Goal: Task Accomplishment & Management: Manage account settings

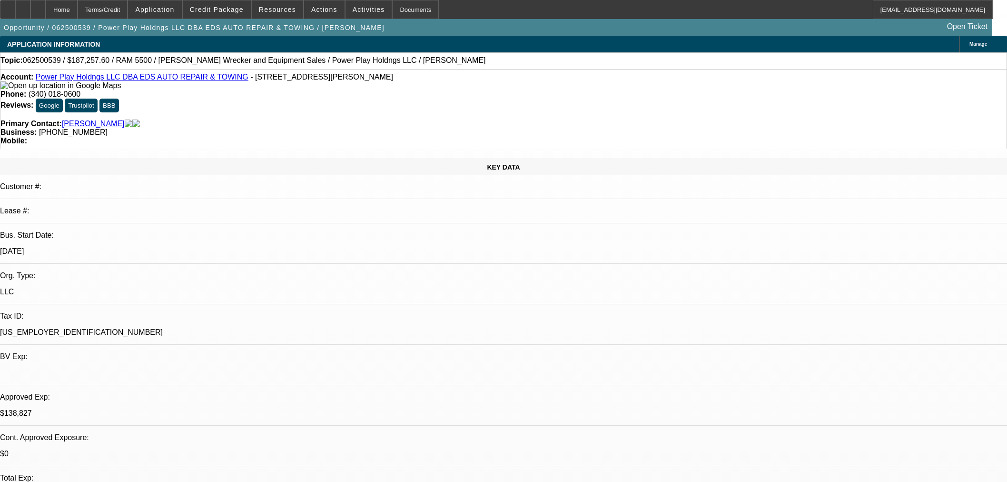
select select "0.1"
select select "2"
select select "0.1"
select select "4"
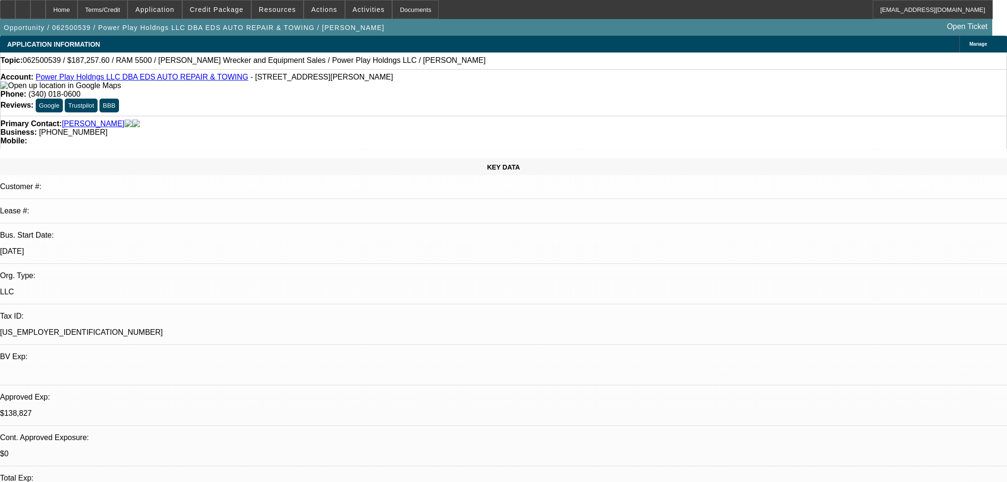
select select "2"
select select "0.1"
select select "4"
select select "0"
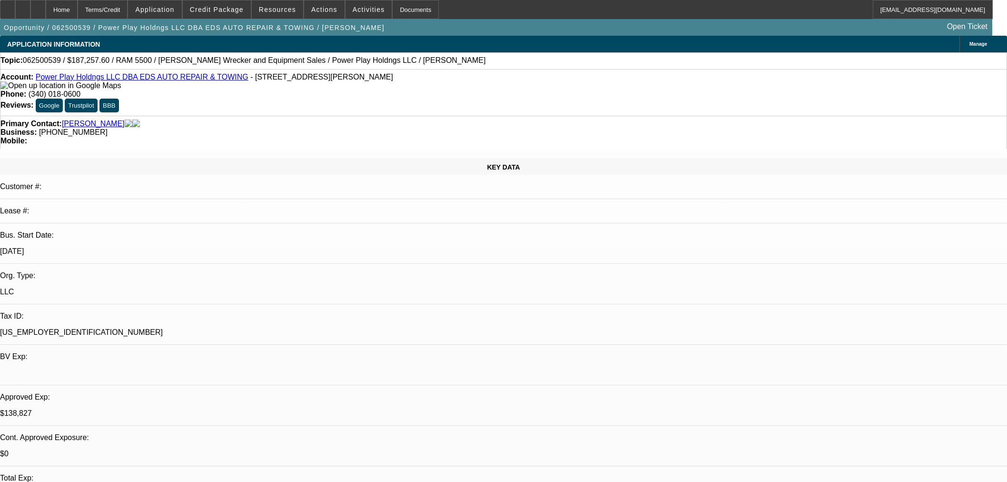
select select "2"
select select "0.1"
select select "4"
select select "0"
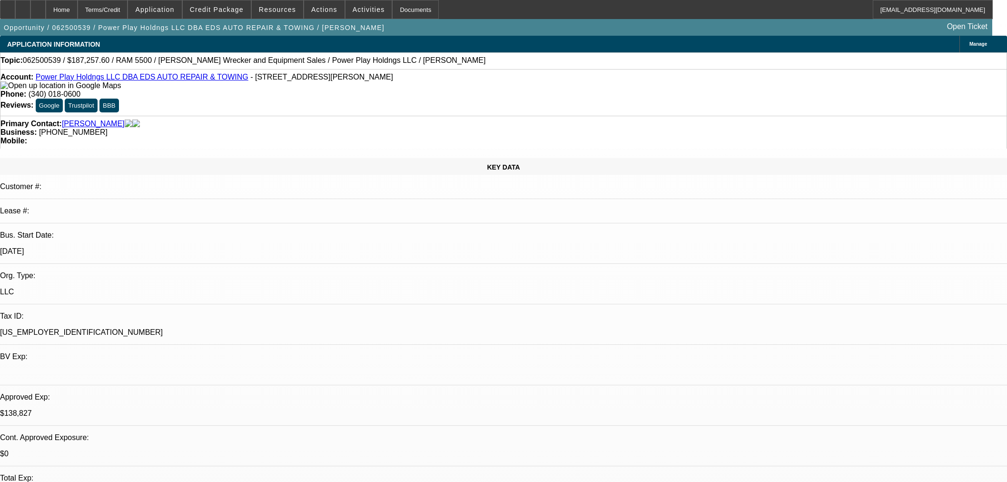
select select "2"
select select "0.1"
select select "4"
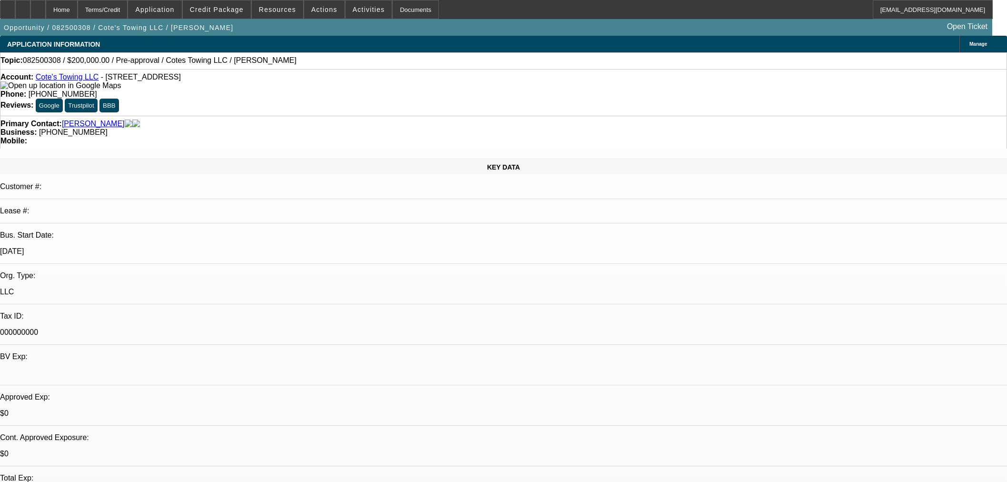
select select "0"
select select "3"
select select "0"
select select "6"
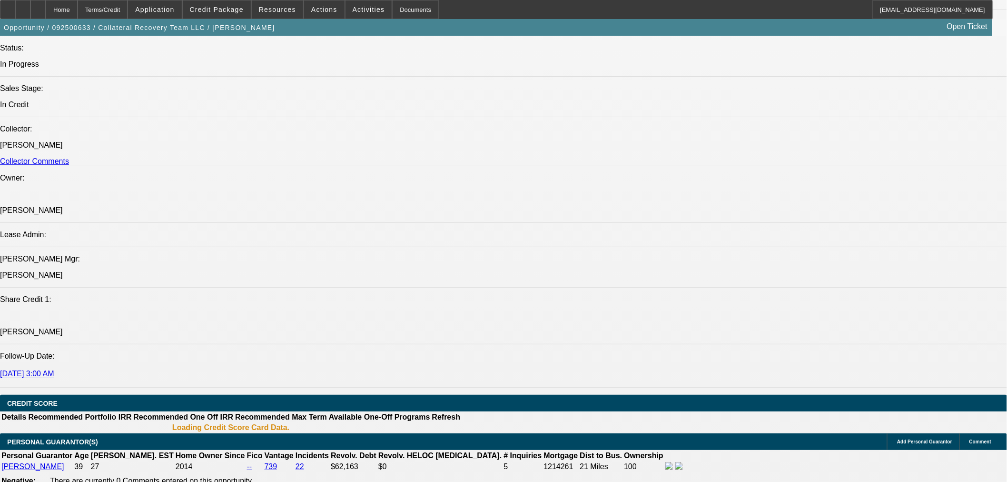
select select "0"
select select "3"
select select "0"
select select "6"
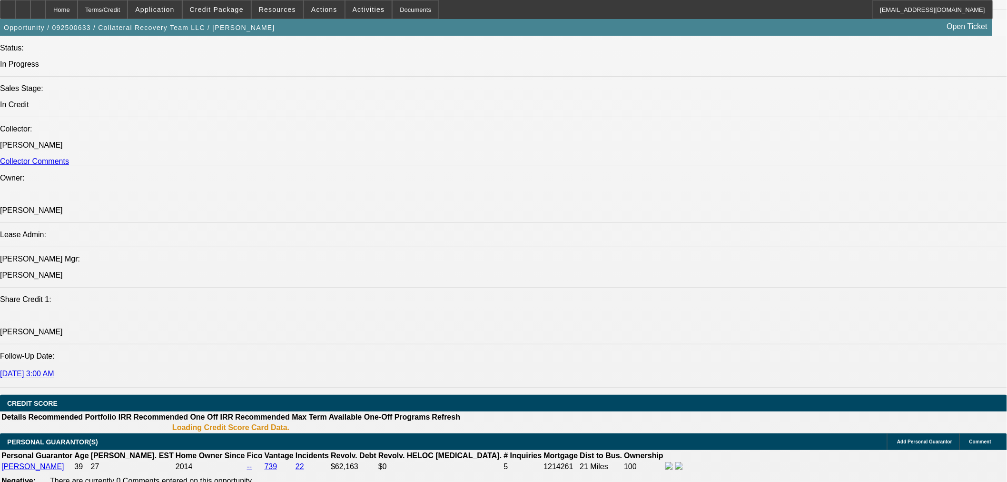
select select "0.15"
select select "0"
select select "3"
select select "0"
select select "6"
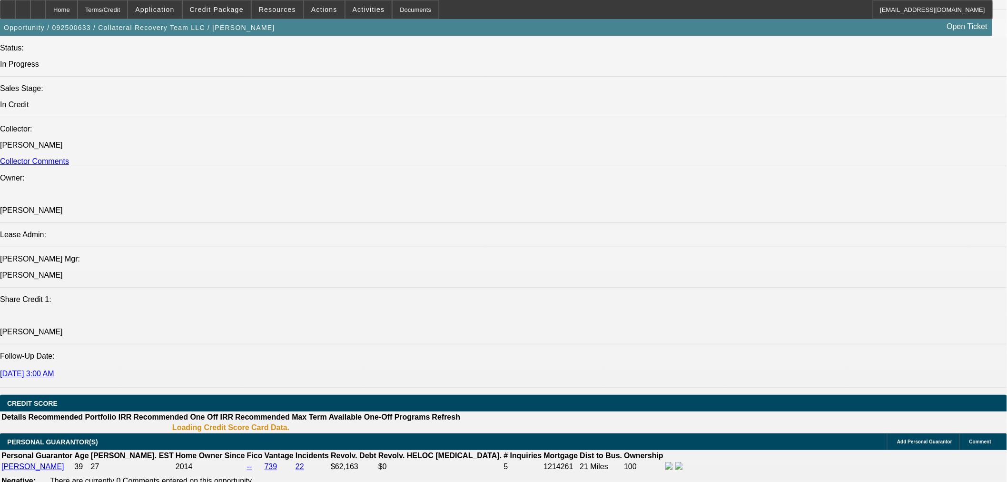
select select "0.15"
select select "0"
select select "3"
select select "0"
select select "6"
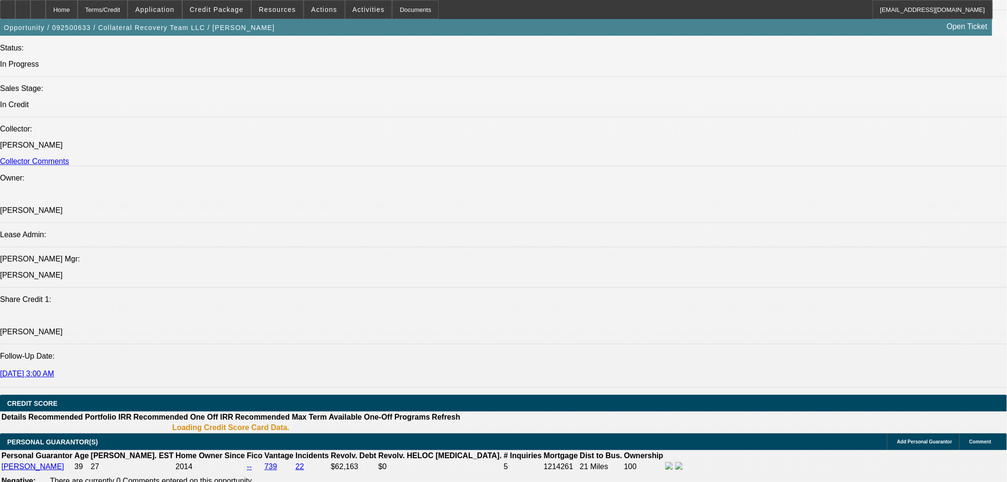
select select "0"
select select "2"
select select "0"
select select "6"
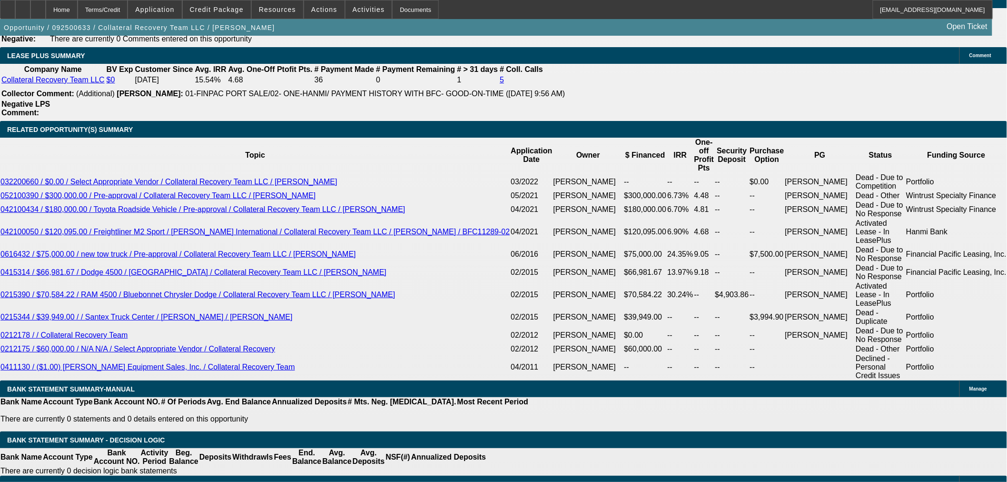
scroll to position [1477, 0]
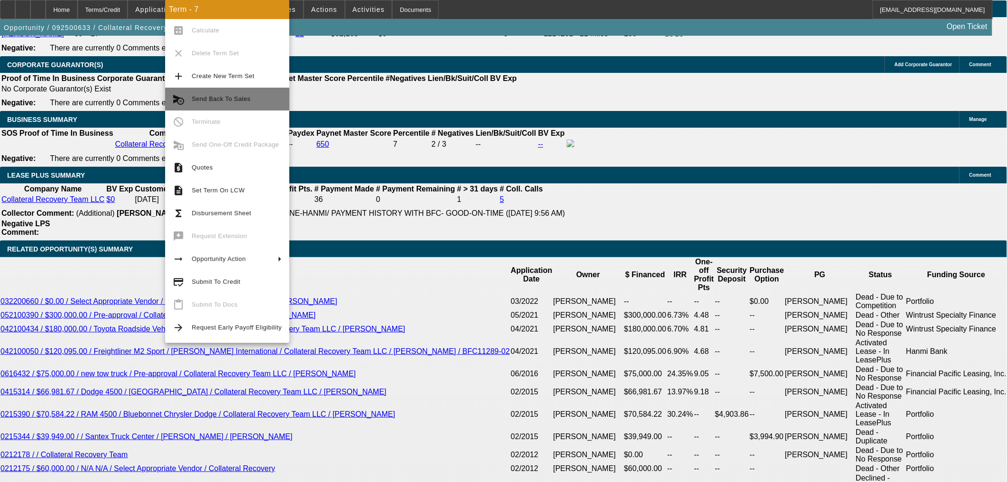
click at [219, 102] on span "Send Back To Sales" at bounding box center [237, 98] width 90 height 11
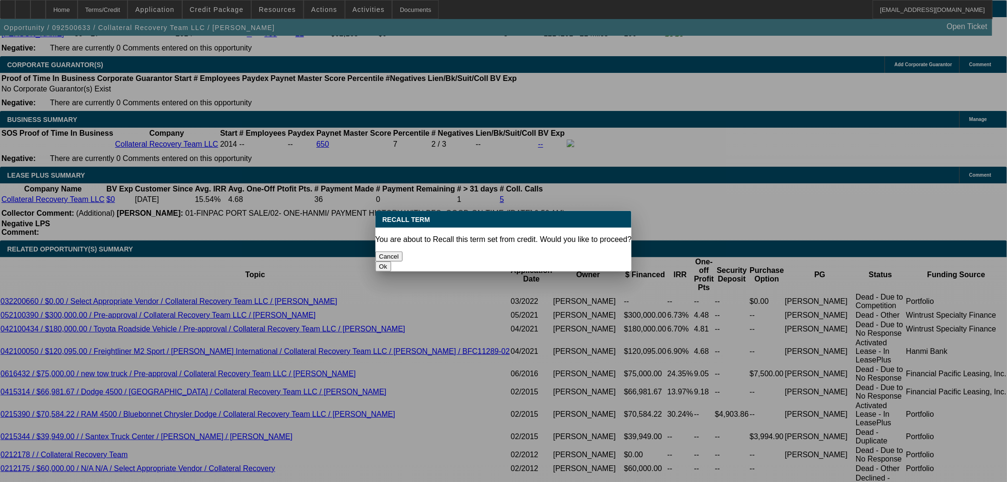
scroll to position [0, 0]
click at [391, 261] on button "Ok" at bounding box center [383, 266] width 16 height 10
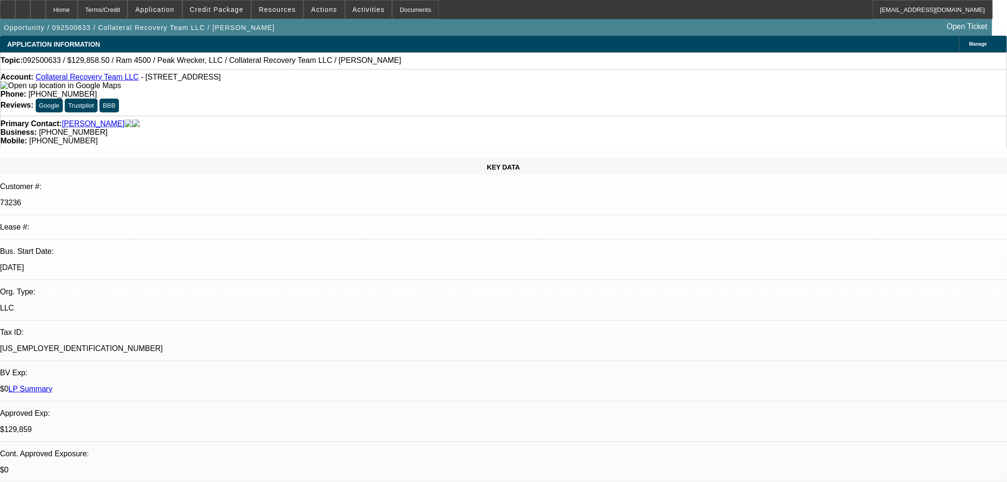
select select "0"
select select "3"
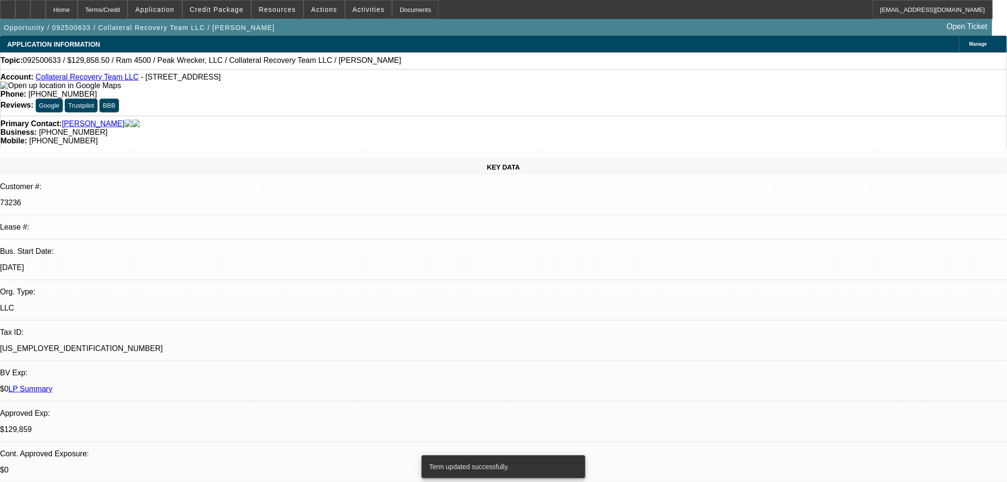
select select "0"
select select "6"
select select "0"
select select "3"
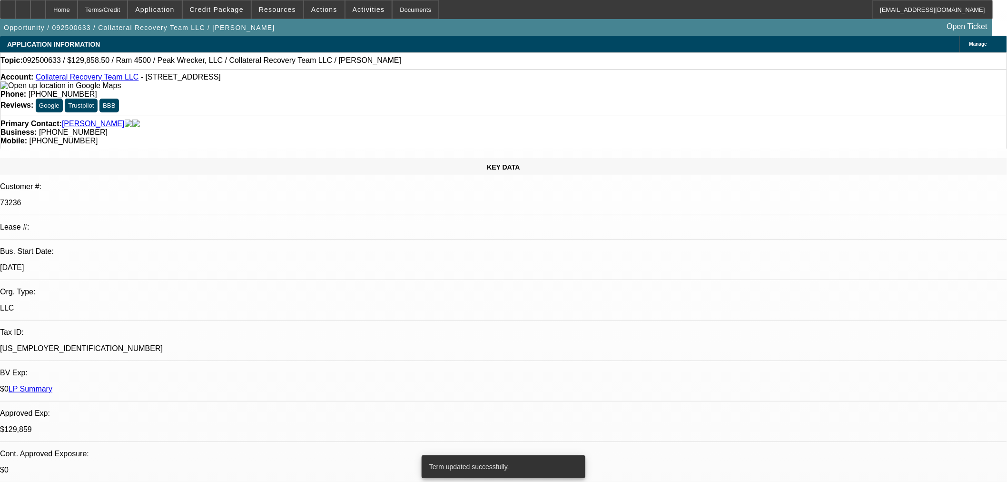
select select "0"
select select "6"
select select "0"
select select "3"
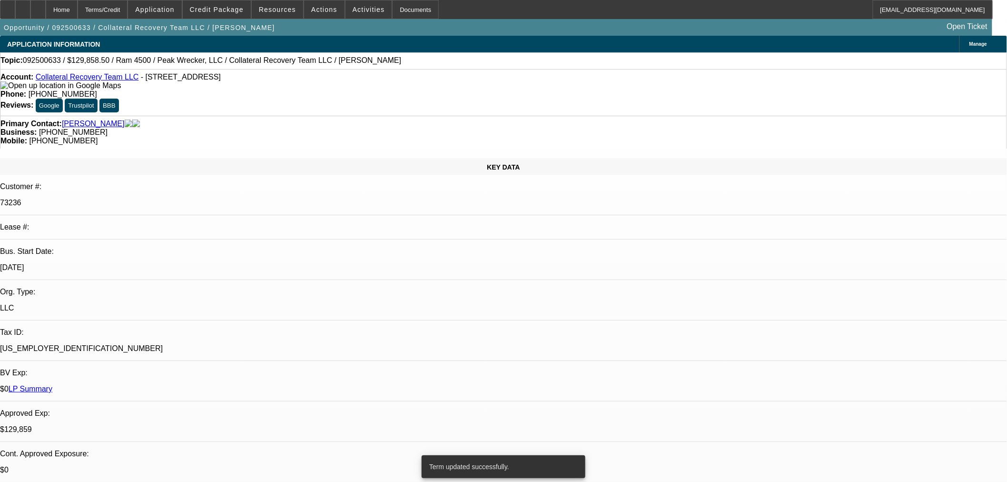
select select "0"
select select "6"
select select "0.15"
select select "0"
select select "3"
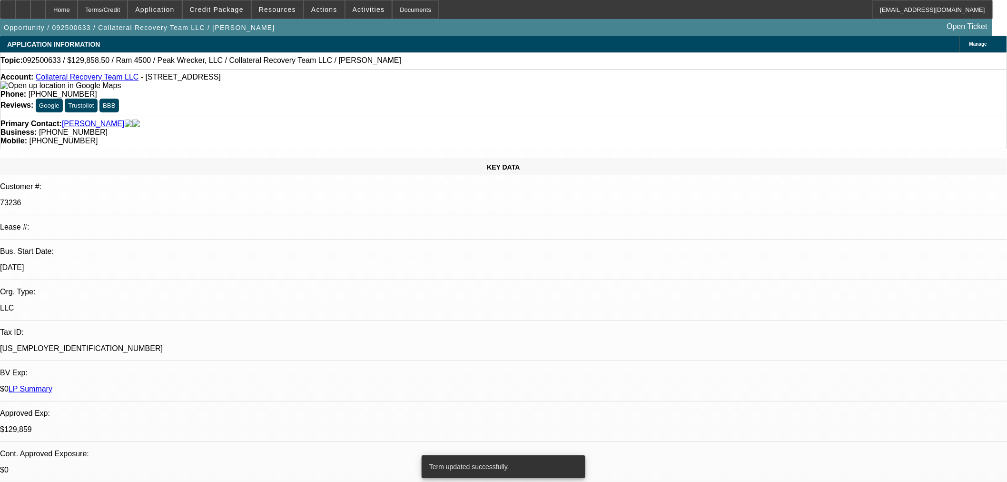
select select "0"
select select "6"
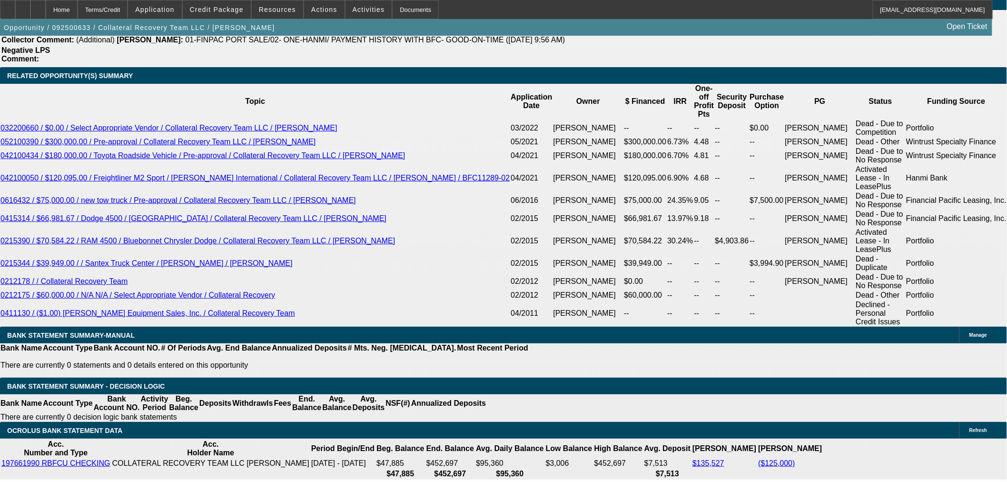
scroll to position [1745, 0]
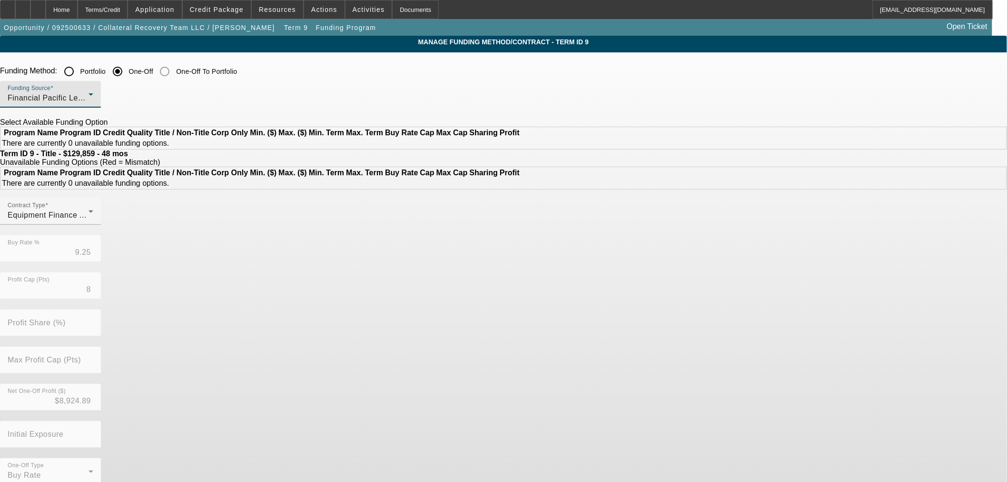
click at [89, 100] on div "Financial Pacific Leasing, Inc." at bounding box center [48, 97] width 81 height 11
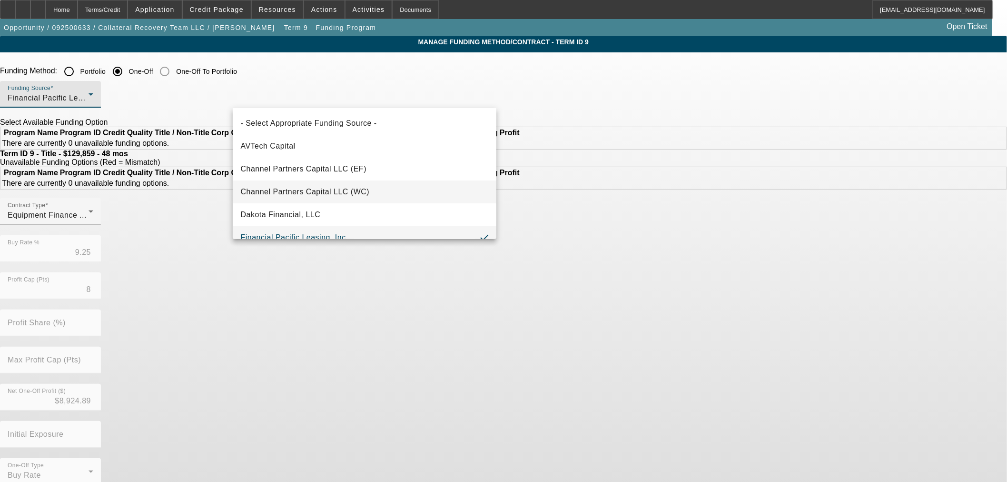
scroll to position [10, 0]
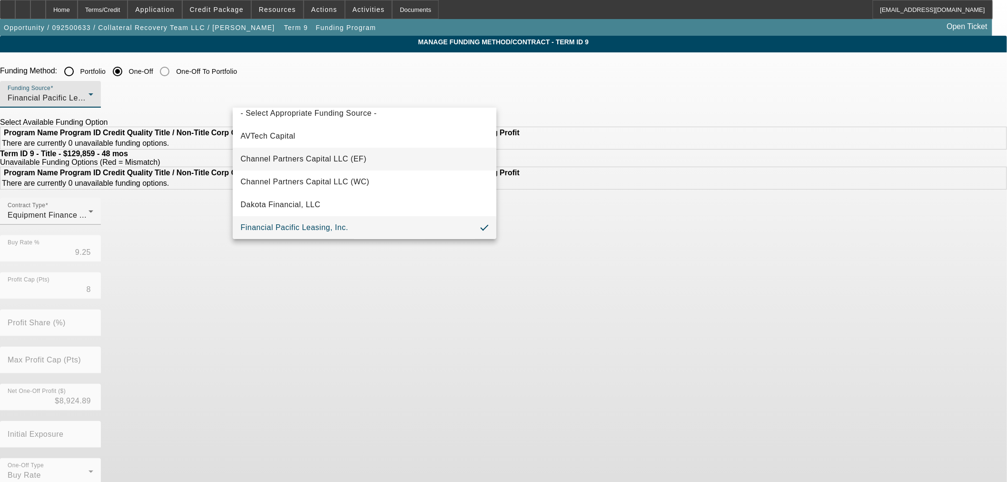
click at [319, 165] on mat-option "Channel Partners Capital LLC (EF)" at bounding box center [365, 159] width 264 height 23
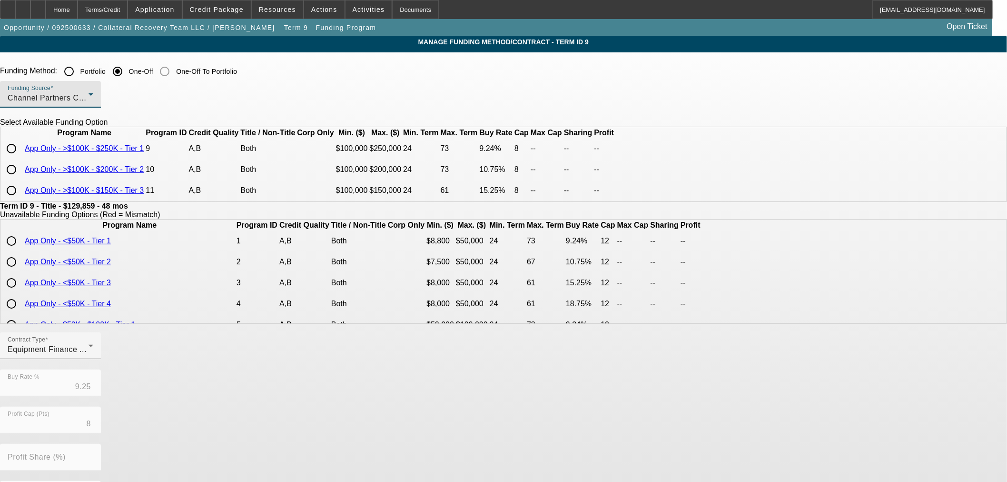
click at [21, 158] on input "radio" at bounding box center [11, 148] width 19 height 19
radio input "true"
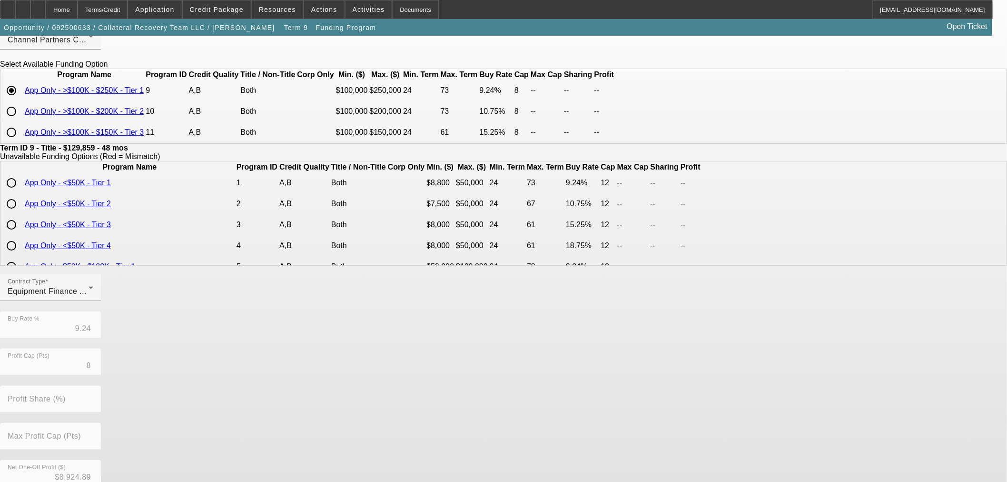
scroll to position [163, 0]
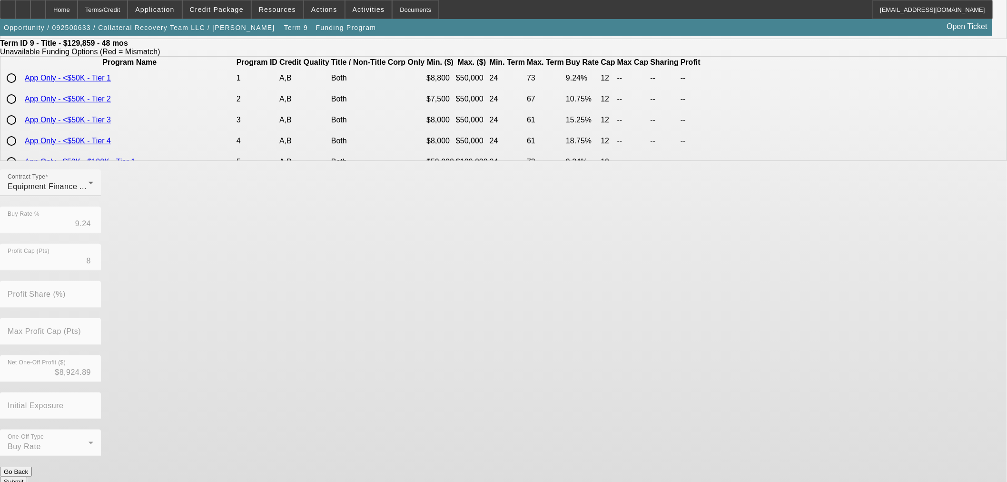
click at [27, 476] on button "Submit" at bounding box center [13, 481] width 27 height 10
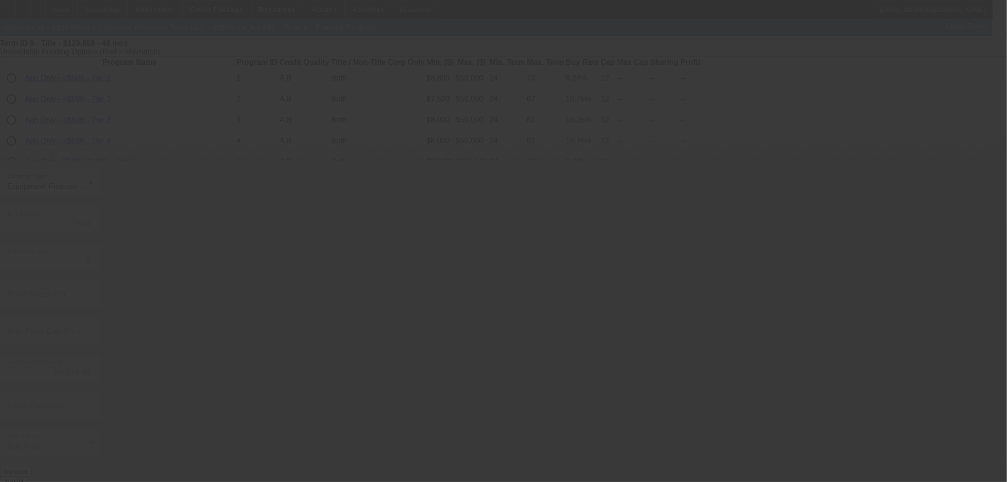
type input "9.25"
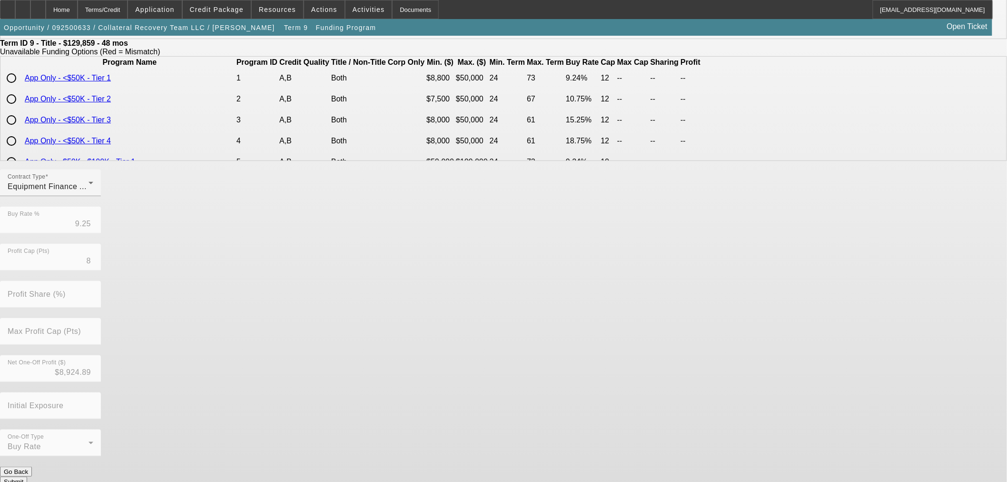
scroll to position [0, 0]
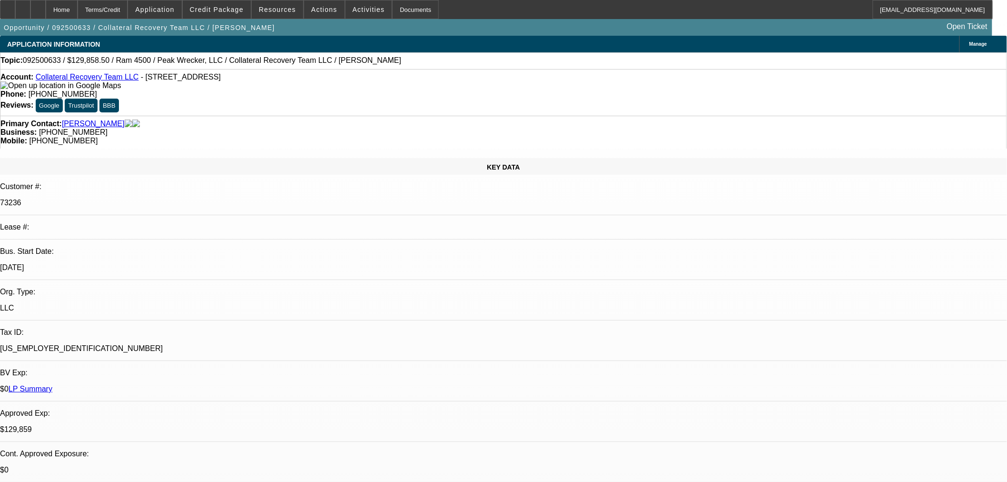
select select "0"
select select "3"
select select "0"
select select "6"
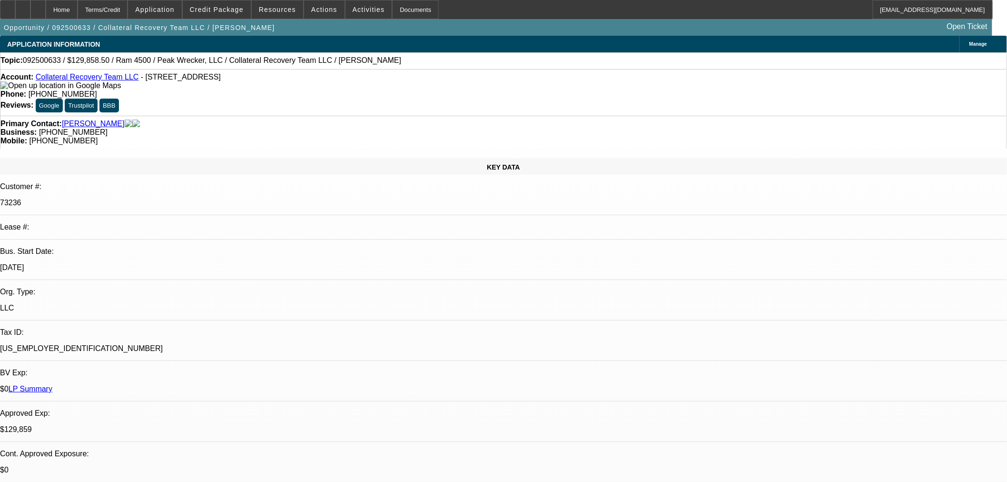
select select "0"
select select "3"
select select "0"
select select "6"
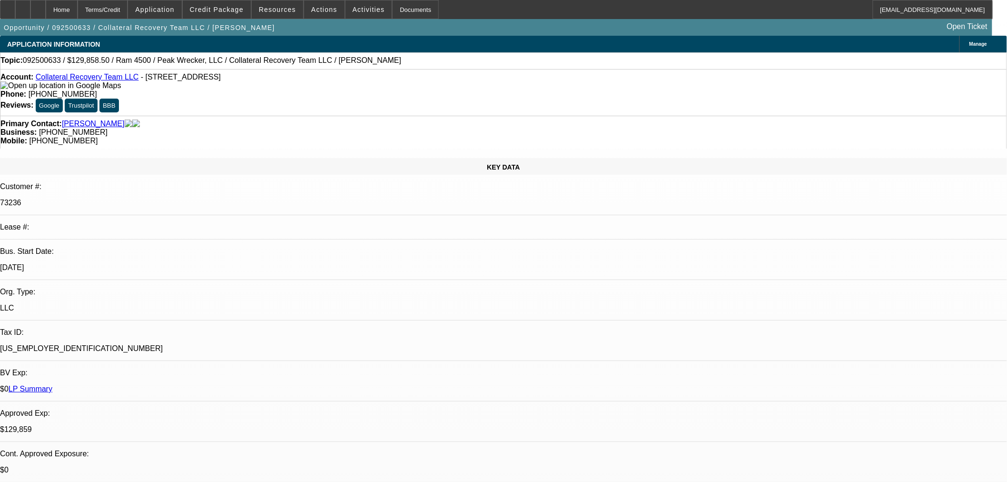
select select "0"
select select "3"
select select "0"
select select "6"
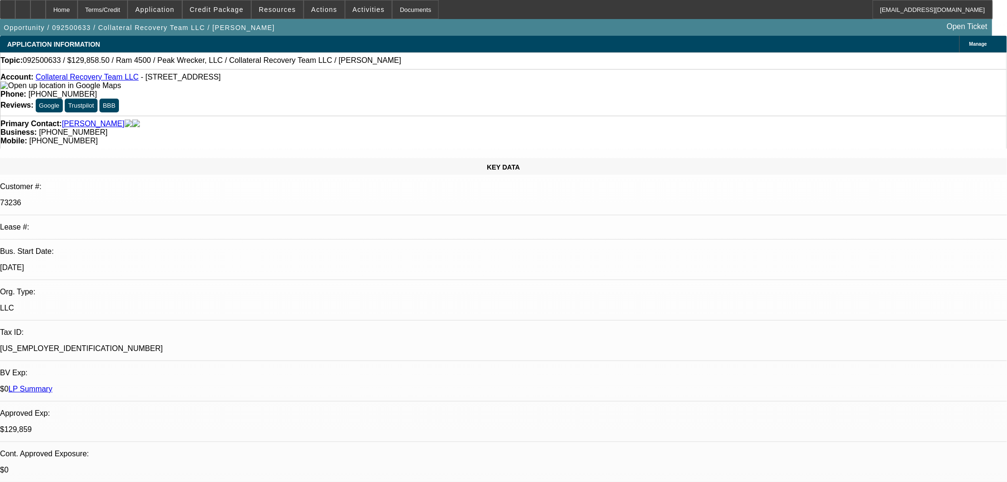
select select "0.15"
select select "0"
select select "3"
select select "0"
select select "6"
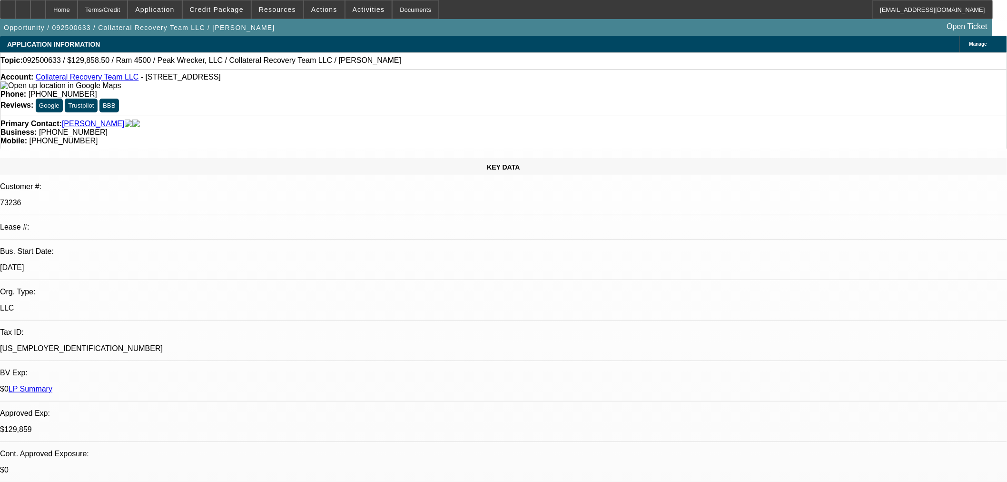
scroll to position [158, 0]
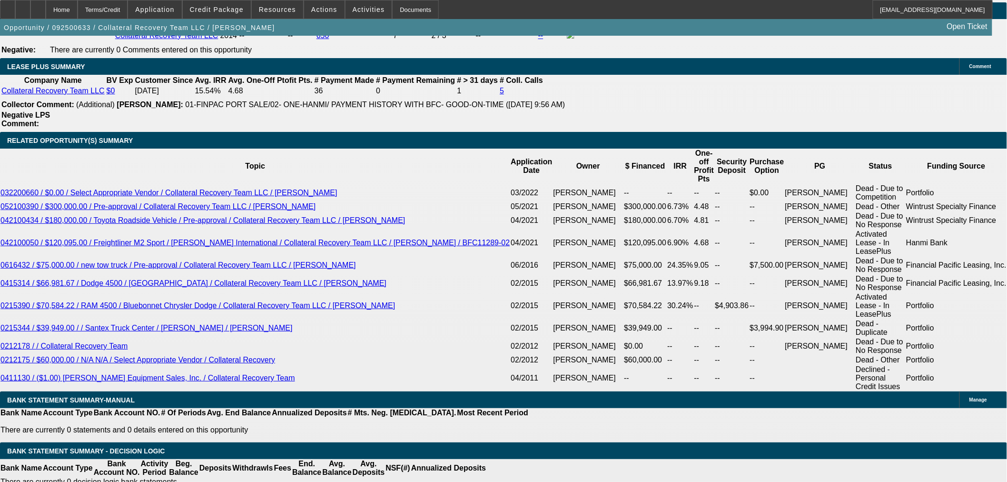
scroll to position [1533, 0]
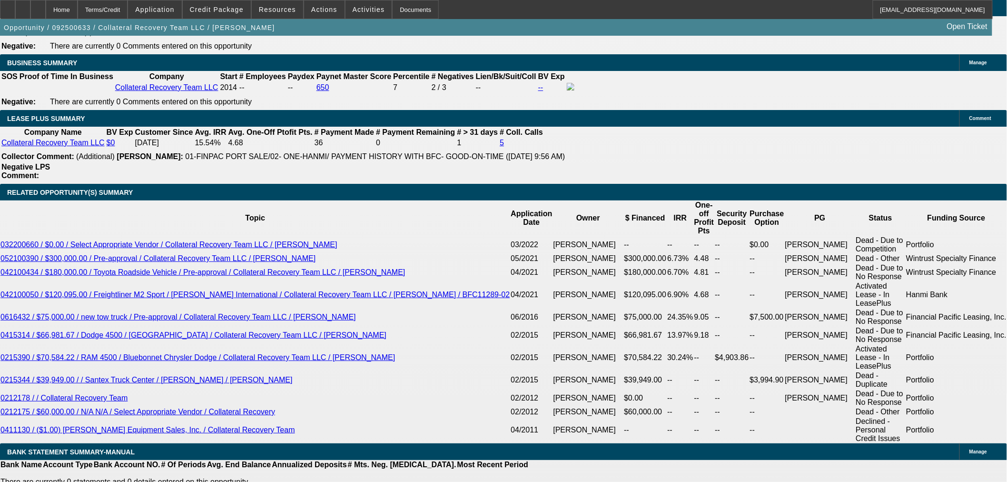
select select "0.15"
select select "0"
select select "3"
select select "0"
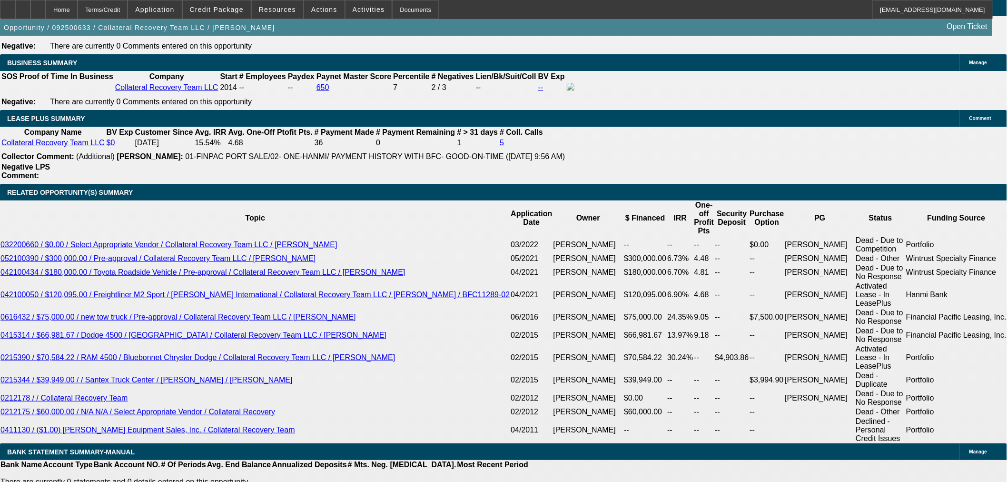
select select "6"
select select "0"
select select "2"
select select "0"
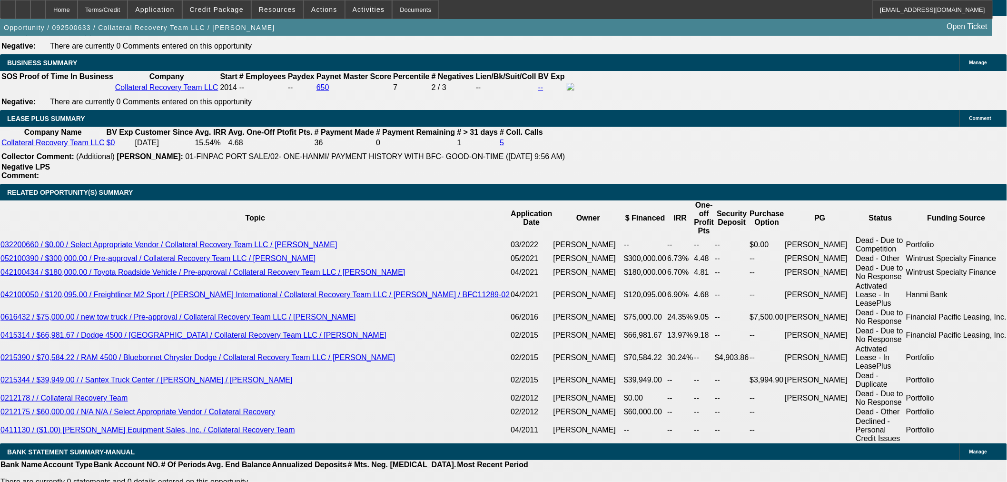
select select "6"
select select "0"
select select "2"
select select "0"
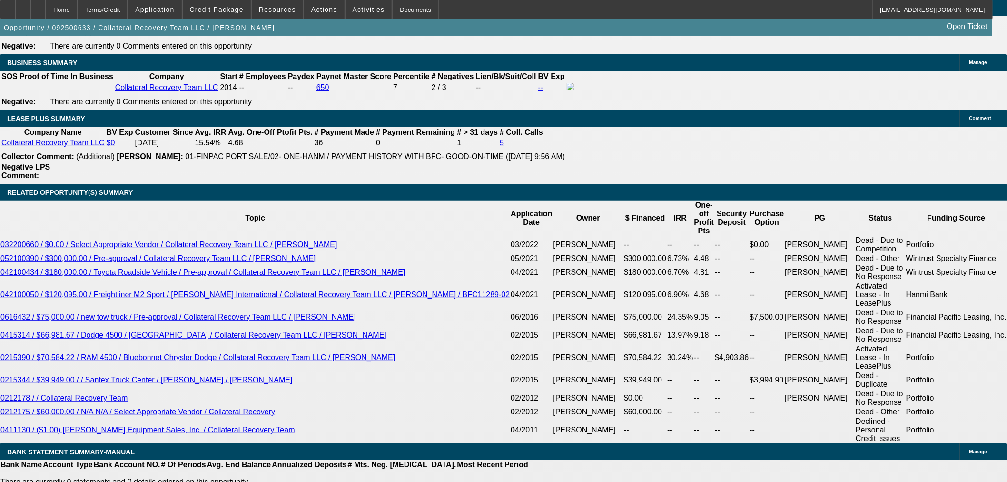
select select "6"
select select "0"
select select "3"
select select "0"
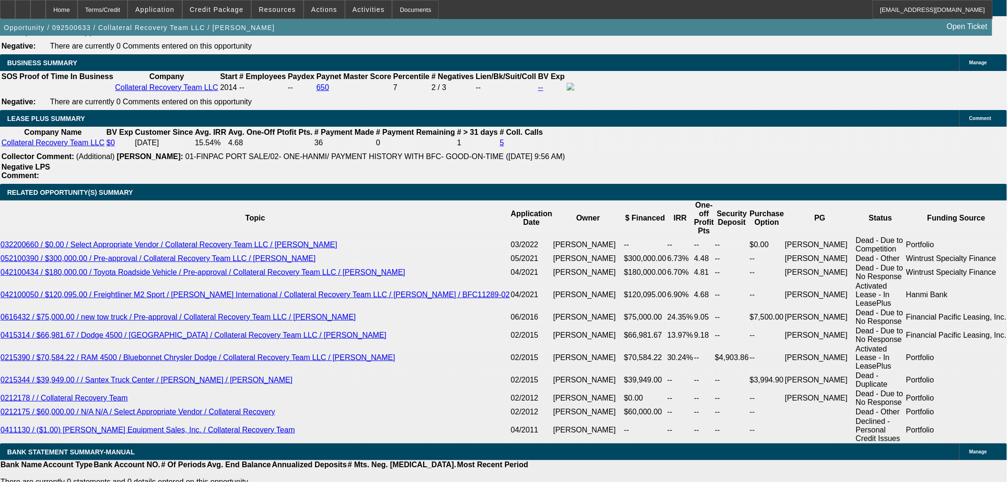
select select "6"
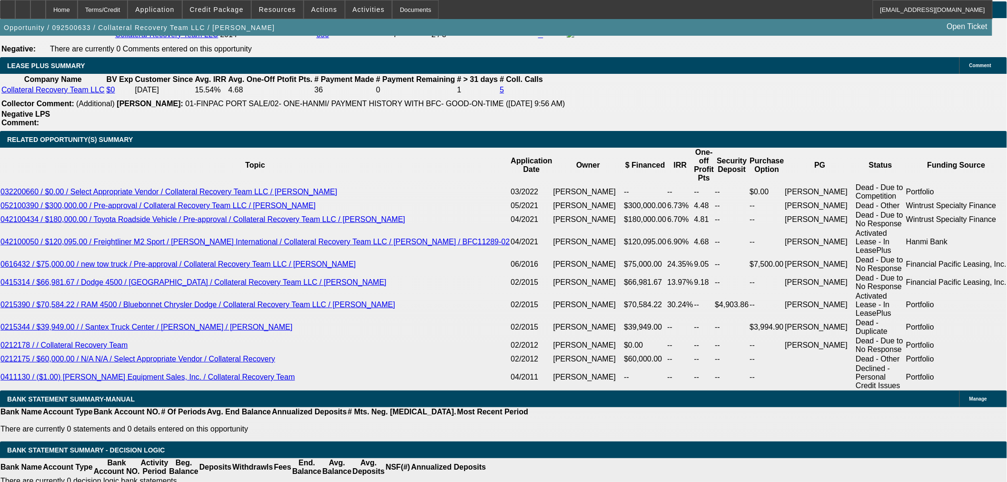
select select "1"
type input "$3,550.00"
type input "UNKNOWN"
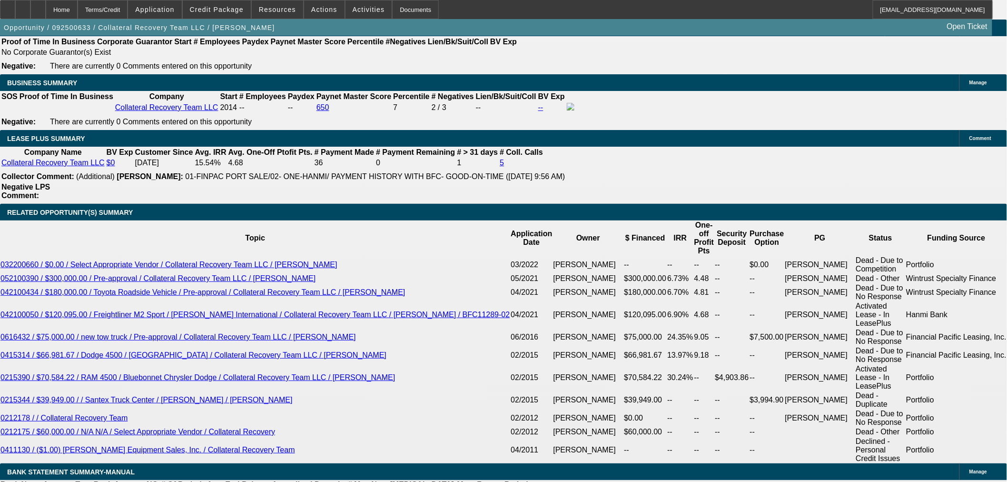
scroll to position [1428, 0]
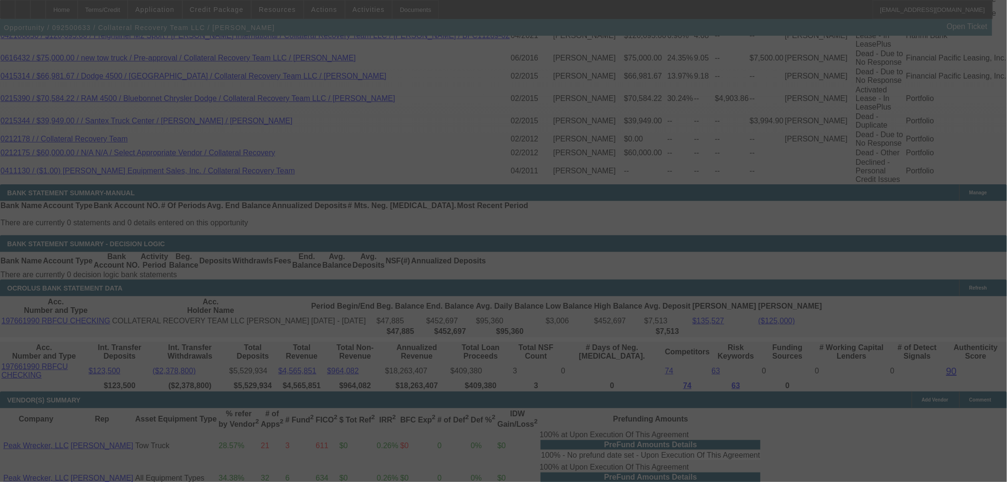
scroll to position [1797, 0]
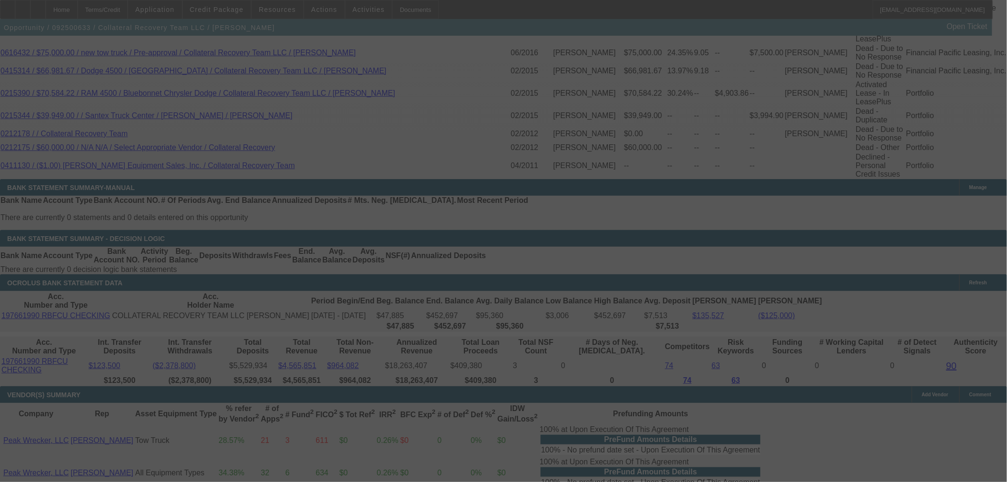
select select "0"
select select "2"
select select "0"
select select "6"
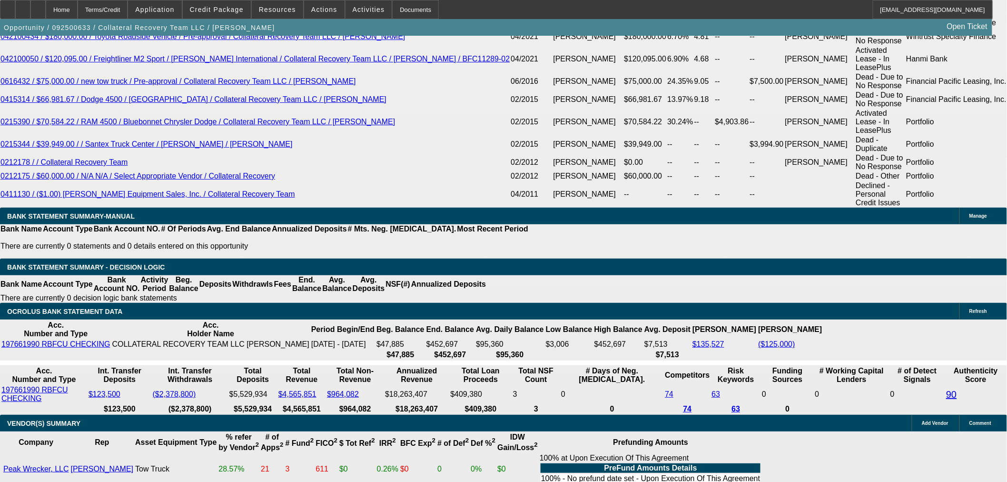
scroll to position [1745, 0]
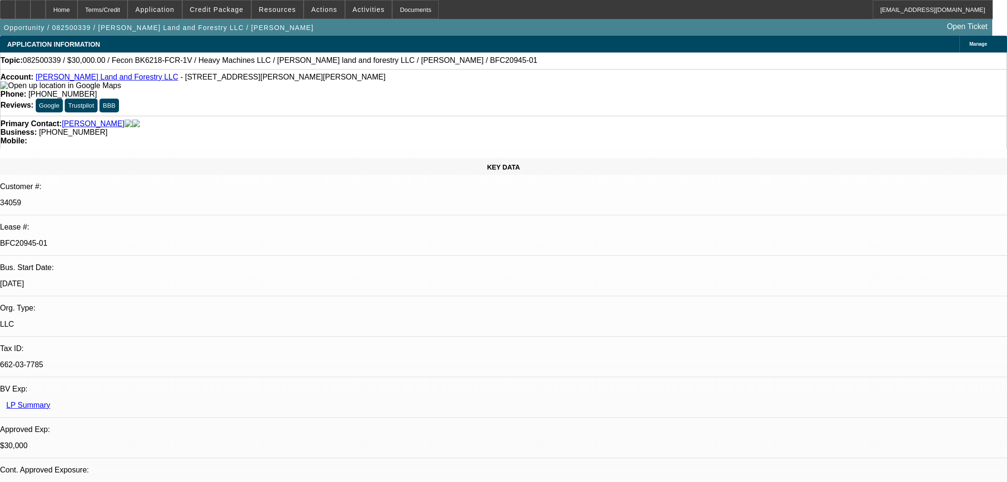
select select "0"
select select "2"
select select "0"
select select "6"
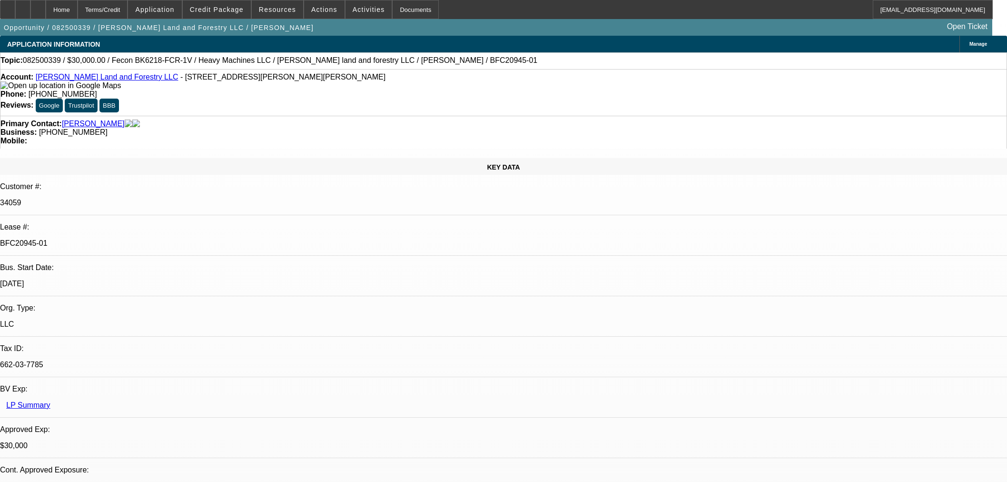
select select "0"
select select "2"
select select "0"
select select "6"
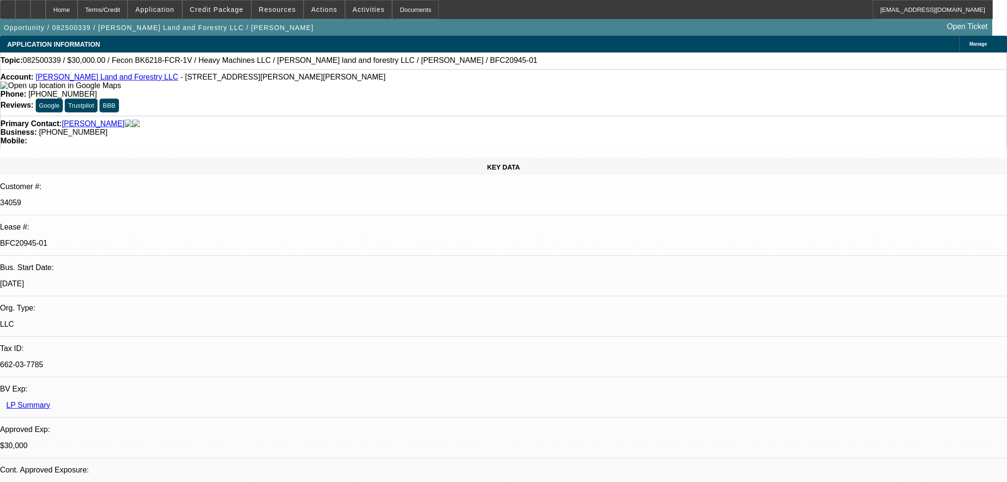
select select "0.2"
select select "2"
select select "0"
select select "6"
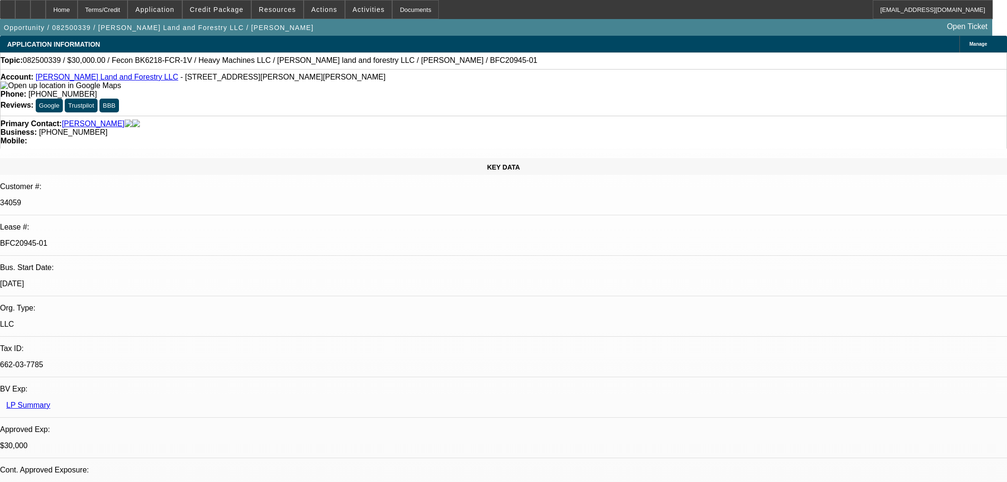
select select "0"
select select "19"
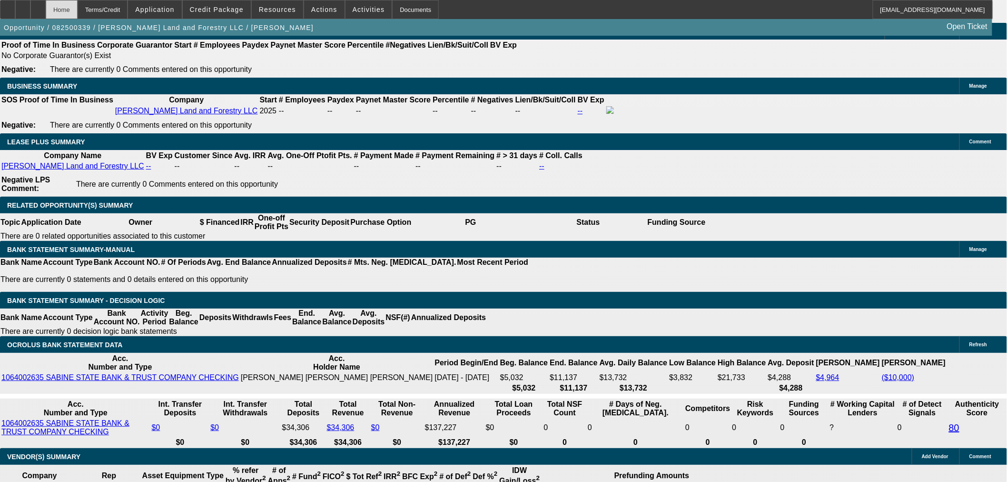
scroll to position [60, 0]
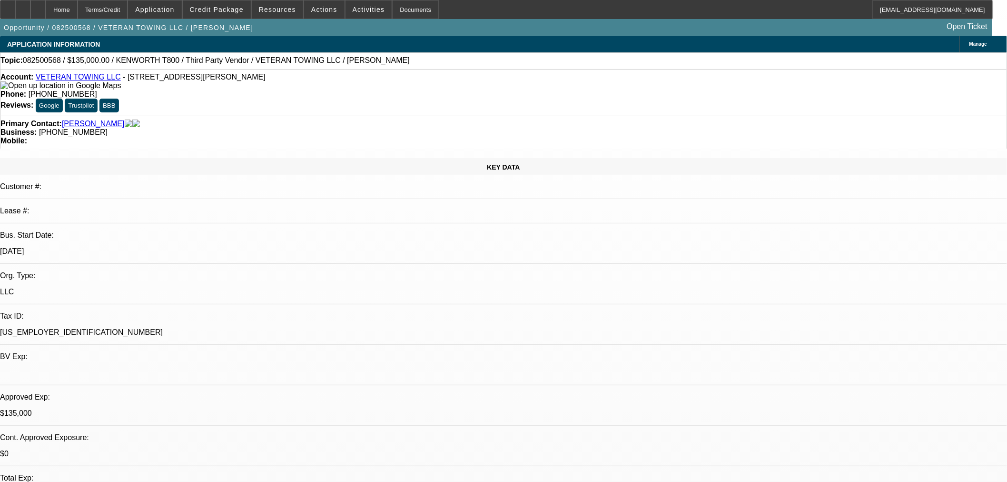
select select "0"
select select "6"
select select "0"
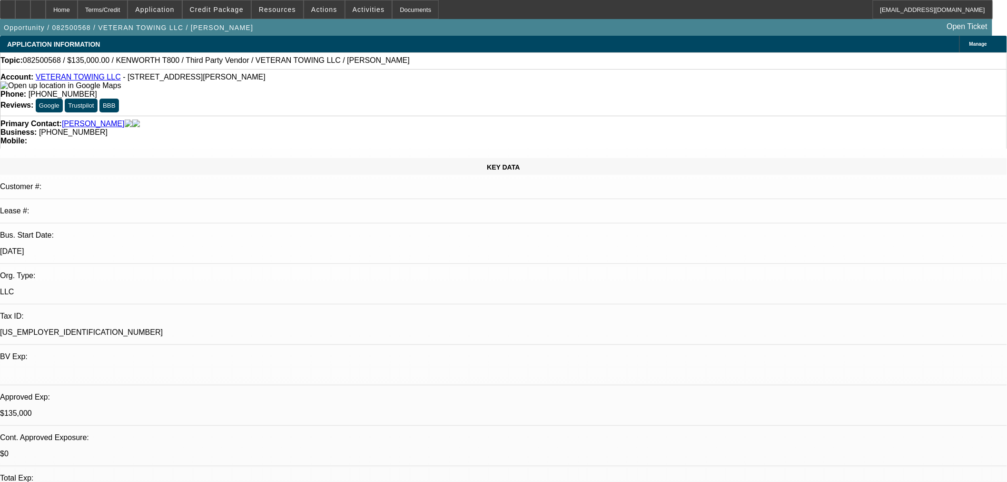
select select "0"
select select "6"
select select "0"
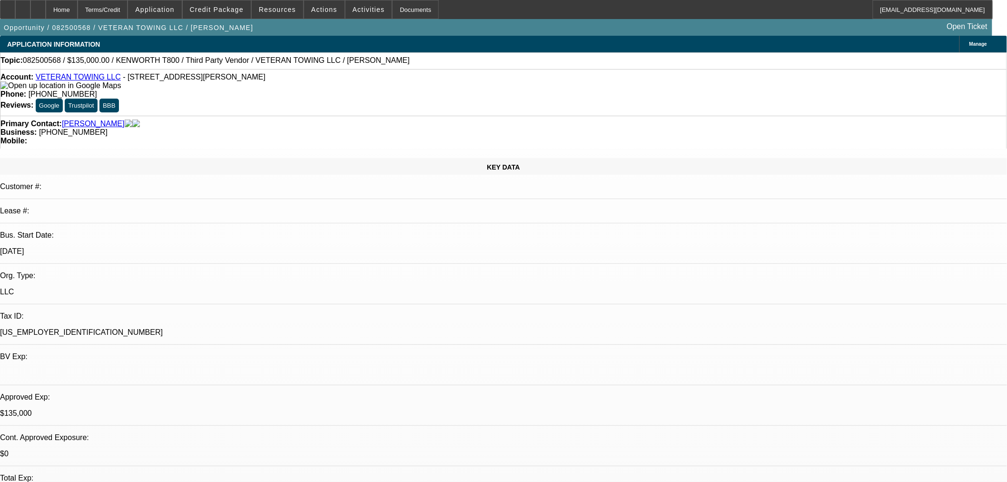
select select "0"
select select "6"
select select "0"
select select "3"
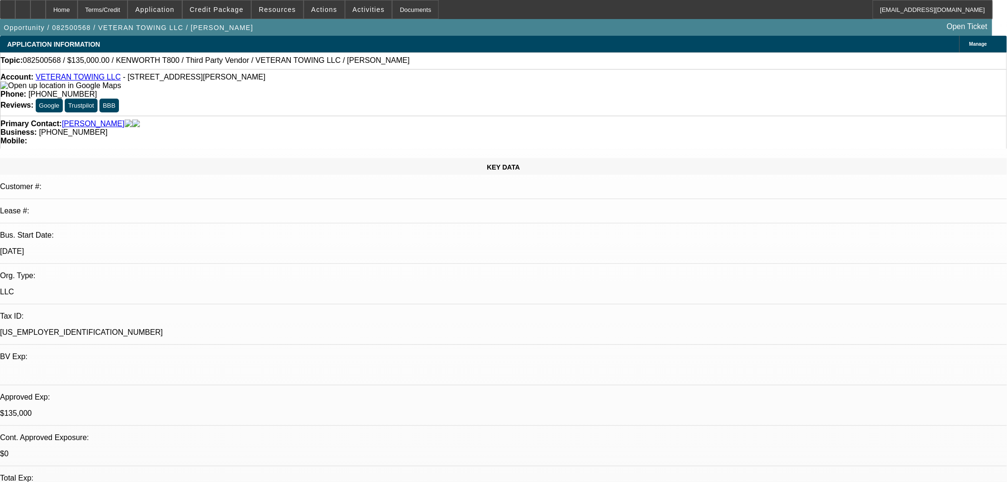
select select "0"
select select "6"
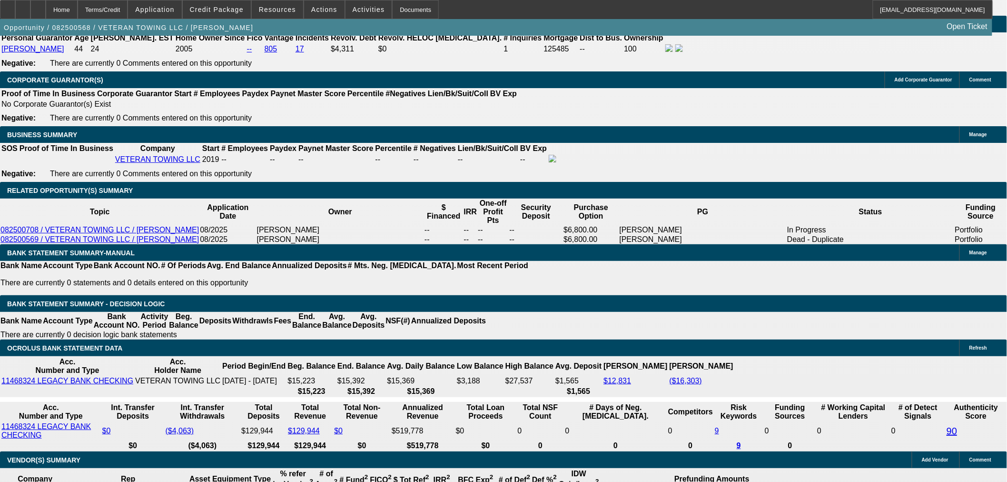
scroll to position [1324, 0]
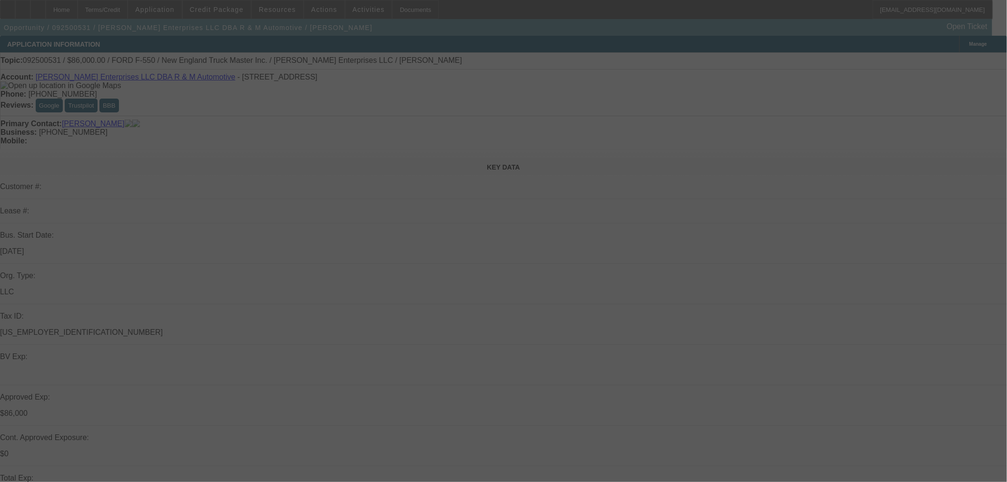
select select "0"
select select "2"
select select "0"
select select "6"
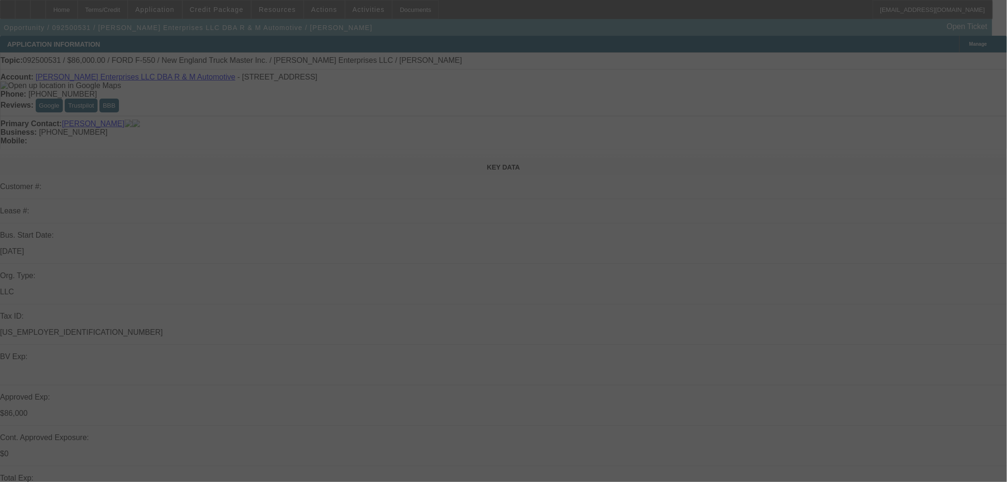
select select "0"
select select "2"
select select "0"
select select "6"
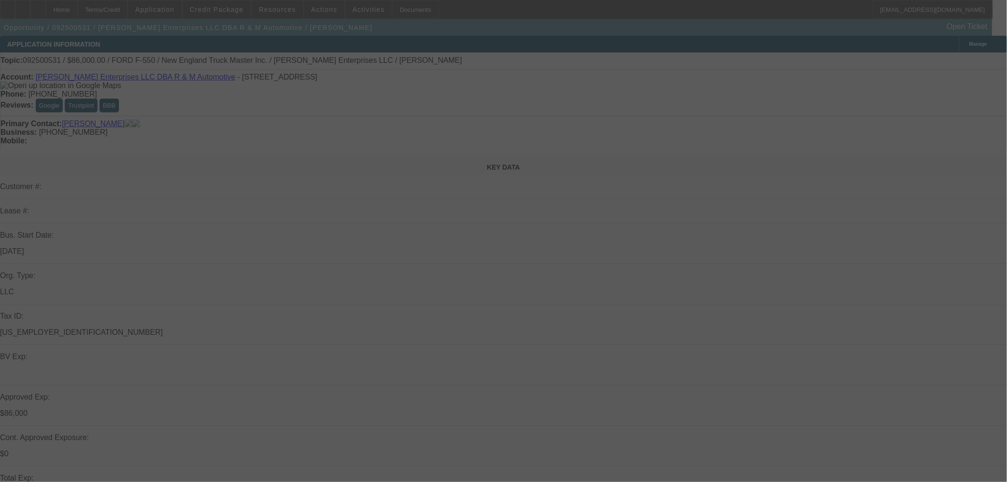
select select "0.15"
select select "2"
select select "0"
select select "6"
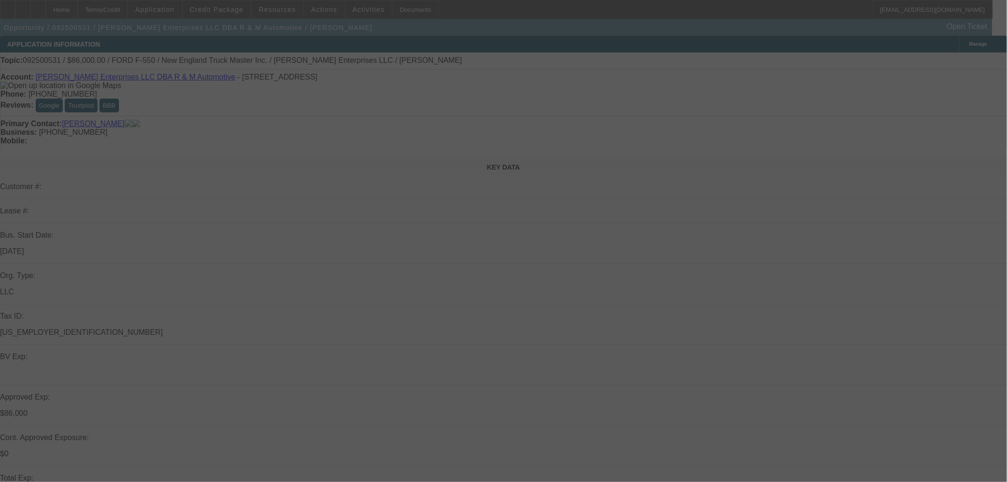
select select "0.15"
select select "2"
select select "0"
select select "6"
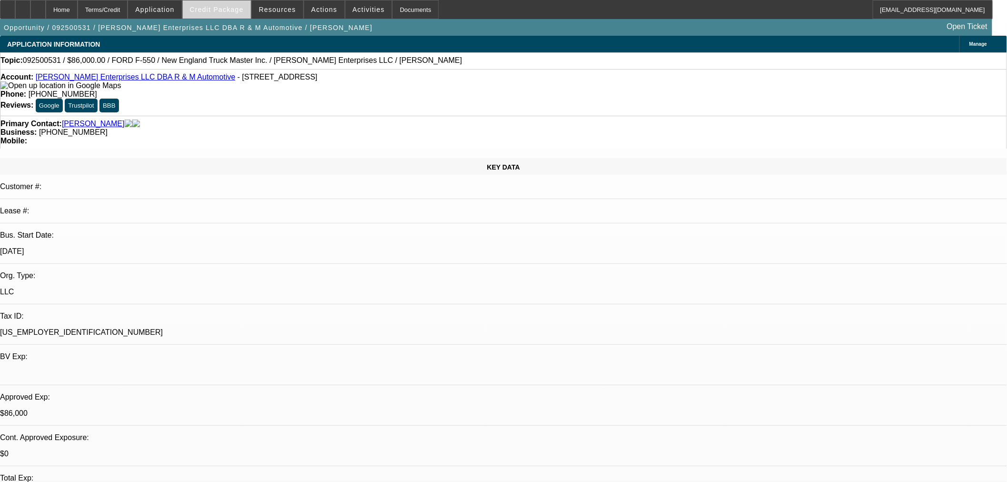
click at [239, 7] on span "Credit Package" at bounding box center [217, 10] width 54 height 8
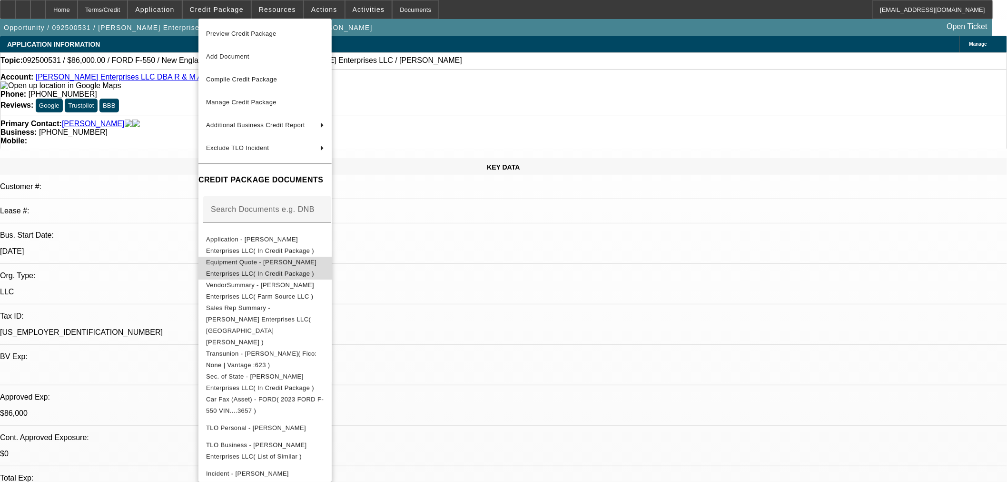
click at [291, 263] on span "Equipment Quote - Coffey Enterprises LLC( In Credit Package )" at bounding box center [261, 267] width 110 height 19
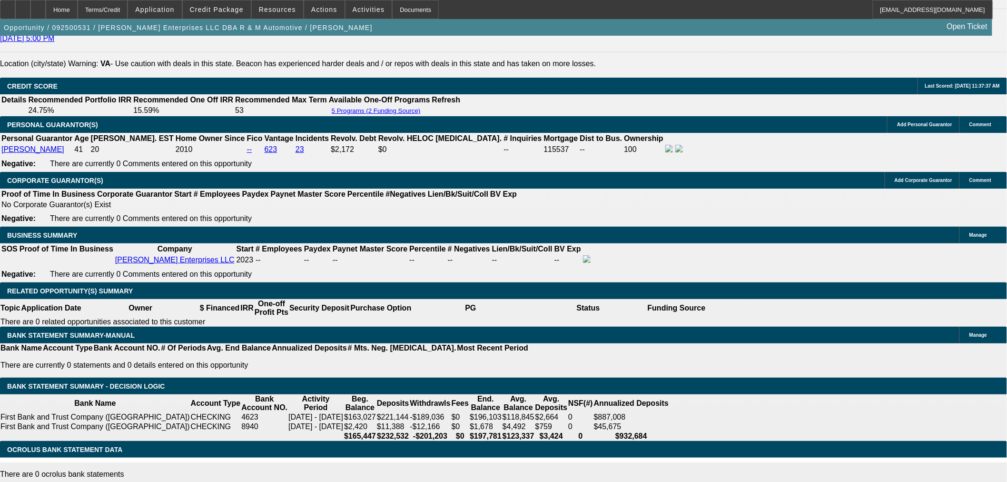
scroll to position [1163, 0]
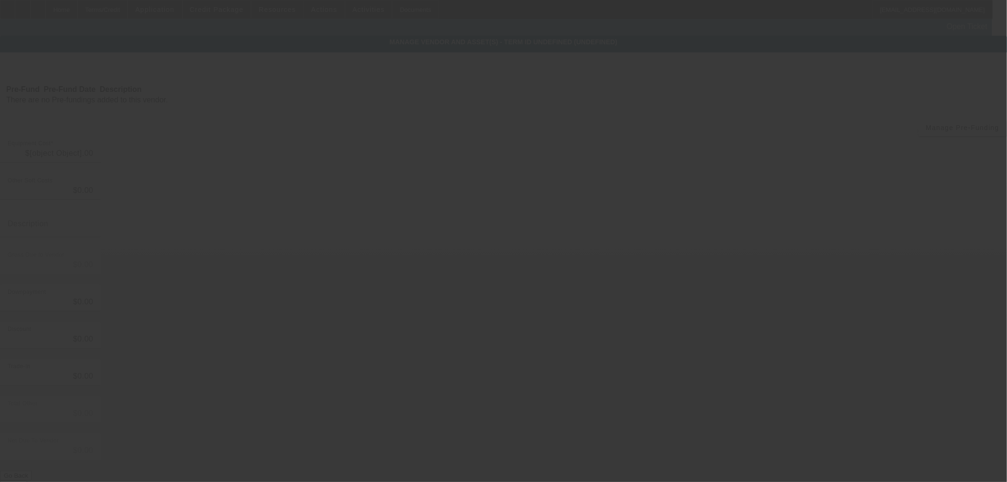
type input "$110,000.00"
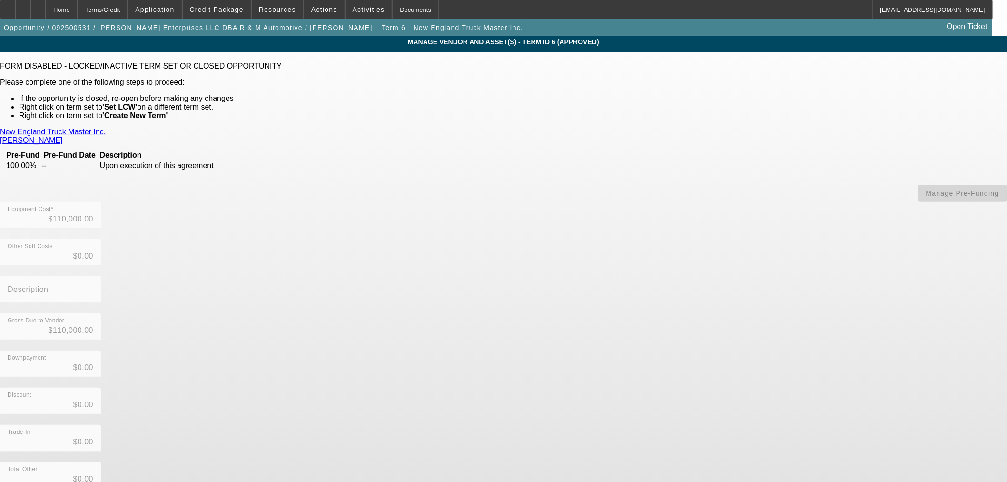
click at [106, 129] on link "New England Truck Master Inc." at bounding box center [53, 132] width 106 height 9
click at [78, 10] on div "Home" at bounding box center [62, 9] width 32 height 19
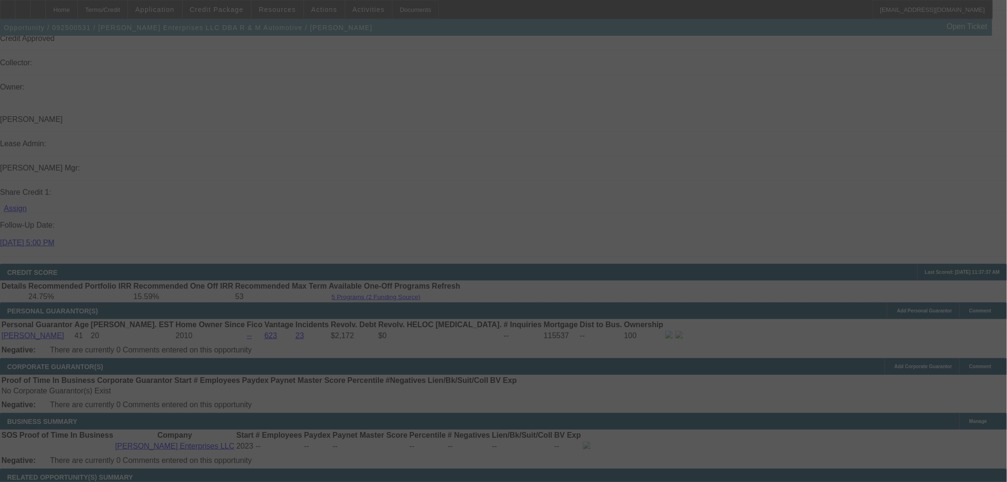
scroll to position [1144, 0]
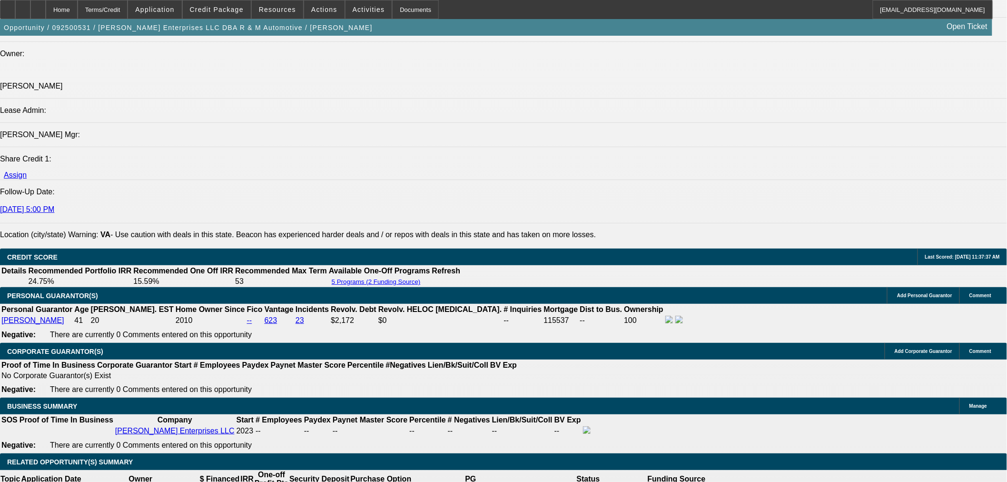
select select "0"
select select "2"
select select "0"
select select "6"
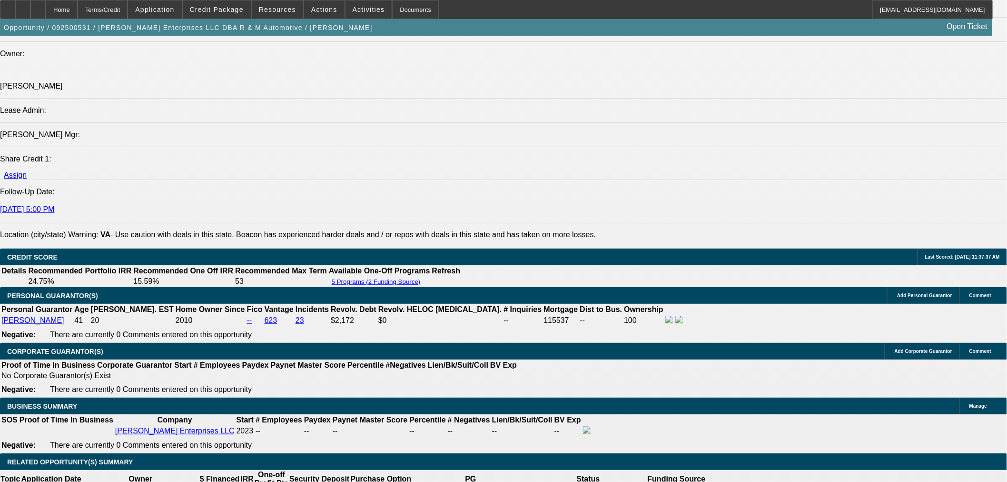
select select "0"
select select "2"
select select "0"
select select "6"
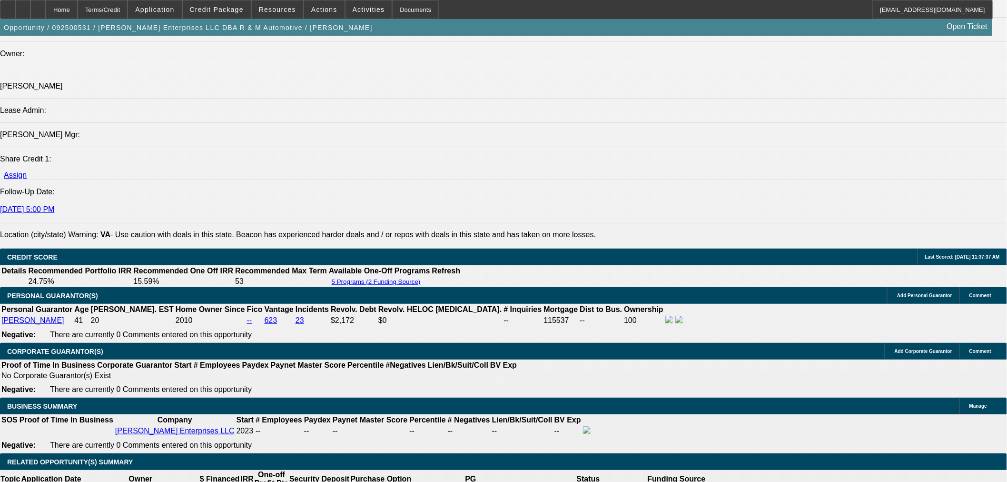
select select "0.15"
select select "2"
select select "0"
select select "6"
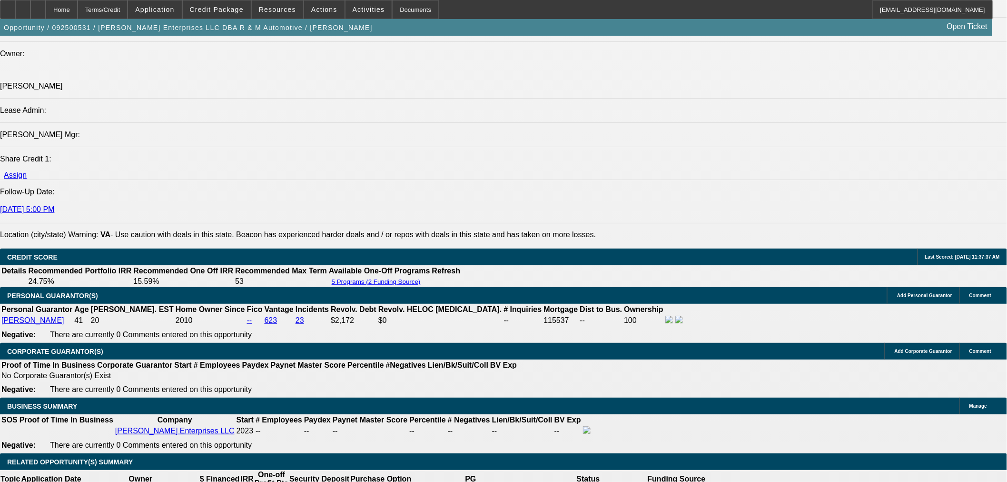
select select "0.15"
select select "2"
select select "0"
select select "6"
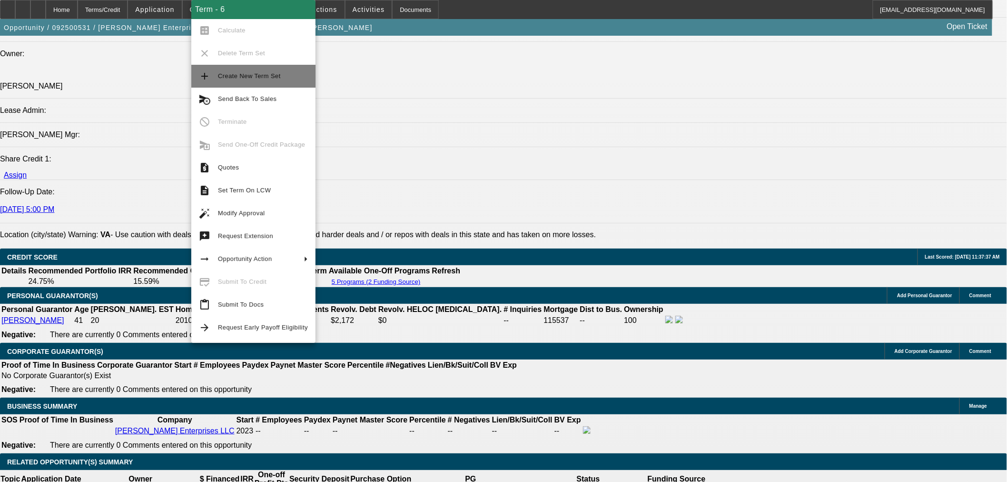
click at [232, 73] on span "Create New Term Set" at bounding box center [249, 75] width 63 height 7
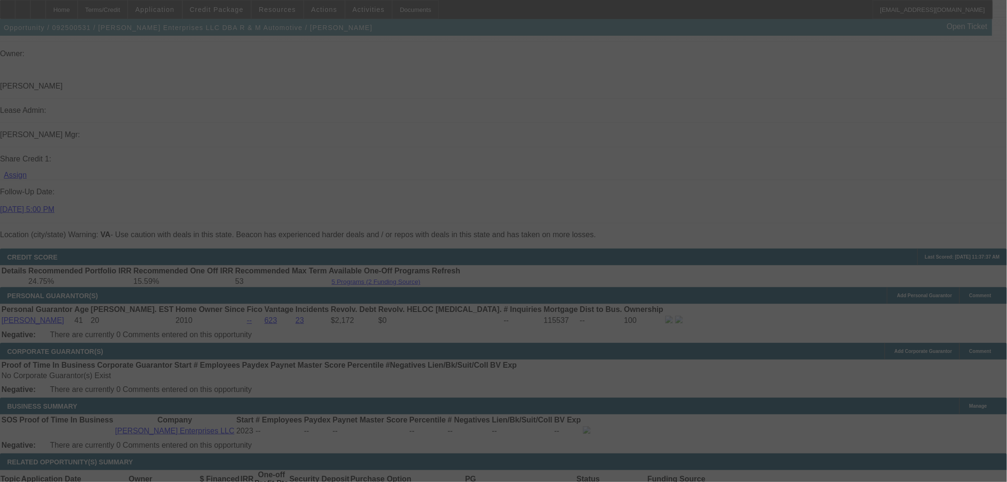
scroll to position [1198, 0]
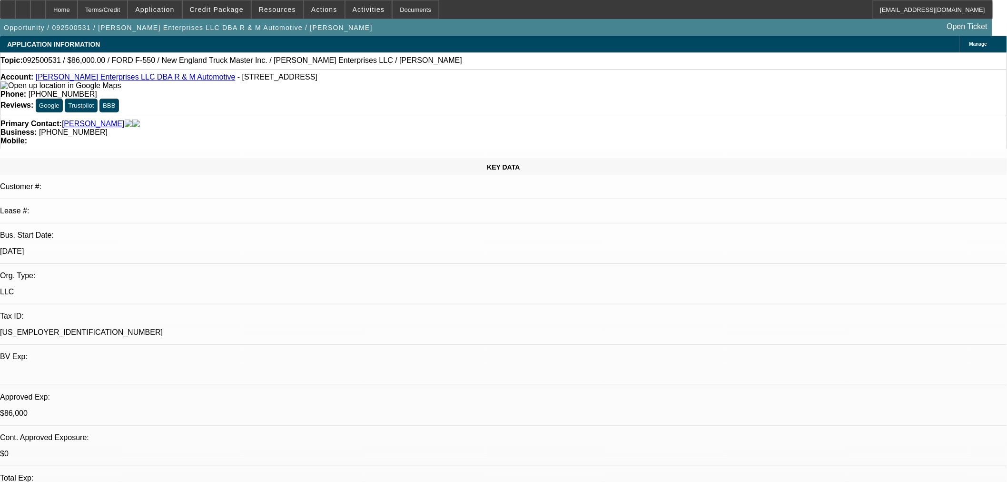
select select "0"
select select "2"
select select "0"
select select "6"
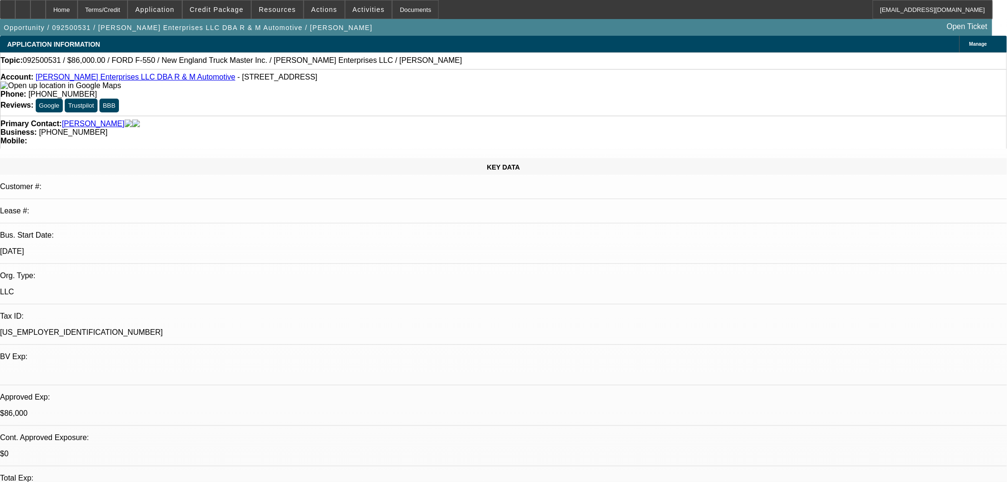
select select "0"
select select "2"
select select "0"
select select "6"
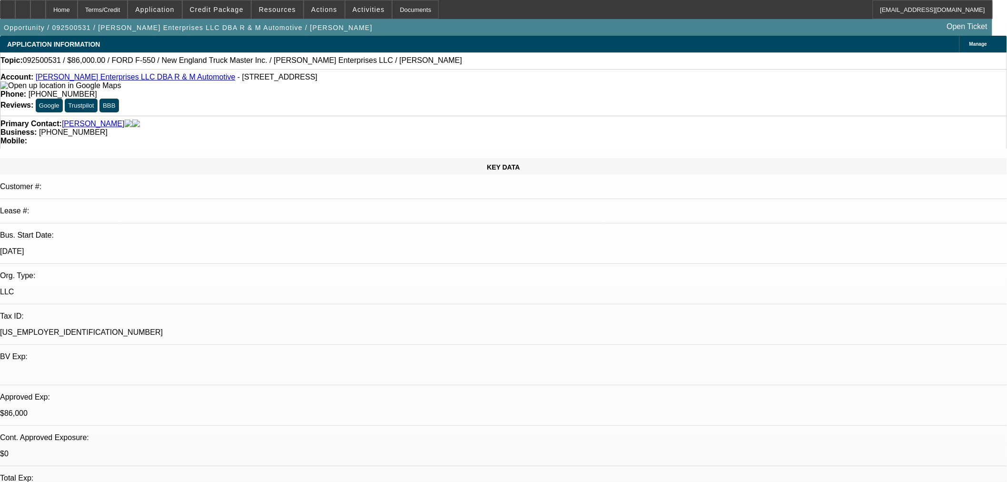
select select "0"
select select "2"
select select "0"
select select "6"
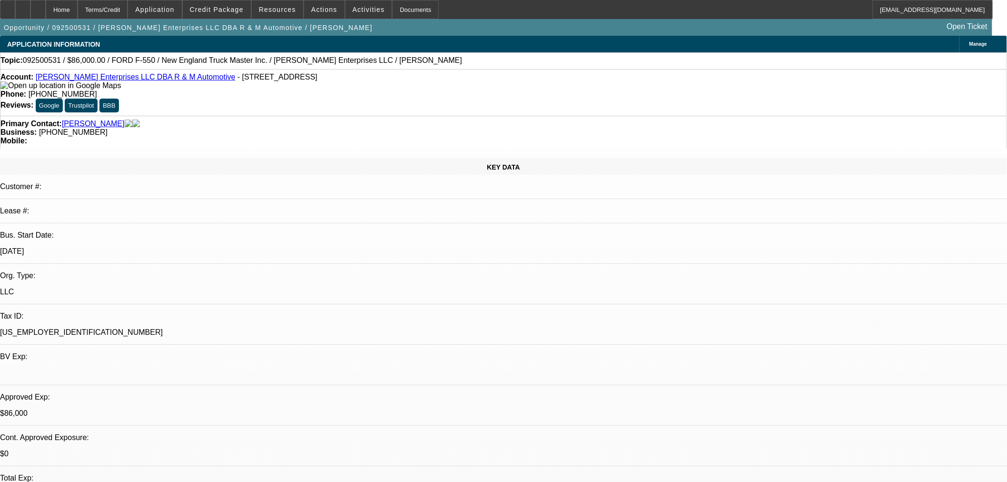
select select "0.15"
select select "2"
select select "0"
select select "6"
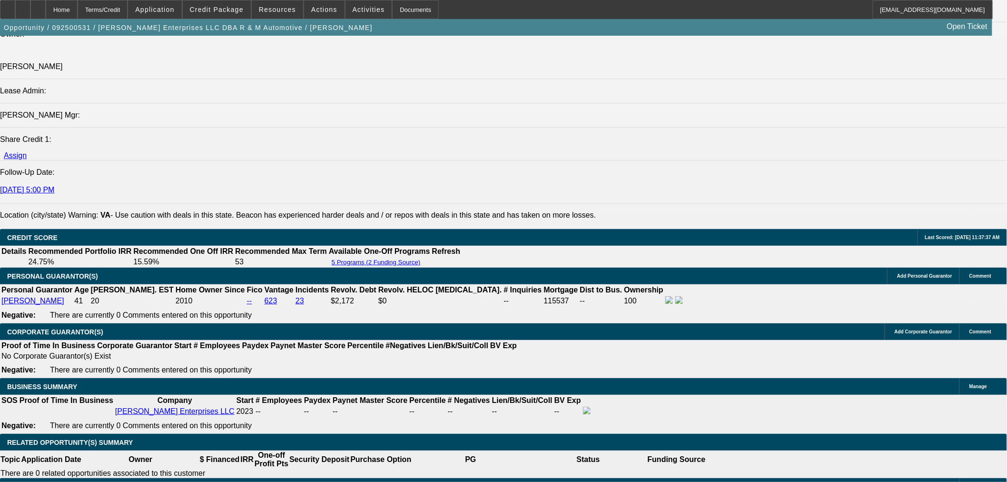
scroll to position [1218, 0]
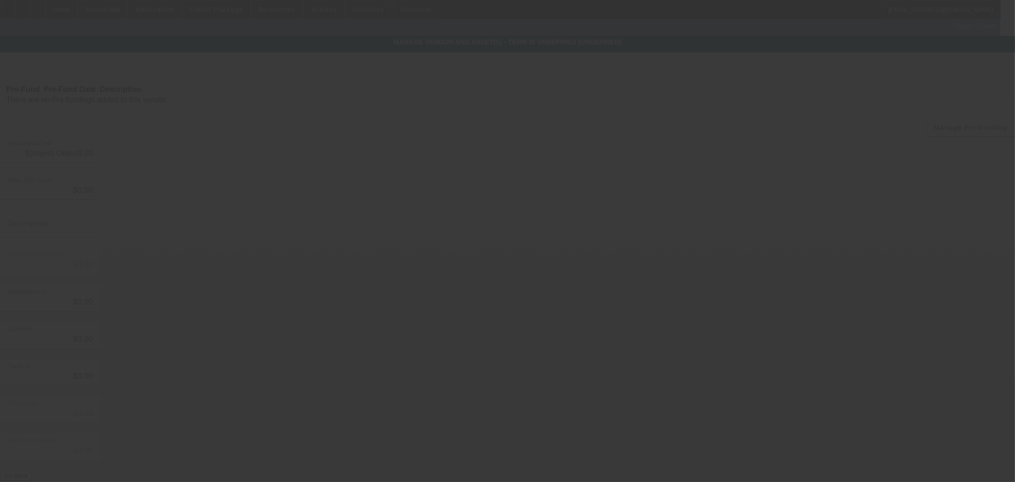
type input "$110,000.00"
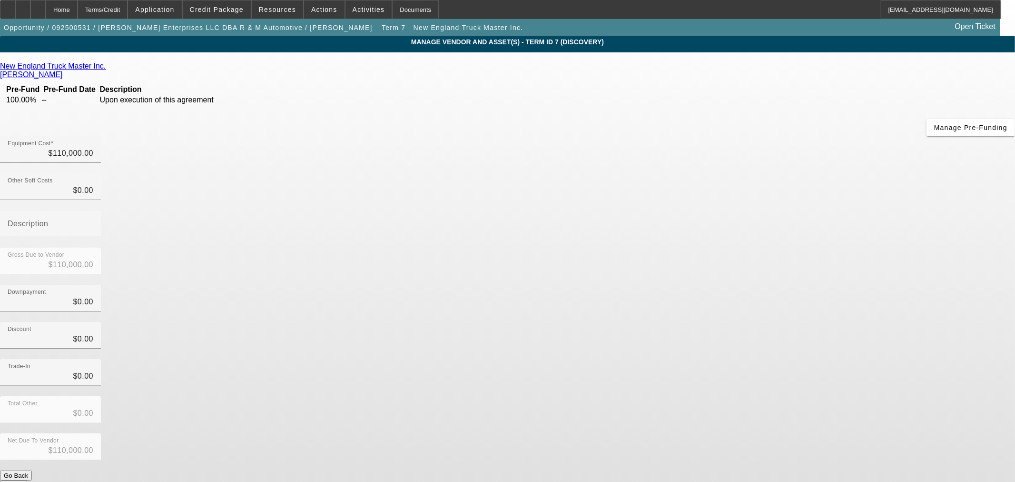
click at [108, 65] on icon at bounding box center [108, 66] width 0 height 8
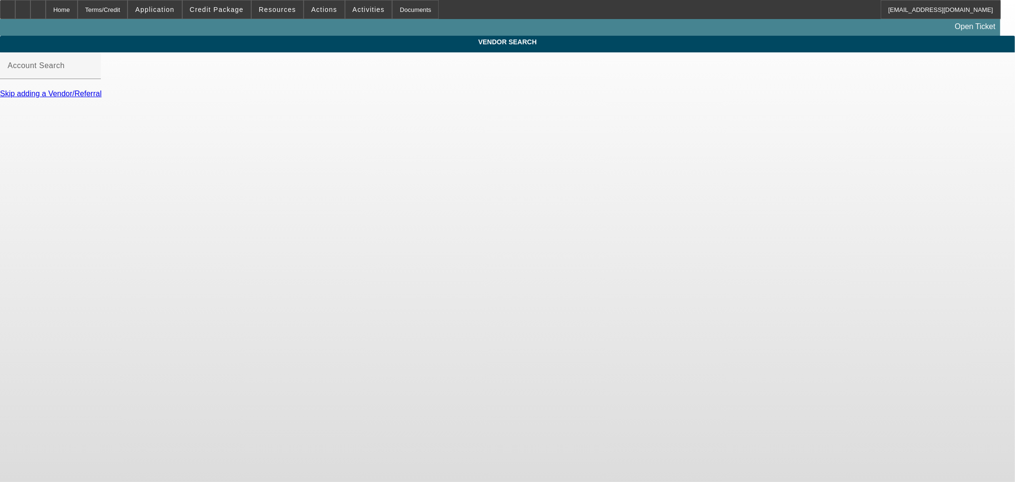
click at [93, 75] on input "Account Search" at bounding box center [51, 69] width 86 height 11
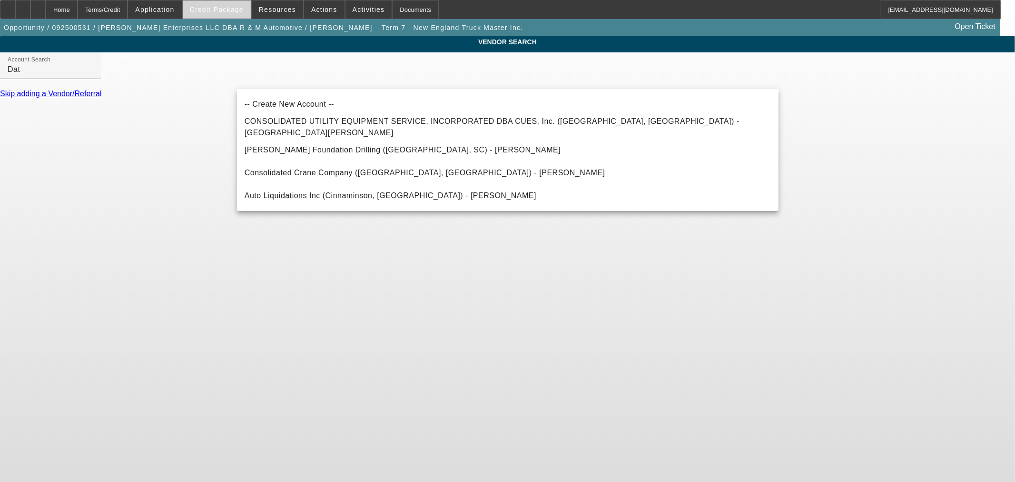
click at [229, 2] on span at bounding box center [217, 9] width 68 height 23
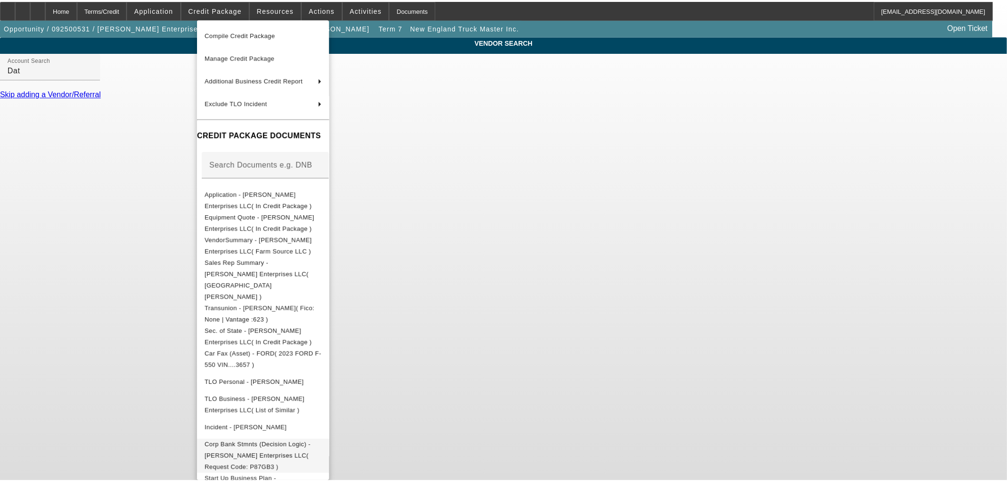
scroll to position [76, 0]
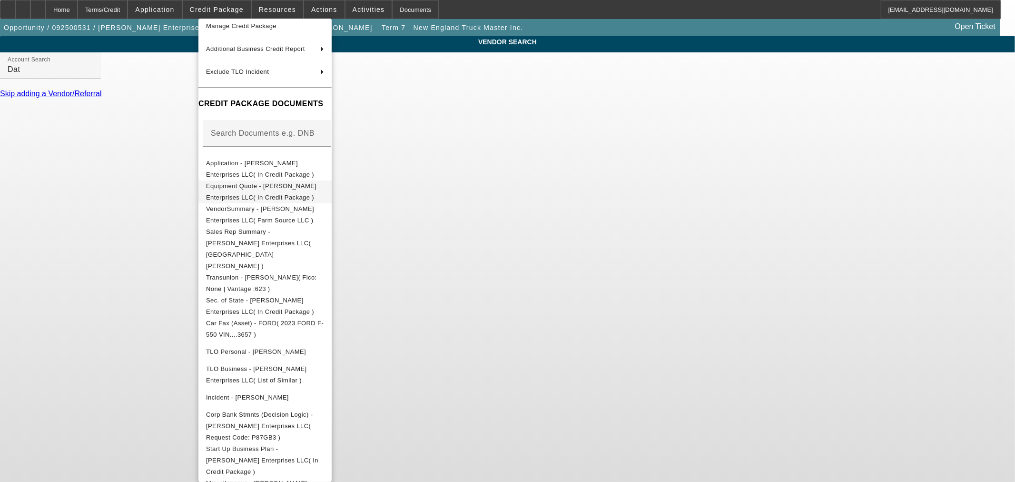
click at [293, 193] on span "Equipment Quote - [PERSON_NAME] Enterprises LLC( In Credit Package )" at bounding box center [265, 191] width 118 height 23
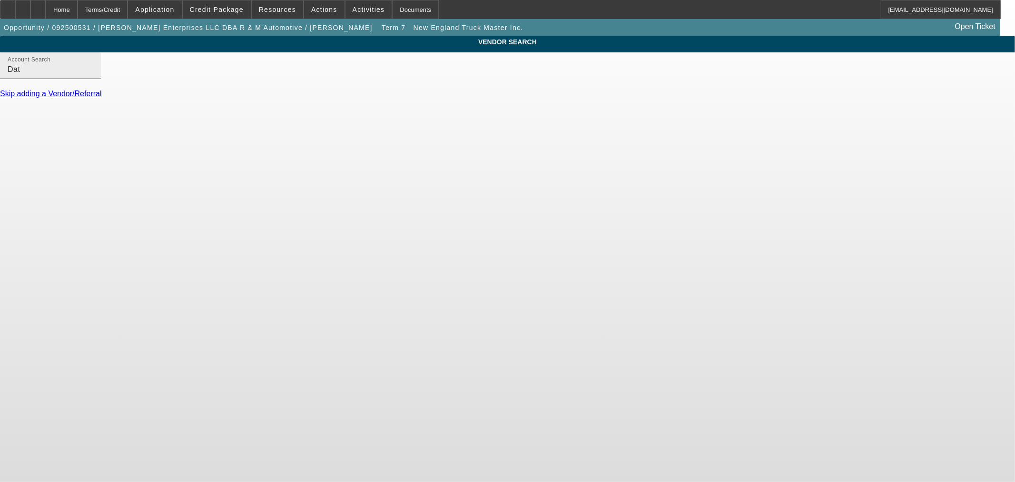
click at [93, 75] on input "Dat" at bounding box center [51, 69] width 86 height 11
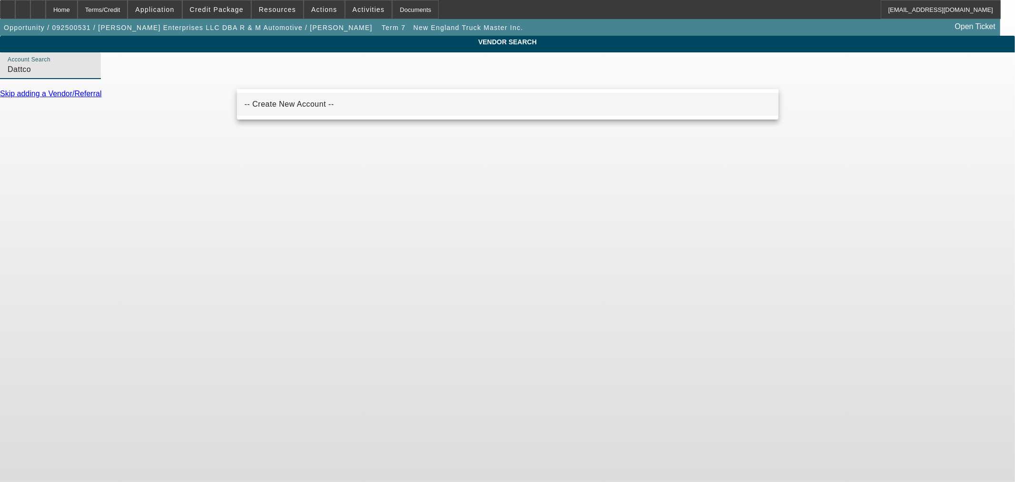
click at [272, 108] on span "-- Create New Account --" at bounding box center [289, 104] width 89 height 11
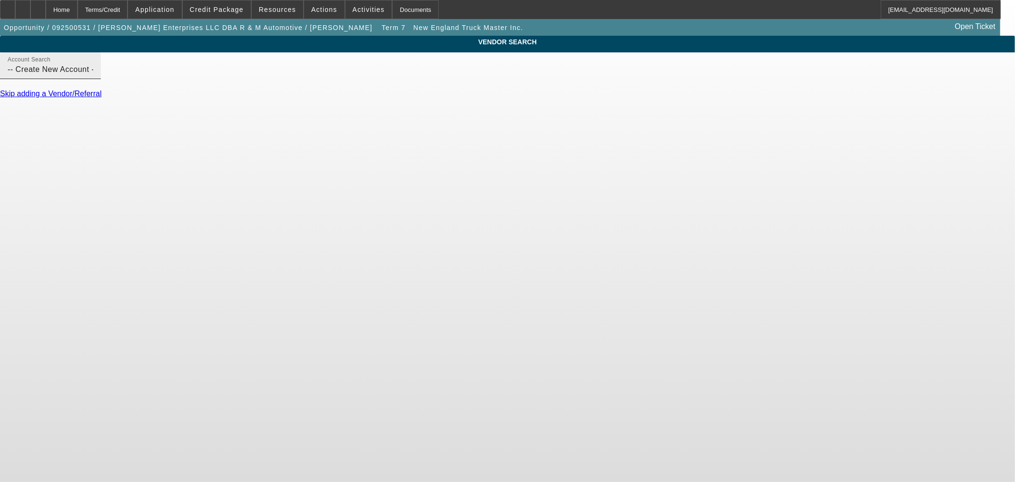
click at [93, 75] on input "-- Create New Account --" at bounding box center [51, 69] width 86 height 11
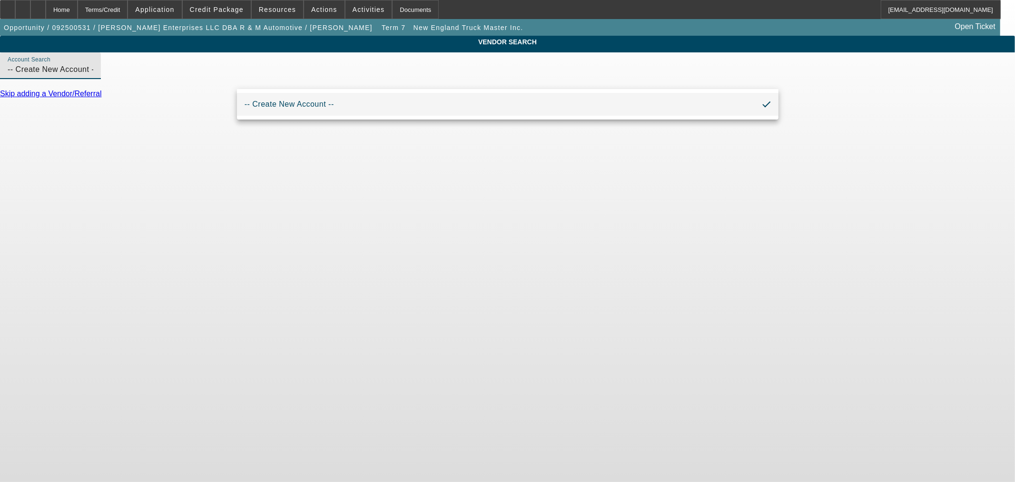
drag, startPoint x: 342, startPoint y: 79, endPoint x: 4, endPoint y: 103, distance: 338.8
click at [4, 103] on div "VENDOR SEARCH Account Search -- Create New Account -- Skip adding a Vendor/Refe…" at bounding box center [507, 71] width 1015 height 71
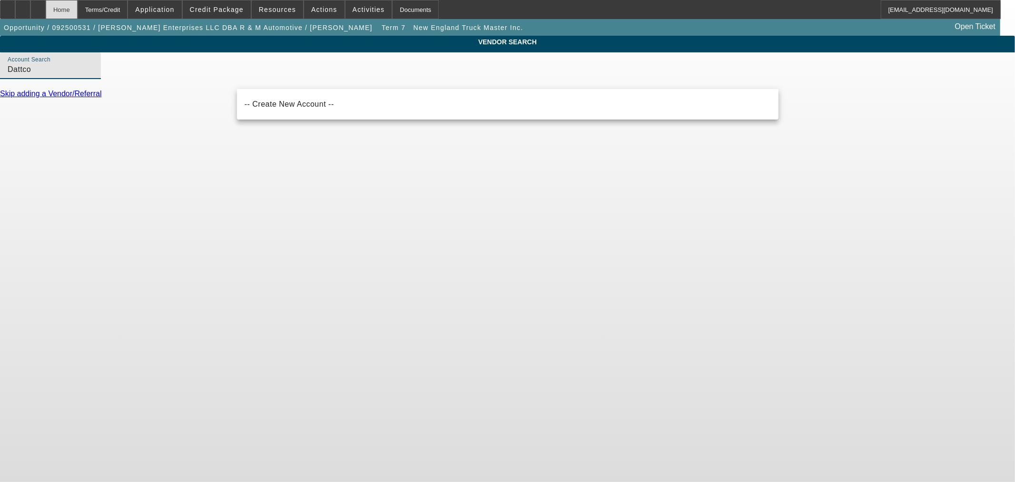
type input "Dattco"
click at [78, 13] on div "Home" at bounding box center [62, 9] width 32 height 19
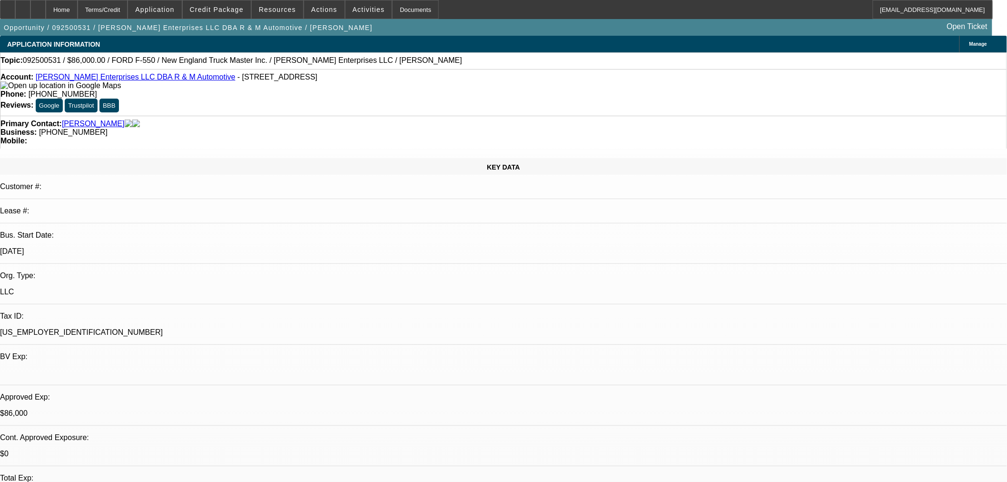
select select "0"
select select "2"
select select "0"
select select "6"
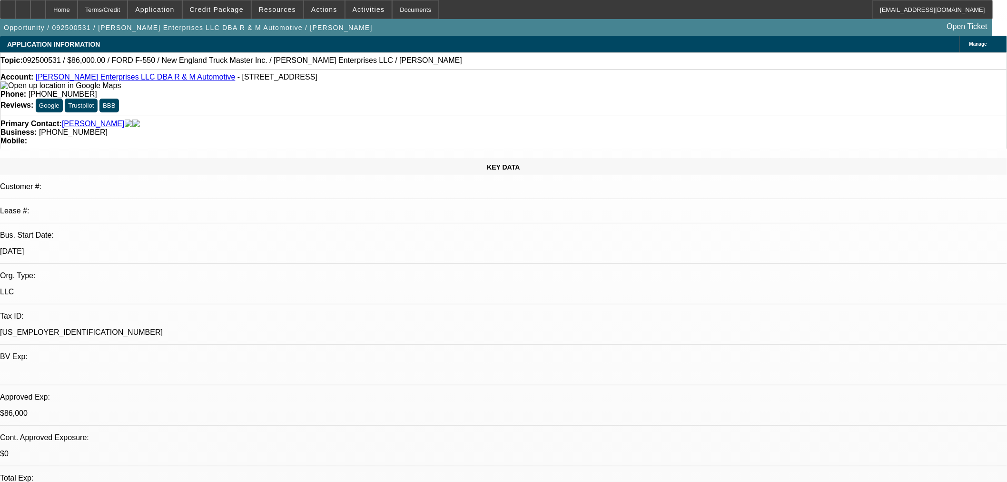
select select "0"
select select "2"
select select "0"
select select "6"
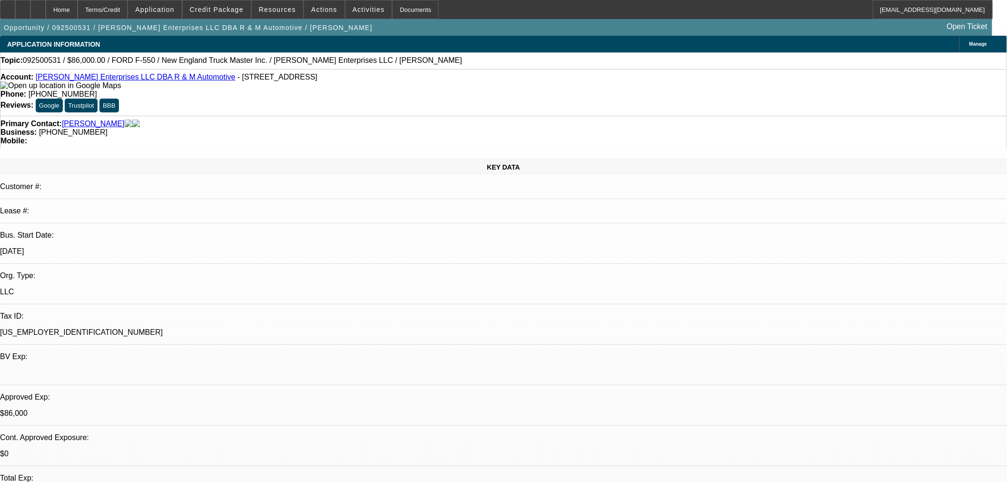
select select "0"
select select "2"
select select "0"
select select "6"
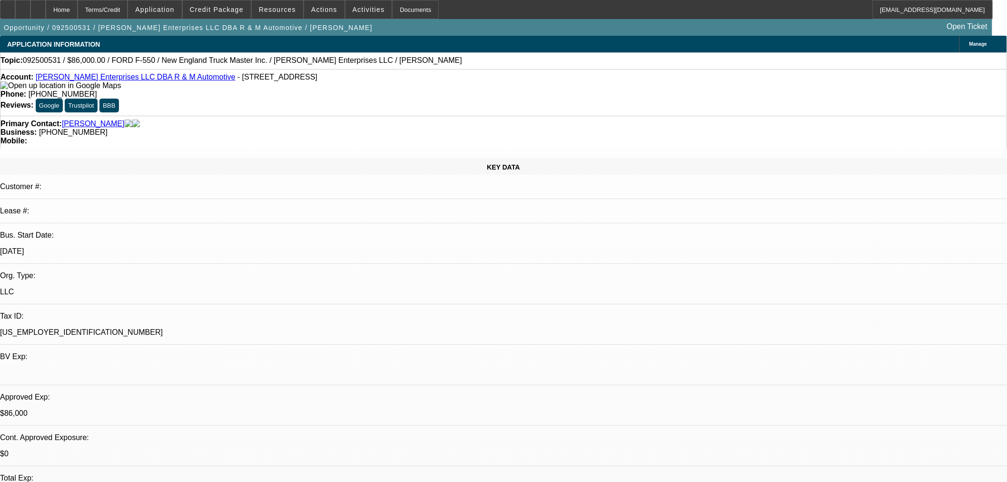
select select "0.15"
select select "2"
select select "0"
select select "6"
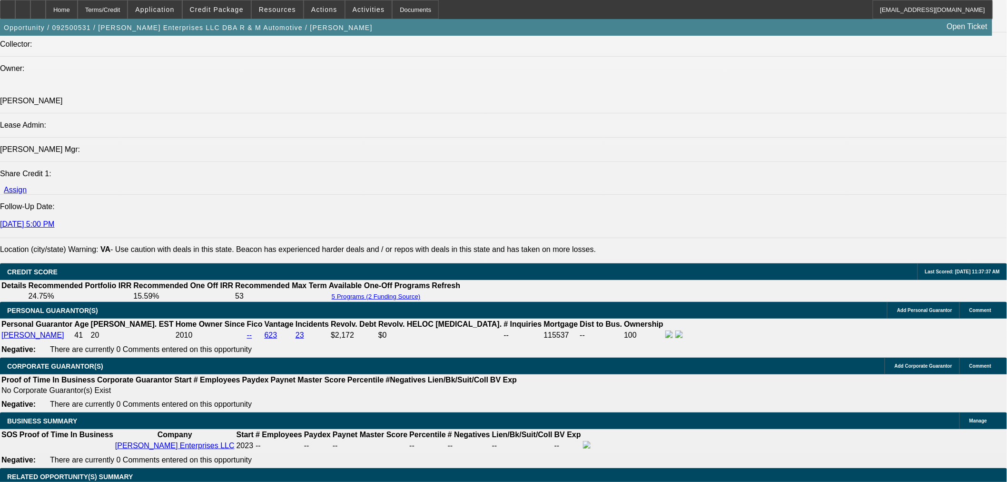
scroll to position [1216, 0]
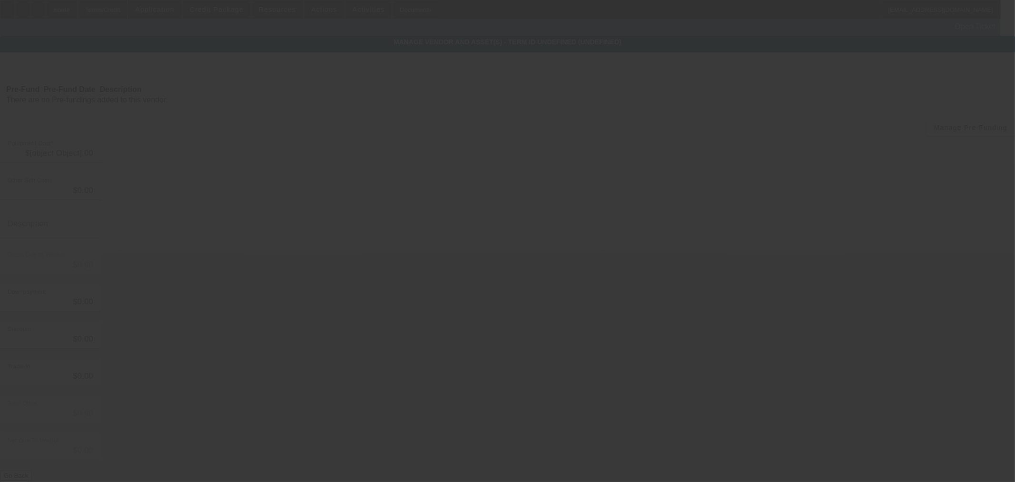
type input "$110,000.00"
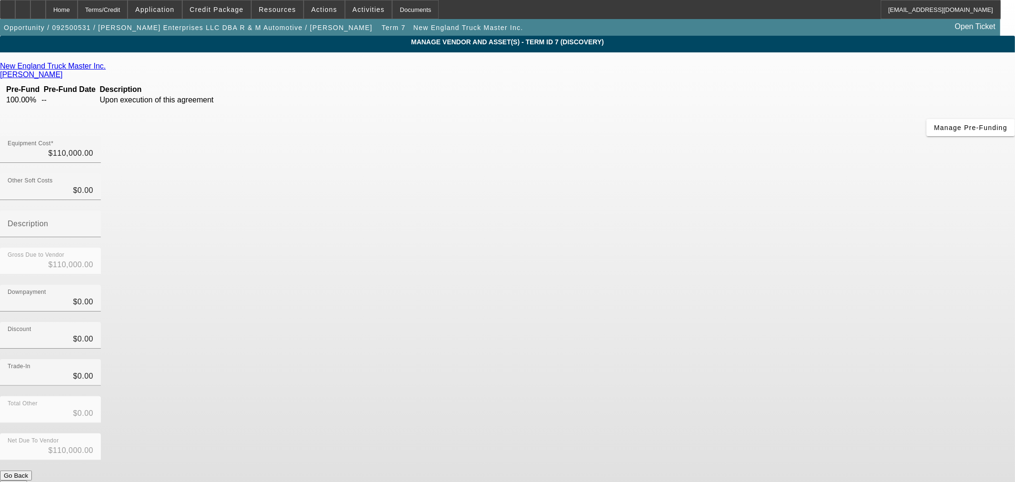
click at [108, 65] on icon at bounding box center [108, 66] width 0 height 8
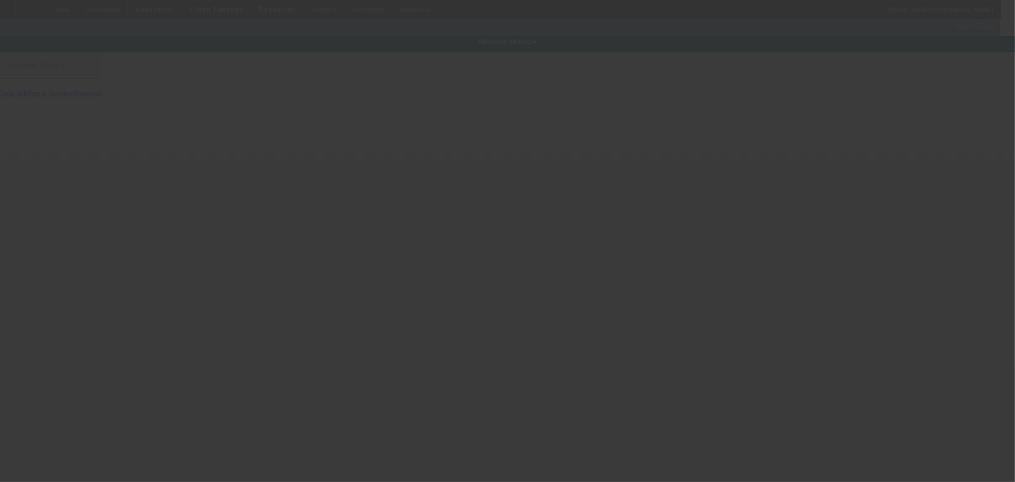
click at [93, 74] on input "Account Search" at bounding box center [51, 69] width 86 height 11
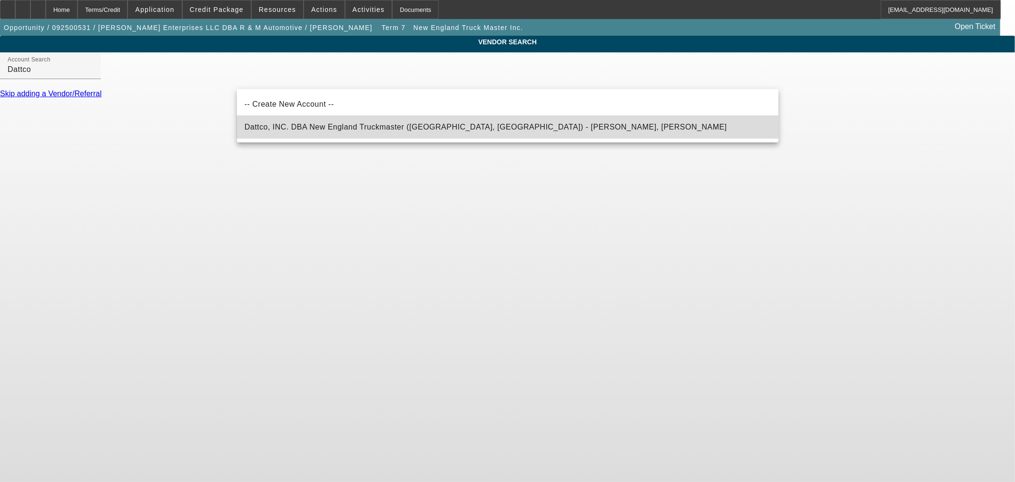
click at [333, 129] on span "Dattco, INC. DBA New England Truckmaster (New Britain, CT) - Diana, Lambiase" at bounding box center [486, 127] width 483 height 8
type input "Dattco, INC. DBA New England Truckmaster (New Britain, CT) - Diana, Lambiase"
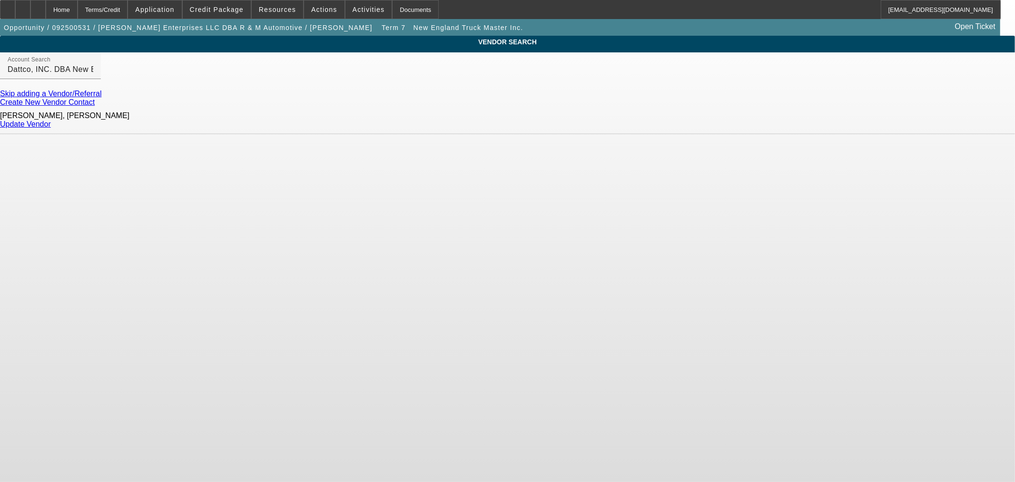
click at [51, 123] on link "Update Vendor" at bounding box center [25, 124] width 51 height 8
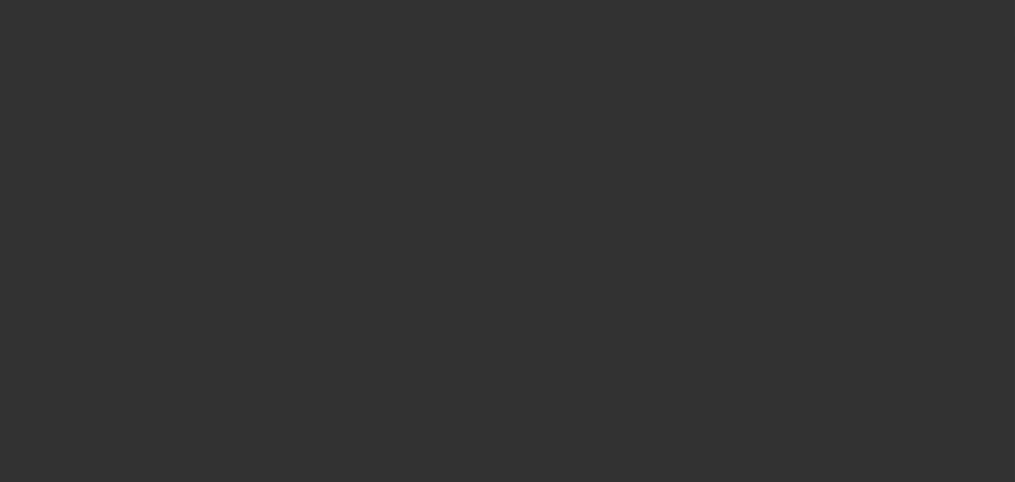
type input "$110,000.00"
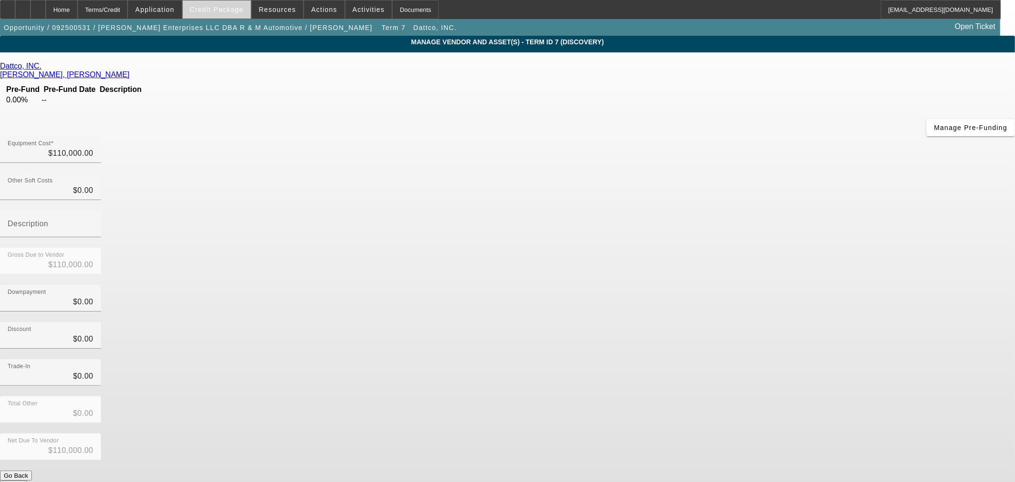
click at [240, 10] on span "Credit Package" at bounding box center [217, 10] width 54 height 8
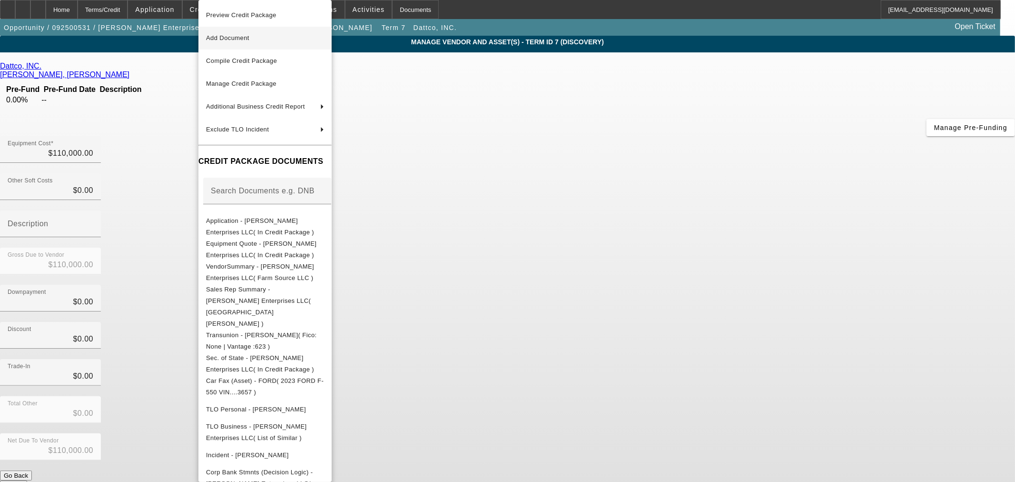
click at [235, 37] on span "Add Document" at bounding box center [227, 37] width 43 height 7
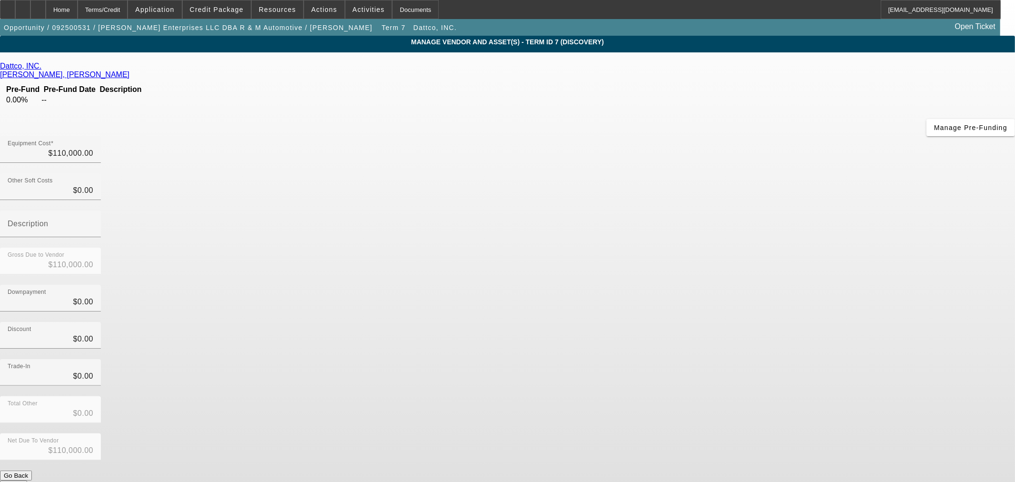
click at [200, 232] on app-vendor-asset-manage "MANAGE VENDOR AND ASSET(S) - Term ID 7 (Discovery) Remove Vendor Dattco, INC. D…" at bounding box center [507, 291] width 1015 height 511
click at [230, 10] on span "Credit Package" at bounding box center [217, 10] width 54 height 8
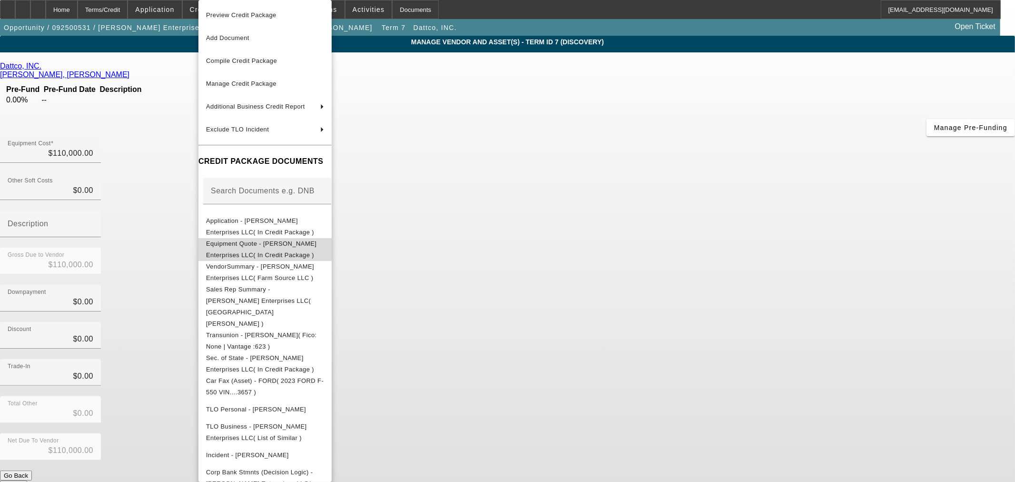
click at [245, 244] on span "Equipment Quote - Coffey Enterprises LLC( In Credit Package )" at bounding box center [261, 249] width 110 height 19
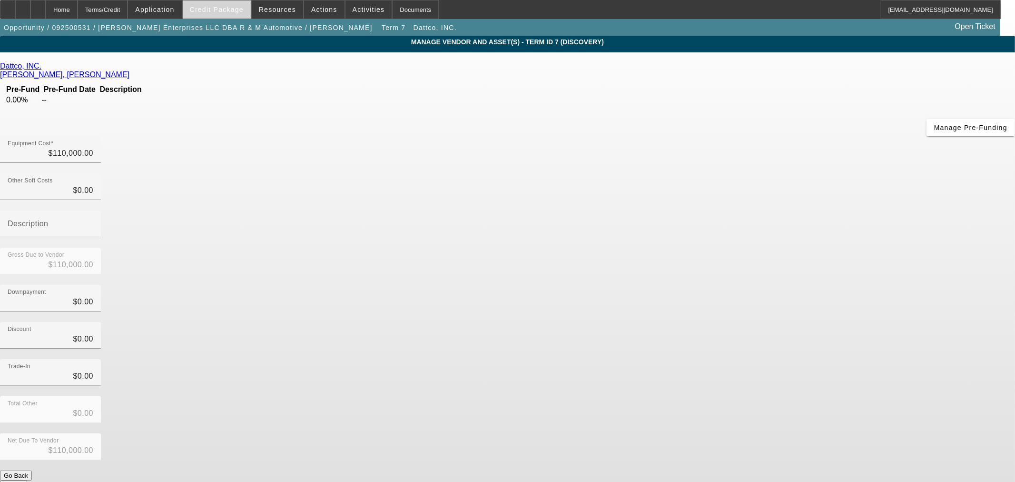
click at [227, 8] on span "Credit Package" at bounding box center [217, 10] width 54 height 8
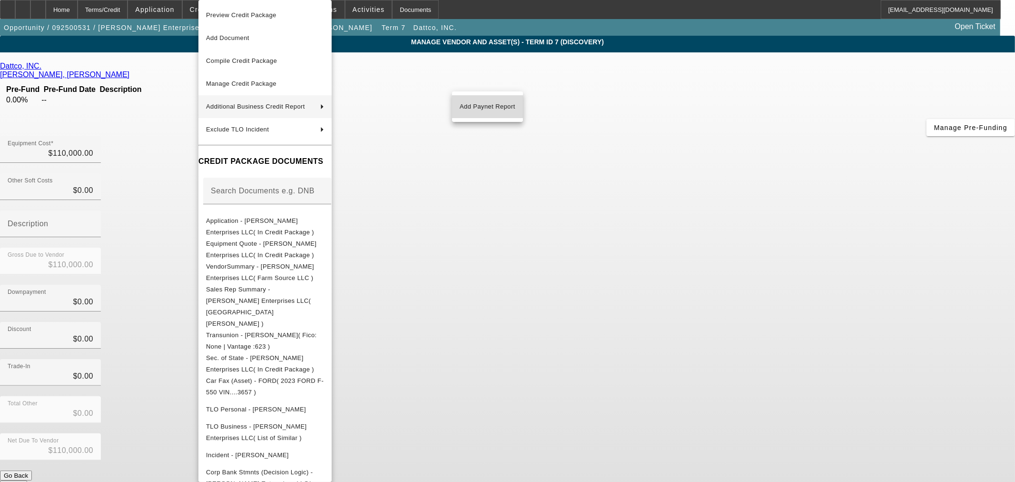
click at [498, 110] on span "Add Paynet Report" at bounding box center [488, 106] width 56 height 11
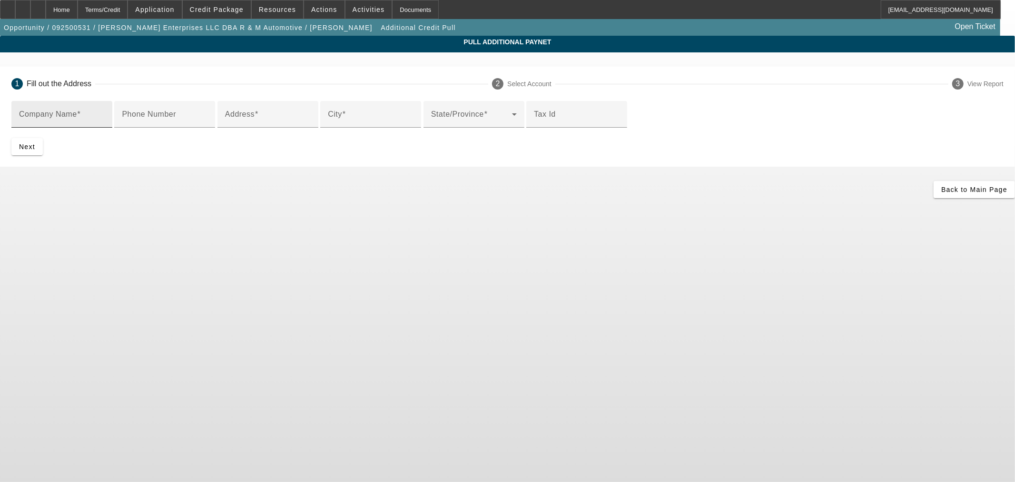
click at [105, 125] on div "Company Name" at bounding box center [62, 114] width 86 height 27
type input "Dattco, INC"
click at [305, 124] on input "Address" at bounding box center [268, 117] width 86 height 11
type input "583 SOuth Street"
click at [373, 124] on input "City" at bounding box center [371, 117] width 86 height 11
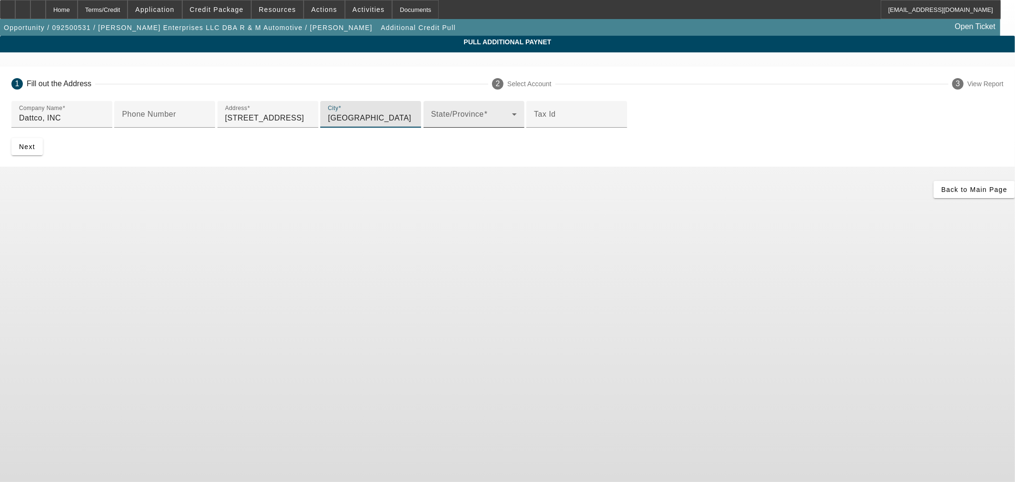
type input "New Britain"
click at [431, 128] on div "State/Province" at bounding box center [474, 114] width 86 height 27
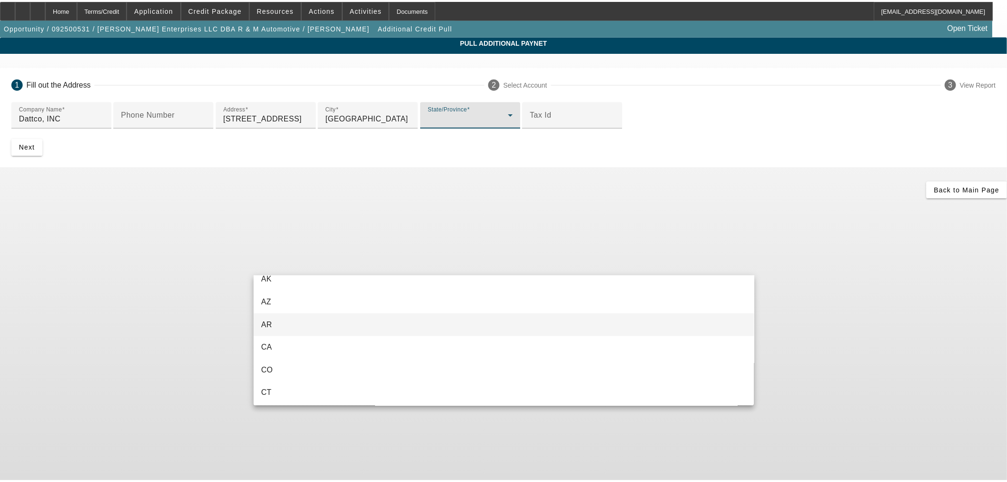
scroll to position [53, 0]
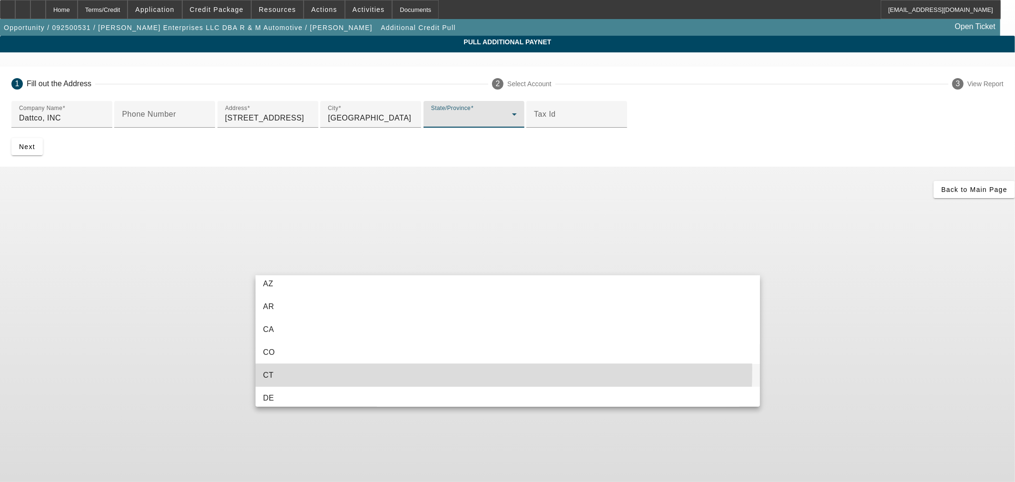
click at [290, 368] on mat-option "CT" at bounding box center [508, 375] width 504 height 23
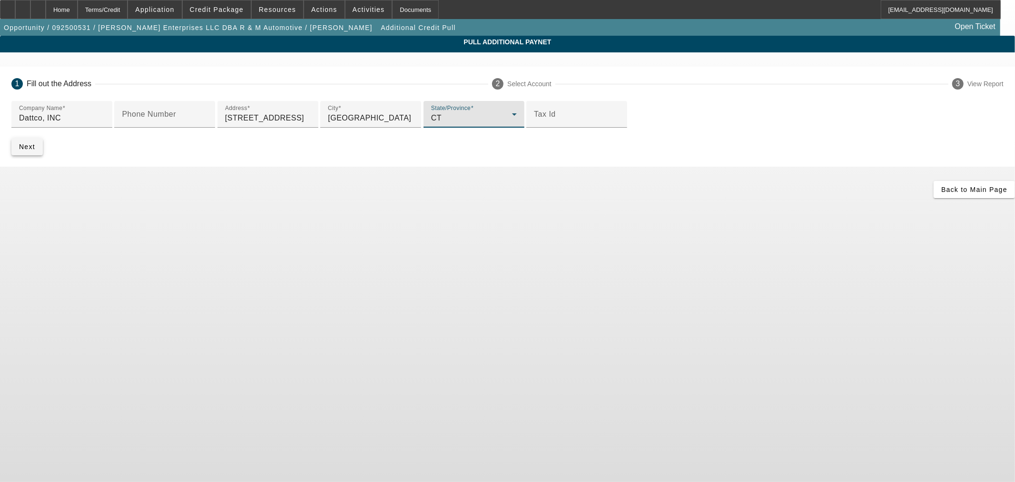
click at [35, 150] on span "Next" at bounding box center [27, 147] width 16 height 8
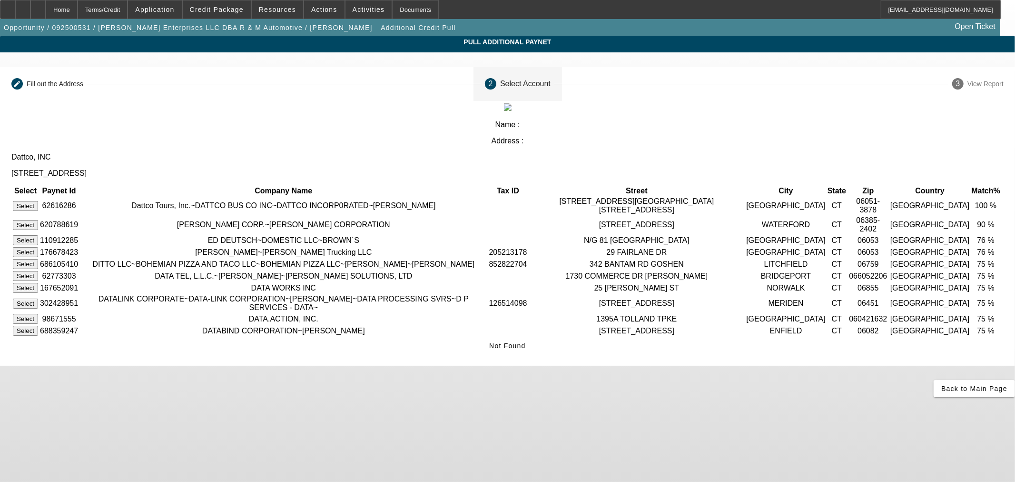
click at [38, 201] on button "Select" at bounding box center [25, 206] width 25 height 10
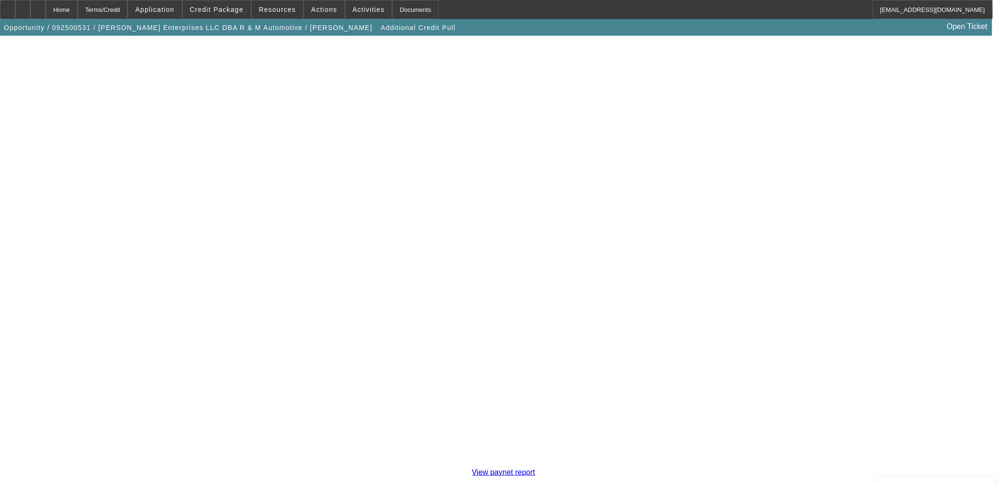
scroll to position [164, 0]
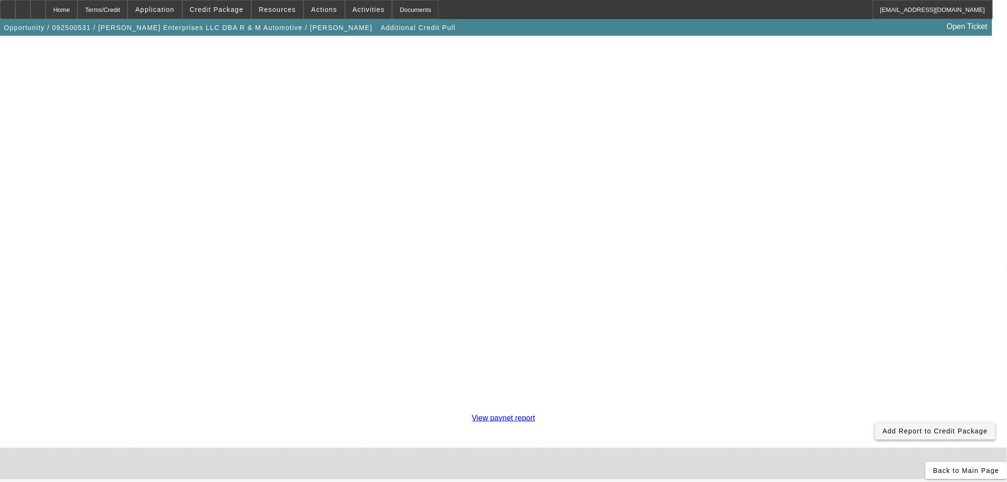
click at [883, 427] on span "Add Report to Credit Package" at bounding box center [935, 431] width 105 height 8
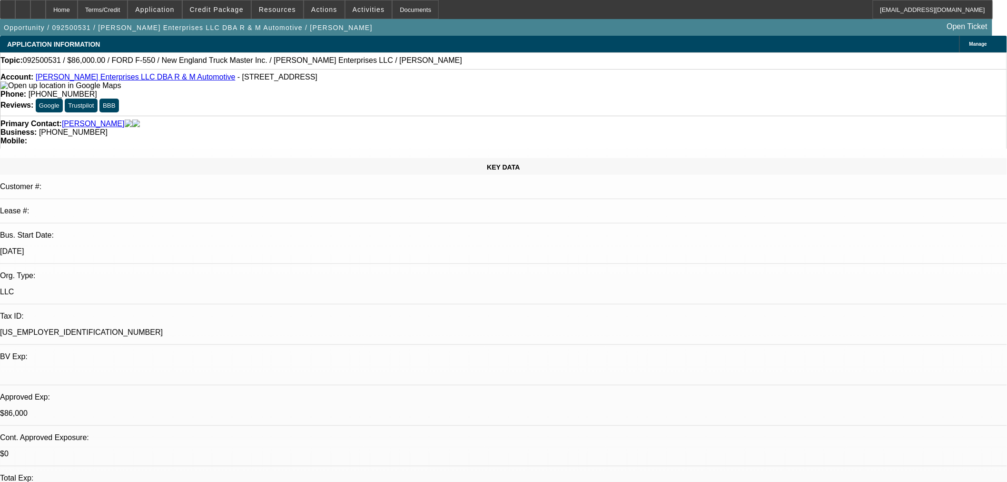
select select "0"
select select "2"
select select "0"
select select "6"
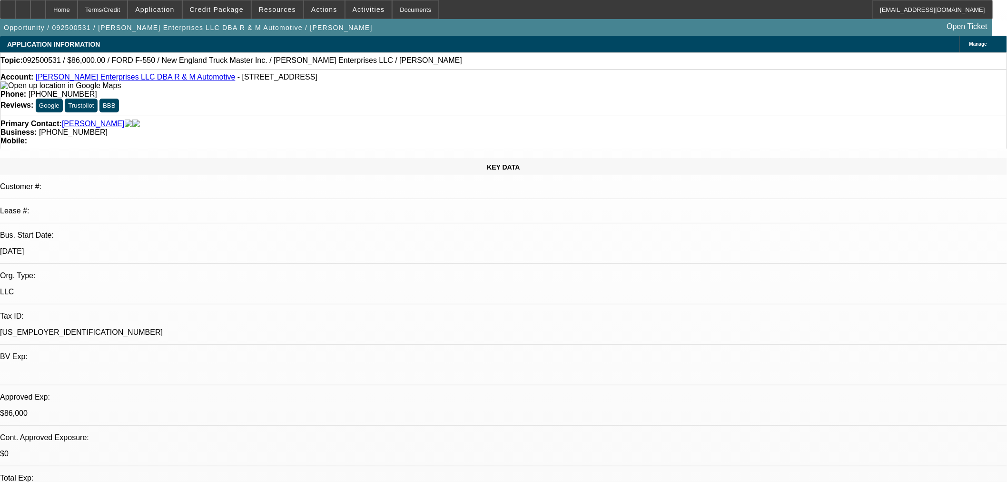
select select "0"
select select "2"
select select "0"
select select "6"
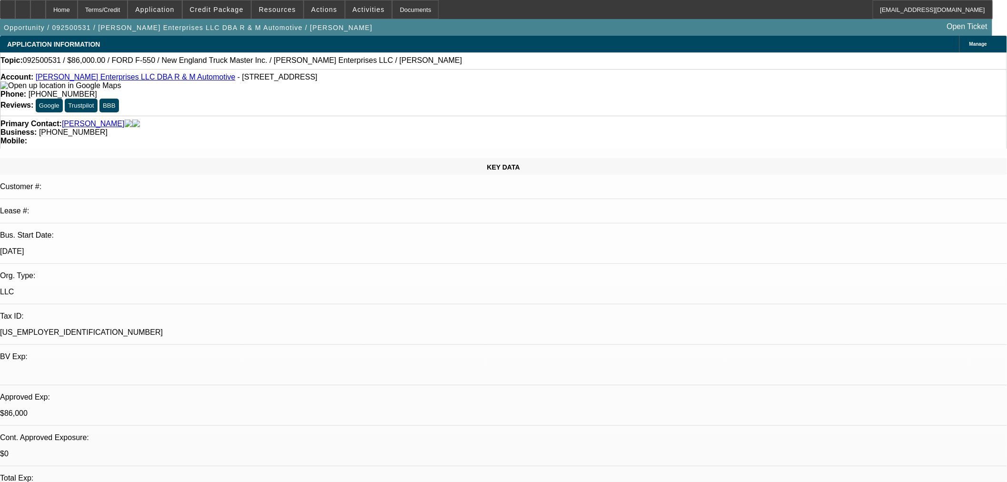
select select "0"
select select "2"
select select "0"
select select "6"
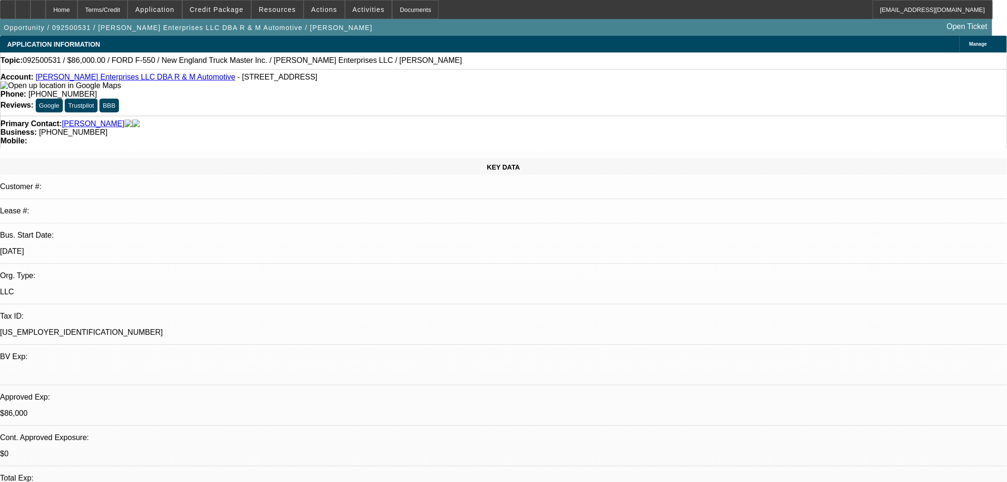
select select "0.15"
select select "2"
select select "0"
select select "6"
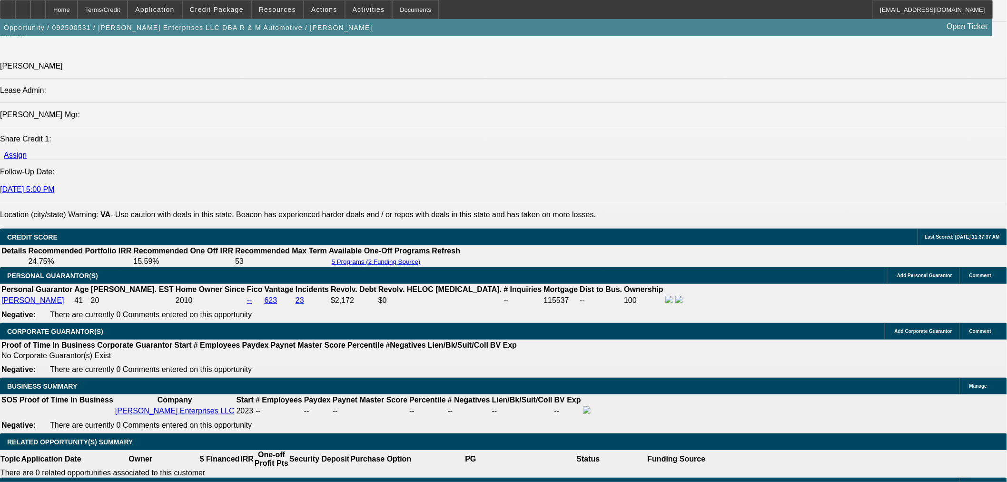
scroll to position [1163, 0]
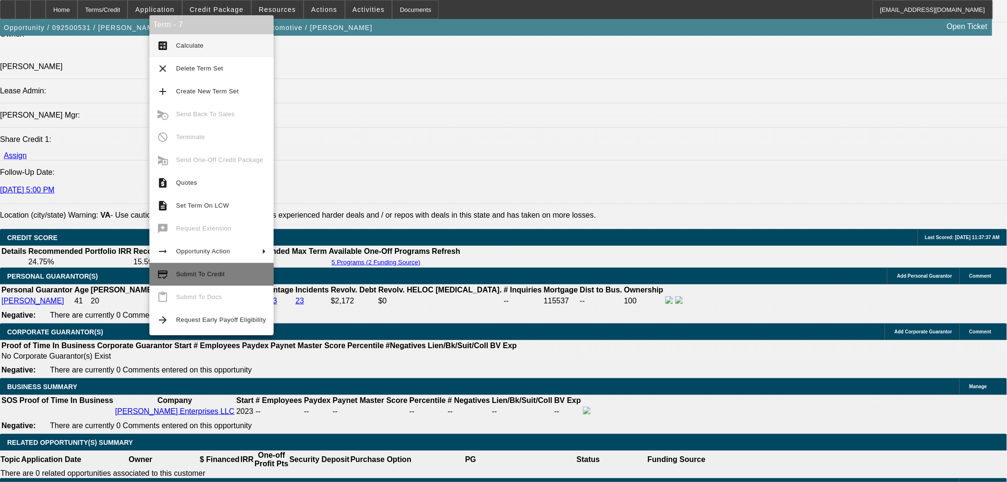
click at [183, 280] on button "credit_score Submit To Credit" at bounding box center [211, 274] width 124 height 23
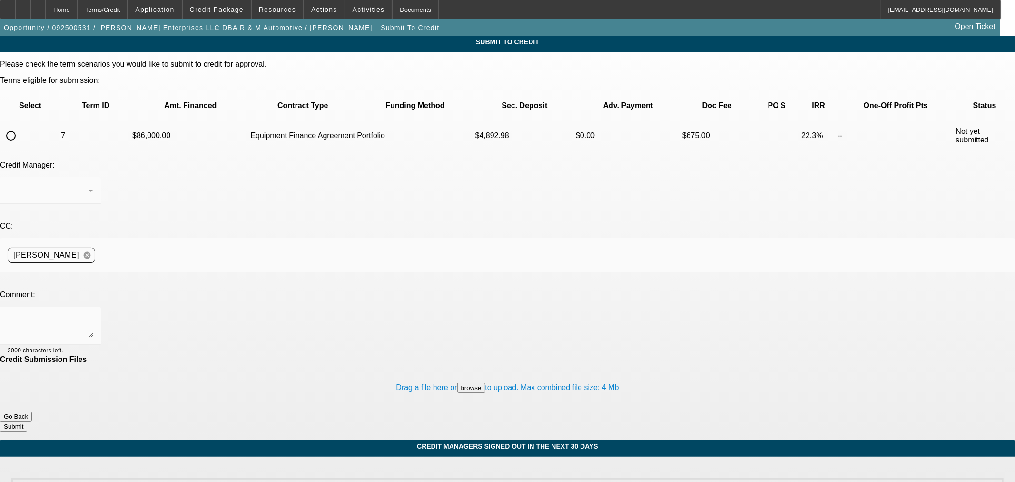
click at [20, 126] on input "radio" at bounding box center [10, 135] width 19 height 19
radio input "true"
click at [93, 314] on textarea at bounding box center [51, 325] width 86 height 23
drag, startPoint x: 626, startPoint y: 217, endPoint x: 606, endPoint y: 218, distance: 20.0
click at [93, 314] on textarea "Hi George, this one is a consignment deal so consignment info added and I corre…" at bounding box center [51, 325] width 86 height 23
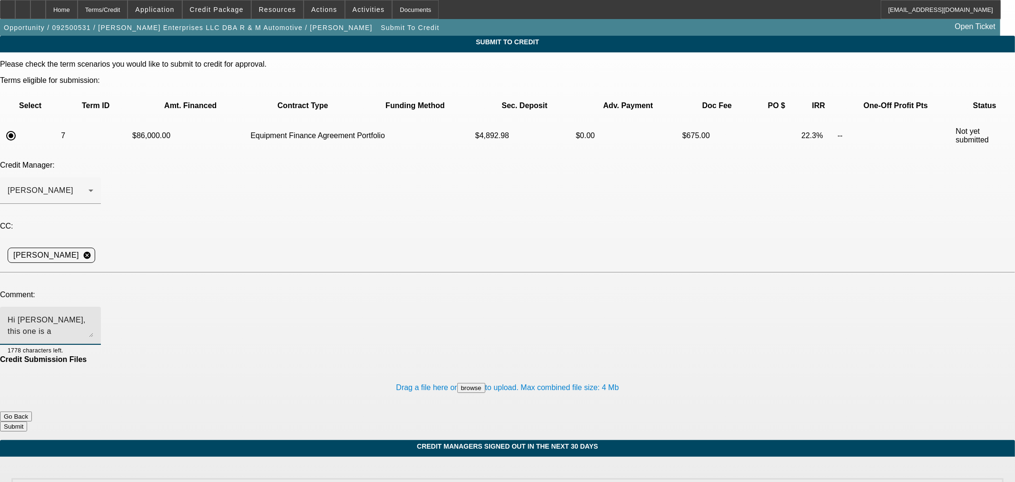
type textarea "Hi George, this one is a consignment deal so consignment info added and I corre…"
click at [27, 421] on button "Submit" at bounding box center [13, 426] width 27 height 10
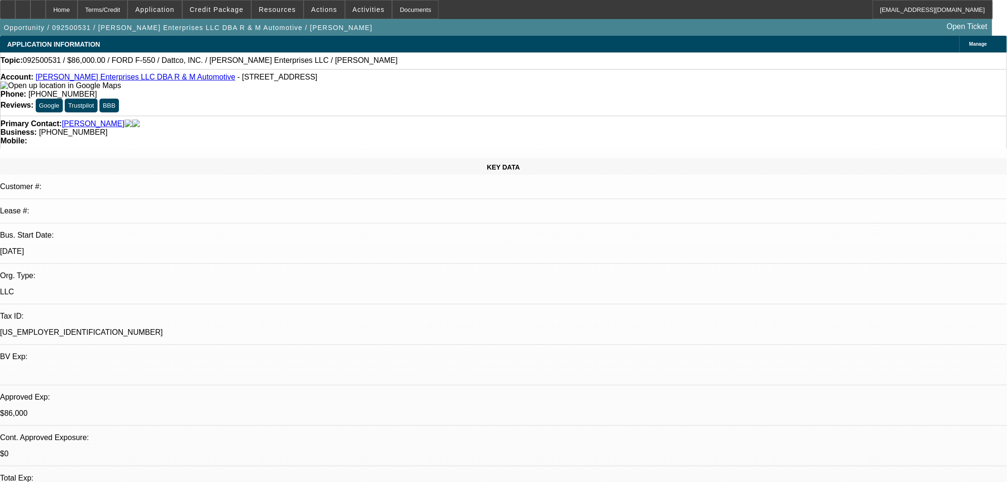
select select "0"
select select "2"
select select "0"
select select "6"
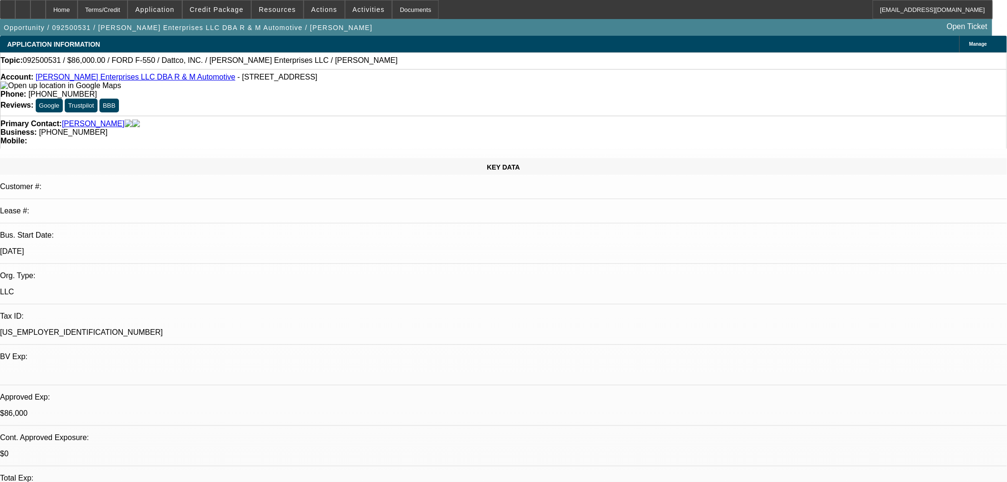
select select "0"
select select "2"
select select "0"
select select "6"
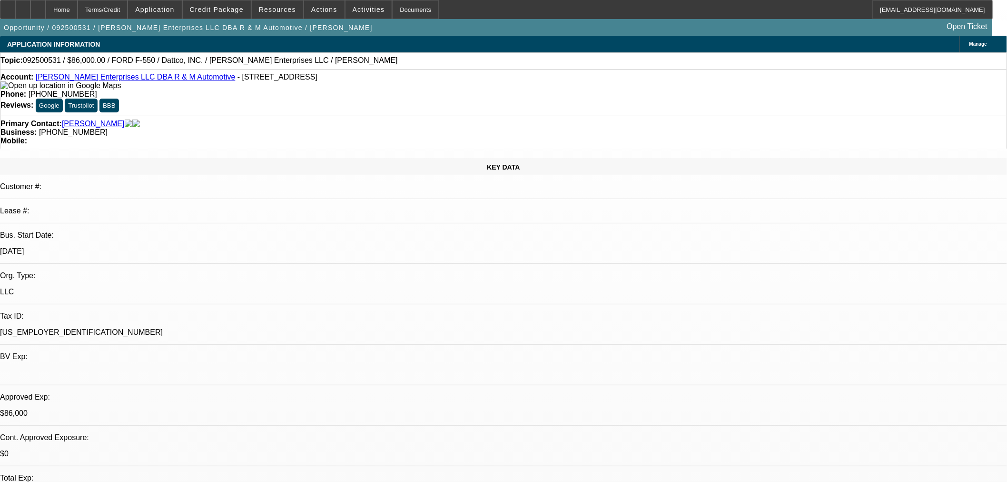
select select "0"
select select "2"
select select "0"
select select "6"
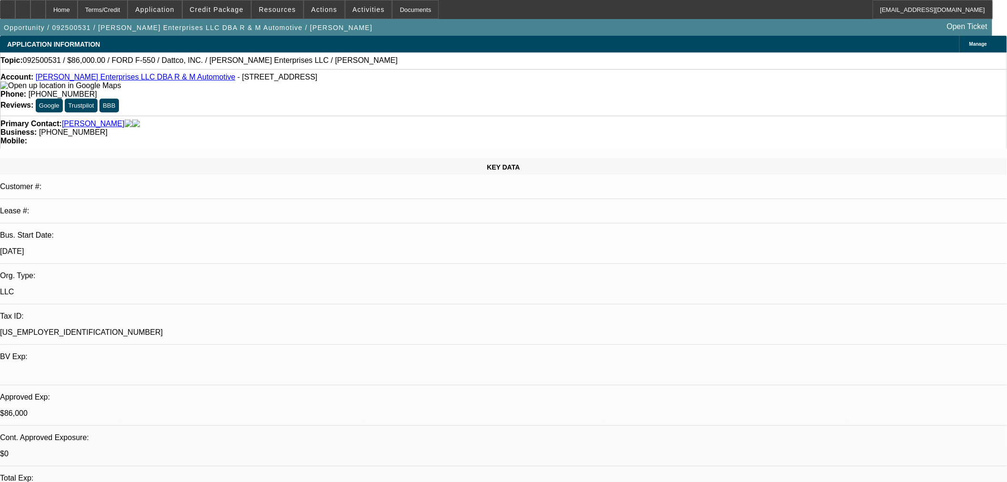
select select "0.15"
select select "2"
select select "0"
select select "6"
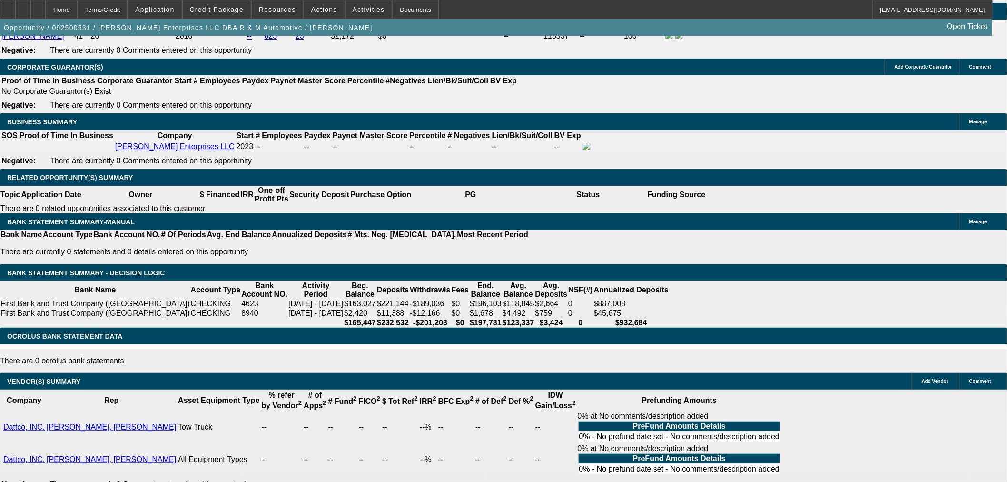
scroll to position [1163, 0]
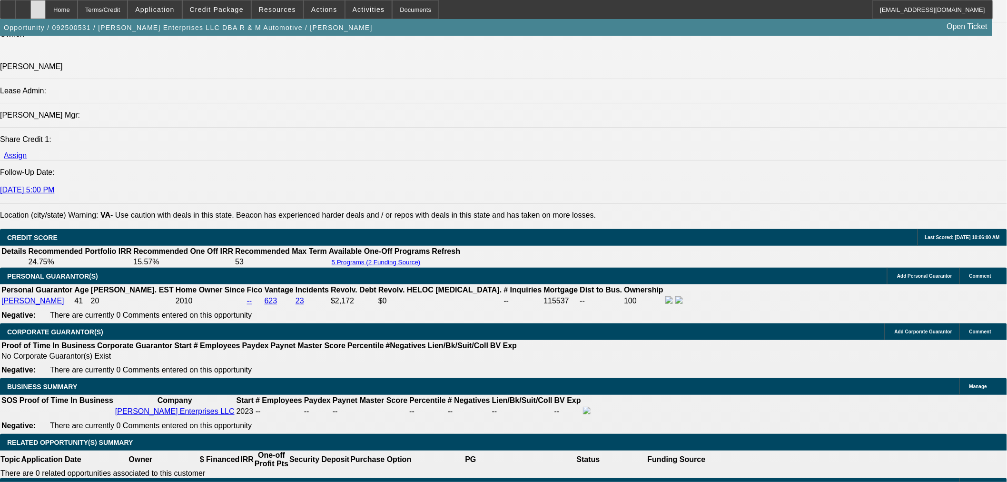
click at [38, 6] on icon at bounding box center [38, 6] width 0 height 0
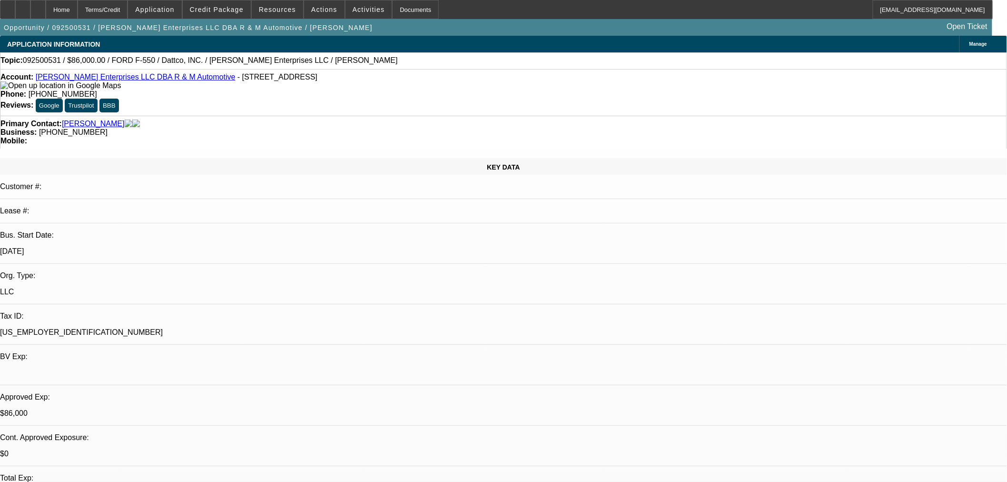
select select "0"
select select "2"
select select "0"
select select "6"
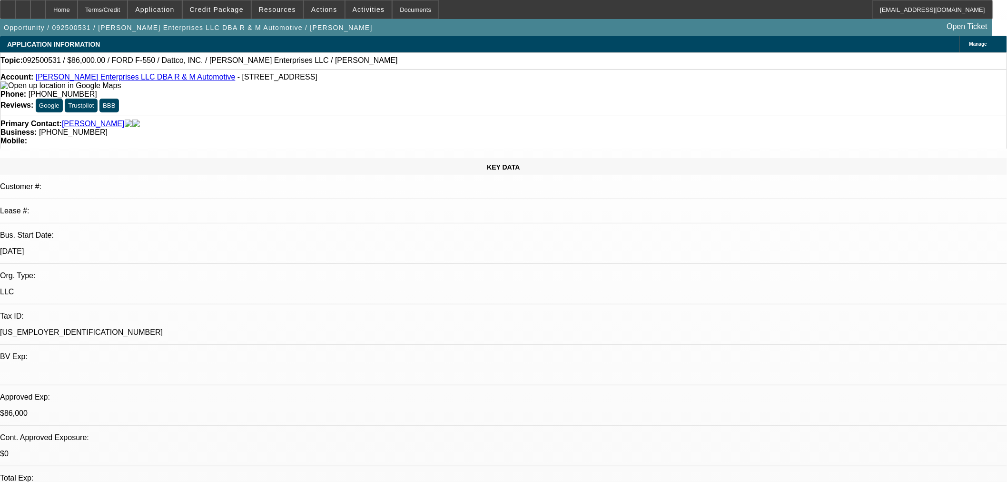
select select "0"
select select "2"
select select "0"
select select "6"
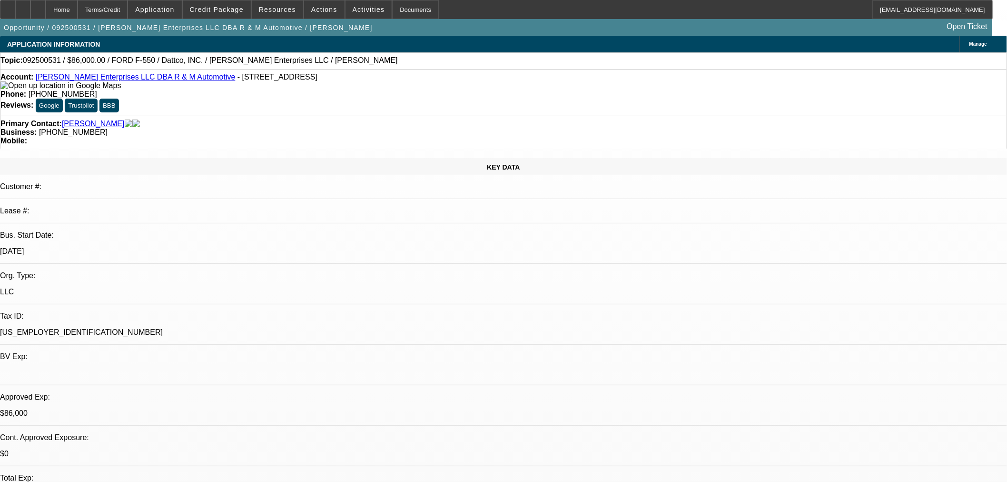
select select "0"
select select "2"
select select "0"
select select "6"
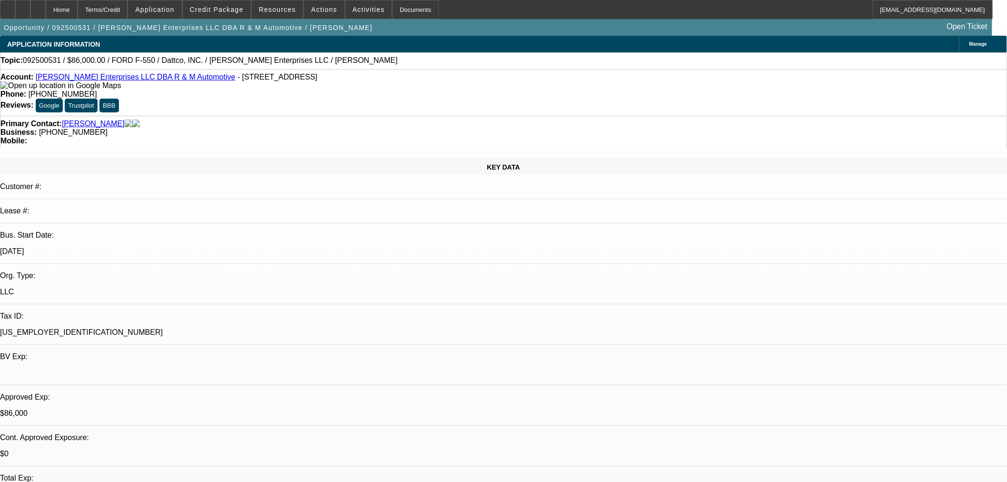
select select "0.15"
select select "2"
select select "0"
select select "6"
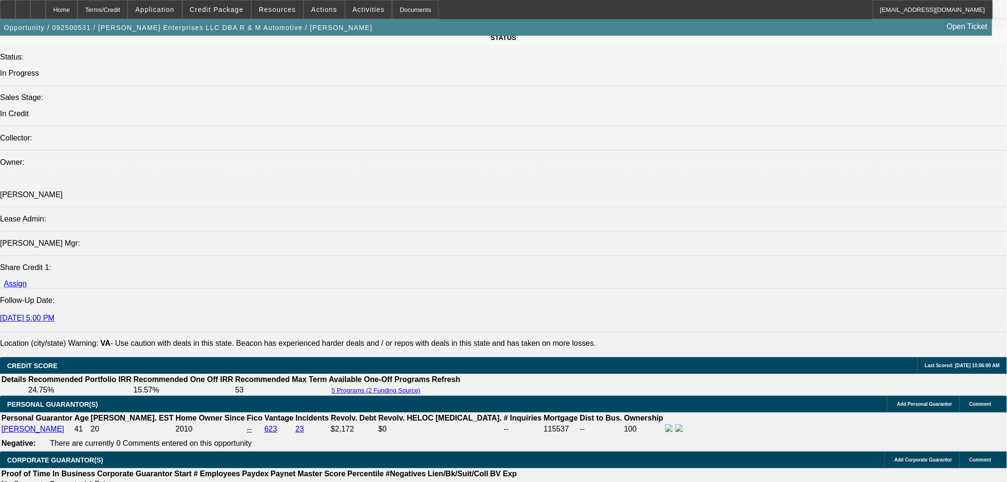
scroll to position [1269, 0]
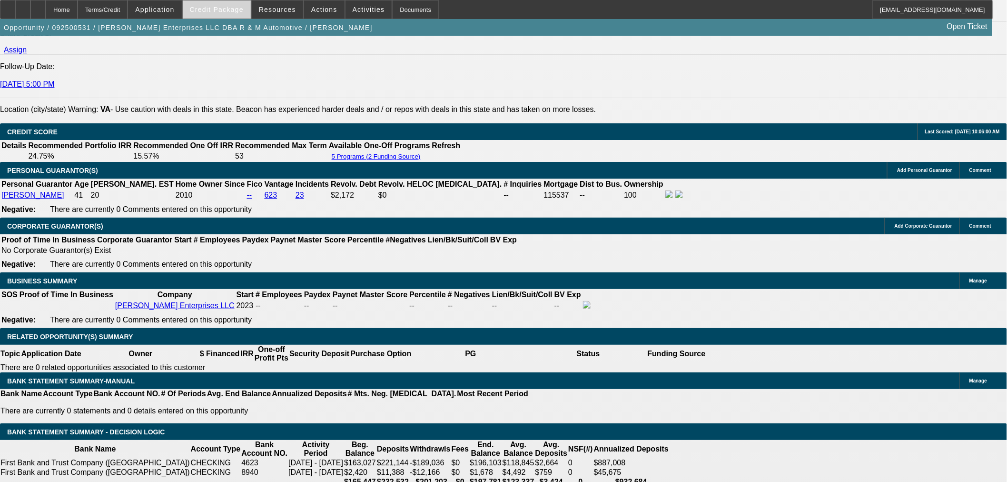
click at [226, 12] on span "Credit Package" at bounding box center [217, 10] width 54 height 8
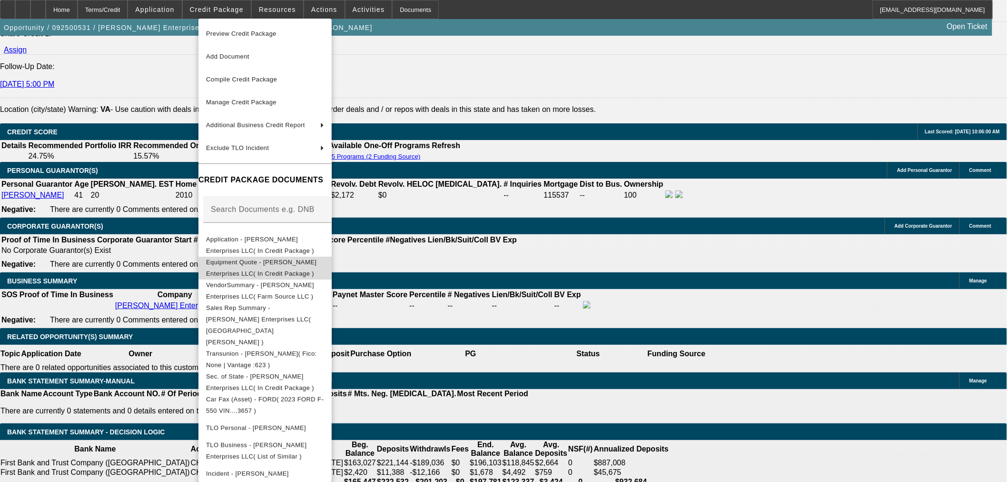
click at [245, 270] on button "Equipment Quote - Coffey Enterprises LLC( In Credit Package )" at bounding box center [264, 267] width 133 height 23
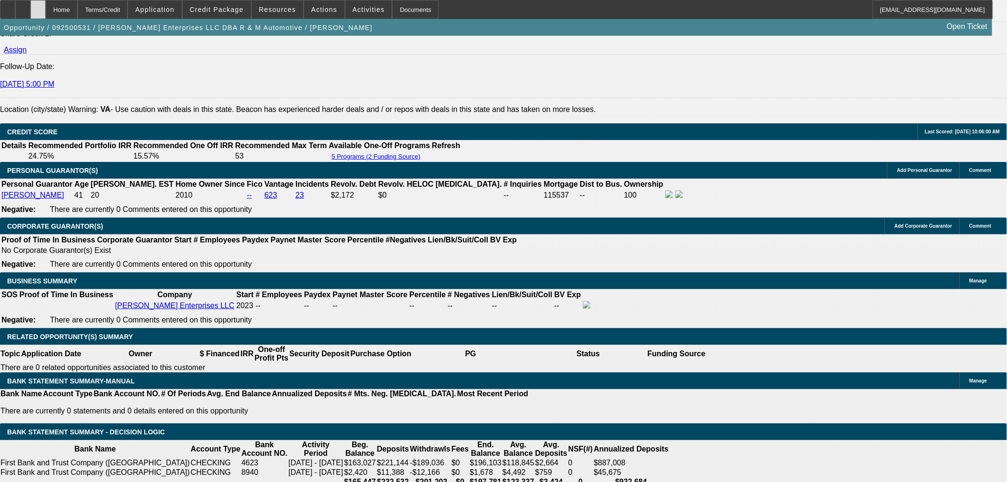
click at [46, 6] on div at bounding box center [37, 9] width 15 height 19
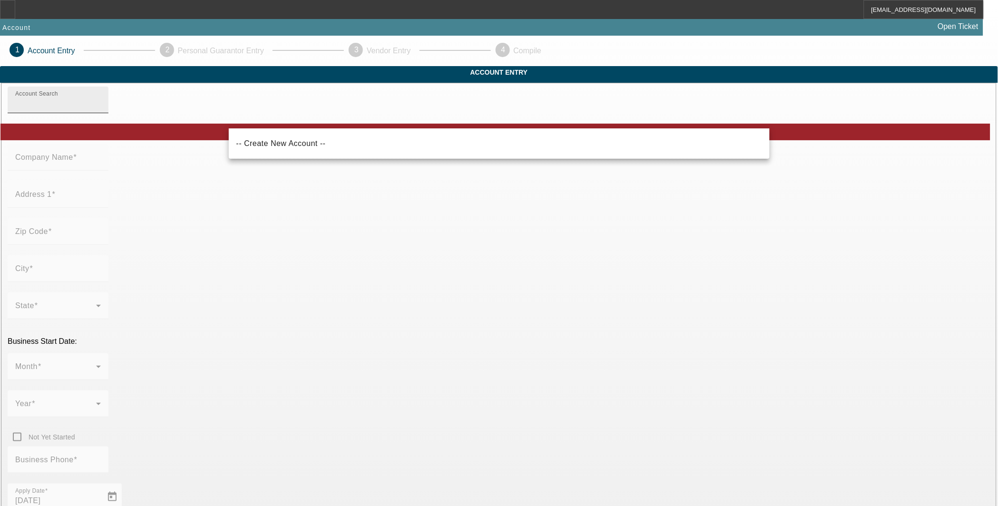
click at [101, 113] on div "Account Search" at bounding box center [58, 100] width 86 height 27
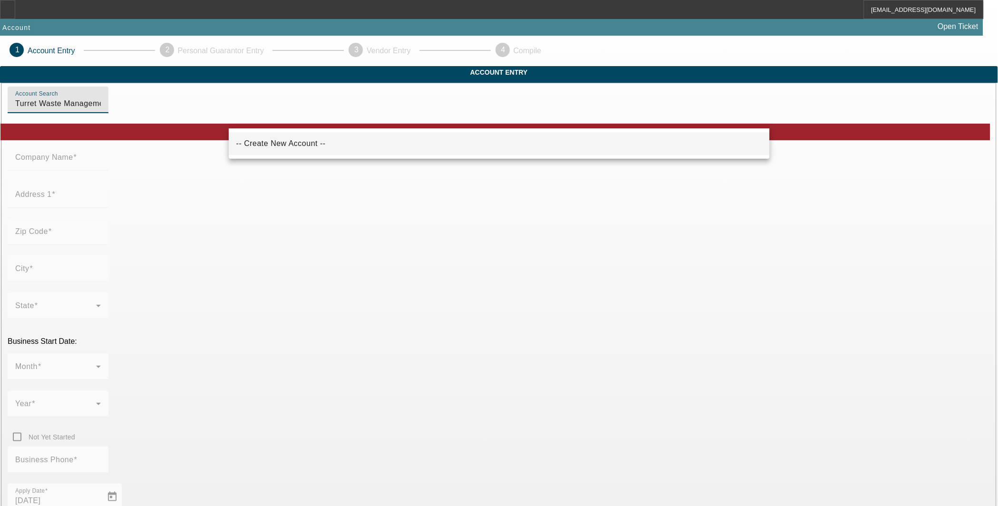
click at [268, 139] on span "-- Create New Account --" at bounding box center [281, 143] width 89 height 11
type input "-- Create New Account --"
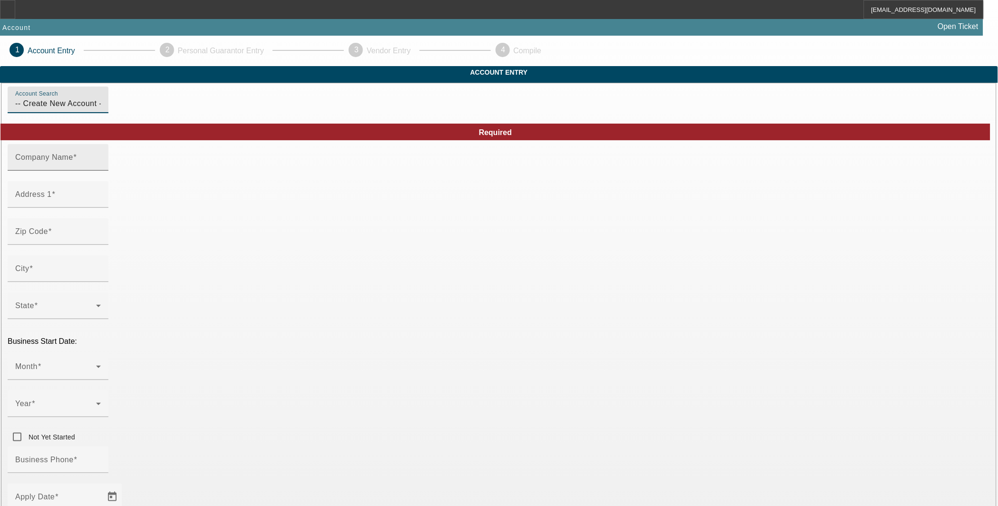
click at [73, 161] on mat-label "Company Name" at bounding box center [44, 157] width 58 height 8
click at [101, 167] on input "Company Name" at bounding box center [58, 161] width 86 height 11
type input "Turret Waste Management LLC"
click at [101, 204] on input "Address 1" at bounding box center [58, 198] width 86 height 11
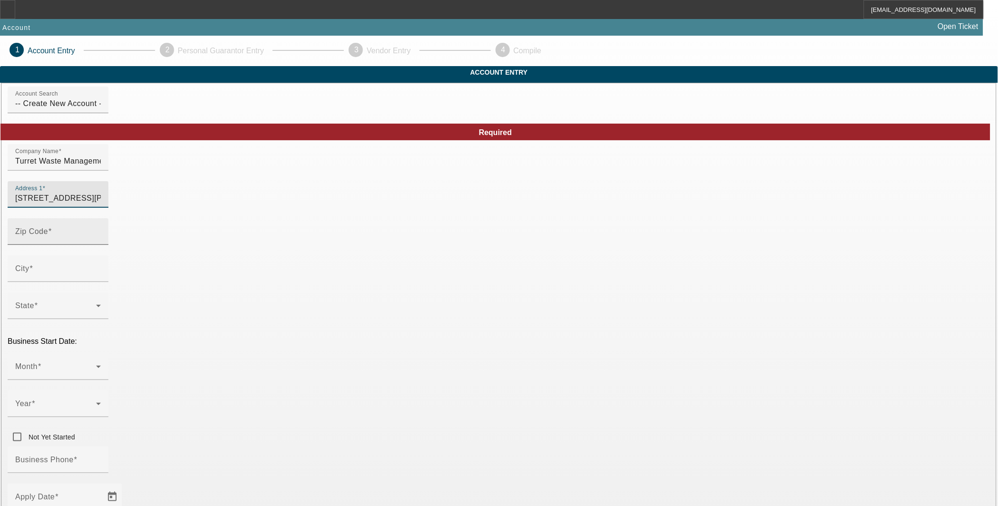
type input "[STREET_ADDRESS][PERSON_NAME]"
click at [48, 236] on mat-label "Zip Code" at bounding box center [31, 231] width 33 height 8
click at [101, 241] on input "Zip Code" at bounding box center [58, 235] width 86 height 11
type input "60015"
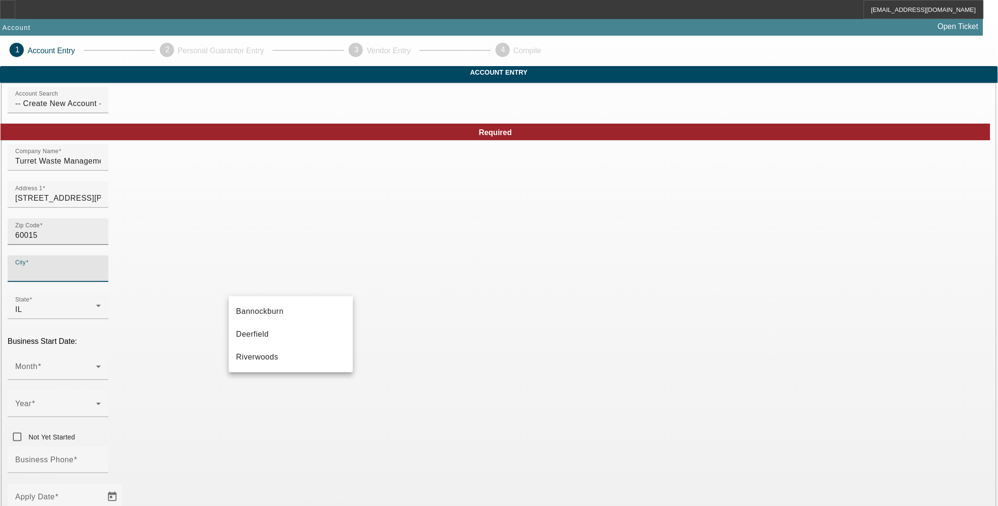
type input "Lake"
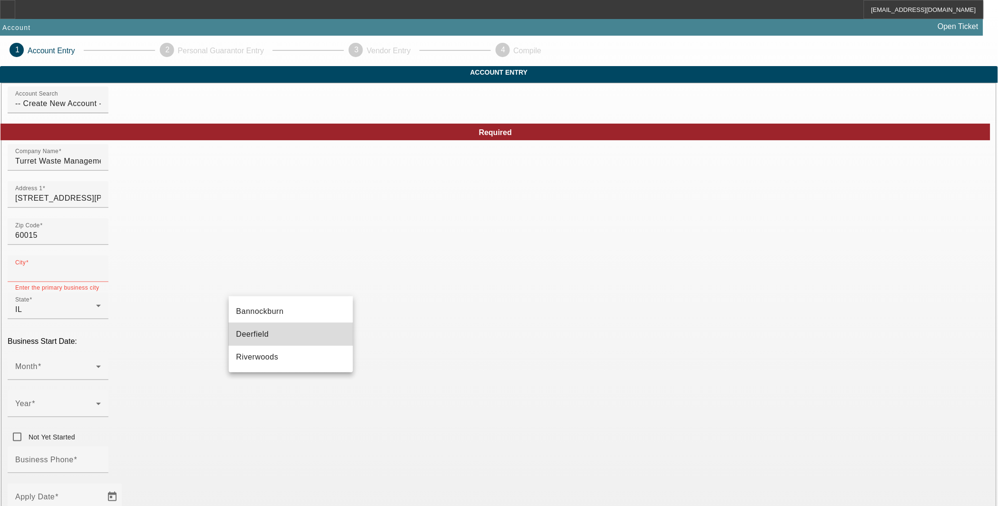
click at [286, 332] on mat-option "Deerfield" at bounding box center [291, 334] width 125 height 23
type input "Deerfield"
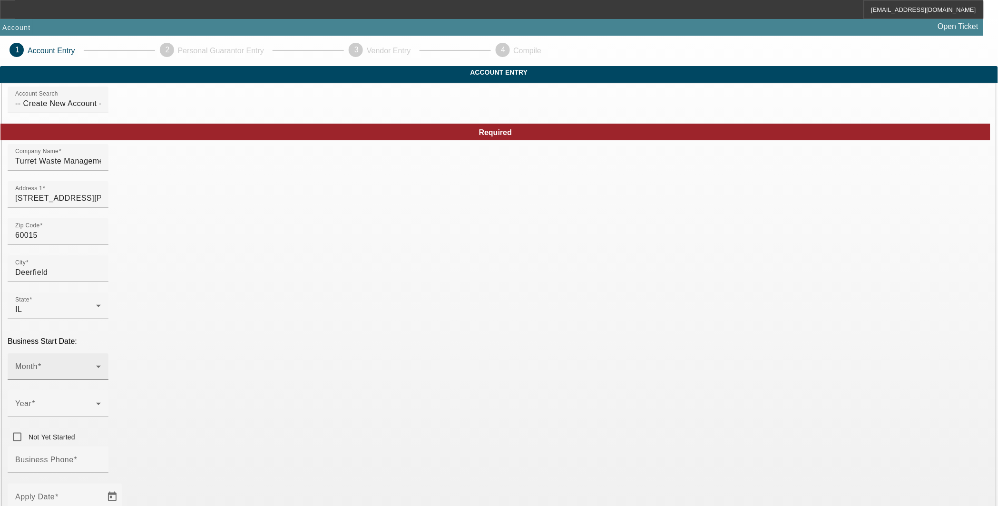
click at [101, 354] on div "Month" at bounding box center [58, 367] width 86 height 27
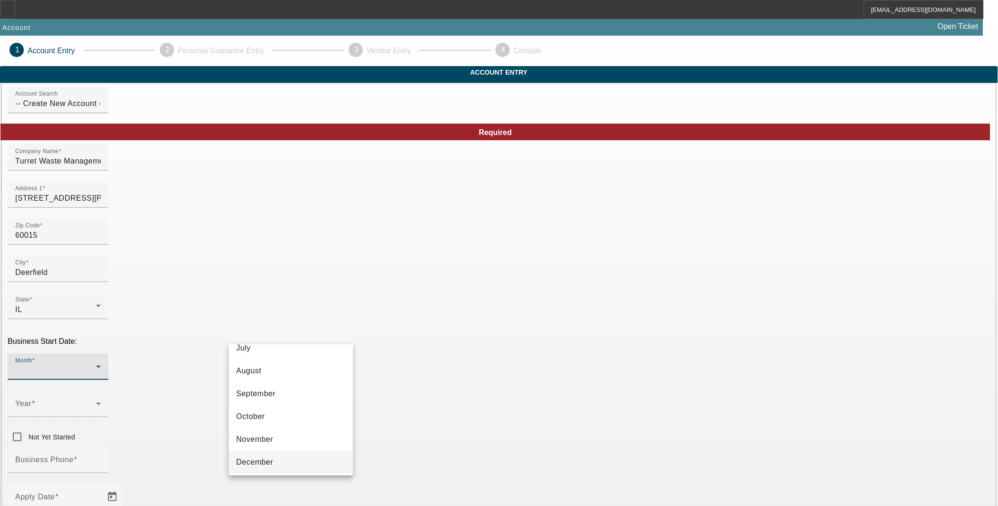
scroll to position [173, 0]
click at [301, 395] on mat-option "September" at bounding box center [291, 392] width 125 height 23
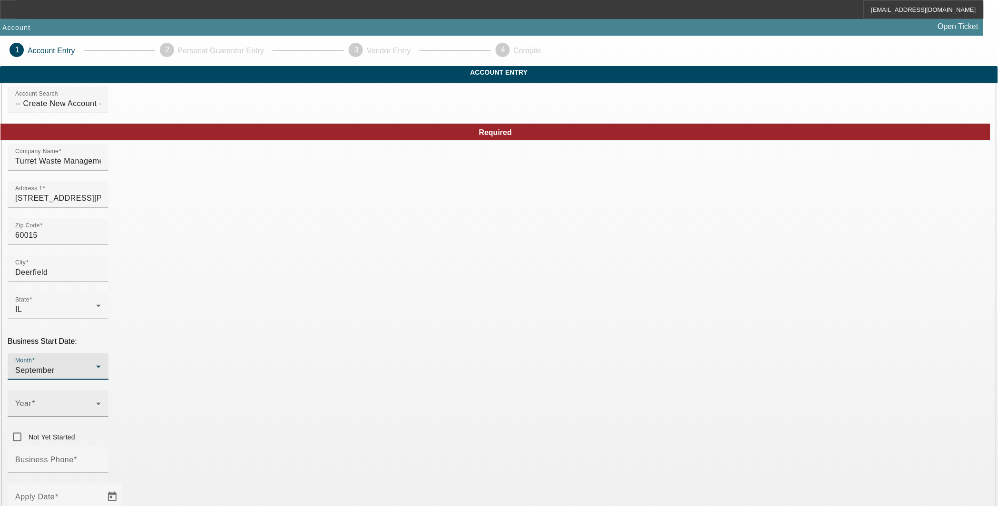
click at [96, 402] on span at bounding box center [55, 407] width 81 height 11
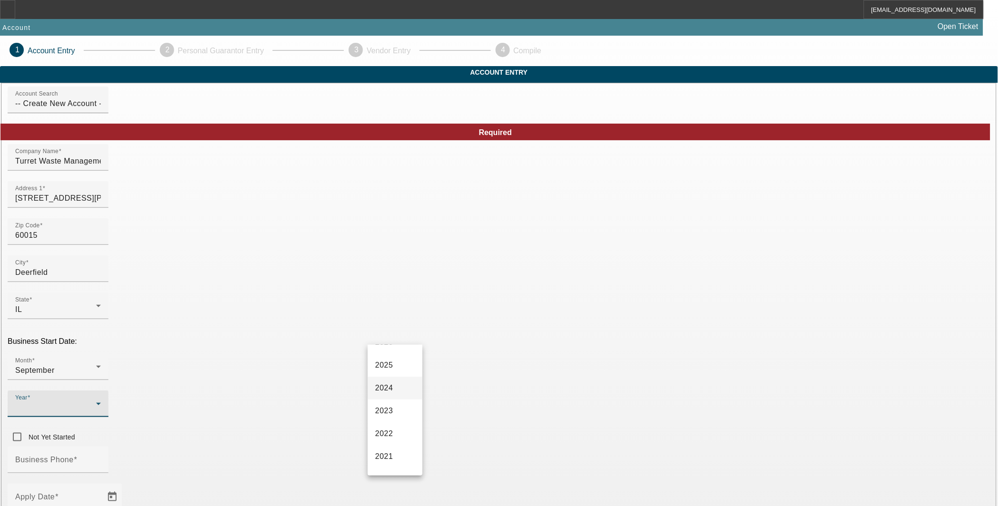
scroll to position [53, 0]
click at [395, 386] on mat-option "2025" at bounding box center [395, 376] width 55 height 23
click at [101, 447] on div "Business Phone" at bounding box center [58, 460] width 86 height 27
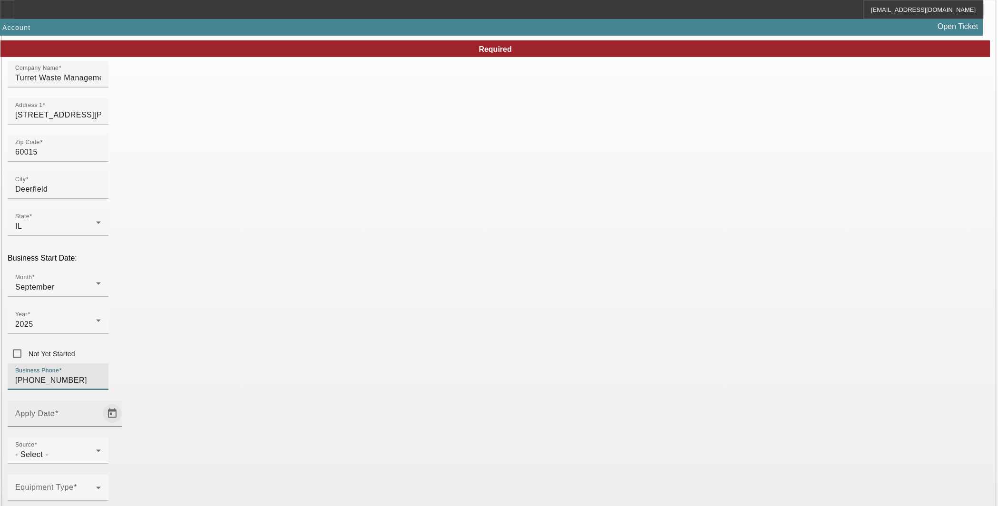
scroll to position [86, 0]
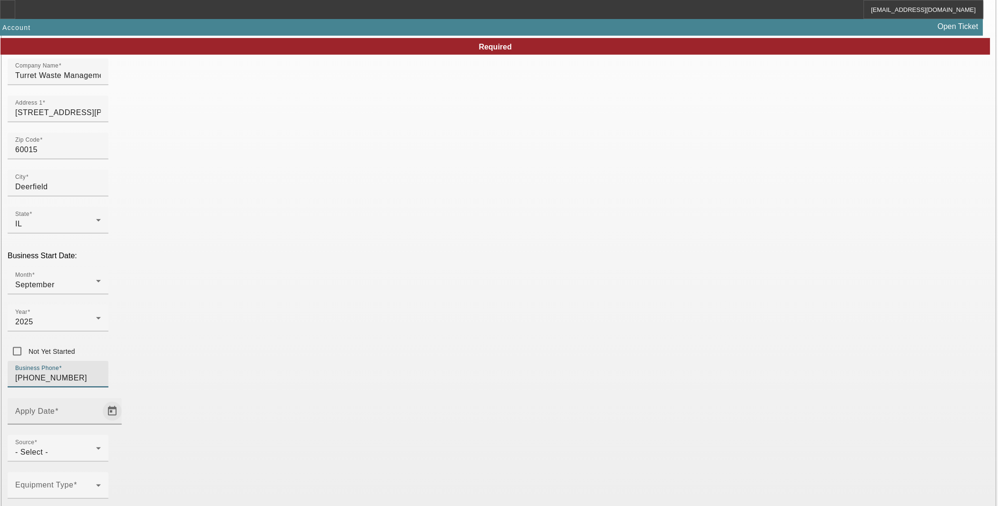
type input "[PHONE_NUMBER]"
click at [124, 400] on span "Open calendar" at bounding box center [112, 411] width 23 height 23
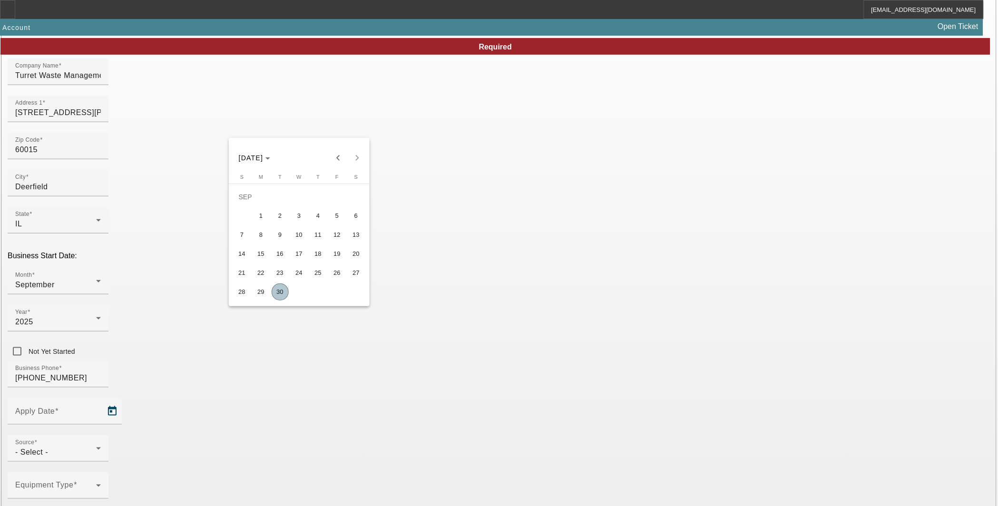
click at [281, 294] on span "30" at bounding box center [280, 292] width 17 height 17
type input "[DATE]"
click at [96, 447] on div "- Select -" at bounding box center [55, 452] width 81 height 11
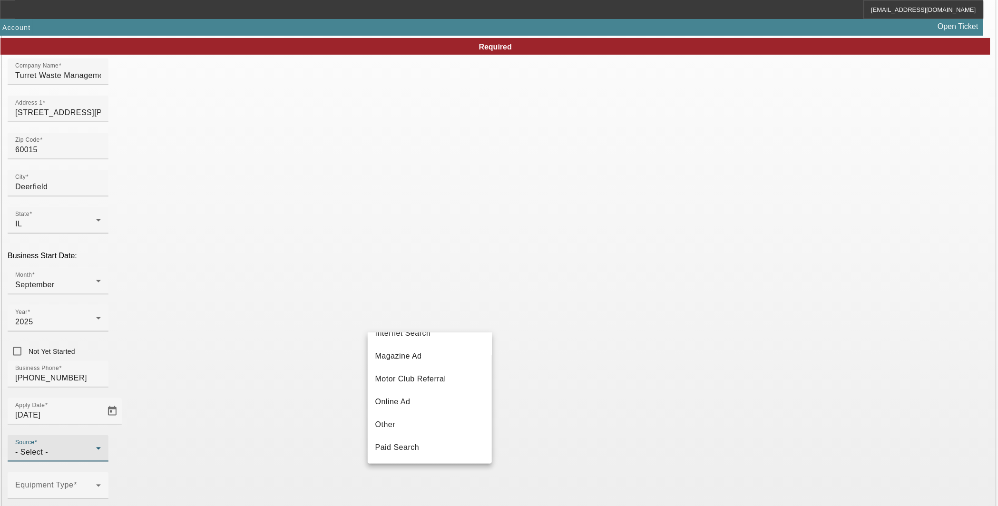
scroll to position [338, 0]
click at [454, 424] on mat-option "Vendor Referral" at bounding box center [430, 426] width 125 height 23
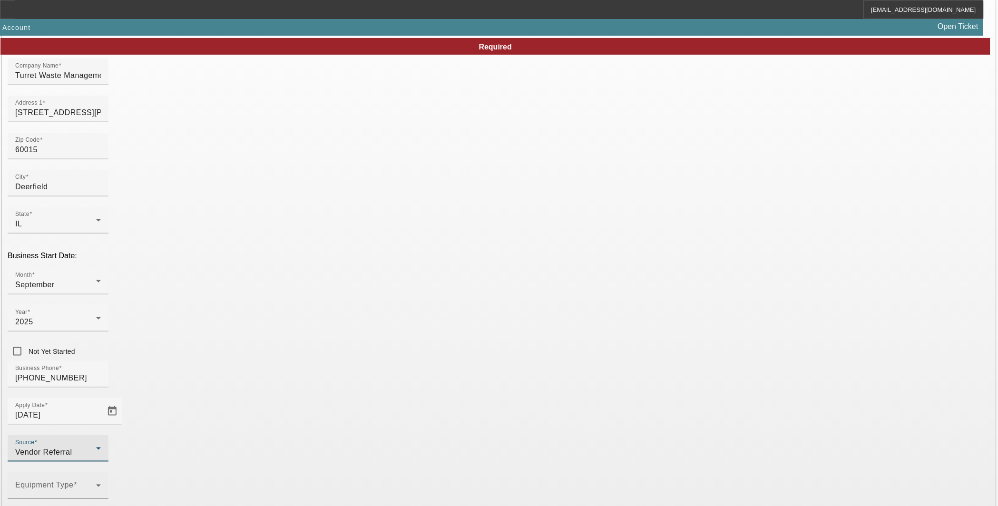
click at [101, 473] on div "Equipment Type" at bounding box center [58, 486] width 86 height 27
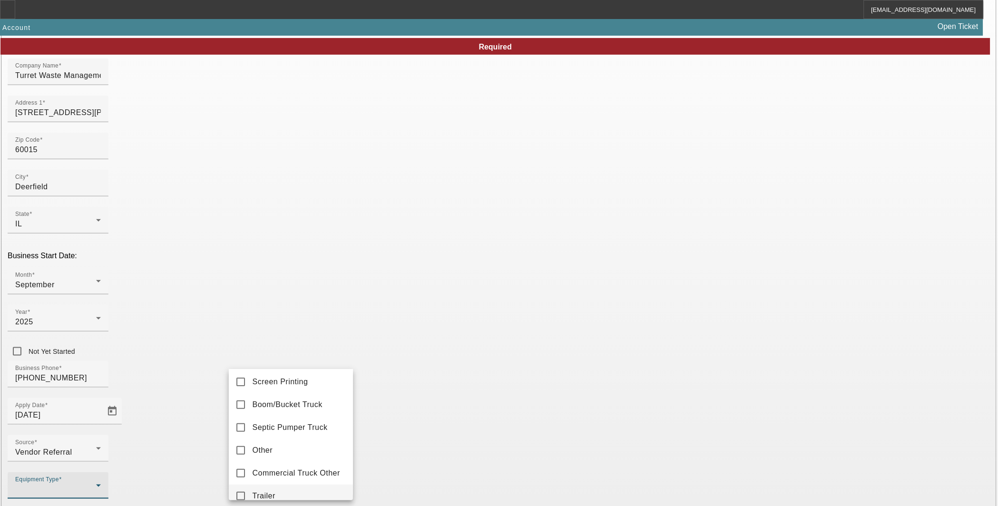
scroll to position [101, 0]
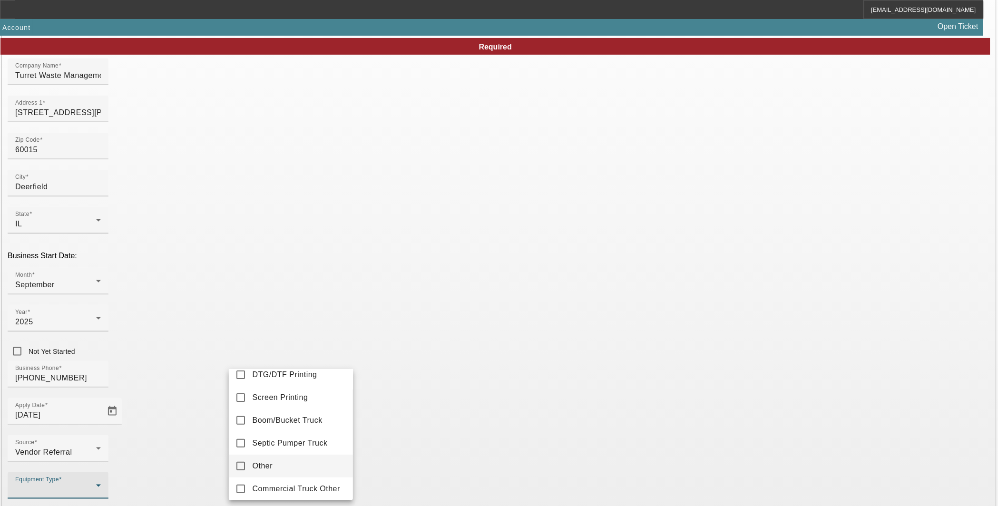
click at [276, 465] on mat-option "Other" at bounding box center [291, 466] width 125 height 23
click at [458, 375] on div at bounding box center [499, 253] width 998 height 506
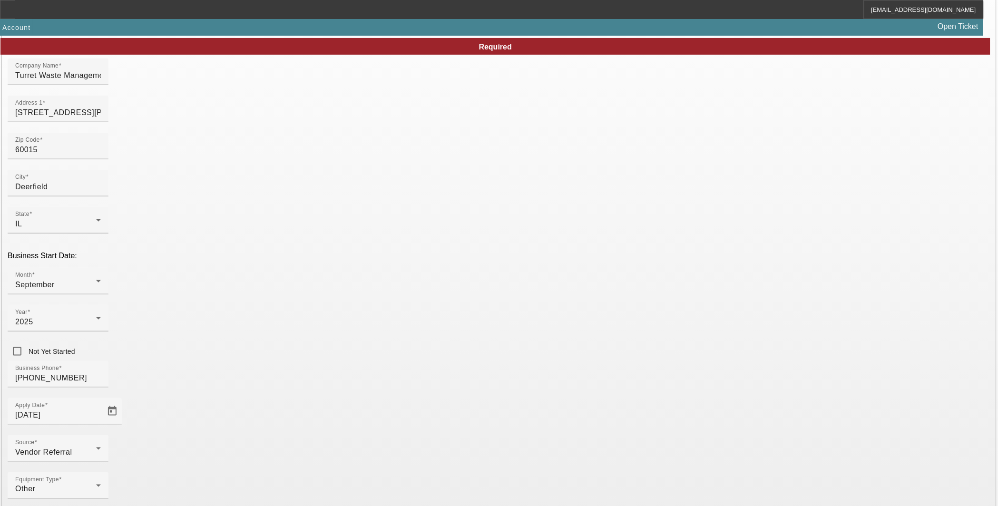
type input "394427671"
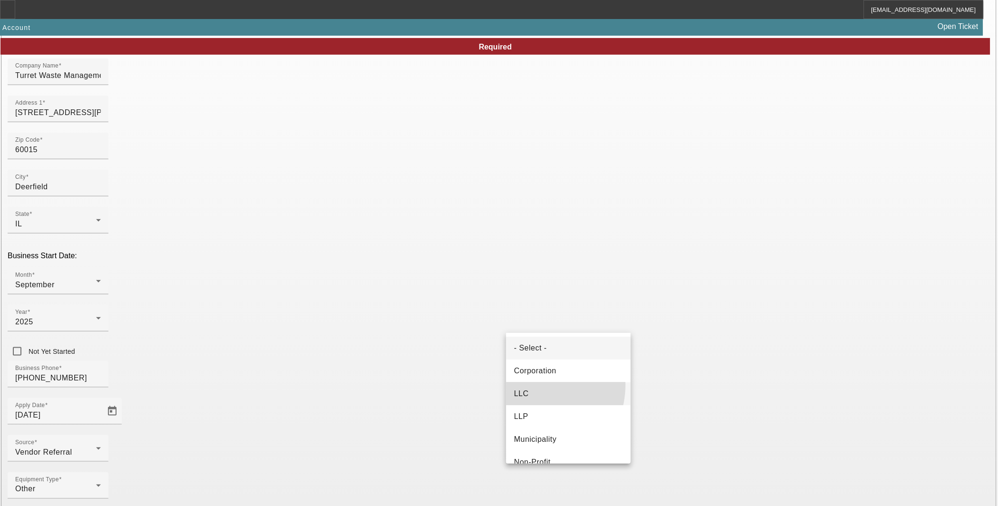
click at [529, 385] on mat-option "LLC" at bounding box center [568, 394] width 125 height 23
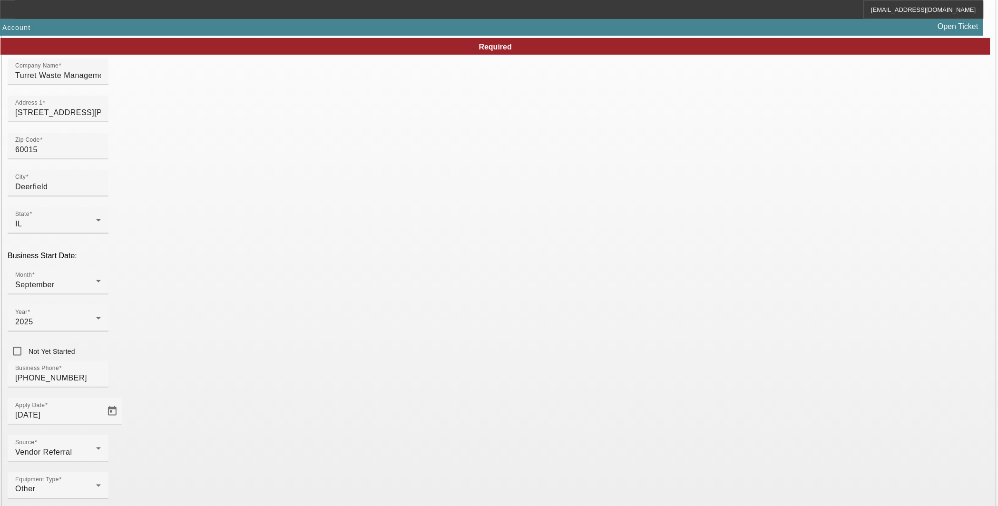
click at [276, 359] on mat-option "Other" at bounding box center [291, 365] width 125 height 23
drag, startPoint x: 478, startPoint y: 388, endPoint x: 478, endPoint y: 394, distance: 5.7
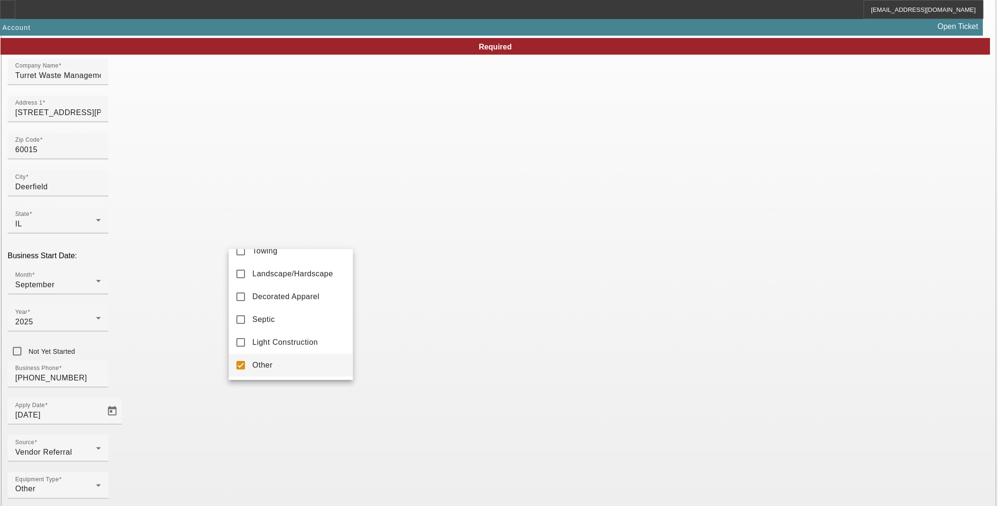
click at [476, 388] on div at bounding box center [499, 253] width 998 height 506
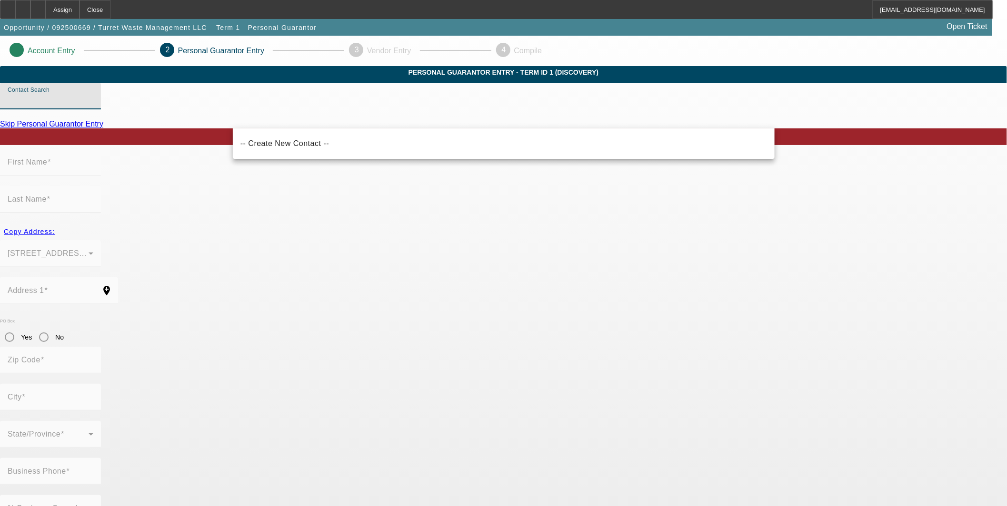
click at [93, 106] on input "Contact Search" at bounding box center [51, 99] width 86 height 11
click at [304, 146] on span "-- Create New Contact --" at bounding box center [284, 143] width 89 height 8
type input "-- Create New Contact --"
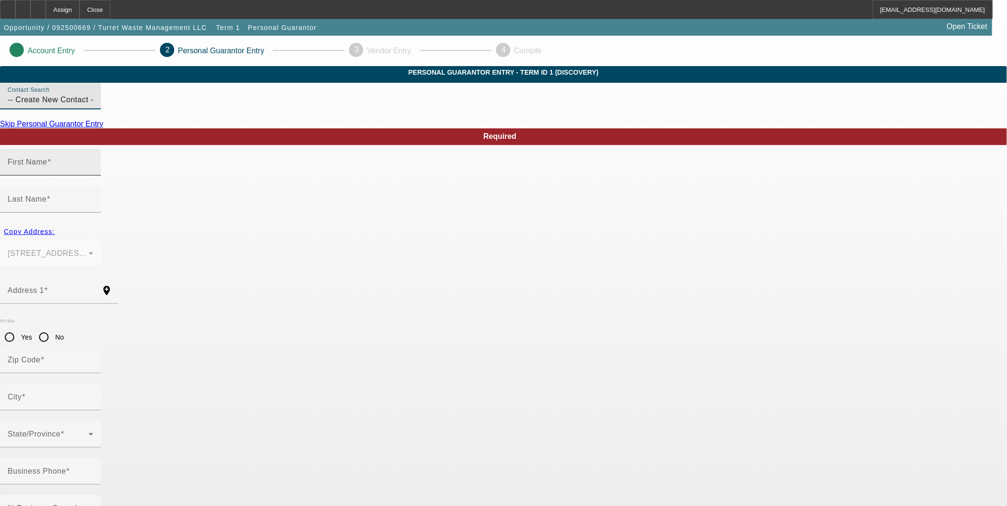
click at [93, 172] on input "First Name" at bounding box center [51, 165] width 86 height 11
type input "[PERSON_NAME]"
click at [93, 197] on input "Last Name" at bounding box center [51, 202] width 86 height 11
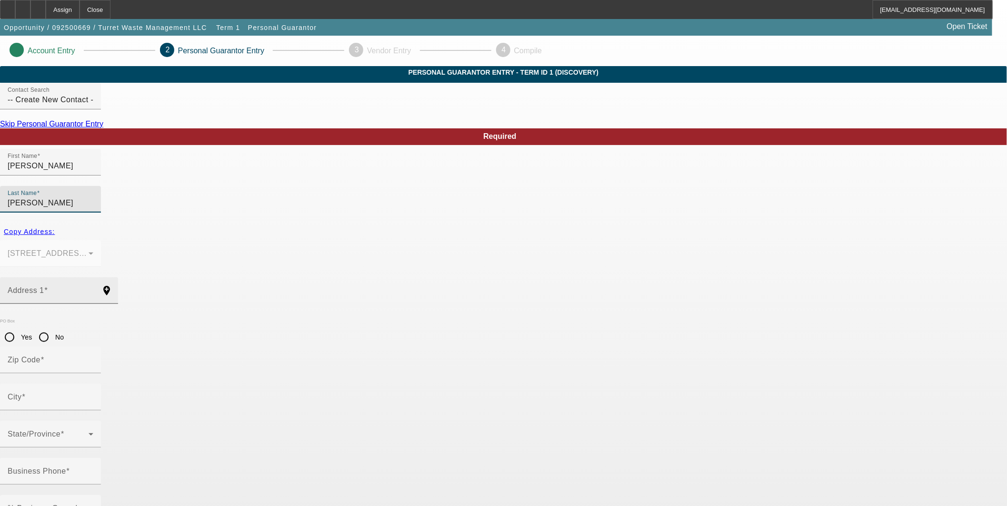
type input "[PERSON_NAME]"
click at [93, 289] on input "Address 1" at bounding box center [51, 294] width 86 height 11
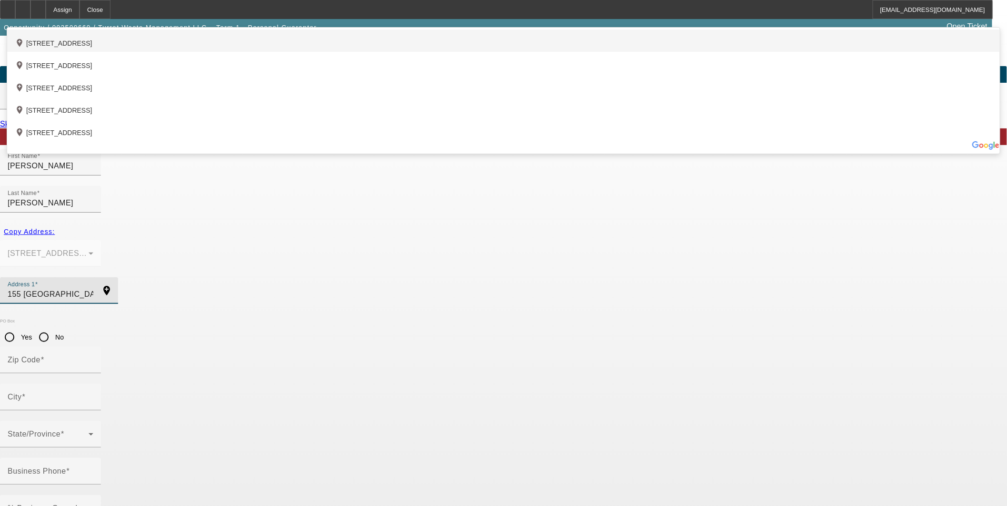
click at [456, 52] on div "add_location [STREET_ADDRESS]" at bounding box center [503, 41] width 992 height 22
type input "[STREET_ADDRESS]"
type input "60044"
type input "[GEOGRAPHIC_DATA]"
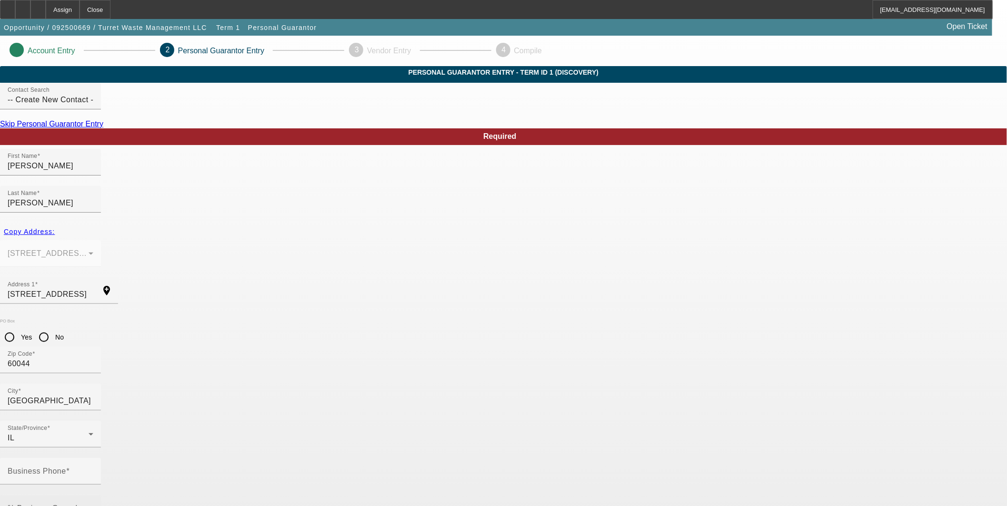
click at [78, 504] on mat-label "% Business Owned" at bounding box center [43, 508] width 70 height 8
click at [93, 506] on input "% Business Owned" at bounding box center [51, 512] width 86 height 11
type input "50"
click at [93, 470] on input "Business Phone" at bounding box center [51, 475] width 86 height 11
type input "[PHONE_NUMBER]"
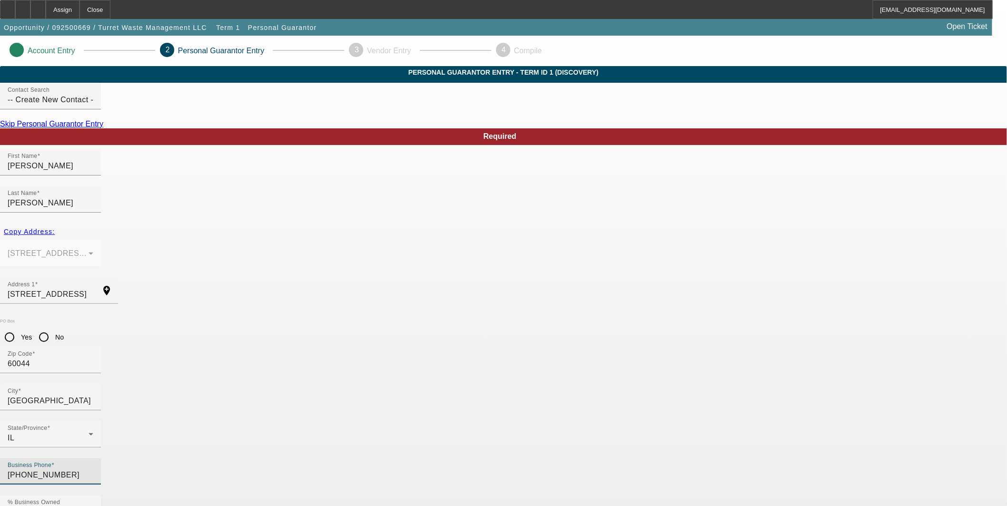
type input "326-80-9225"
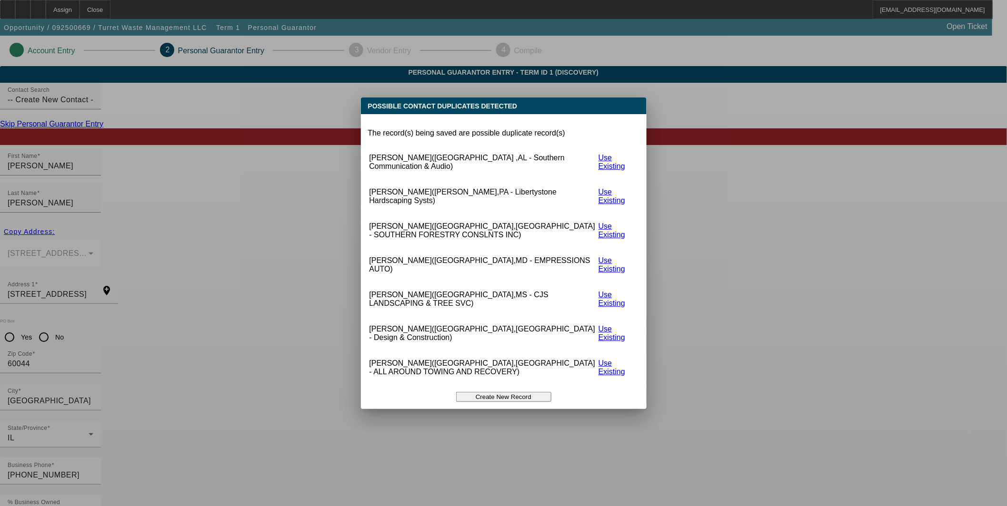
click at [491, 392] on button "Create New Record" at bounding box center [503, 397] width 95 height 10
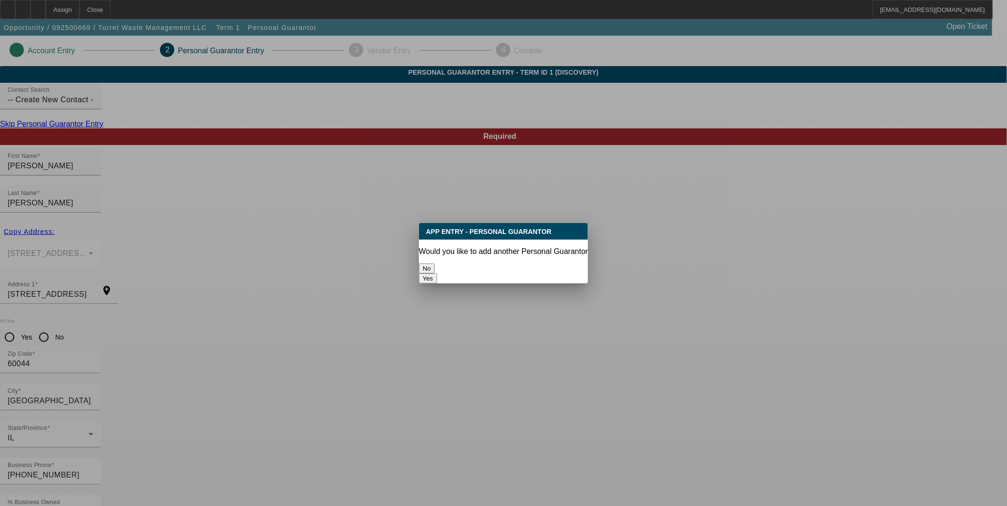
click at [434, 264] on button "No" at bounding box center [427, 269] width 16 height 10
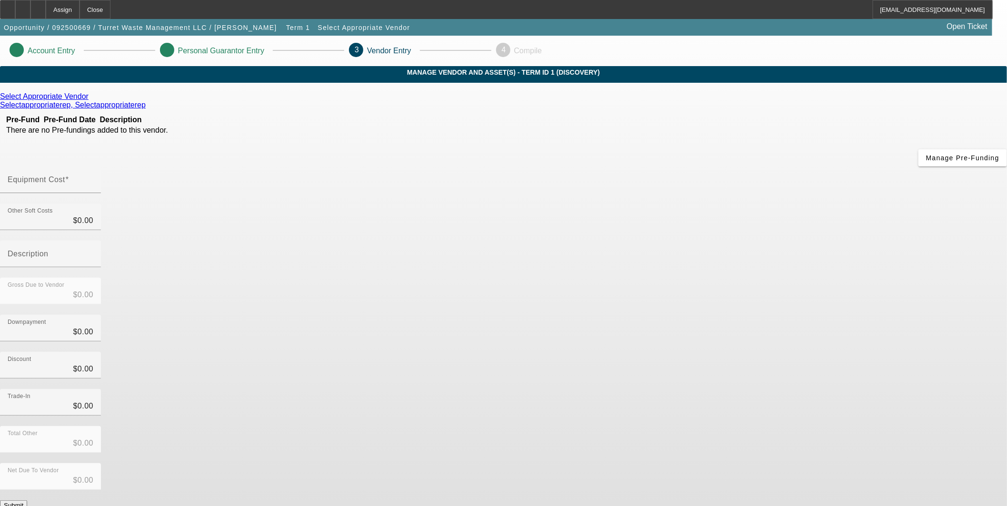
click at [91, 100] on icon at bounding box center [91, 96] width 0 height 8
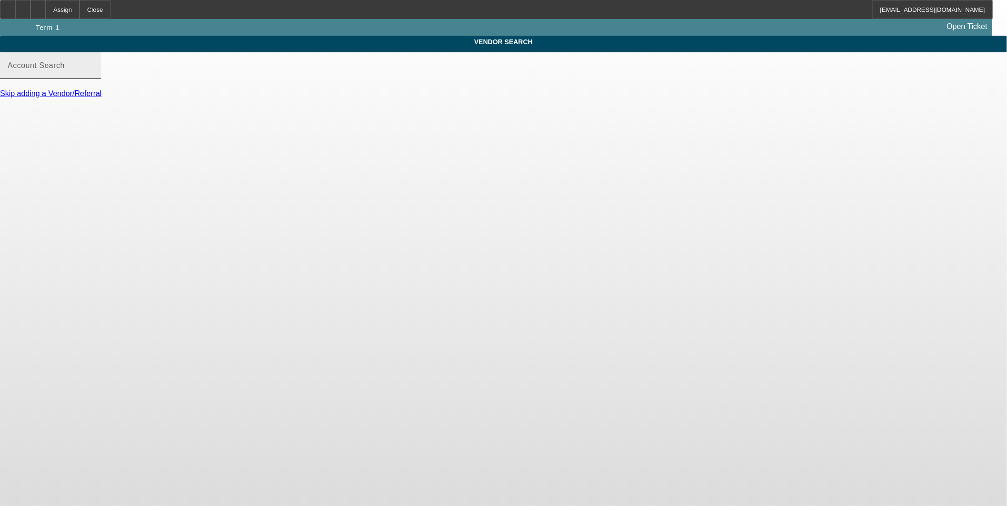
click at [93, 75] on input "Account Search" at bounding box center [51, 69] width 86 height 11
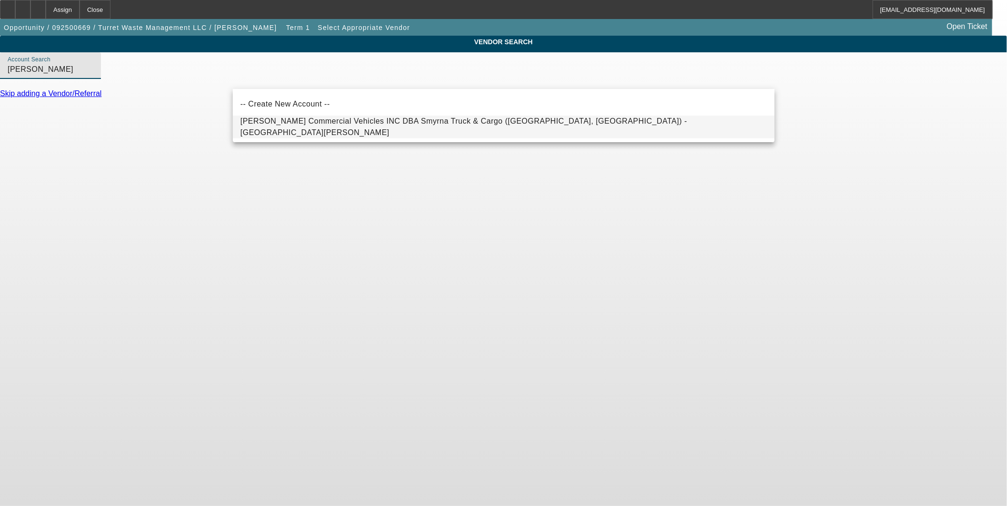
click at [326, 124] on span "[PERSON_NAME] Commercial Vehicles INC DBA Smyrna Truck & Cargo ([GEOGRAPHIC_DAT…" at bounding box center [463, 127] width 447 height 20
type input "[PERSON_NAME] Commercial Vehicles INC DBA Smyrna Truck & Cargo ([GEOGRAPHIC_DAT…"
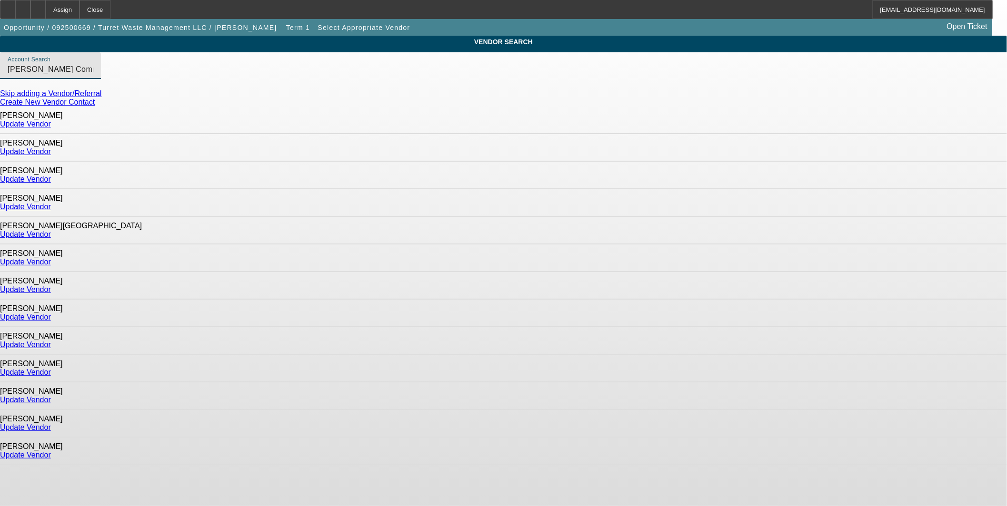
click at [51, 341] on link "Update Vendor" at bounding box center [25, 345] width 51 height 8
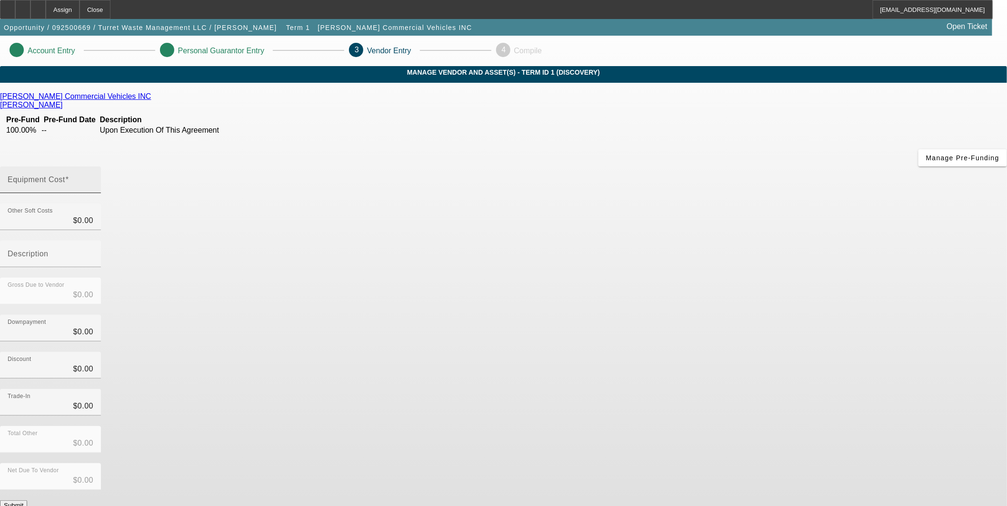
click at [65, 176] on mat-label "Equipment Cost" at bounding box center [37, 180] width 58 height 8
click at [93, 178] on input "Equipment Cost" at bounding box center [51, 183] width 86 height 11
type input "2"
type input "$2.00"
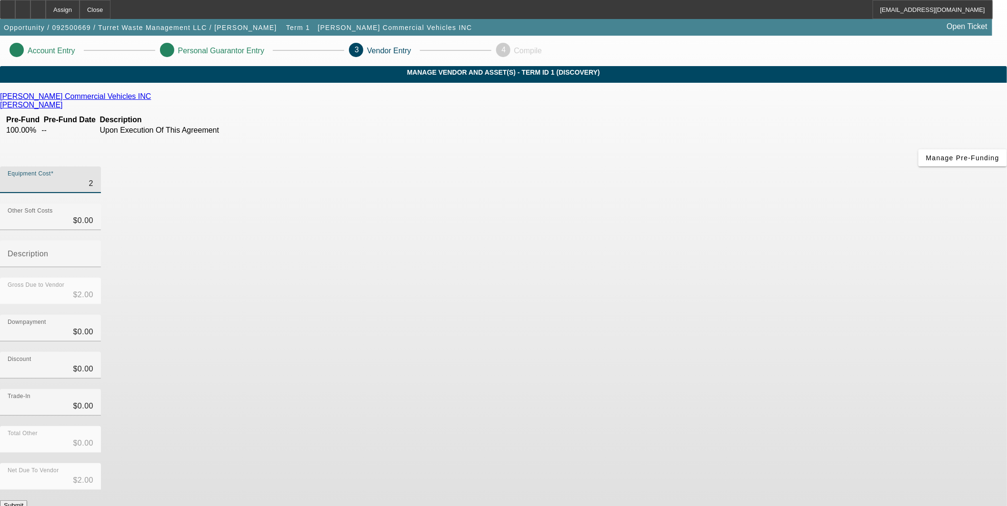
type input "22"
type input "$22.00"
type input "220"
type input "$220.00"
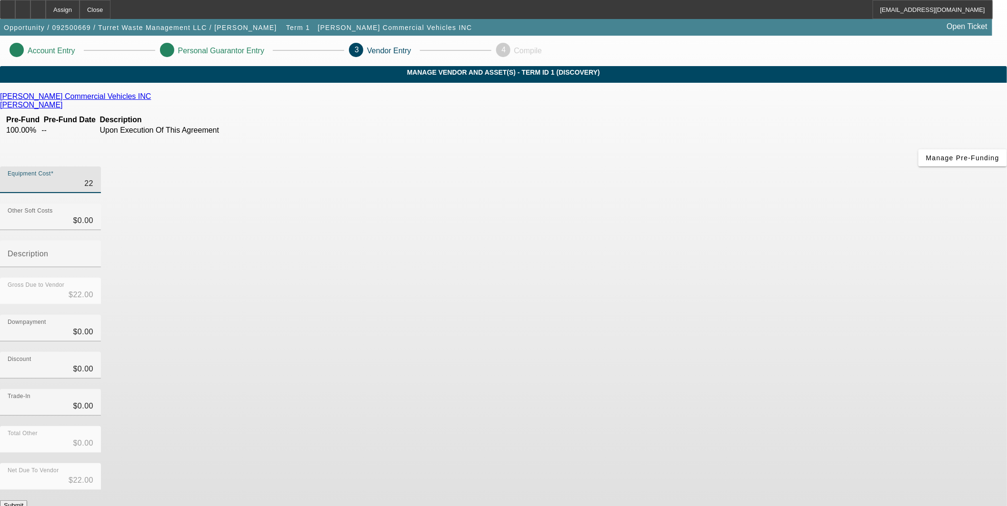
type input "$220.00"
type input "2200"
type input "$2,200.00"
type input "22000"
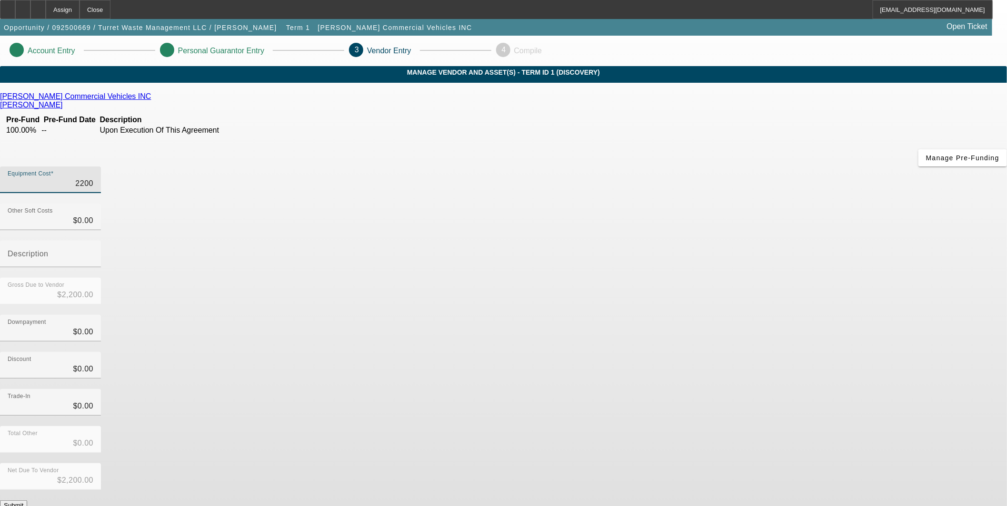
type input "$22,000.00"
type input "220000"
type input "$220,000.00"
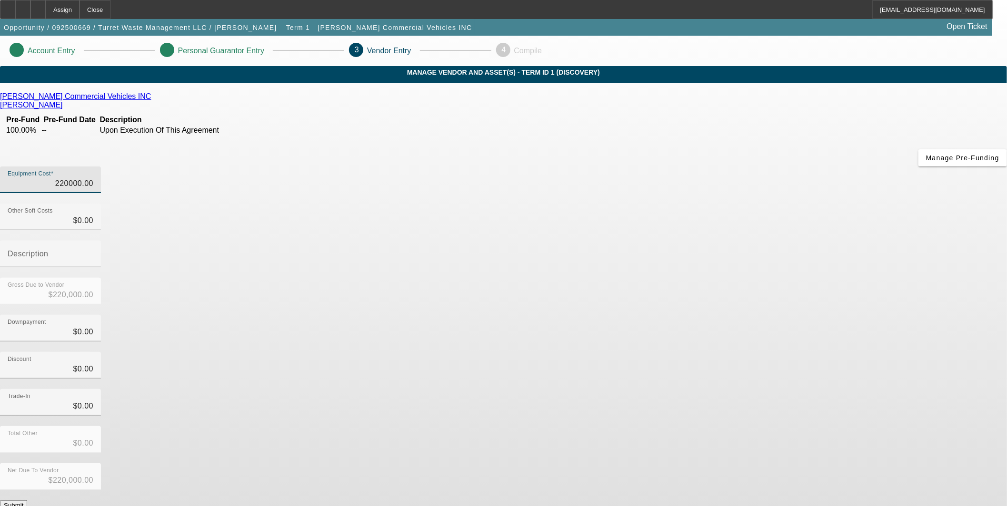
type input "$220,000.00"
click at [741, 426] on div "Total Other $0.00" at bounding box center [503, 444] width 1007 height 37
click at [27, 501] on button "Submit" at bounding box center [13, 506] width 27 height 10
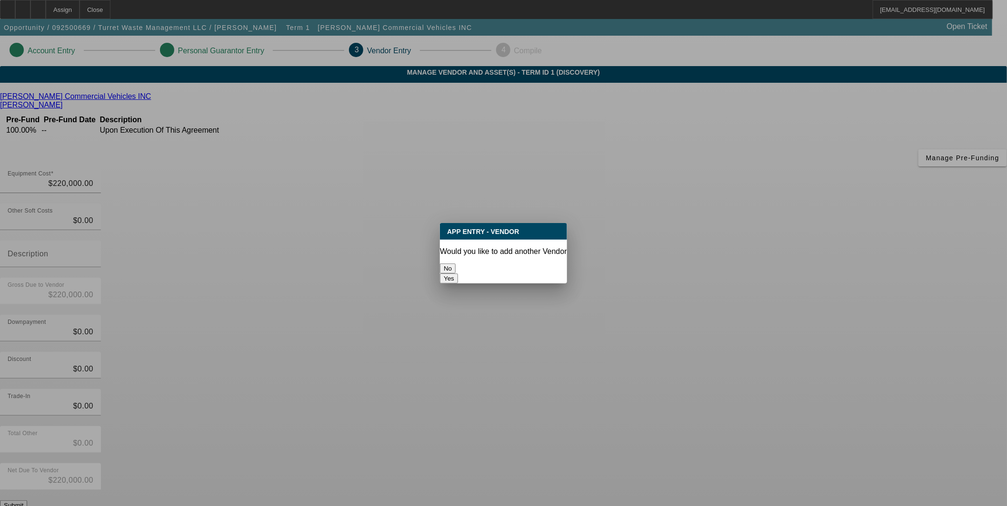
drag, startPoint x: 484, startPoint y: 263, endPoint x: 464, endPoint y: 275, distance: 24.1
click at [455, 264] on button "No" at bounding box center [448, 269] width 16 height 10
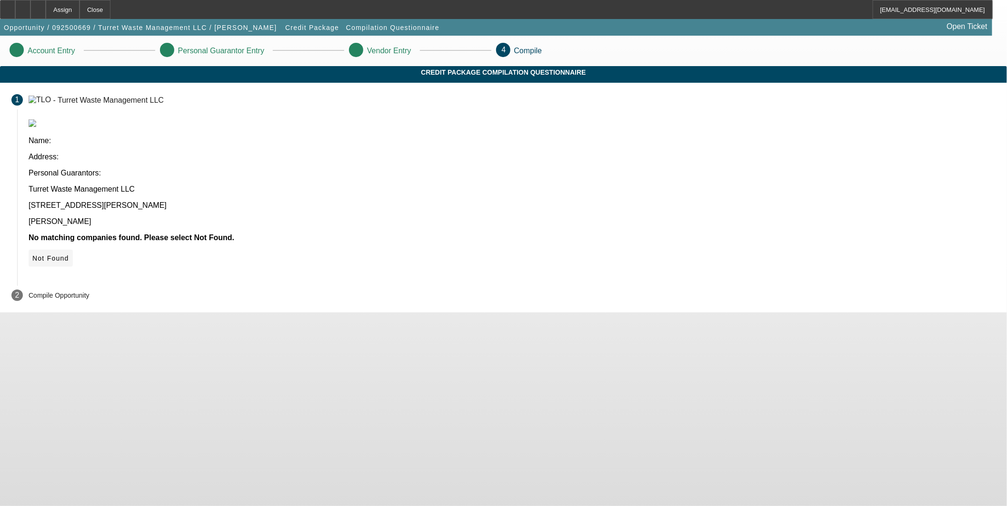
click at [32, 255] on icon at bounding box center [32, 259] width 0 height 8
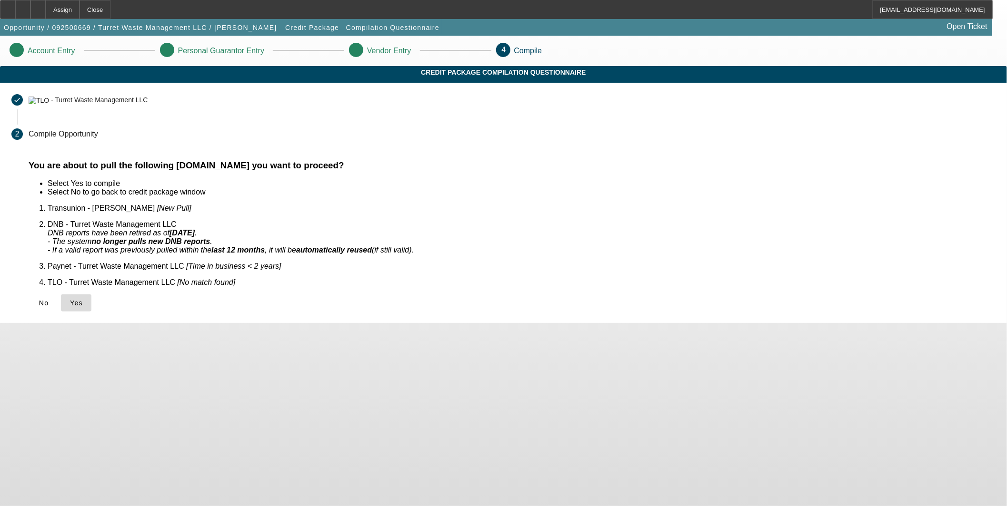
click at [70, 299] on icon at bounding box center [70, 303] width 0 height 8
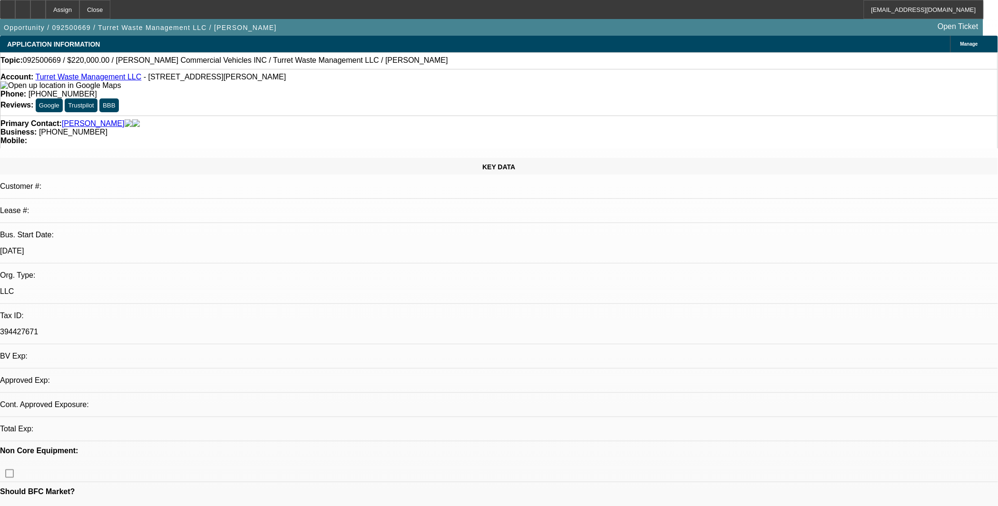
select select "0"
select select "2"
select select "0.1"
select select "4"
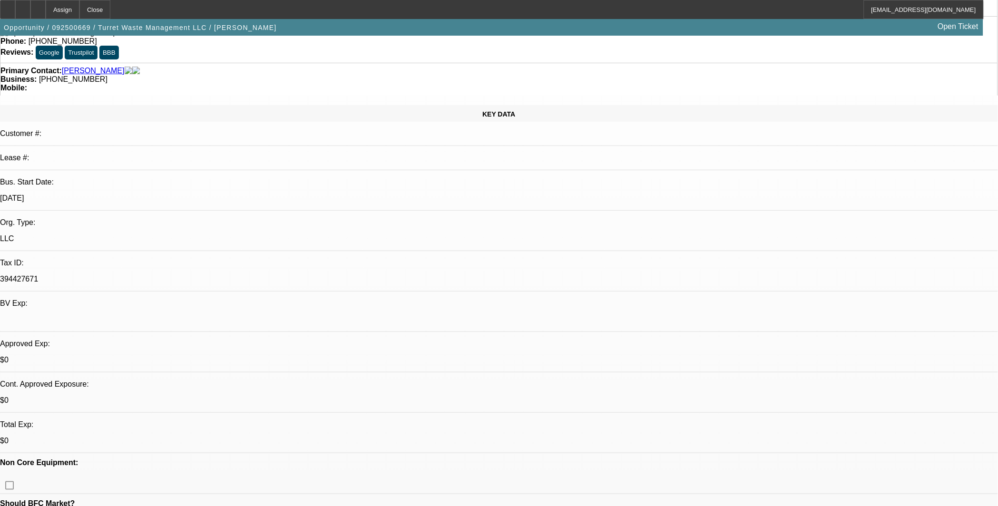
scroll to position [211, 0]
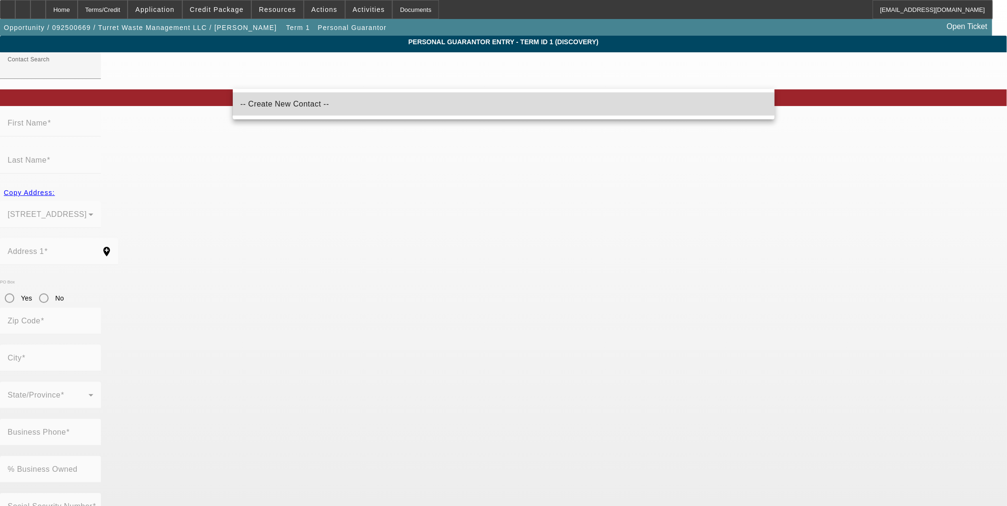
click at [296, 108] on span "-- Create New Contact --" at bounding box center [284, 104] width 89 height 11
type input "-- Create New Contact --"
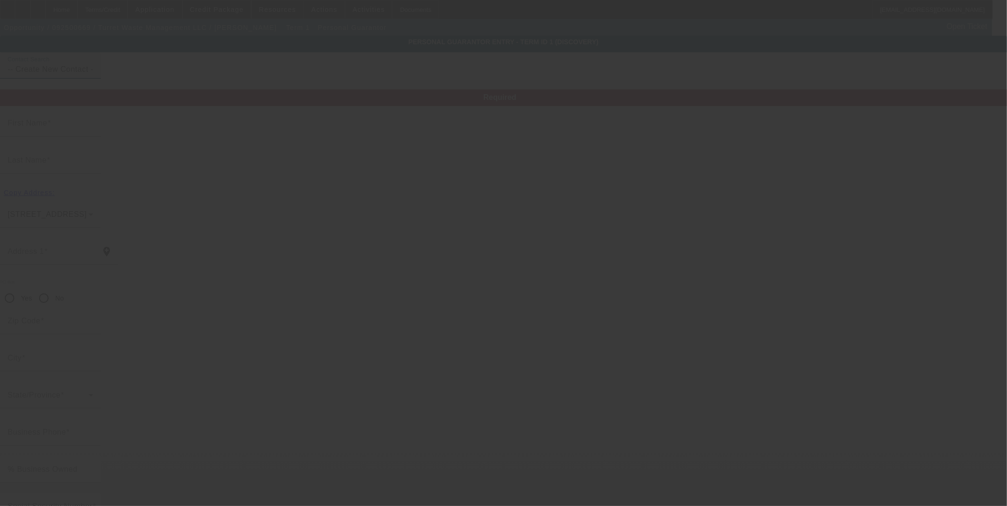
click at [47, 127] on mat-label "First Name" at bounding box center [27, 123] width 39 height 8
click at [93, 133] on input "First Name" at bounding box center [51, 126] width 86 height 11
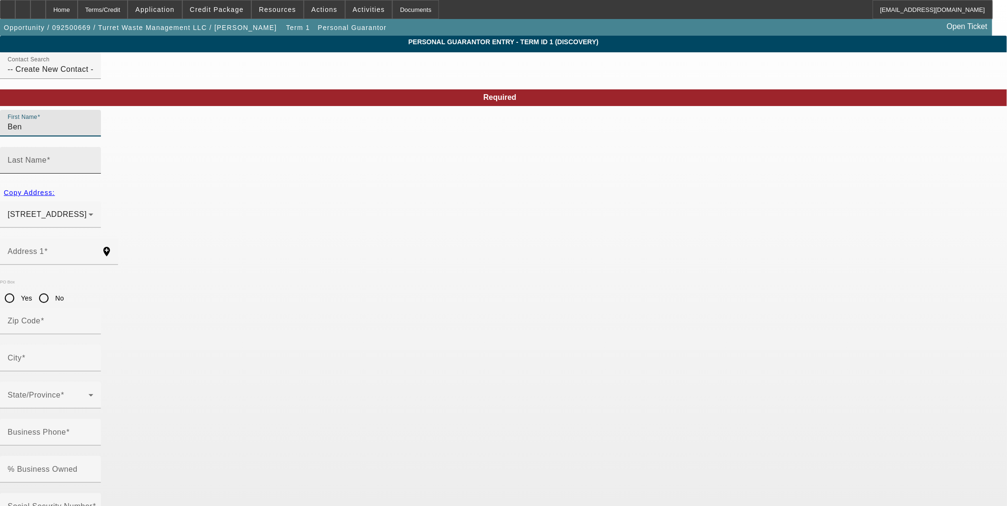
type input "Ben"
click at [50, 156] on label "Last Name" at bounding box center [29, 160] width 43 height 9
click at [93, 158] on input "Last Name" at bounding box center [51, 163] width 86 height 11
type input "[PERSON_NAME]"
click at [93, 250] on input "Address 1" at bounding box center [51, 255] width 86 height 11
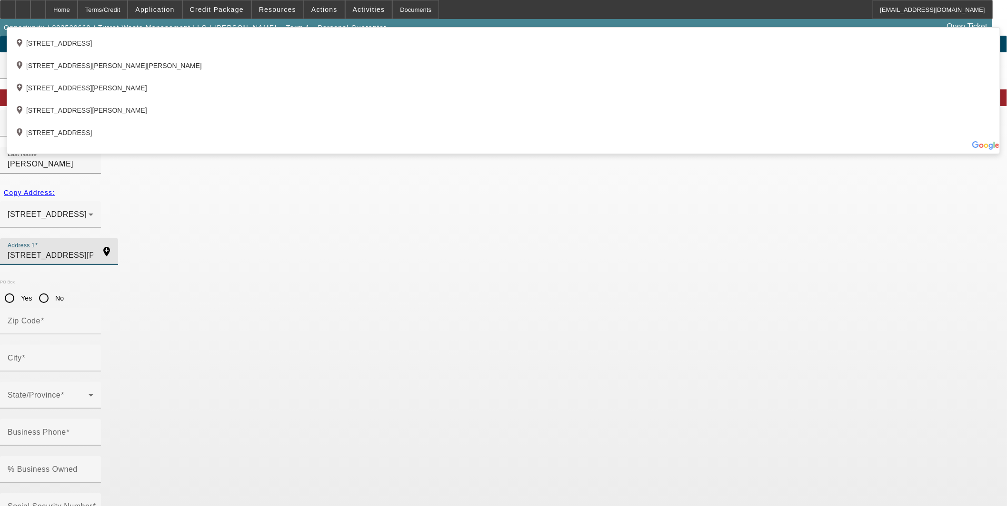
type input "[STREET_ADDRESS][PERSON_NAME]"
click at [187, 254] on app-personal-guarantor-manage "Personal Guarantor Entry - Term ID 1 (Discovery) Contact Search -- Create New C…" at bounding box center [503, 508] width 1007 height 944
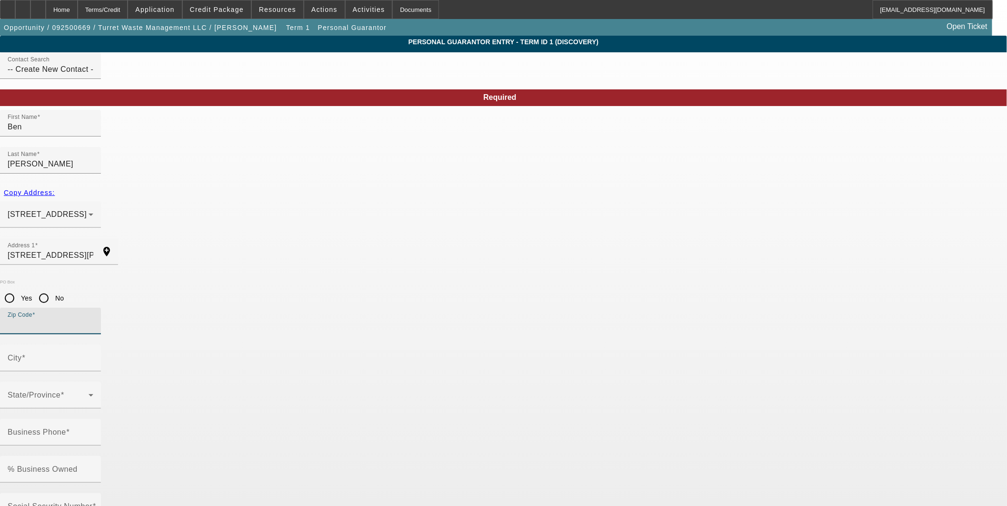
click at [93, 319] on input "Zip Code" at bounding box center [51, 324] width 86 height 11
type input "60015"
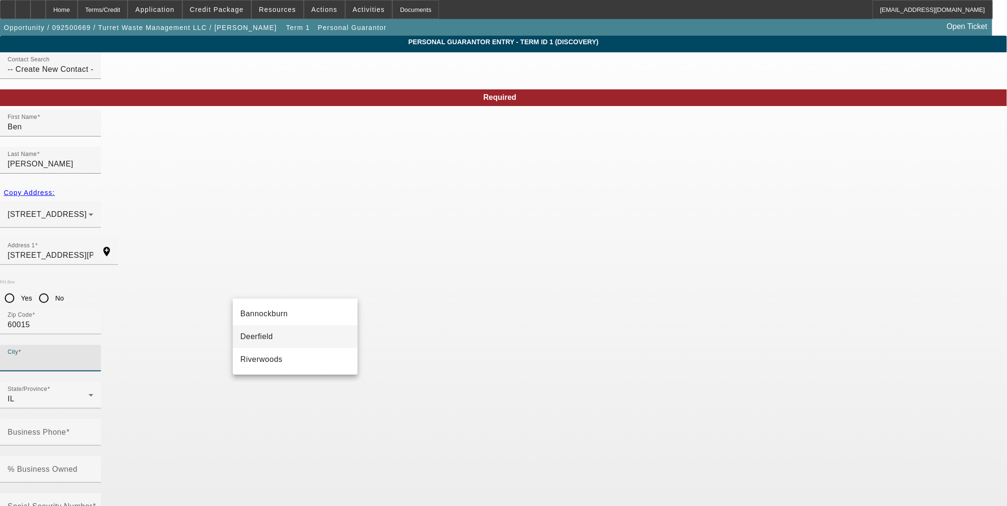
click at [296, 343] on mat-option "Deerfield" at bounding box center [295, 337] width 125 height 23
type input "Deerfield"
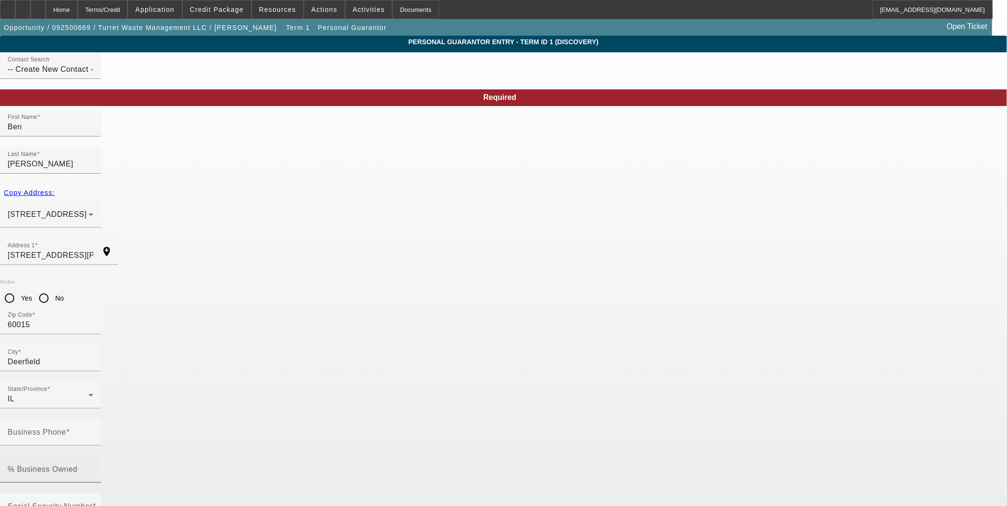
click at [78, 465] on mat-label "% Business Owned" at bounding box center [43, 469] width 70 height 8
click at [93, 468] on input "% Business Owned" at bounding box center [51, 473] width 86 height 11
type input "50"
click at [66, 428] on mat-label "Business Phone" at bounding box center [37, 432] width 59 height 8
click at [93, 431] on input "Business Phone" at bounding box center [51, 436] width 86 height 11
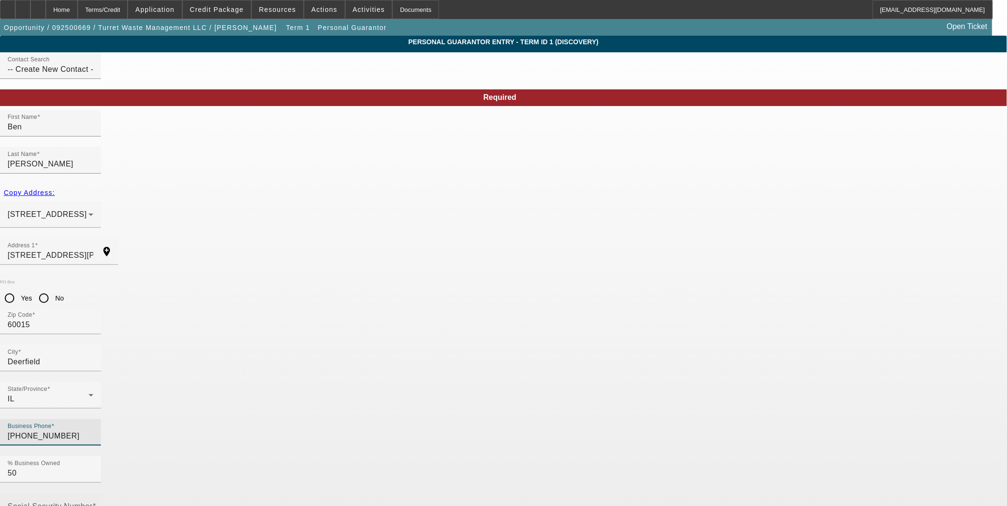
type input "[PHONE_NUMBER]"
click at [93, 494] on div "Social Security Number" at bounding box center [51, 507] width 86 height 27
type input "390-98-8947"
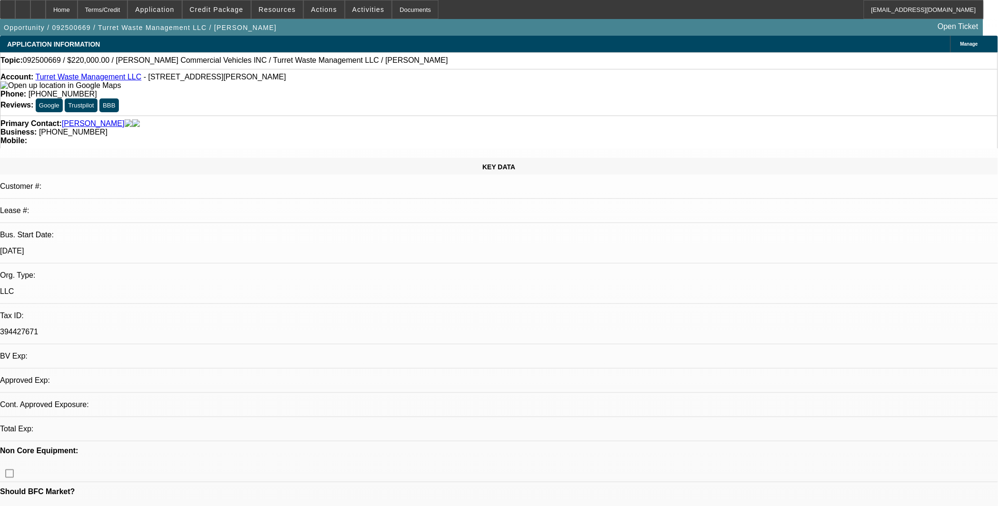
select select "0"
select select "2"
select select "0.1"
select select "4"
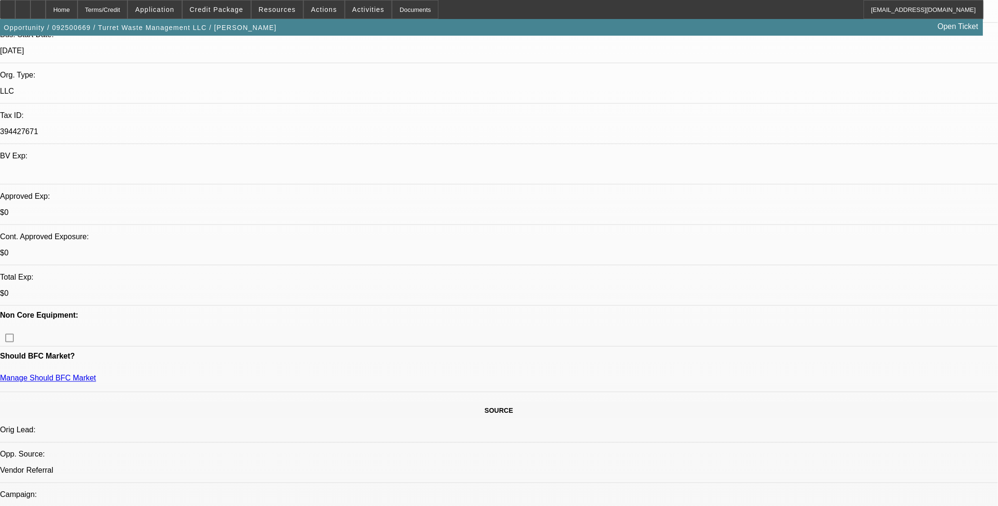
scroll to position [317, 0]
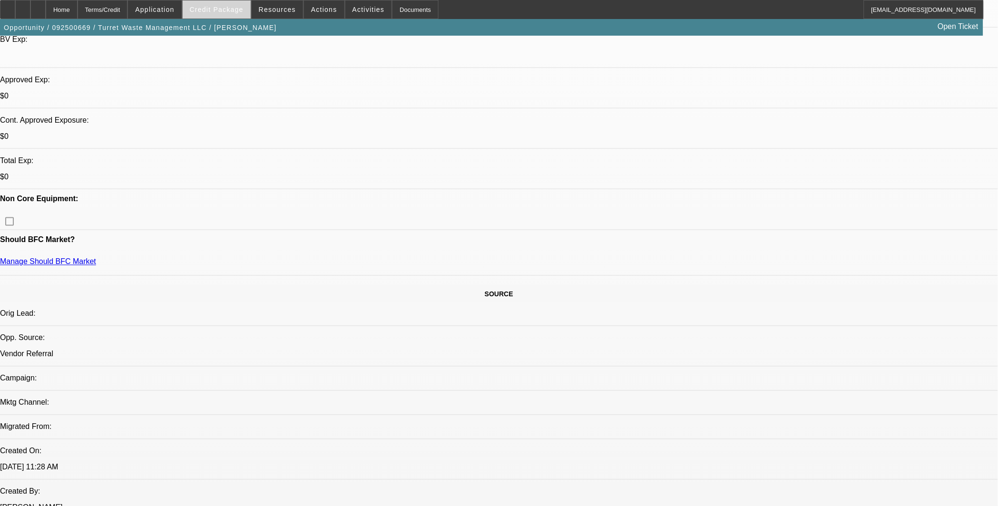
click at [247, 15] on span at bounding box center [217, 9] width 68 height 23
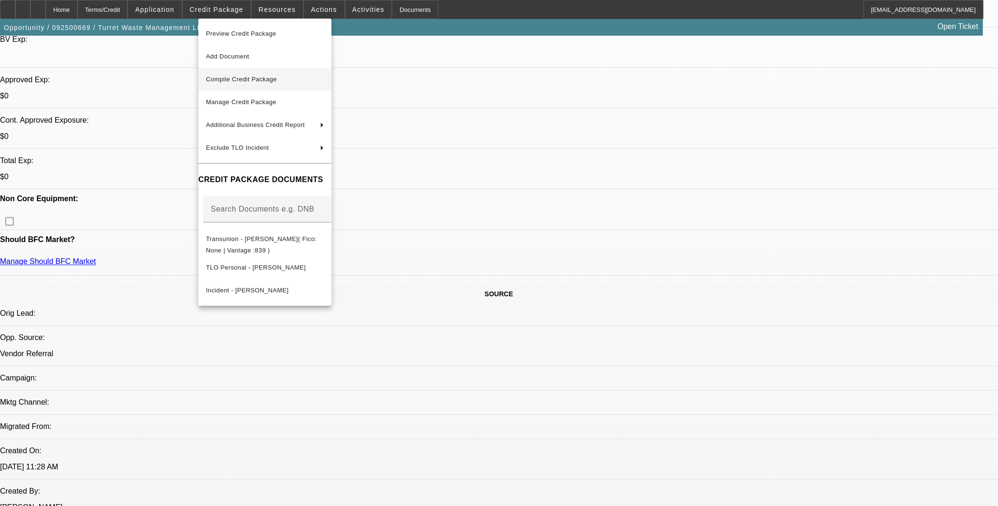
click at [289, 80] on span "Compile Credit Package" at bounding box center [265, 79] width 118 height 11
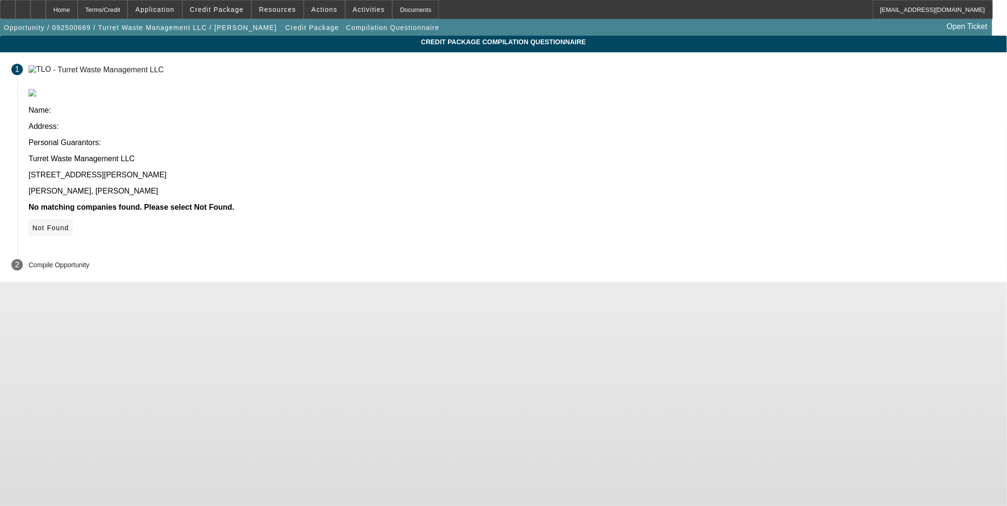
click at [73, 217] on span at bounding box center [51, 228] width 44 height 23
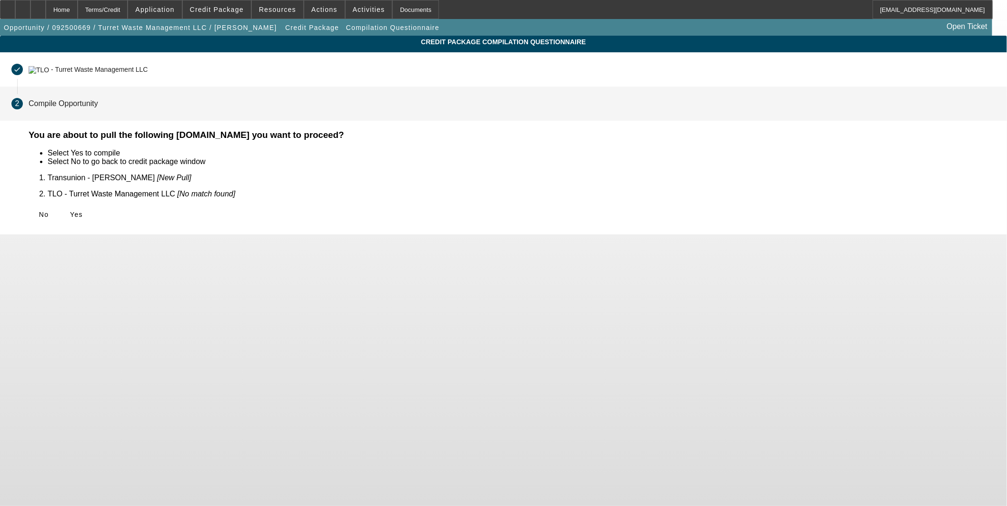
click at [83, 211] on span "Yes" at bounding box center [76, 215] width 13 height 8
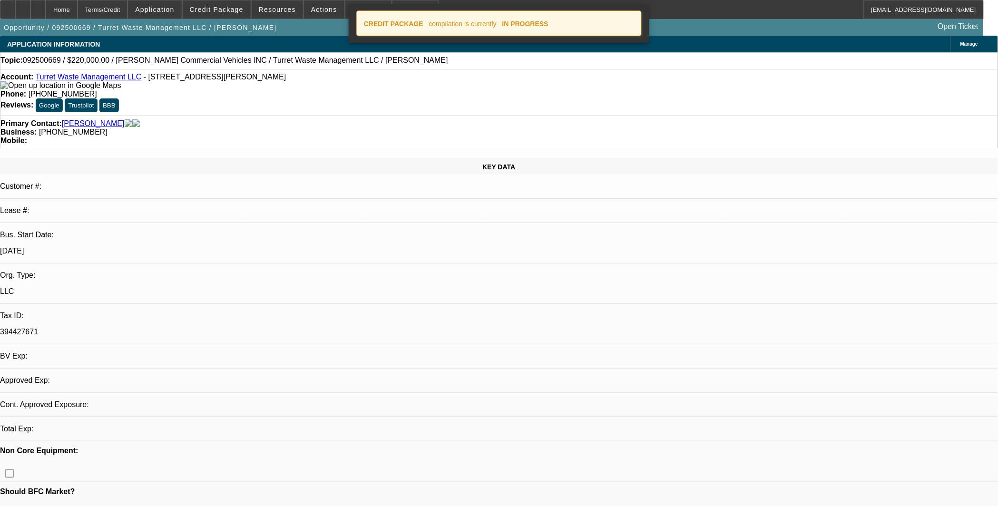
select select "0"
select select "2"
select select "0.1"
select select "4"
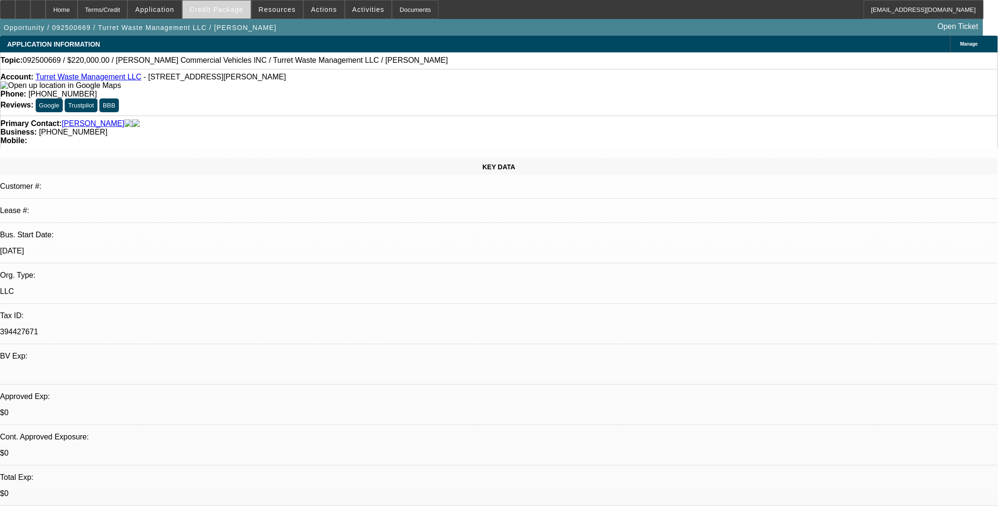
click at [229, 12] on span "Credit Package" at bounding box center [217, 10] width 54 height 8
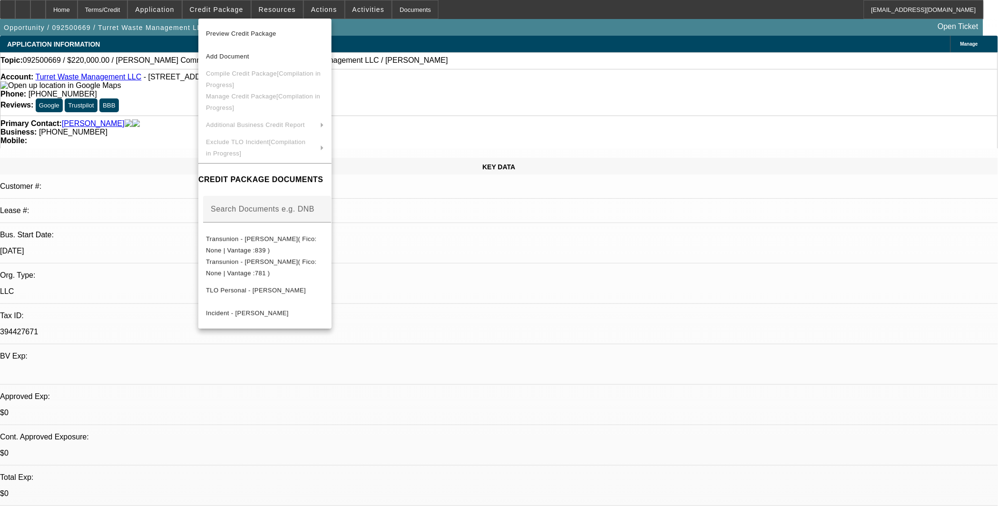
click at [47, 12] on div at bounding box center [499, 253] width 998 height 506
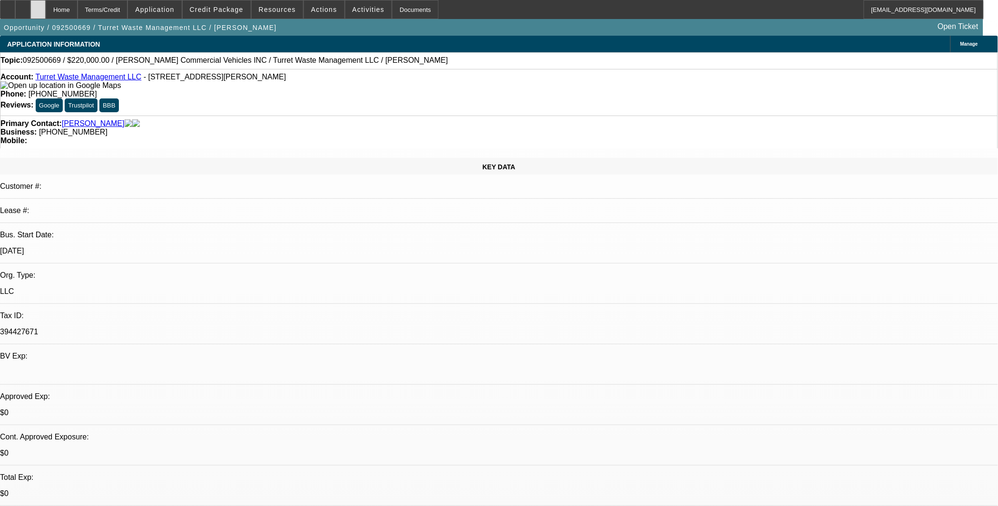
click at [46, 10] on div at bounding box center [37, 9] width 15 height 19
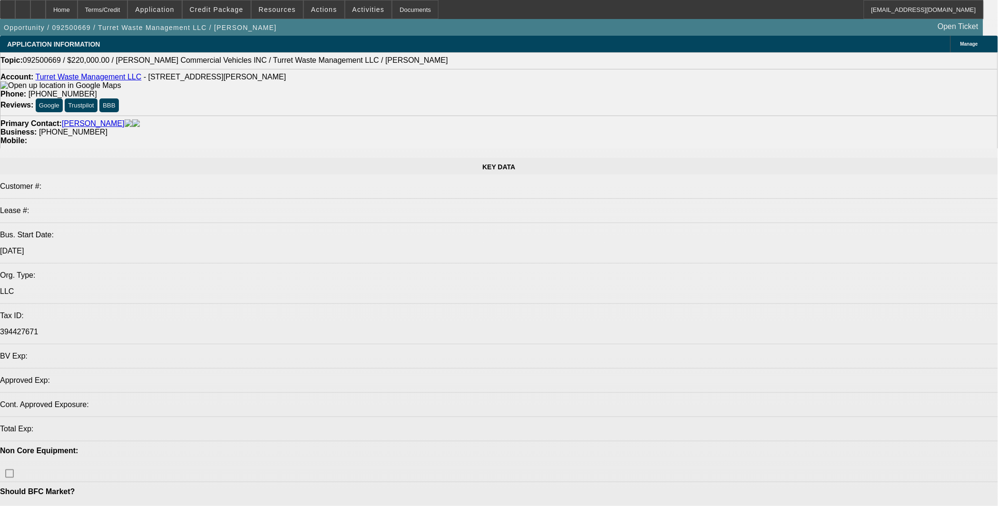
select select "0"
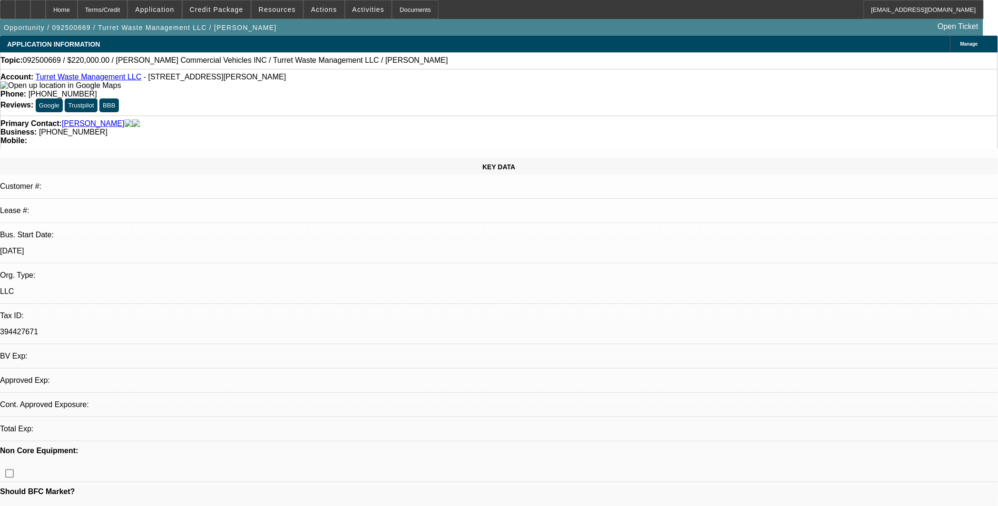
select select "2"
select select "0.1"
select select "4"
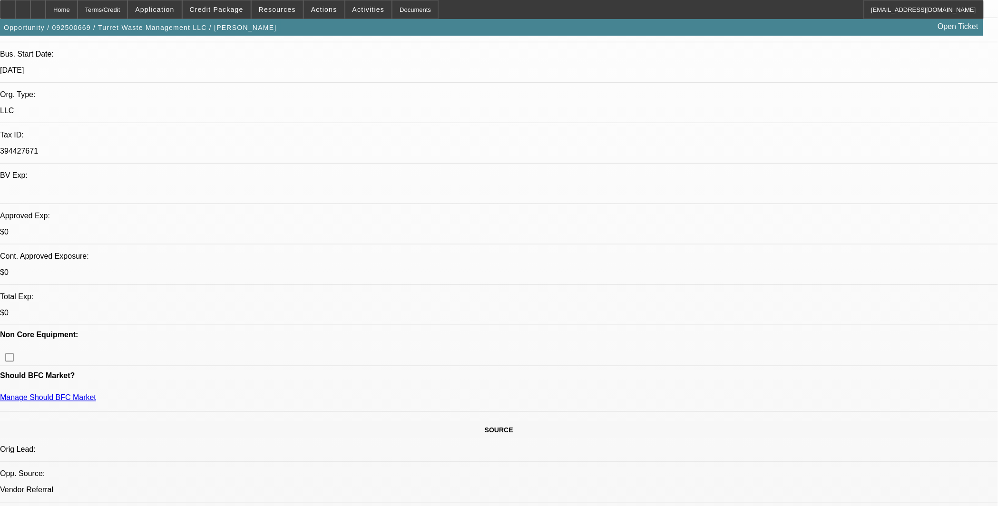
scroll to position [264, 0]
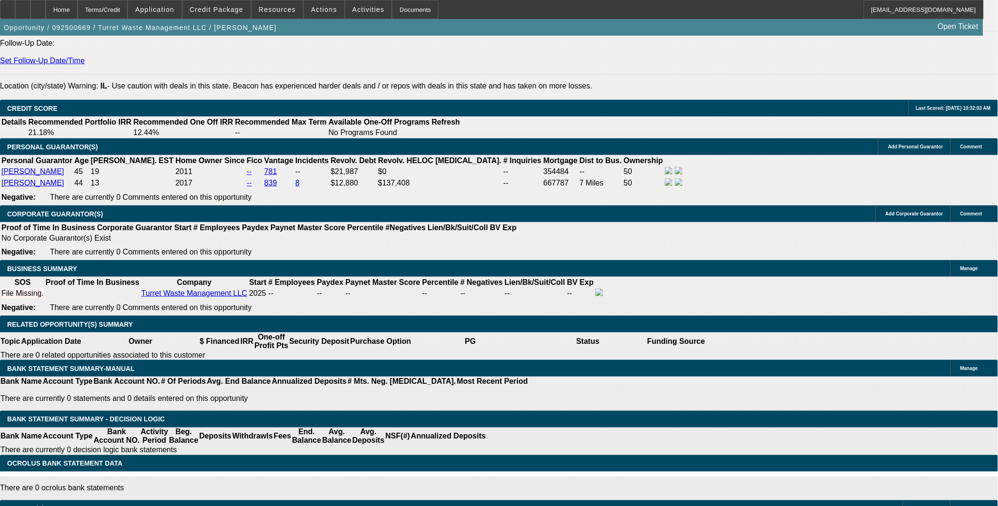
scroll to position [1110, 0]
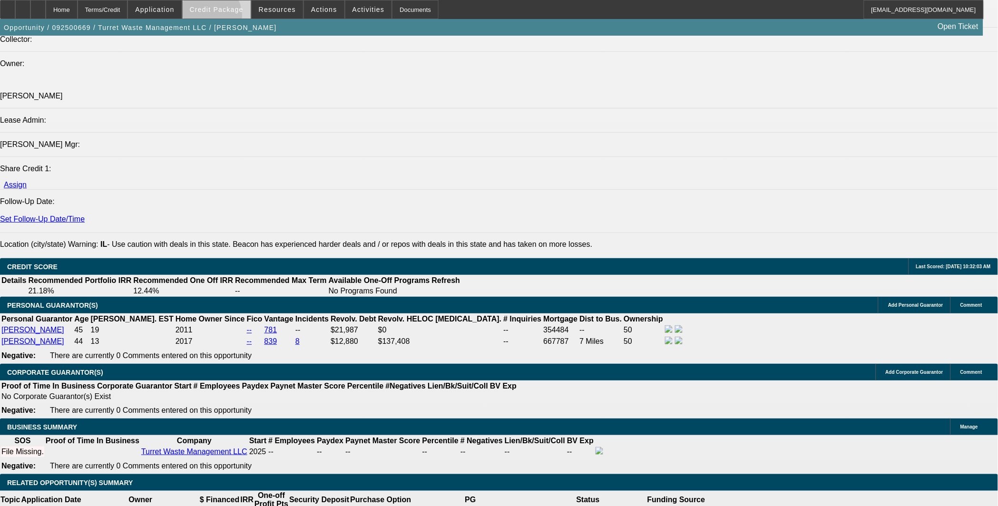
click at [220, 18] on span at bounding box center [217, 9] width 68 height 23
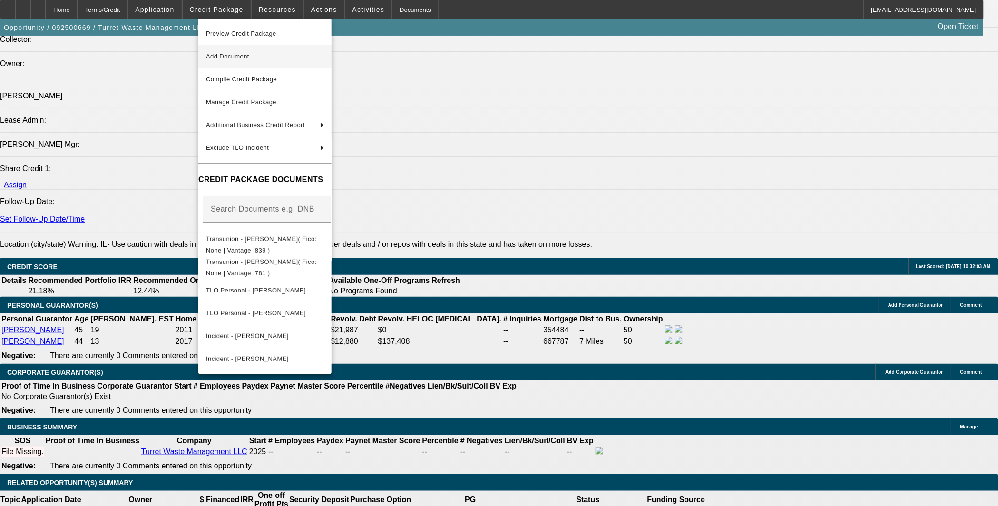
click at [249, 55] on span "Add Document" at bounding box center [227, 56] width 43 height 7
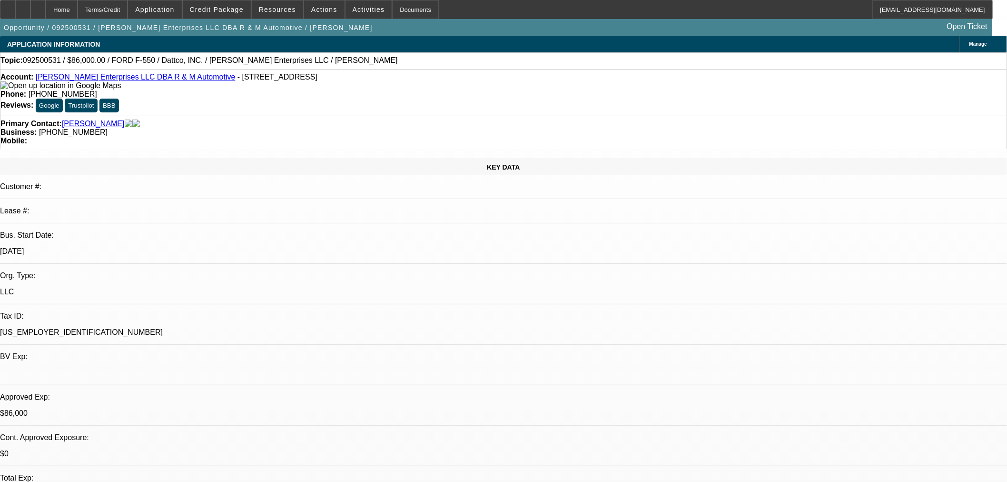
select select "0"
select select "2"
select select "0"
select select "2"
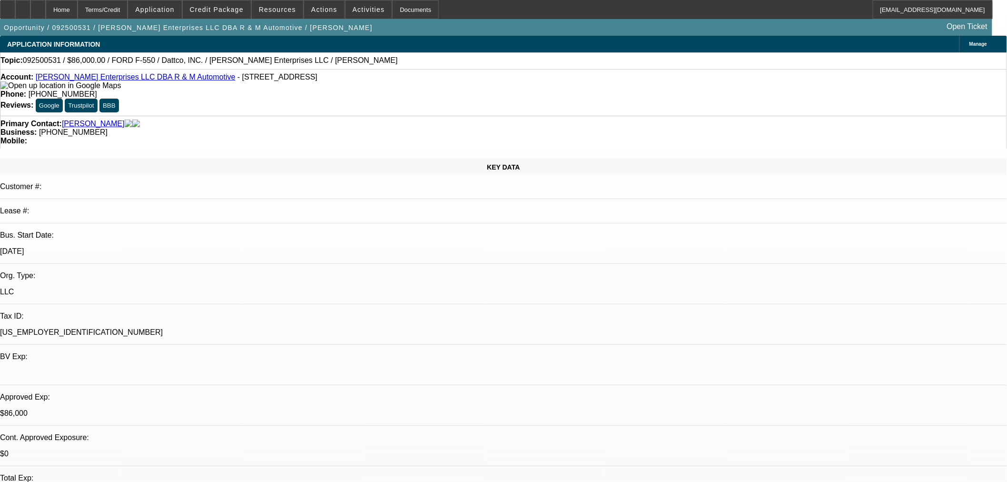
select select "0"
select select "2"
select select "0"
select select "0.15"
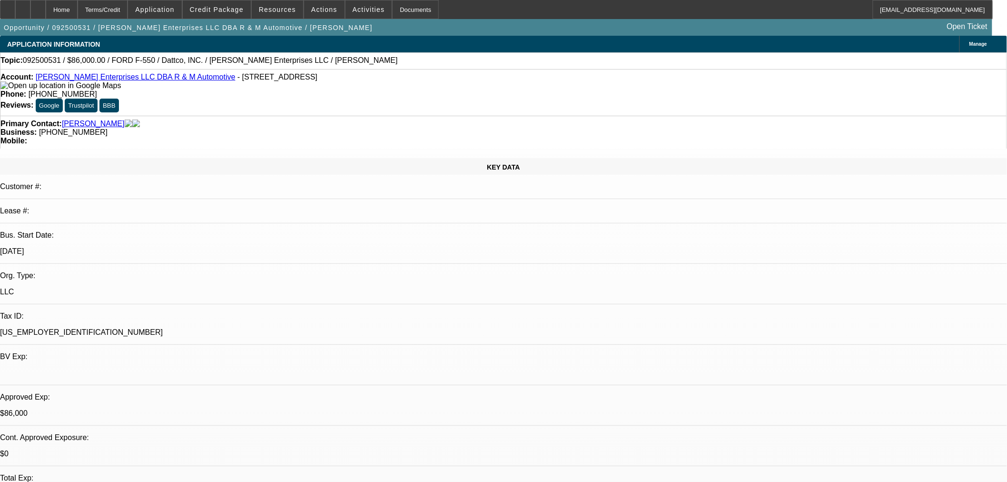
select select "2"
select select "0"
select select "1"
select select "2"
select select "6"
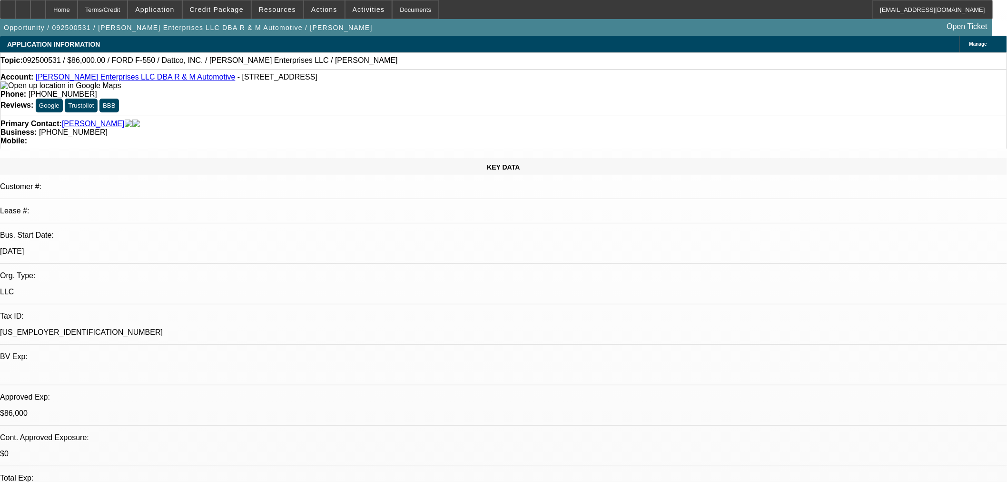
select select "1"
select select "2"
select select "6"
select select "1"
select select "2"
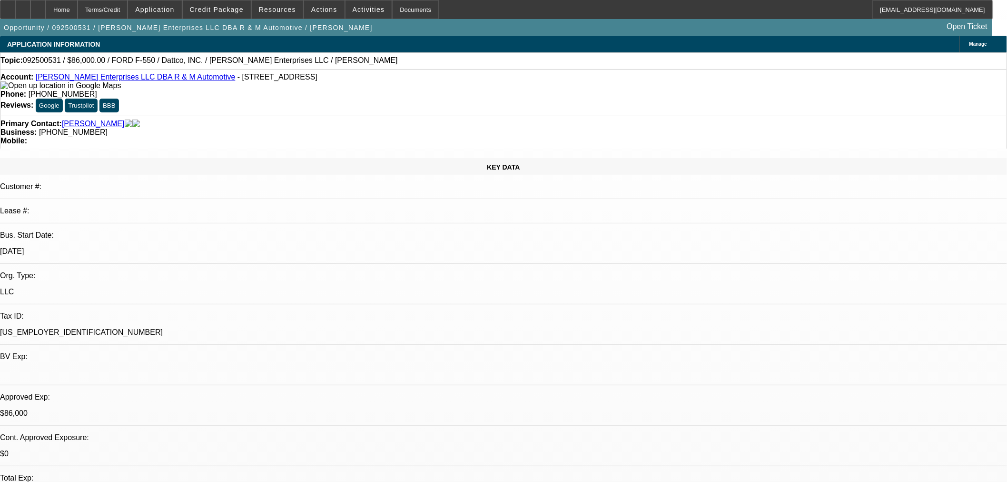
select select "6"
select select "1"
select select "2"
select select "6"
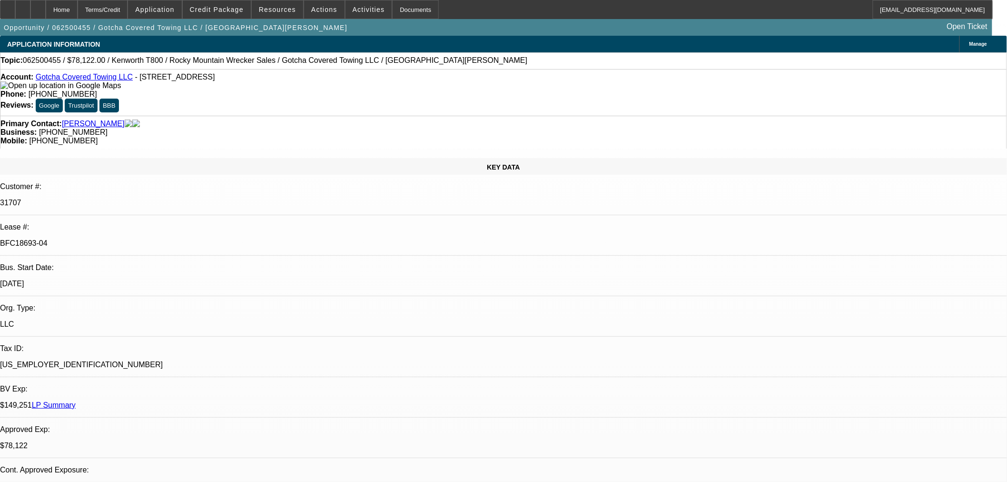
select select "0"
select select "3"
select select "0.1"
select select "4"
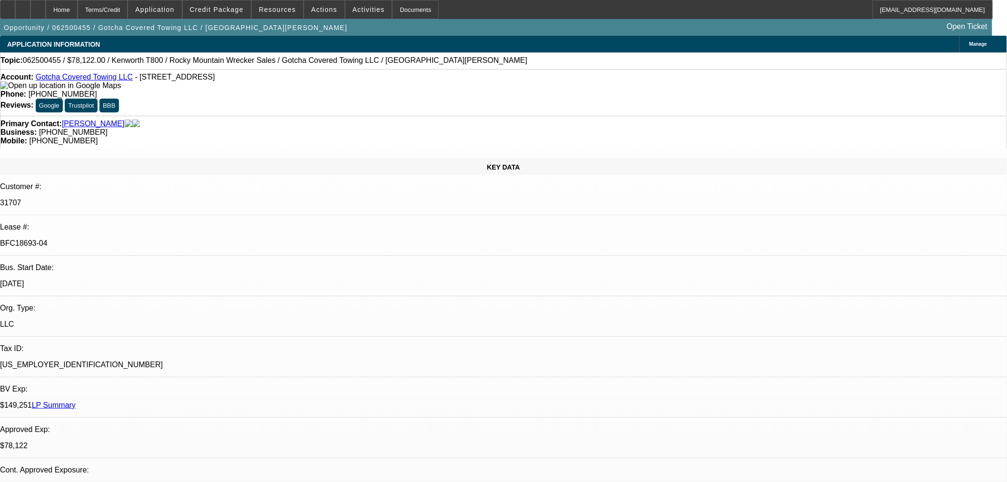
select select "0"
select select "3"
select select "0.1"
select select "4"
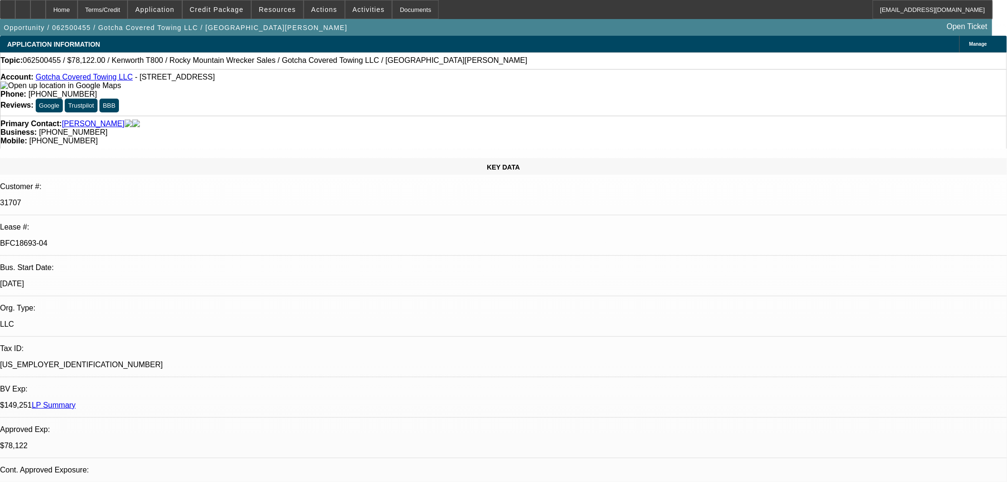
select select "0"
select select "3"
select select "0.1"
select select "4"
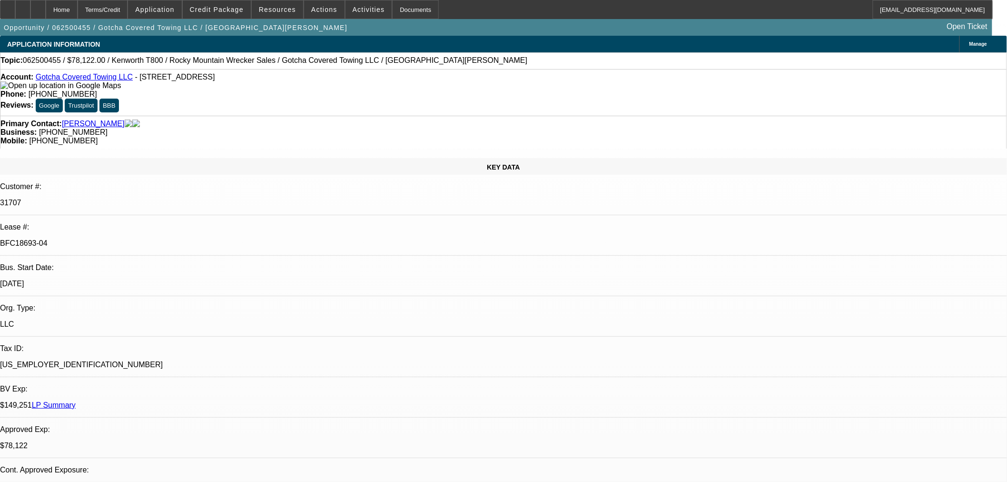
select select "0"
select select "2"
select select "0.1"
select select "4"
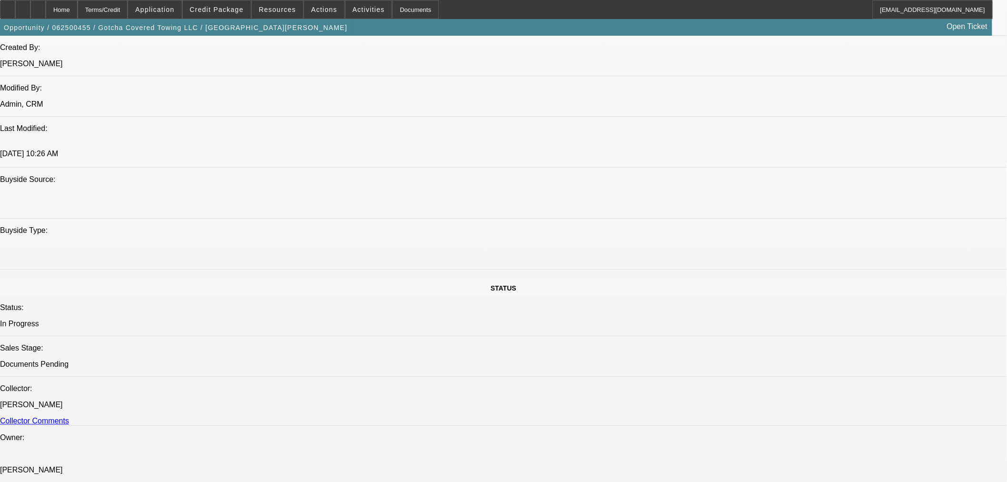
scroll to position [687, 0]
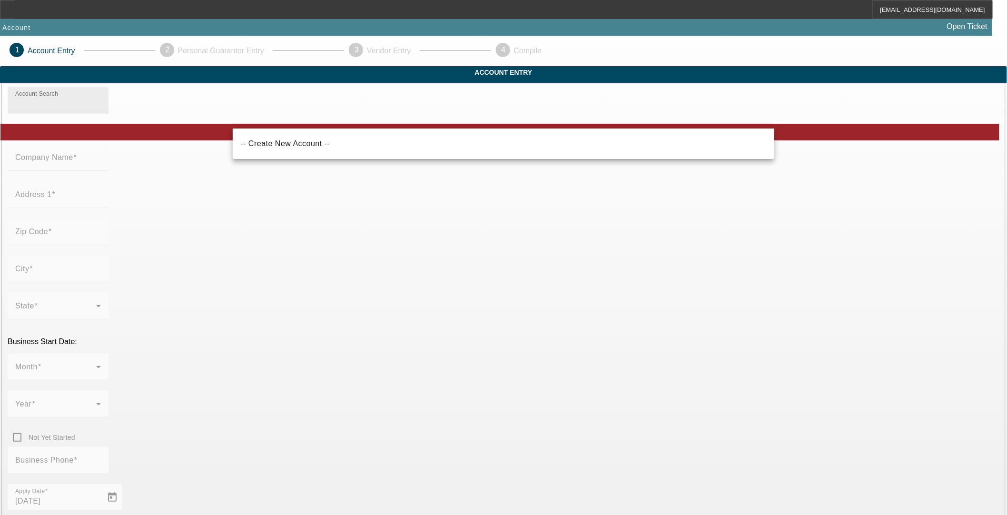
click at [101, 109] on input "Account Search" at bounding box center [58, 103] width 86 height 11
paste input "HORSEPOWER, LCC"
drag, startPoint x: 315, startPoint y: 116, endPoint x: 292, endPoint y: 116, distance: 23.3
click at [101, 109] on input "HORSEPOWER, LCC" at bounding box center [58, 103] width 86 height 11
click at [291, 144] on span "-- Create New Account --" at bounding box center [284, 143] width 89 height 8
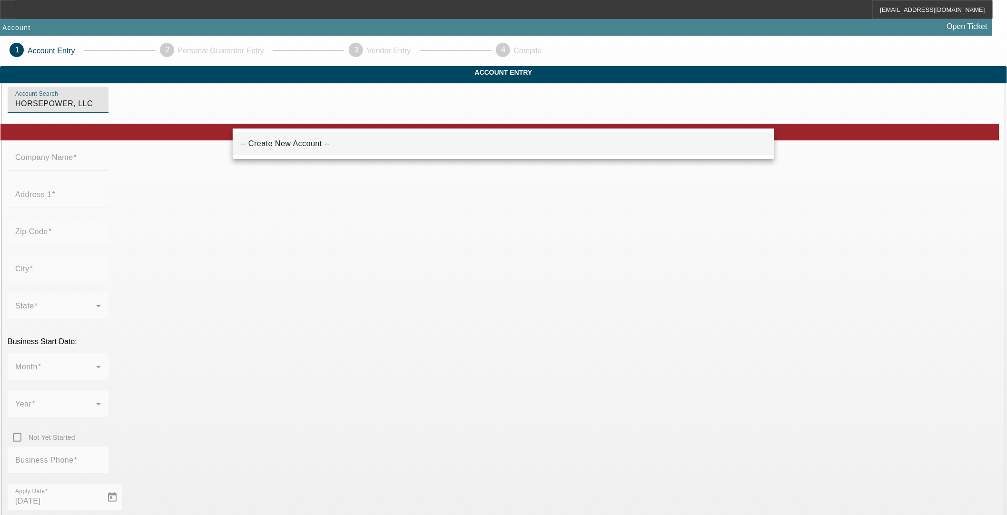
type input "-- Create New Account --"
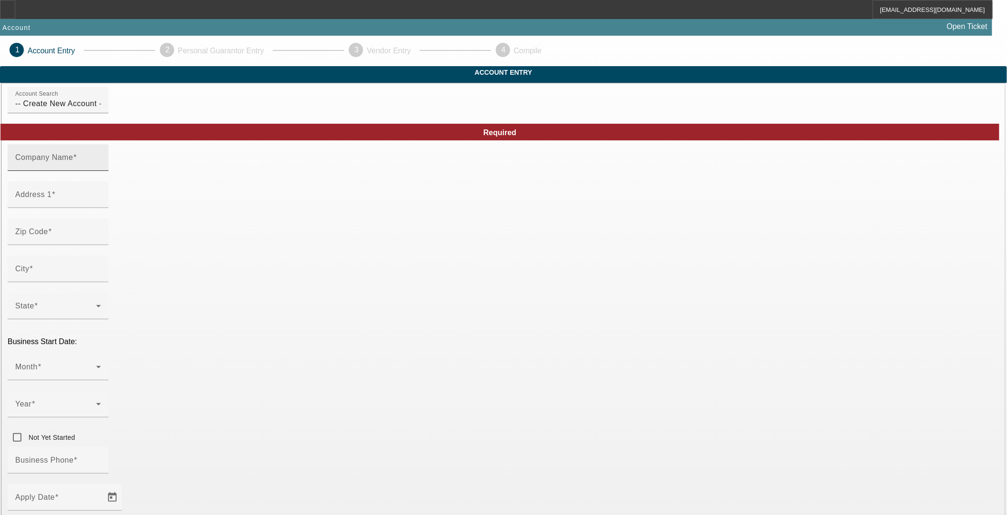
click at [73, 161] on mat-label "Company Name" at bounding box center [44, 157] width 58 height 8
click at [101, 167] on input "Company Name" at bounding box center [58, 161] width 86 height 11
paste input "HORSEPOWER, LCC"
type input "HORSEPOWER, LLC"
click at [101, 201] on div "Address 1" at bounding box center [58, 194] width 86 height 27
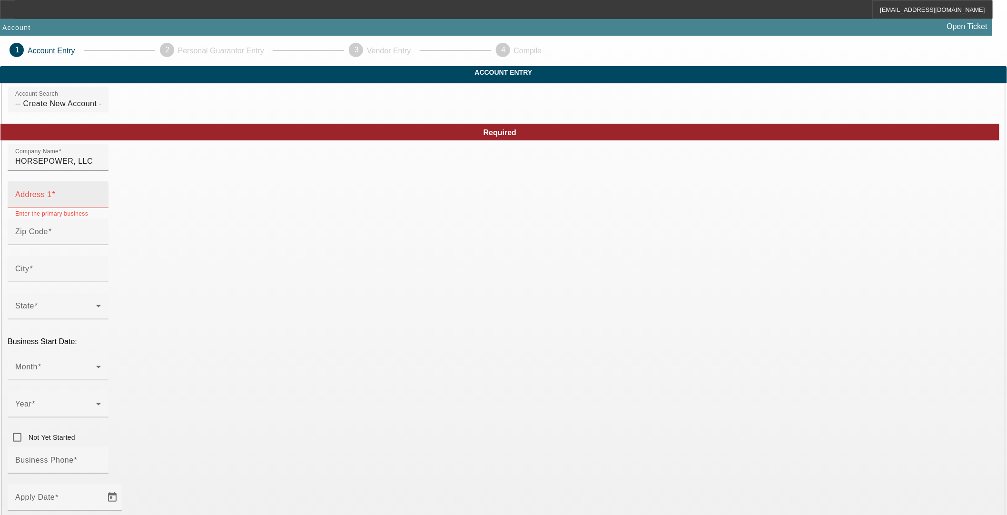
click at [101, 206] on div "Address 1" at bounding box center [58, 194] width 86 height 27
paste input "[STREET_ADDRESS]"
type input "[STREET_ADDRESS]"
click at [101, 241] on input "Zip Code" at bounding box center [58, 235] width 86 height 11
type input "76240"
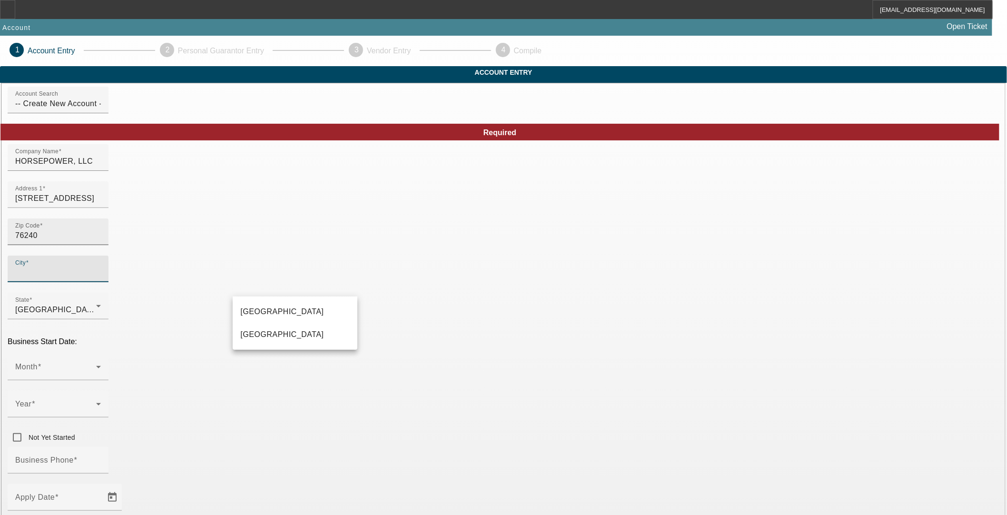
type input "[PERSON_NAME]"
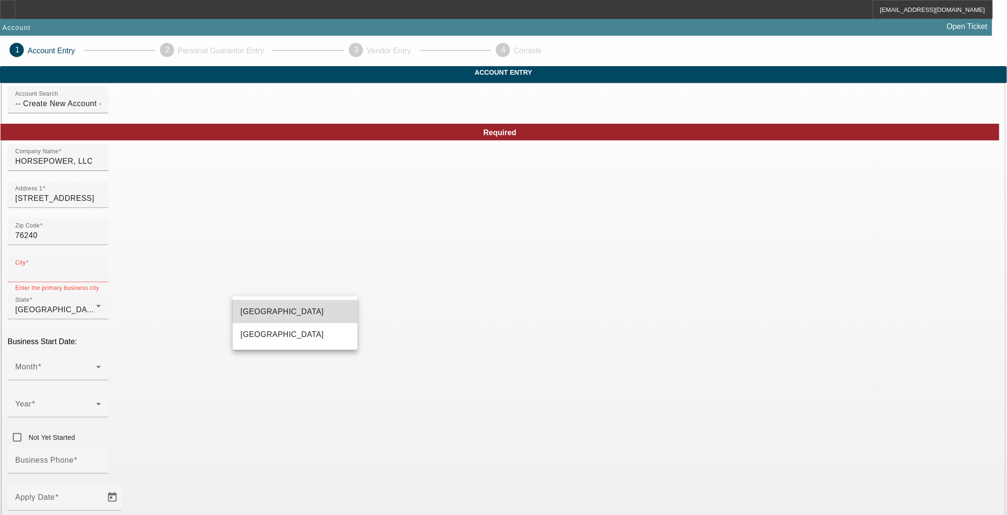
click at [296, 307] on mat-option "[GEOGRAPHIC_DATA]" at bounding box center [295, 311] width 125 height 23
type input "[GEOGRAPHIC_DATA]"
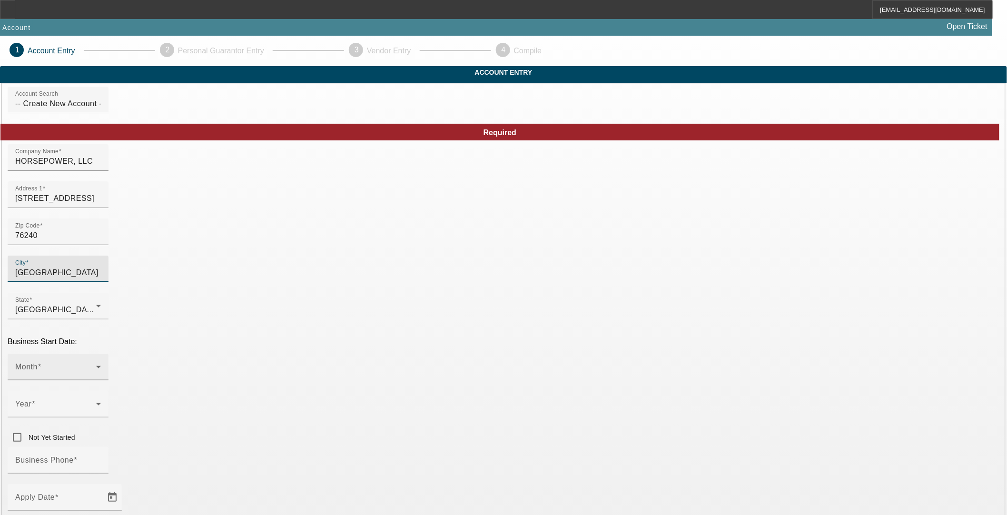
click at [96, 365] on span at bounding box center [55, 370] width 81 height 11
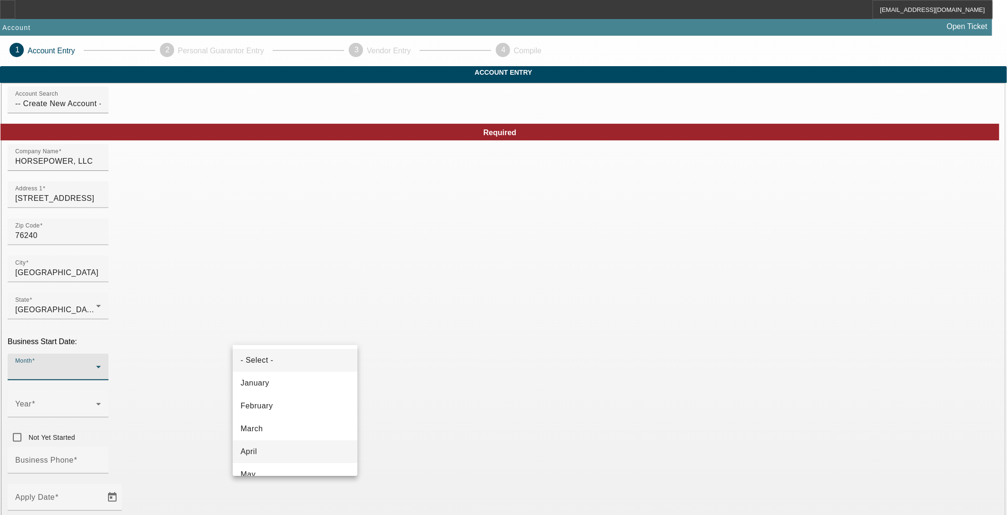
click at [273, 450] on mat-option "April" at bounding box center [295, 451] width 125 height 23
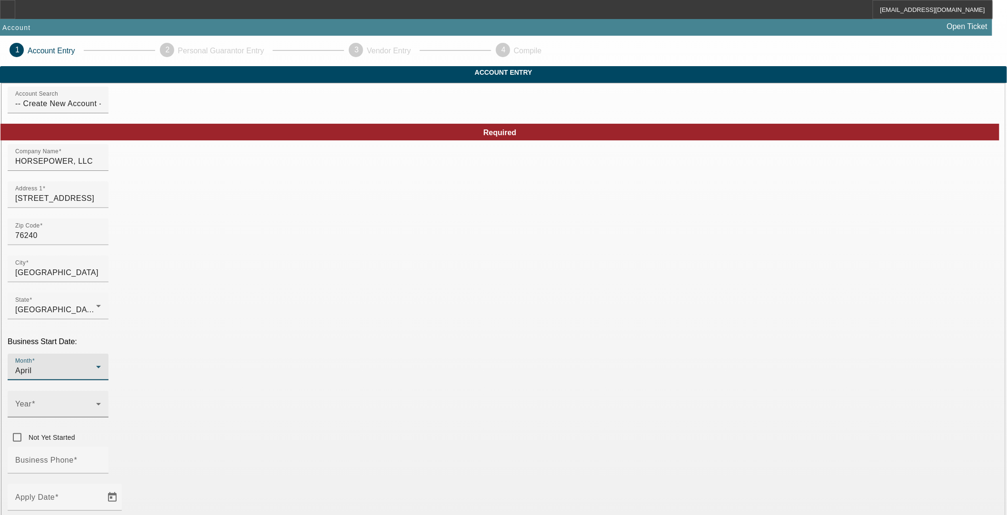
click at [101, 391] on div "Year" at bounding box center [58, 404] width 86 height 27
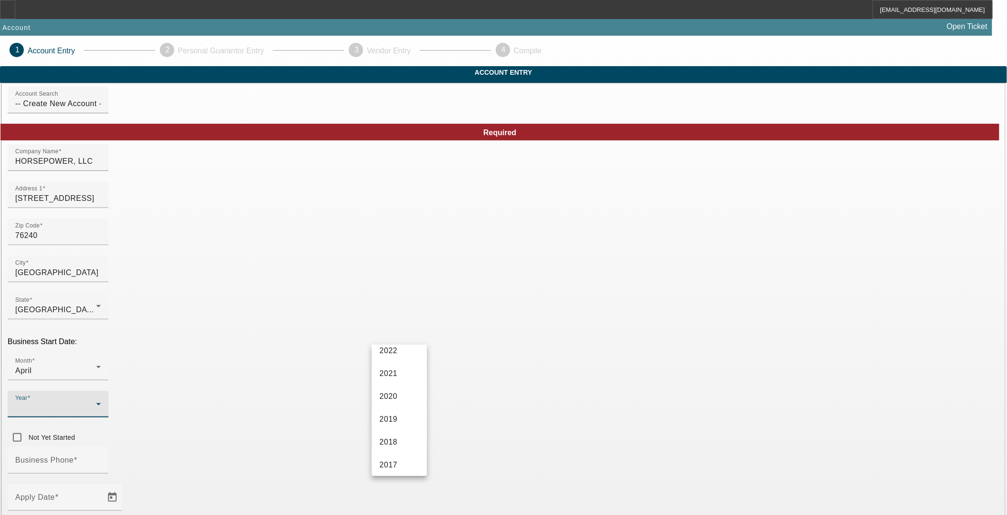
scroll to position [158, 0]
click at [391, 367] on span "2021" at bounding box center [388, 361] width 18 height 11
click at [101, 458] on input "Business Phone" at bounding box center [58, 463] width 86 height 11
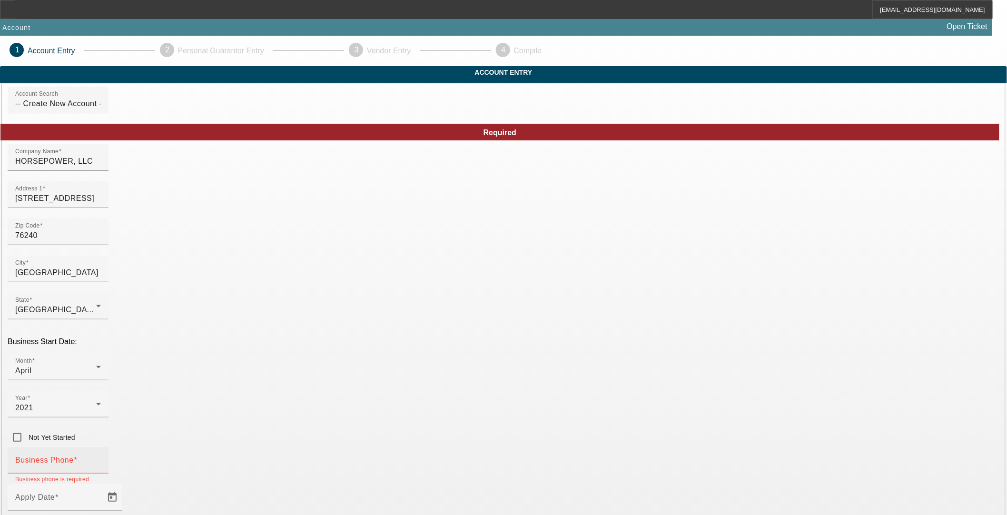
click at [101, 447] on div "Business Phone" at bounding box center [58, 460] width 86 height 27
paste input "(307) 840-312"
click at [101, 474] on mat-error "Enter the primary business phone" at bounding box center [58, 484] width 86 height 20
click at [101, 458] on input "(307) 840-312" at bounding box center [58, 463] width 86 height 11
drag, startPoint x: 287, startPoint y: 371, endPoint x: 197, endPoint y: 367, distance: 90.5
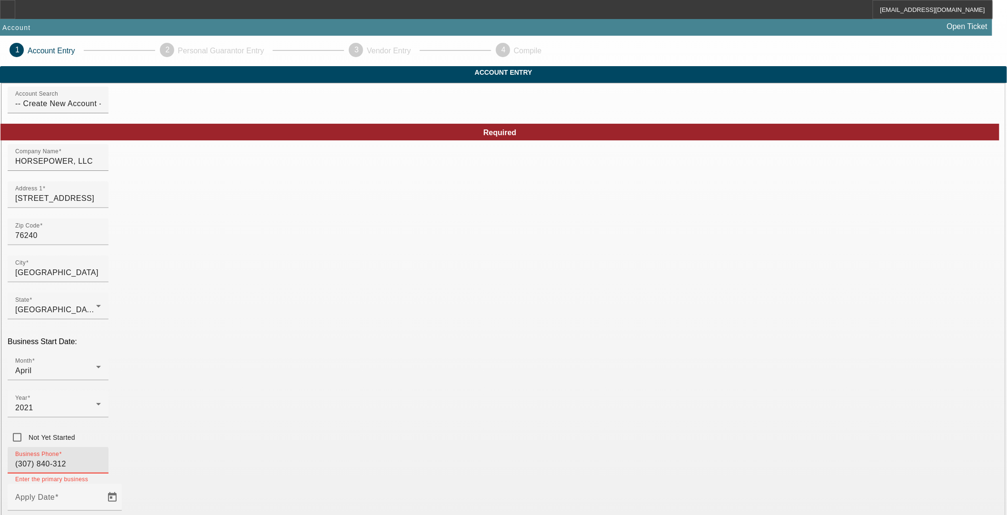
type input "[PHONE_NUMBER]"
click at [124, 486] on span "Open calendar" at bounding box center [112, 497] width 23 height 23
drag, startPoint x: 284, startPoint y: 380, endPoint x: 468, endPoint y: 429, distance: 190.6
click at [284, 379] on span "30" at bounding box center [284, 377] width 17 height 17
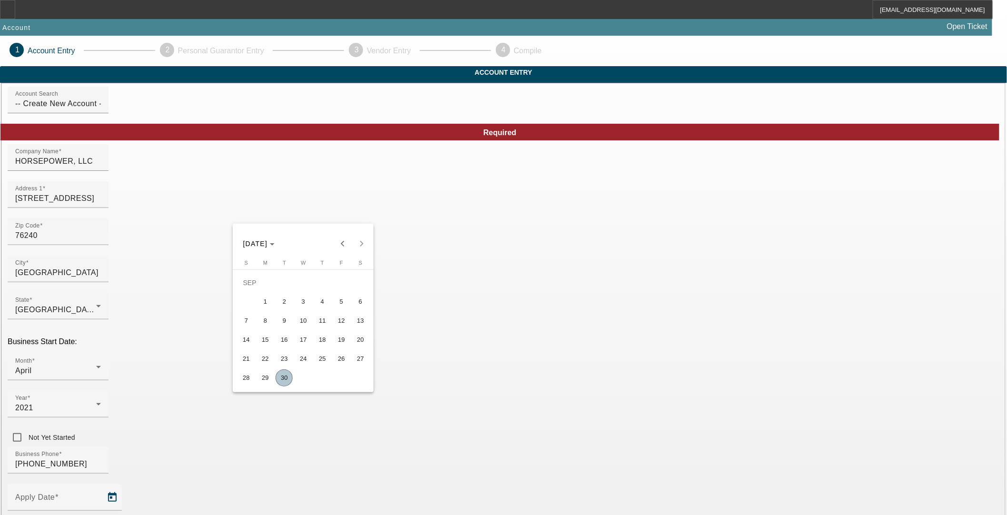
type input "[DATE]"
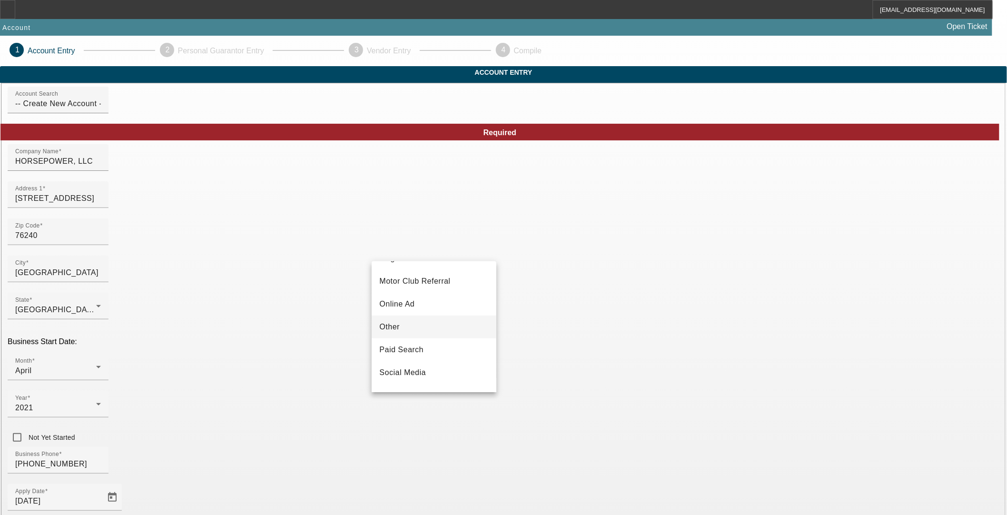
scroll to position [338, 0]
click at [432, 359] on span "Vendor Referral" at bounding box center [407, 353] width 57 height 11
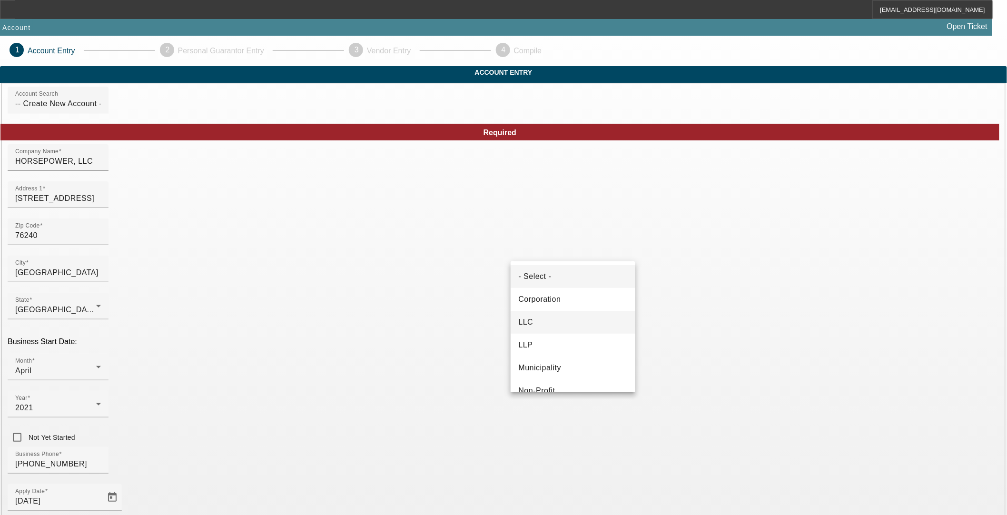
drag, startPoint x: 543, startPoint y: 317, endPoint x: 627, endPoint y: 375, distance: 101.4
click at [544, 317] on mat-option "LLC" at bounding box center [573, 322] width 125 height 23
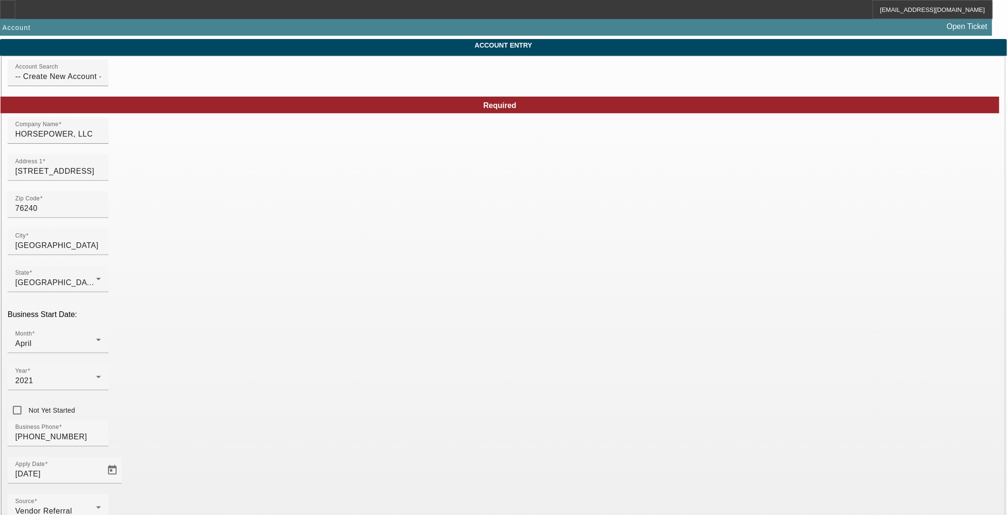
scroll to position [53, 0]
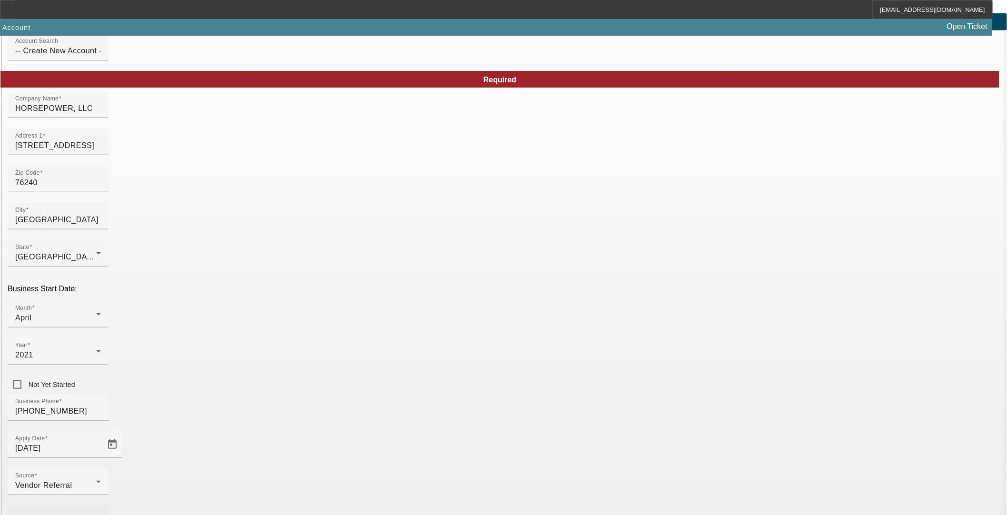
type input "863300029"
click at [96, 506] on span at bounding box center [55, 522] width 81 height 11
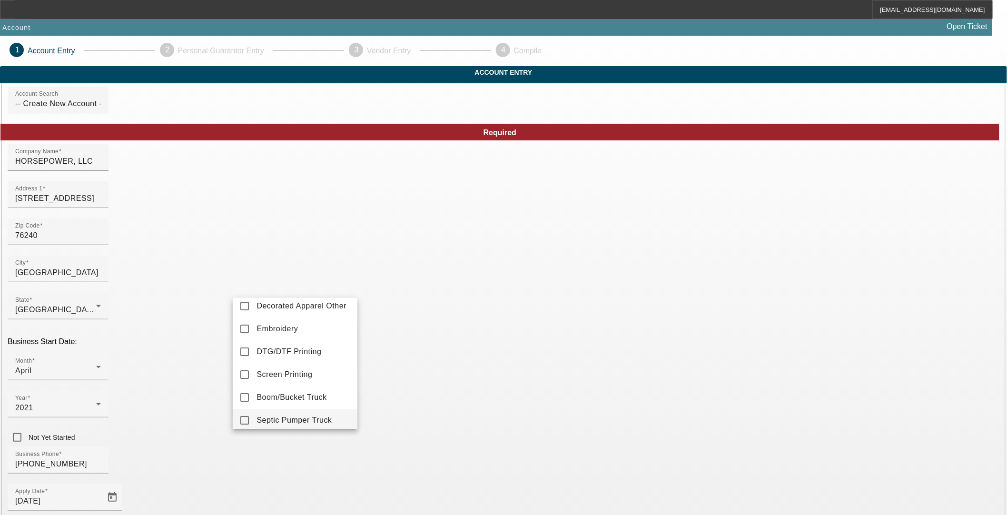
scroll to position [106, 0]
click at [311, 348] on span "Boom/Bucket Truck" at bounding box center [292, 344] width 70 height 11
drag, startPoint x: 185, startPoint y: 373, endPoint x: 197, endPoint y: 383, distance: 15.6
click at [186, 374] on div at bounding box center [503, 257] width 1007 height 515
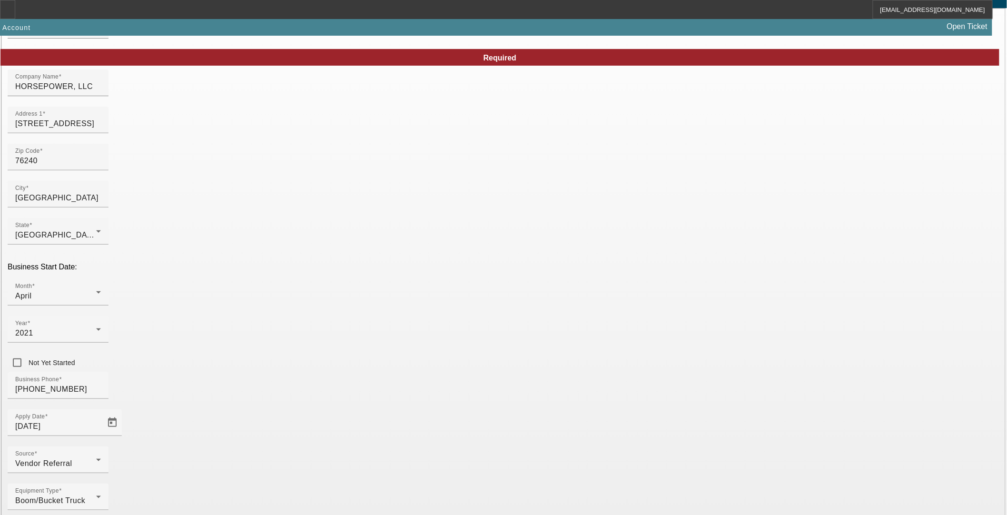
scroll to position [77, 0]
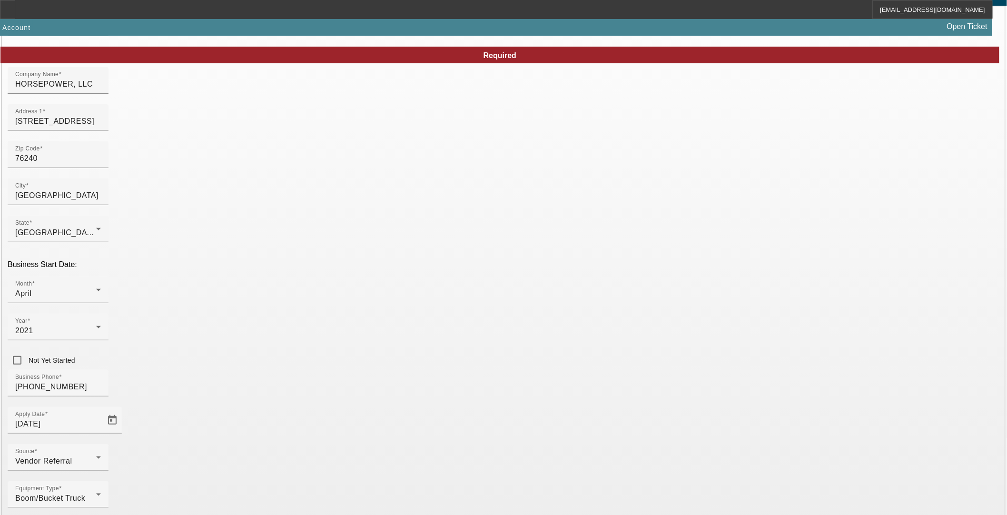
click at [281, 378] on mat-option "Other" at bounding box center [295, 374] width 125 height 23
click at [451, 407] on div at bounding box center [503, 257] width 1007 height 515
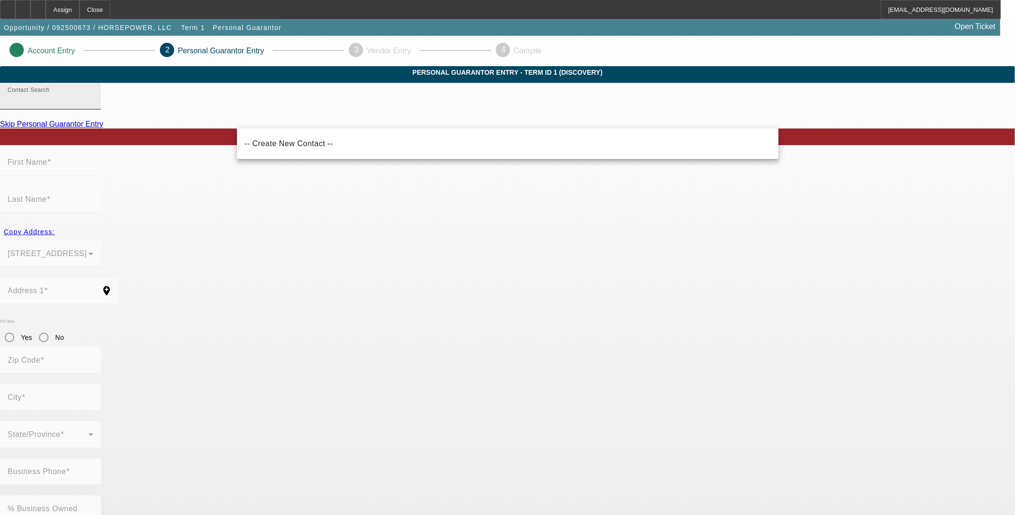
click at [93, 106] on input "Contact Search" at bounding box center [51, 99] width 86 height 11
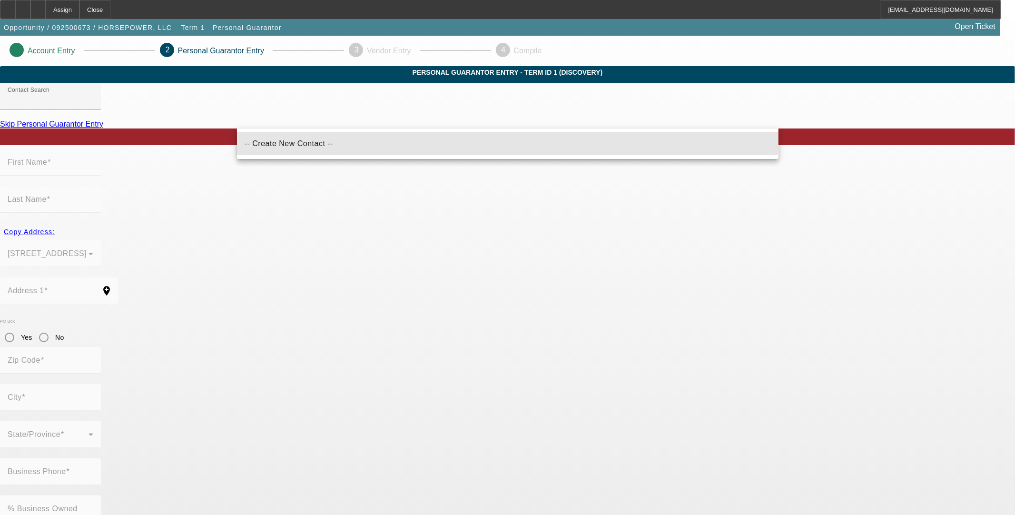
click at [306, 136] on mat-option "-- Create New Contact --" at bounding box center [508, 143] width 542 height 23
type input "-- Create New Contact --"
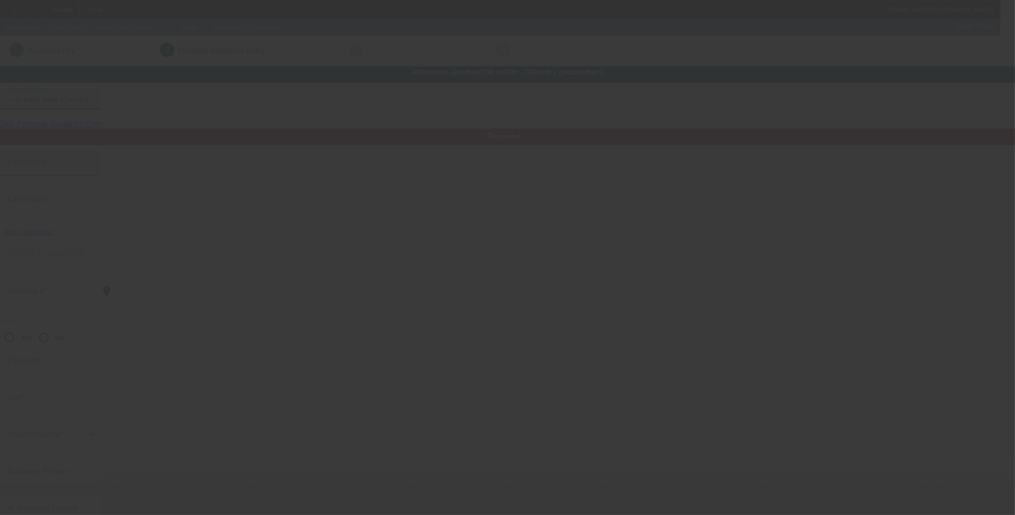
click at [47, 166] on mat-label "First Name" at bounding box center [27, 162] width 39 height 8
click at [93, 172] on input "First Name" at bounding box center [51, 165] width 86 height 11
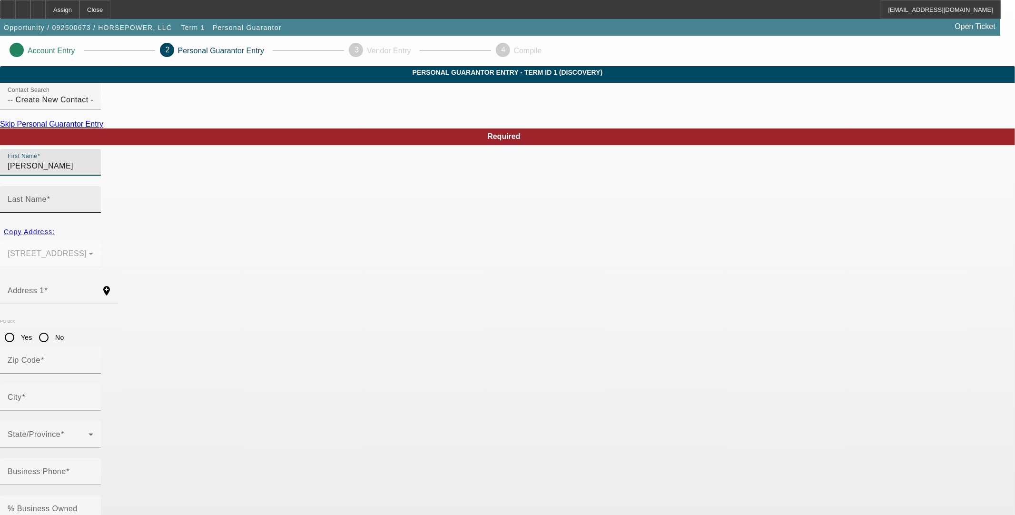
type input "[PERSON_NAME]"
click at [93, 197] on div "Last Name" at bounding box center [51, 199] width 86 height 27
type input "[PERSON_NAME]"
click at [55, 228] on span "Copy Address:" at bounding box center [29, 232] width 51 height 8
type input "[STREET_ADDRESS]"
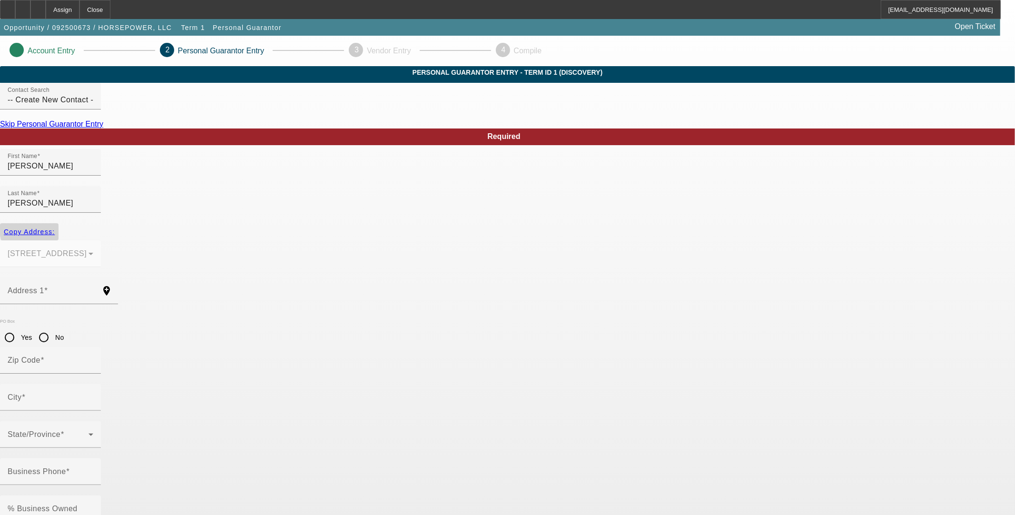
type input "76240"
type input "[GEOGRAPHIC_DATA]"
click at [93, 470] on input "Business Phone" at bounding box center [51, 475] width 86 height 11
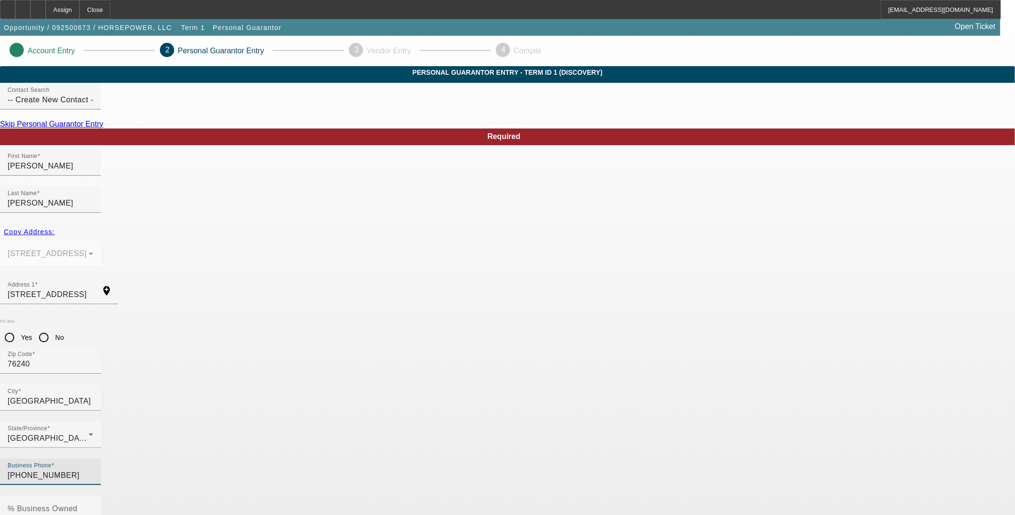
type input "[PHONE_NUMBER]"
type input "525-87-9875"
click at [93, 506] on input "% Business Owned" at bounding box center [51, 512] width 86 height 11
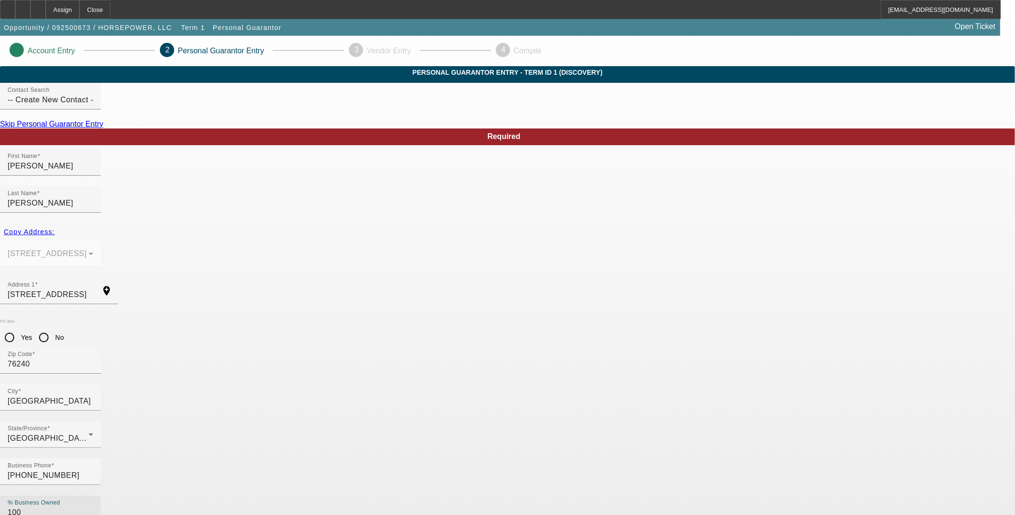
type input "100"
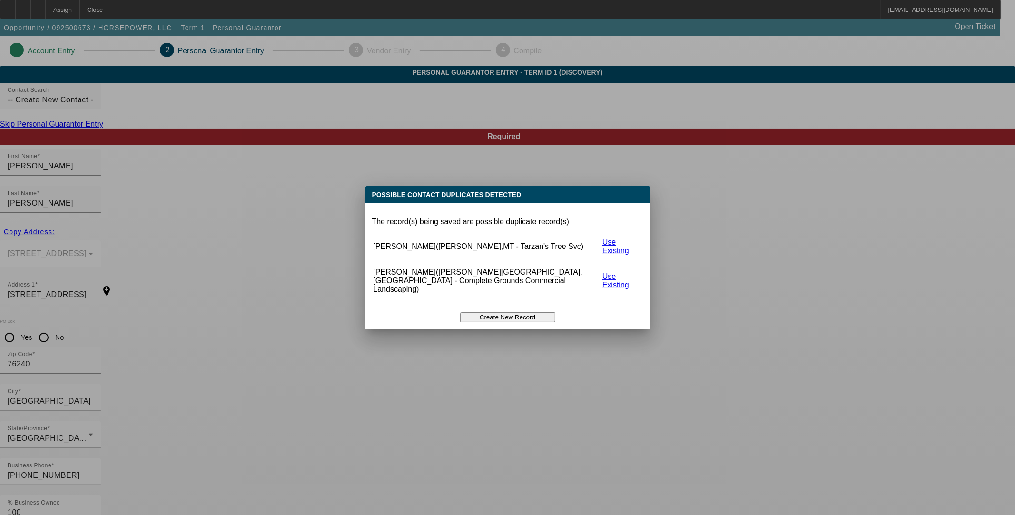
click at [517, 312] on button "Create New Record" at bounding box center [507, 317] width 95 height 10
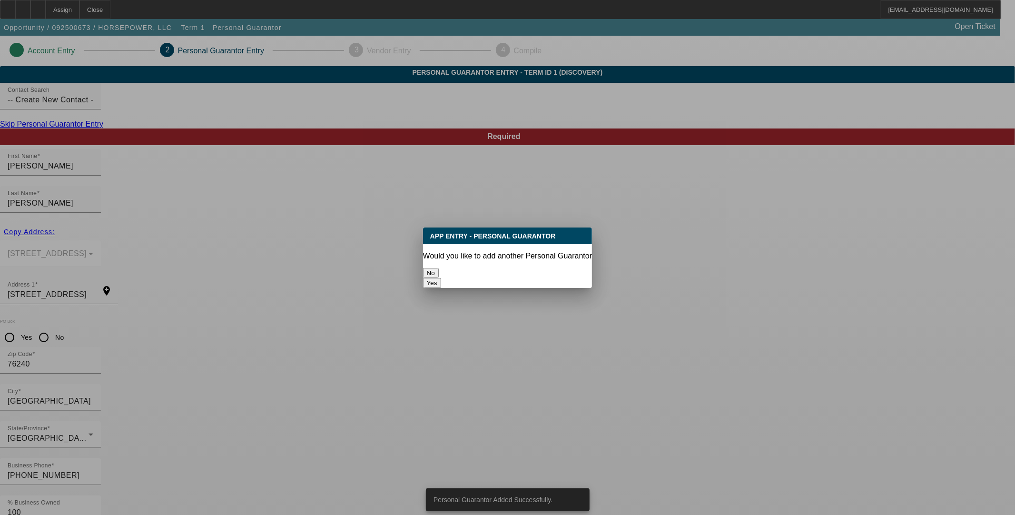
click at [439, 268] on button "No" at bounding box center [431, 273] width 16 height 10
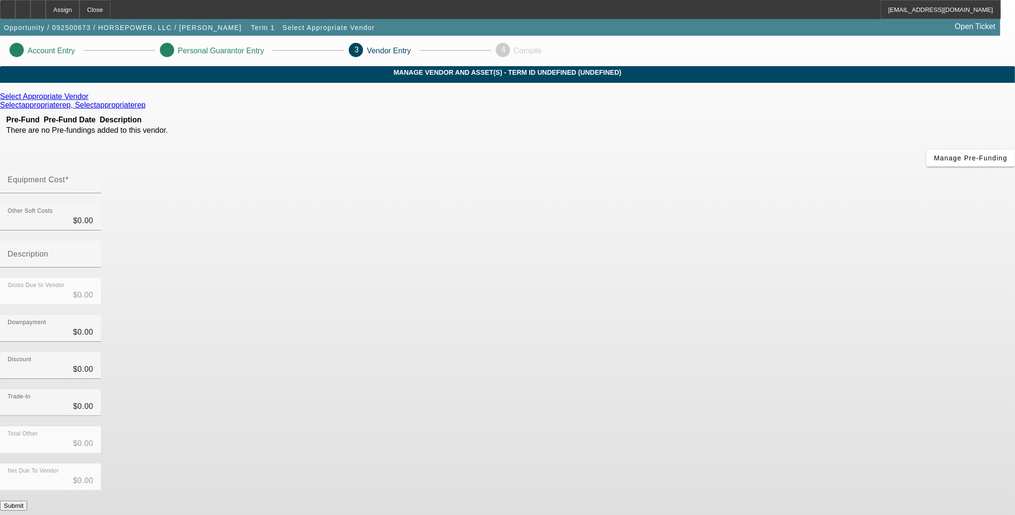
click at [91, 100] on icon at bounding box center [91, 96] width 0 height 8
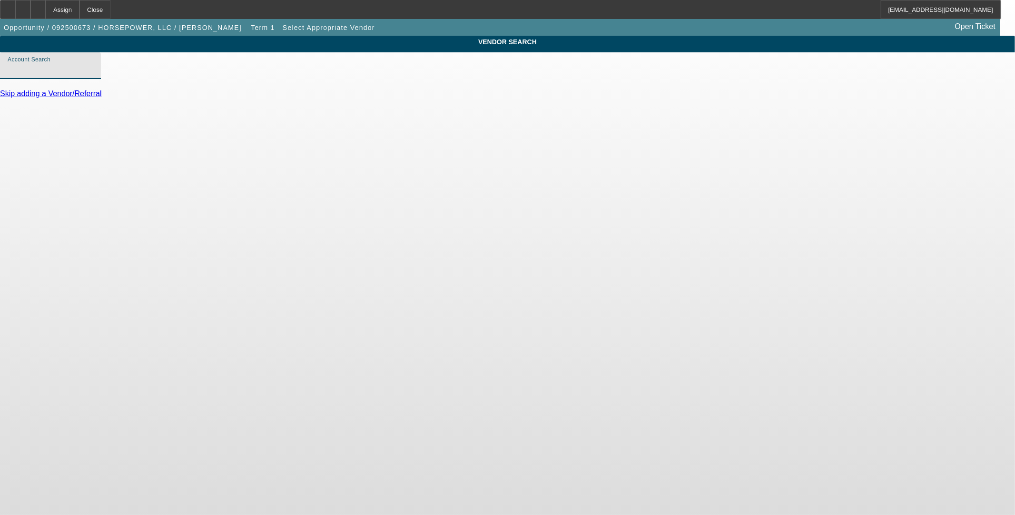
click at [93, 75] on input "Account Search" at bounding box center [51, 69] width 86 height 11
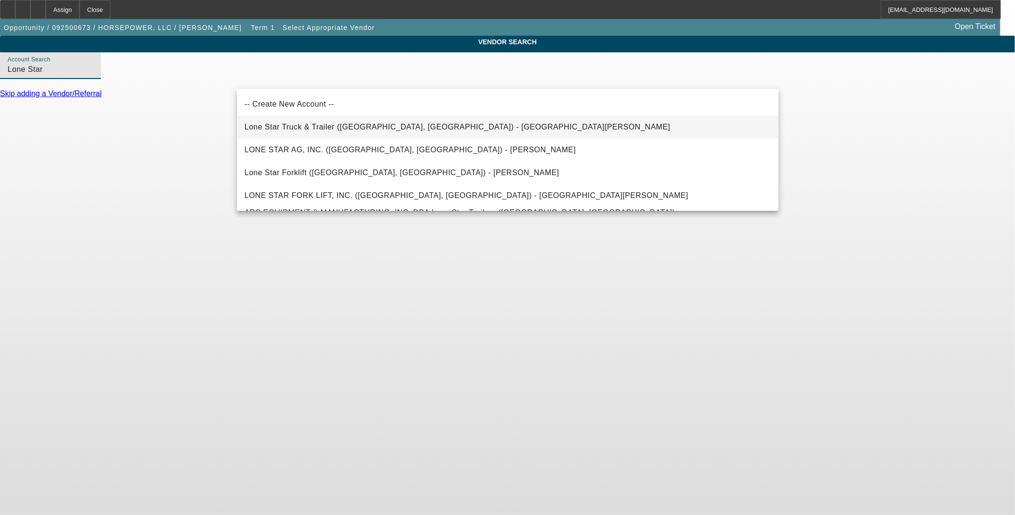
click at [303, 125] on span "Lone Star Truck & Trailer (Weatherford, TX) - Spencer, Jeff" at bounding box center [458, 127] width 426 height 8
type input "Lone Star Truck & Trailer (Weatherford, TX) - Spencer, Jeff"
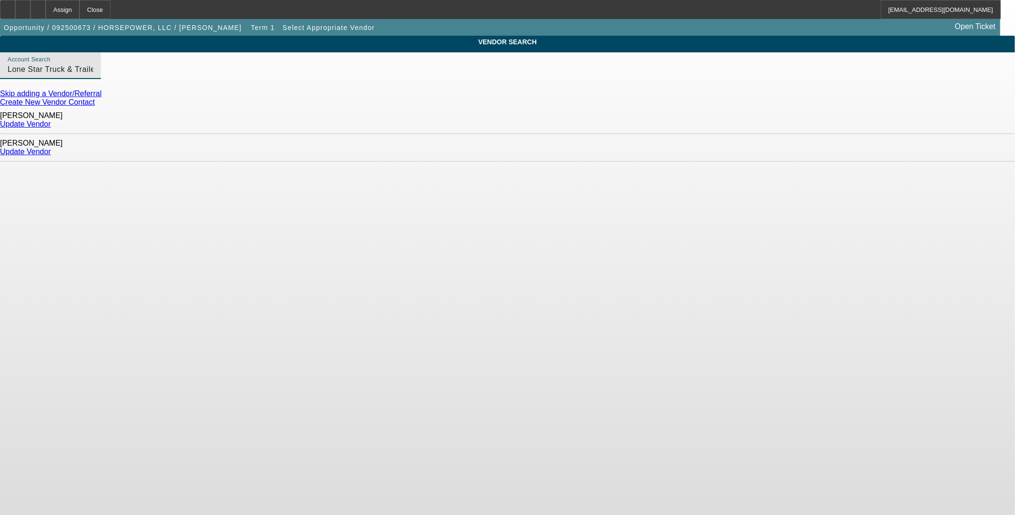
click at [51, 148] on link "Update Vendor" at bounding box center [25, 152] width 51 height 8
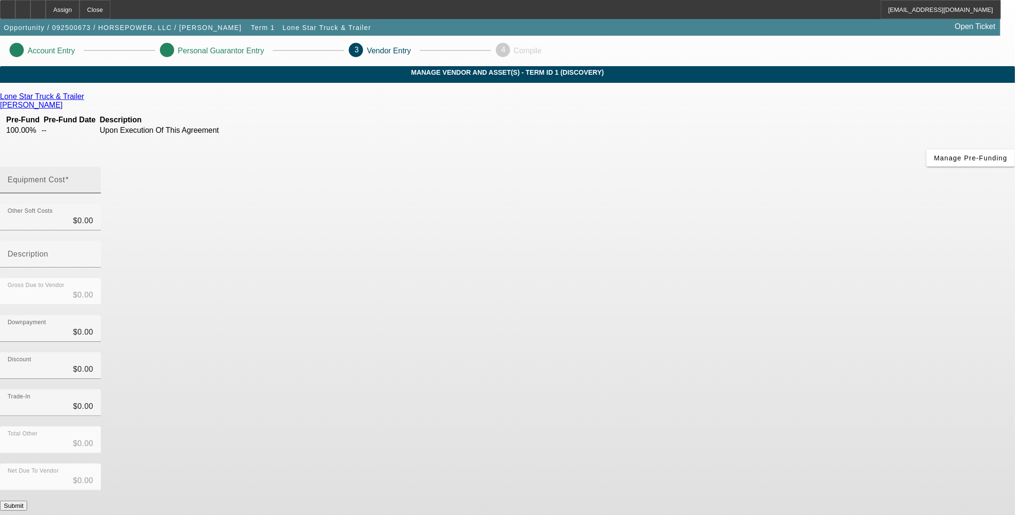
click at [65, 176] on mat-label "Equipment Cost" at bounding box center [37, 180] width 58 height 8
click at [93, 178] on input "Equipment Cost" at bounding box center [51, 183] width 86 height 11
type input "1"
type input "$1.00"
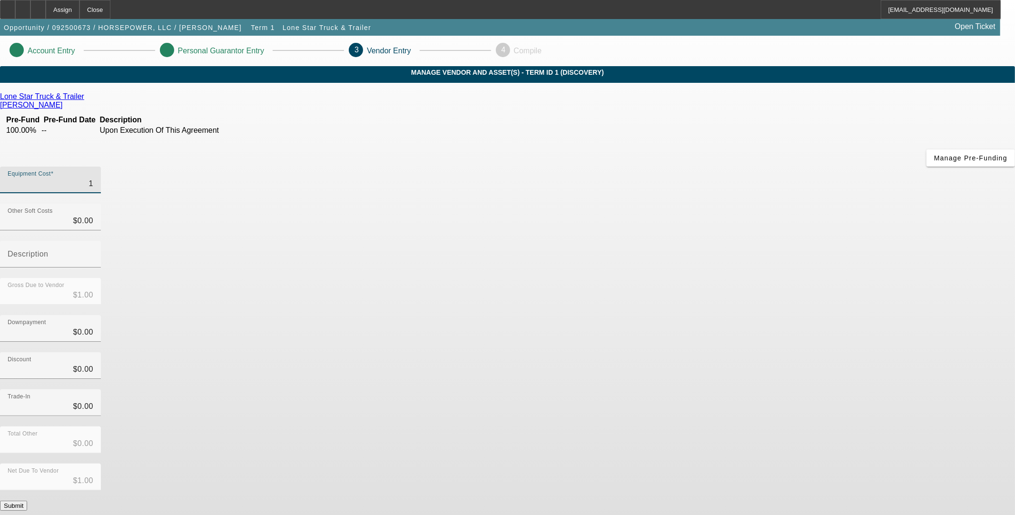
type input "10"
type input "$10.00"
type input "107"
type input "$107.00"
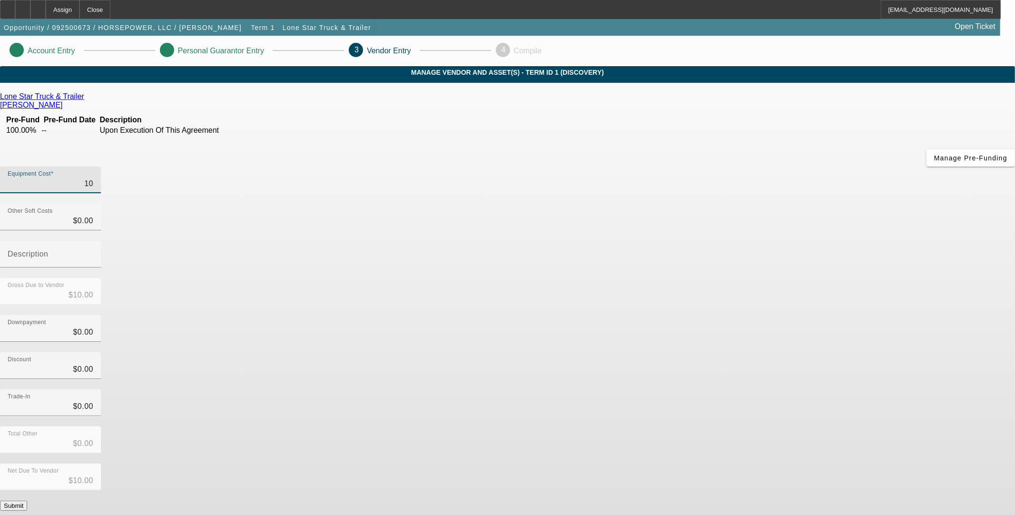
type input "$107.00"
type input "1075"
type input "$1,075.00"
type input "10750"
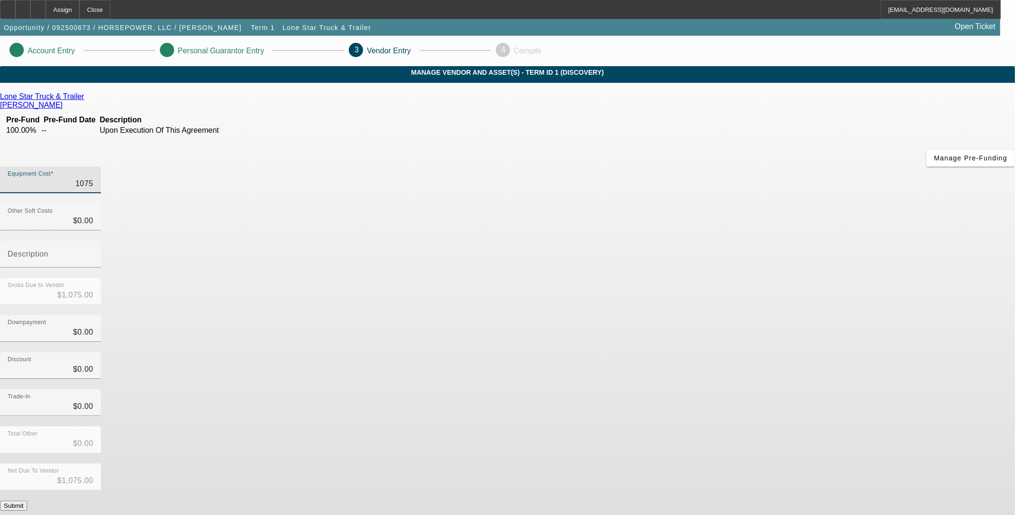
type input "$10,750.00"
type input "107500"
type input "$107,500.00"
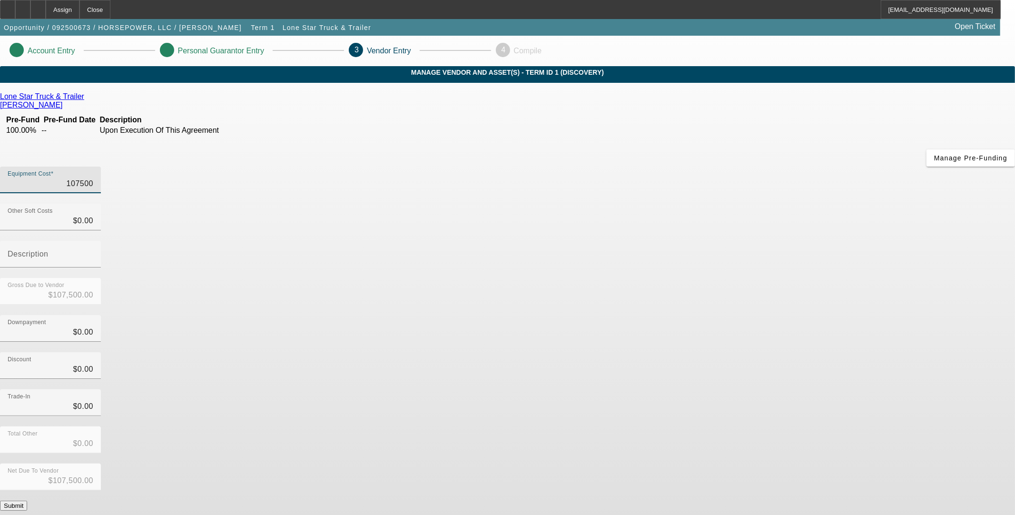
type input "$107,500.00"
click at [727, 352] on div "Discount $0.00" at bounding box center [507, 370] width 1015 height 37
click at [27, 501] on button "Submit" at bounding box center [13, 506] width 27 height 10
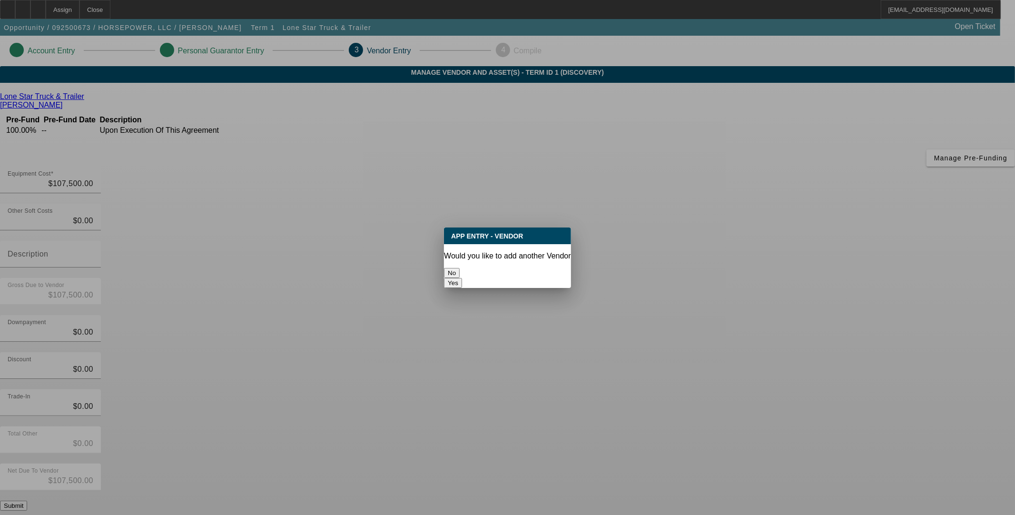
drag, startPoint x: 472, startPoint y: 259, endPoint x: 469, endPoint y: 266, distance: 6.6
click at [460, 268] on button "No" at bounding box center [452, 273] width 16 height 10
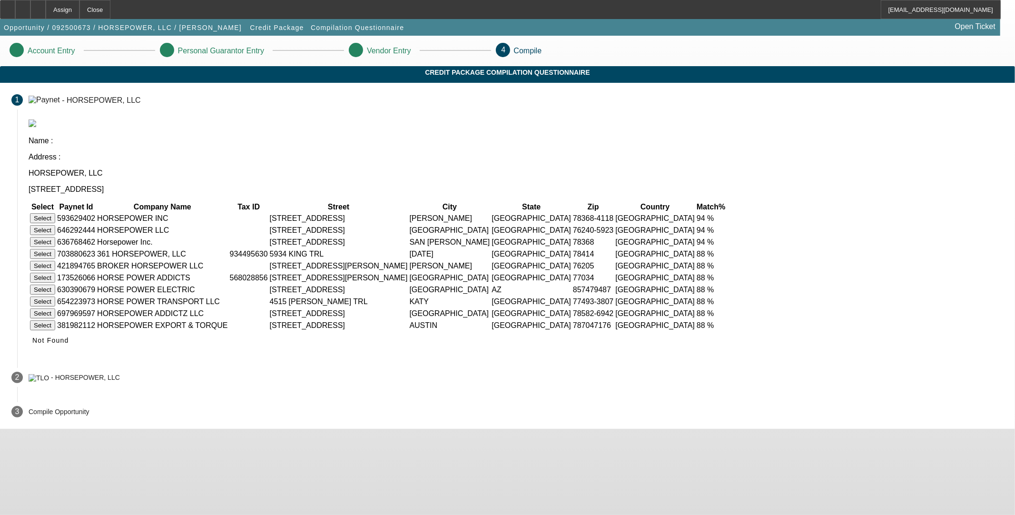
click at [55, 225] on button "Select" at bounding box center [42, 230] width 25 height 10
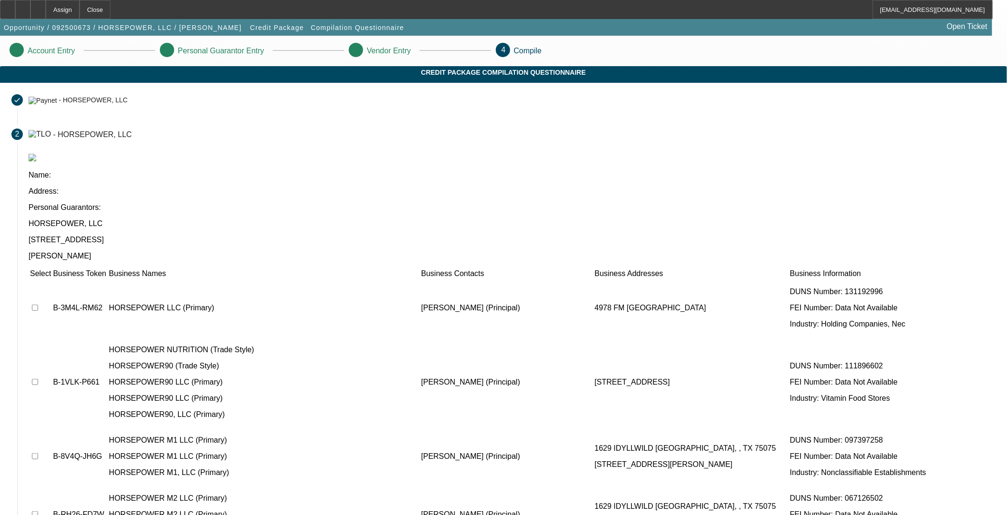
click at [38, 305] on input "checkbox" at bounding box center [35, 308] width 6 height 6
checkbox input "true"
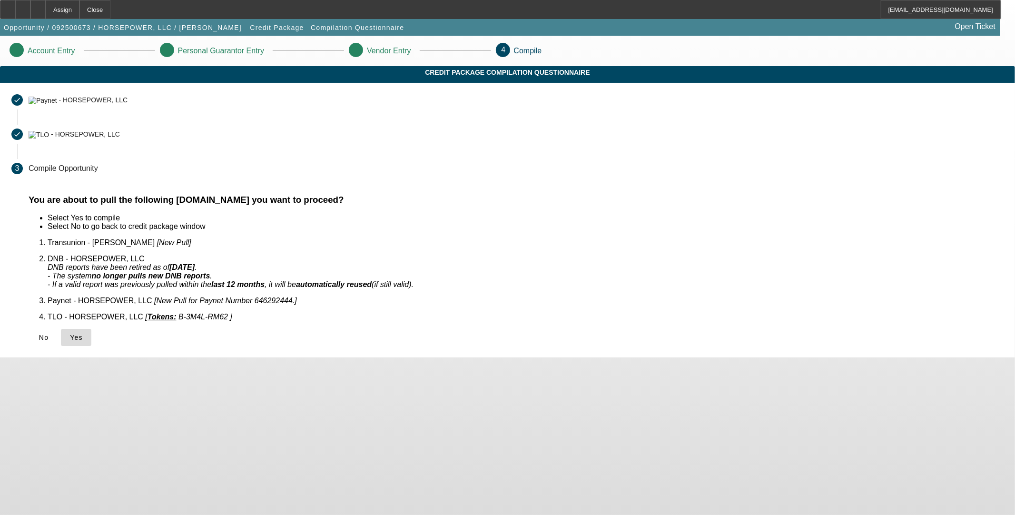
click at [83, 334] on span "Yes" at bounding box center [76, 338] width 13 height 8
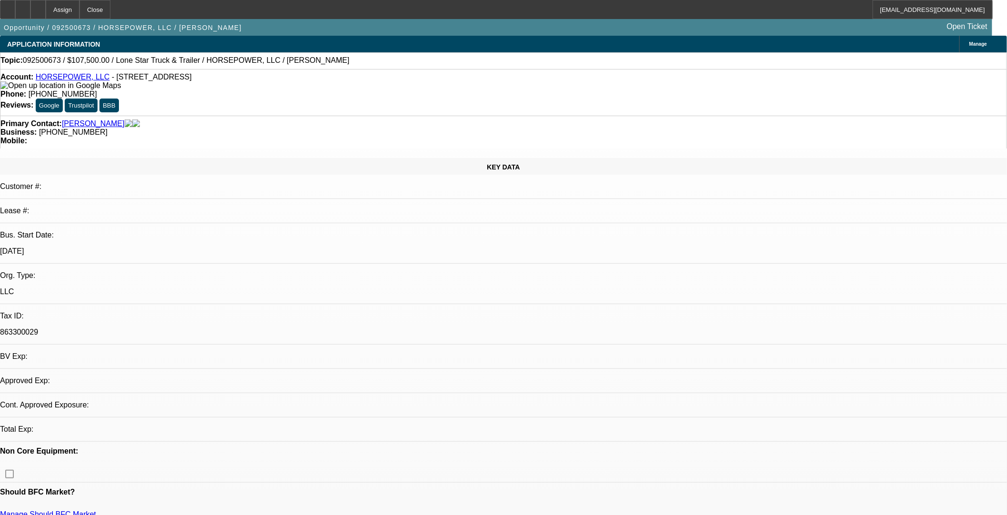
select select "0"
select select "2"
select select "0.1"
select select "4"
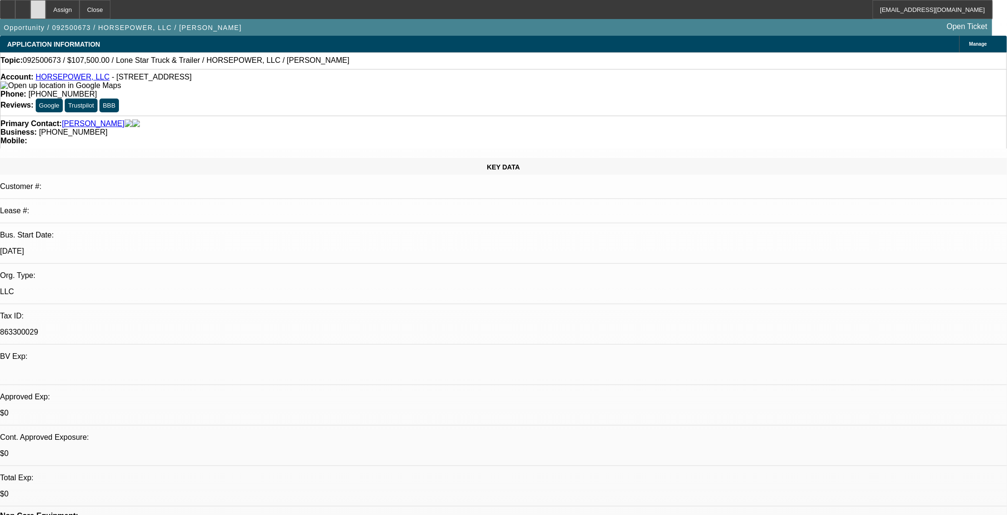
click at [46, 11] on div at bounding box center [37, 9] width 15 height 19
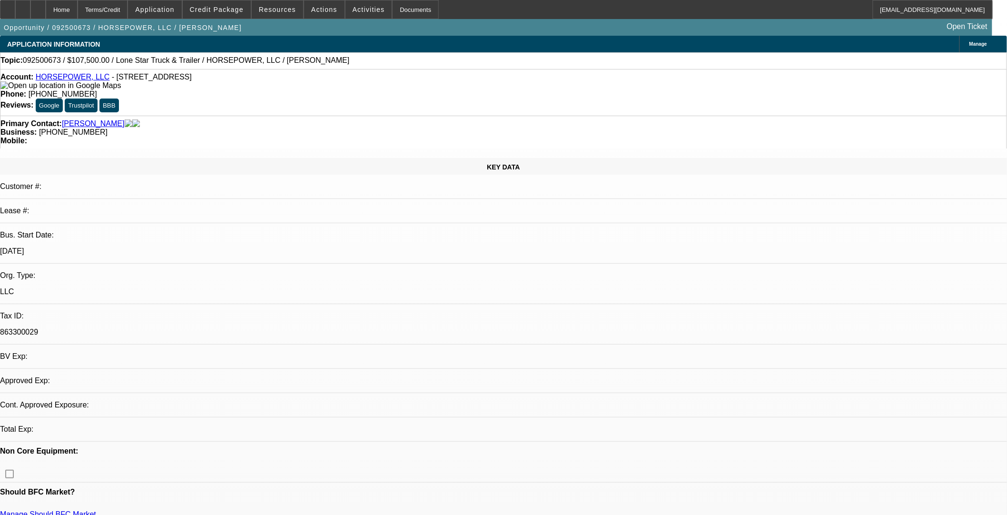
select select "0"
select select "2"
select select "0.1"
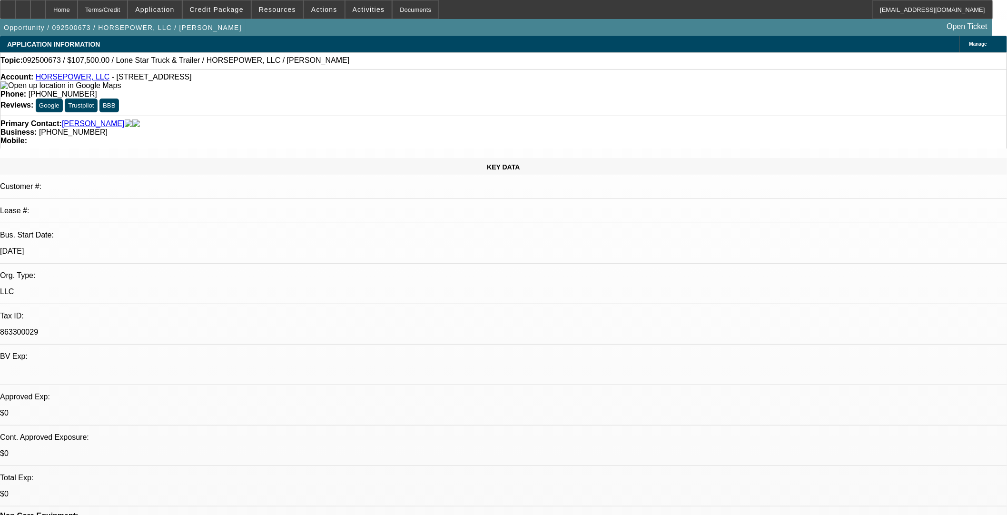
select select "4"
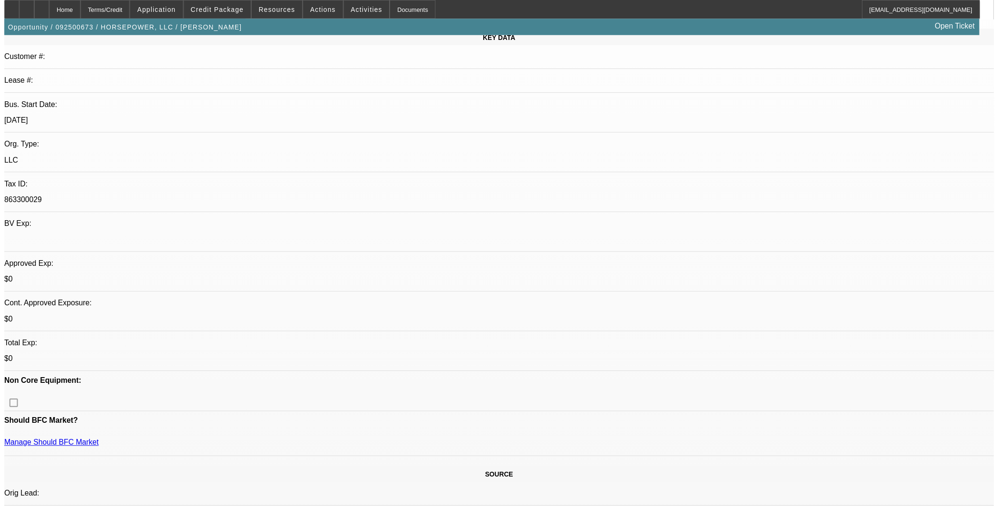
scroll to position [264, 0]
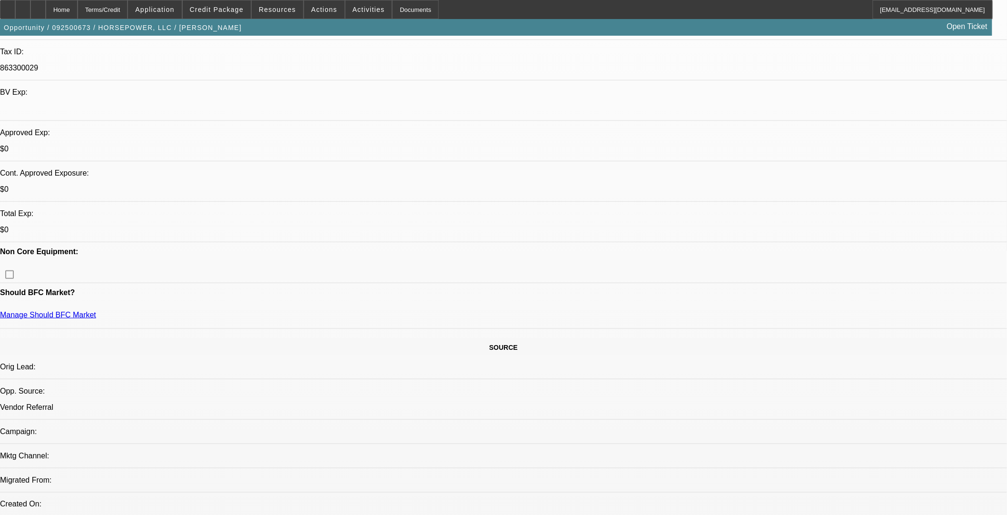
click at [232, 11] on span "Credit Package" at bounding box center [217, 10] width 54 height 8
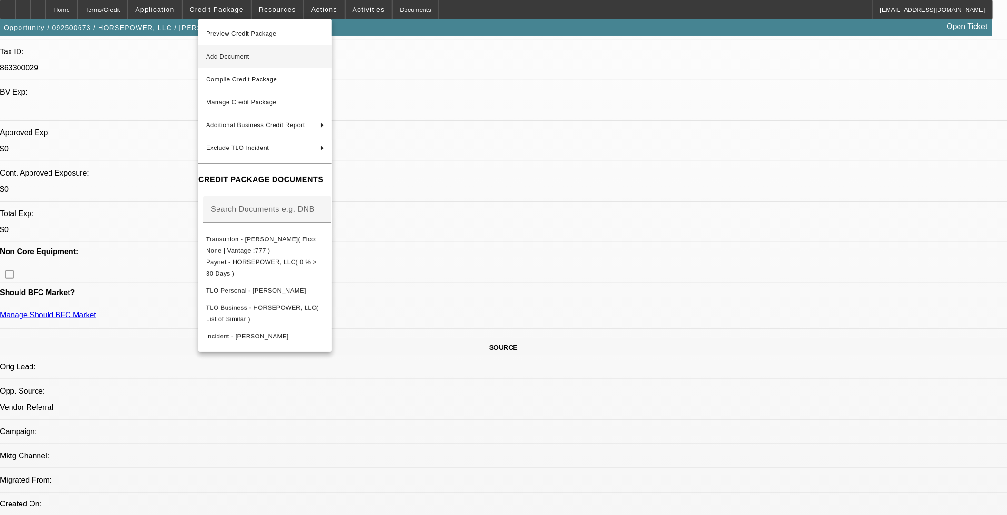
click at [238, 53] on span "Add Document" at bounding box center [227, 56] width 43 height 7
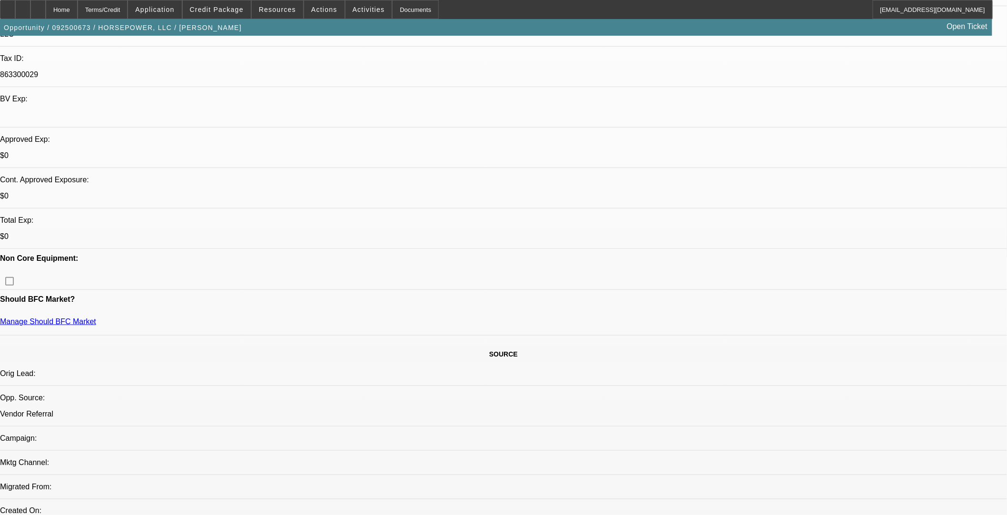
scroll to position [106, 0]
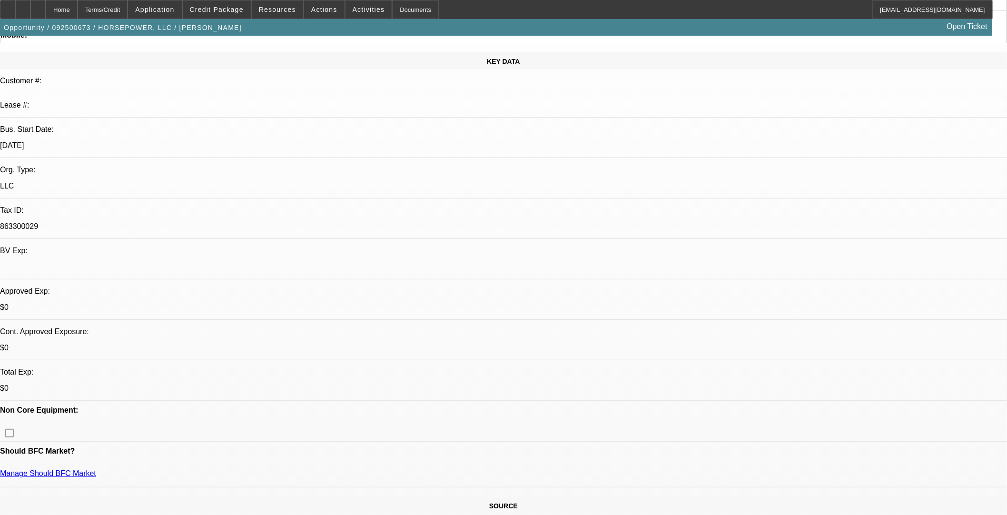
click at [233, 15] on span at bounding box center [217, 9] width 68 height 23
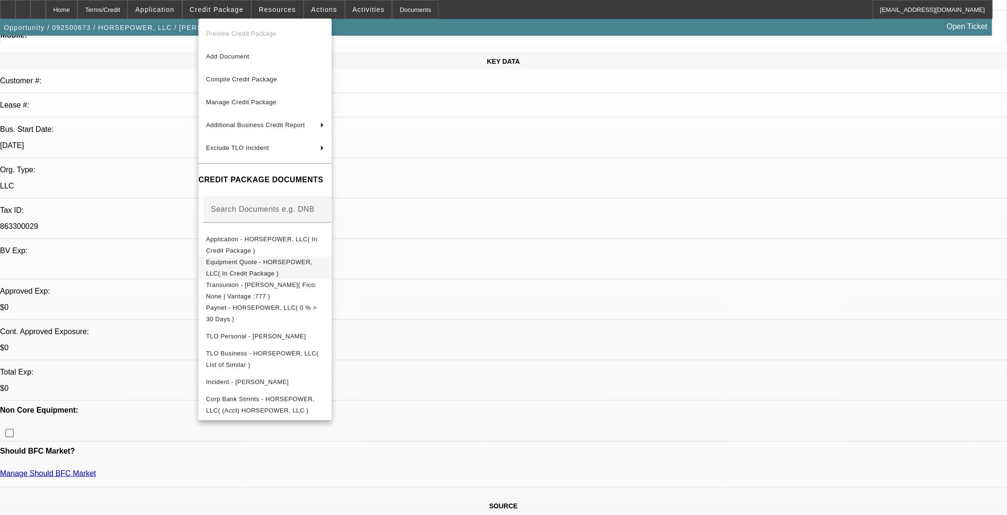
click at [255, 262] on span "Equipment Quote - HORSEPOWER, LLC( In Credit Package )" at bounding box center [259, 267] width 106 height 19
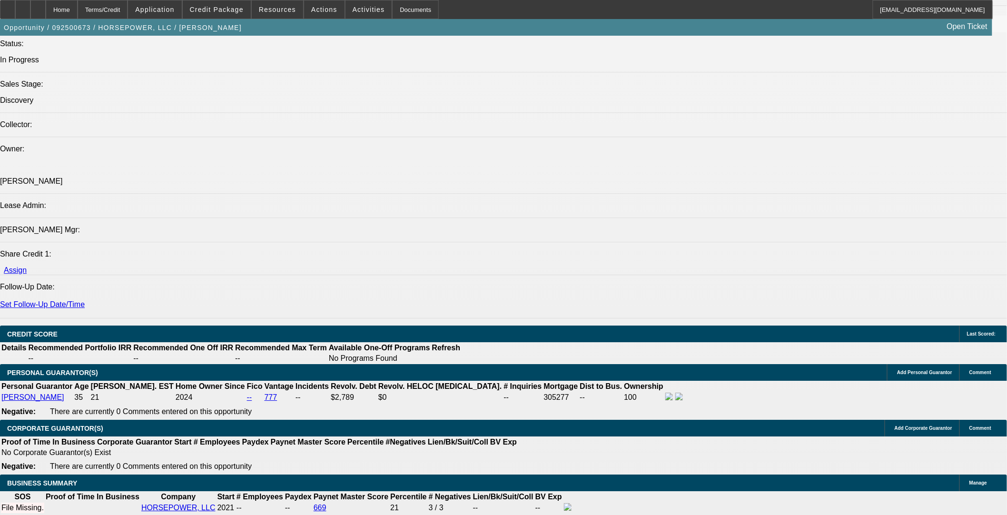
scroll to position [952, 0]
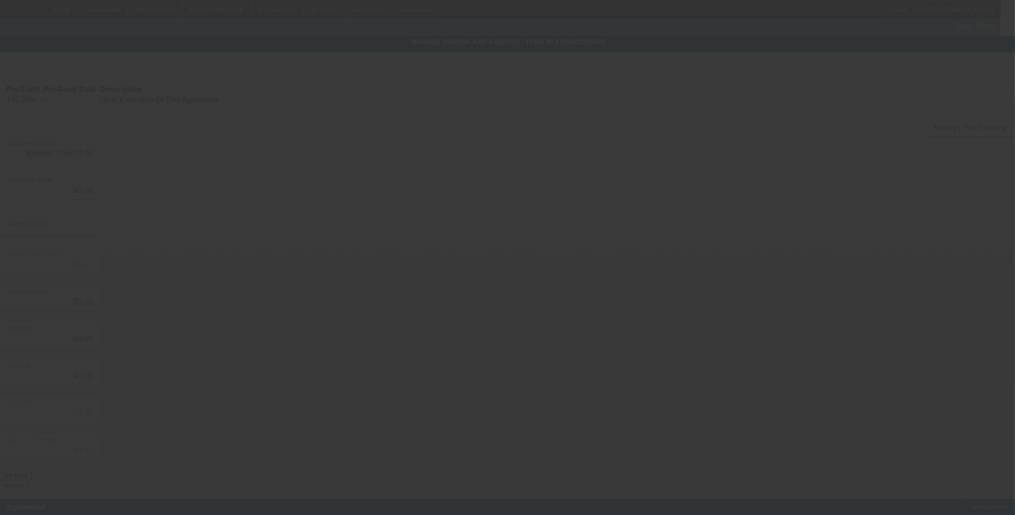
type input "$107,500.00"
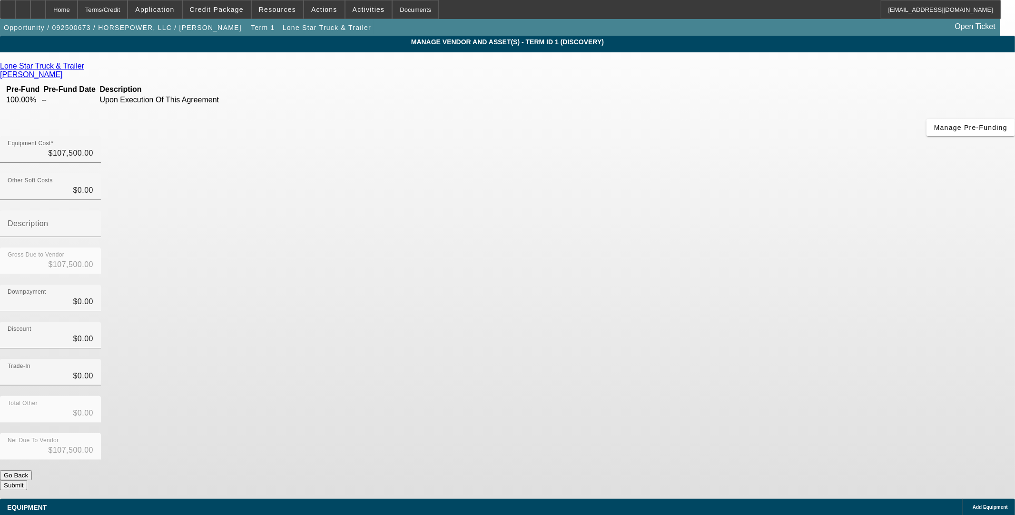
click at [87, 64] on link at bounding box center [85, 66] width 2 height 9
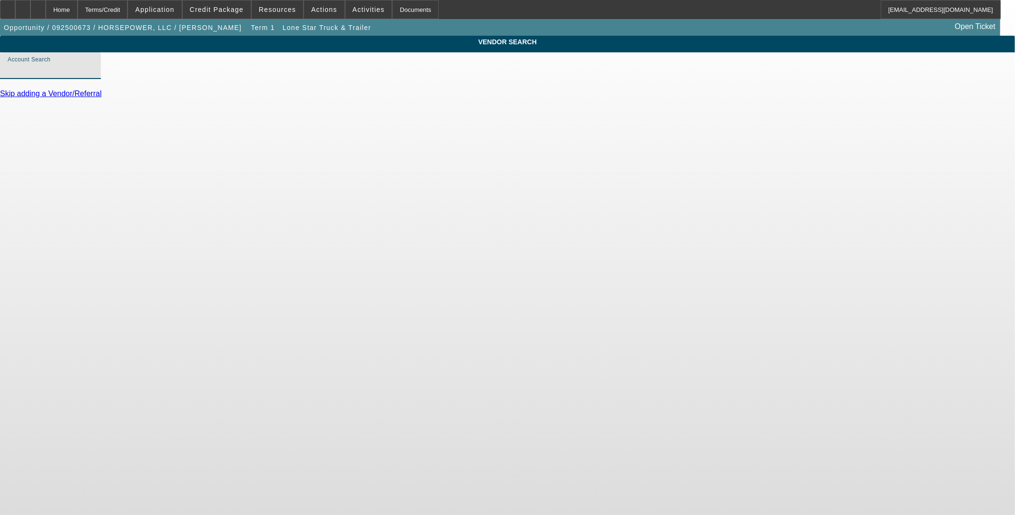
click at [93, 75] on input "Account Search" at bounding box center [51, 69] width 86 height 11
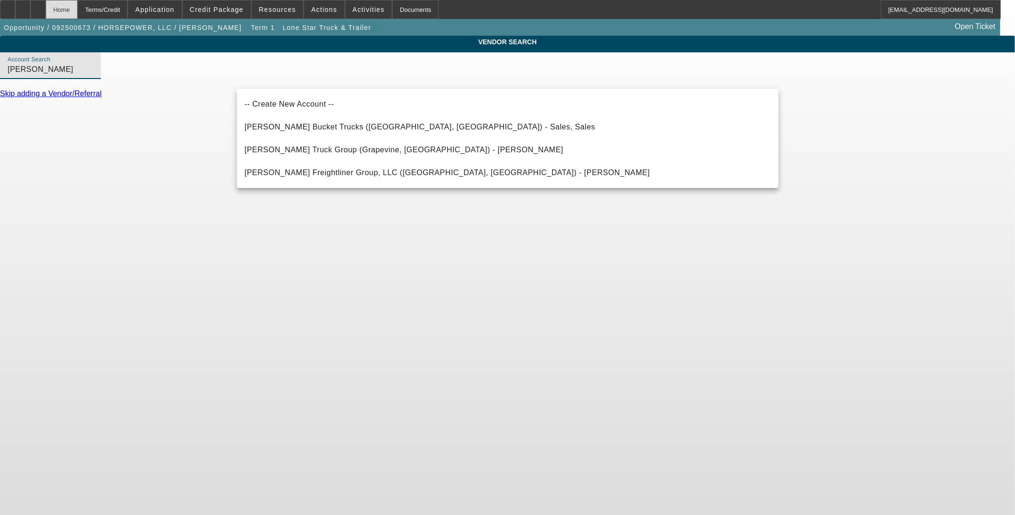
type input "Lonestar"
click at [77, 8] on div "Home" at bounding box center [62, 9] width 32 height 19
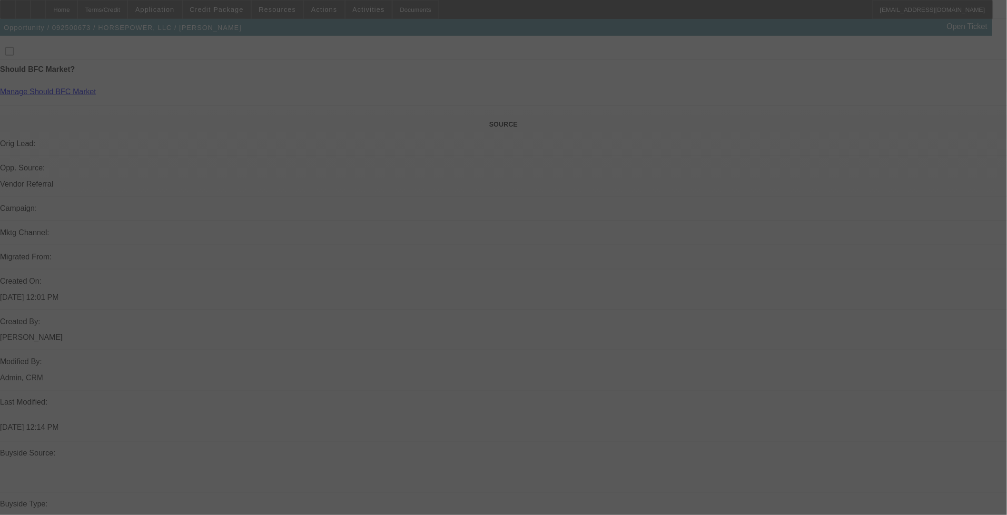
scroll to position [793, 0]
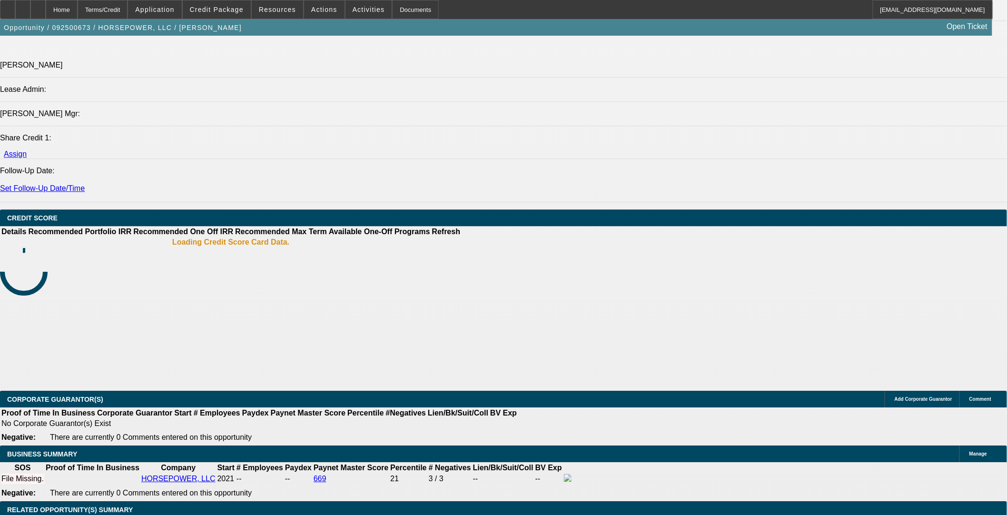
select select "0"
select select "2"
select select "0.1"
select select "4"
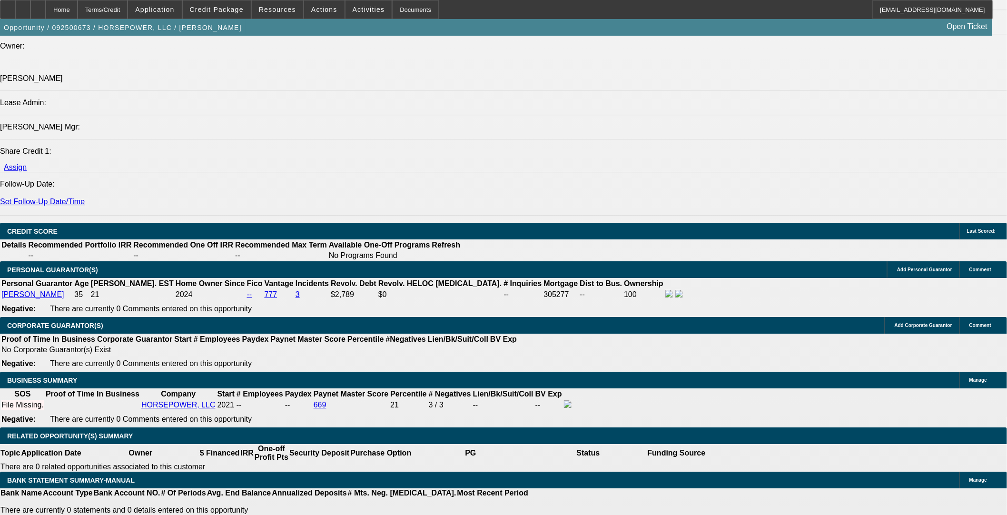
scroll to position [1142, 0]
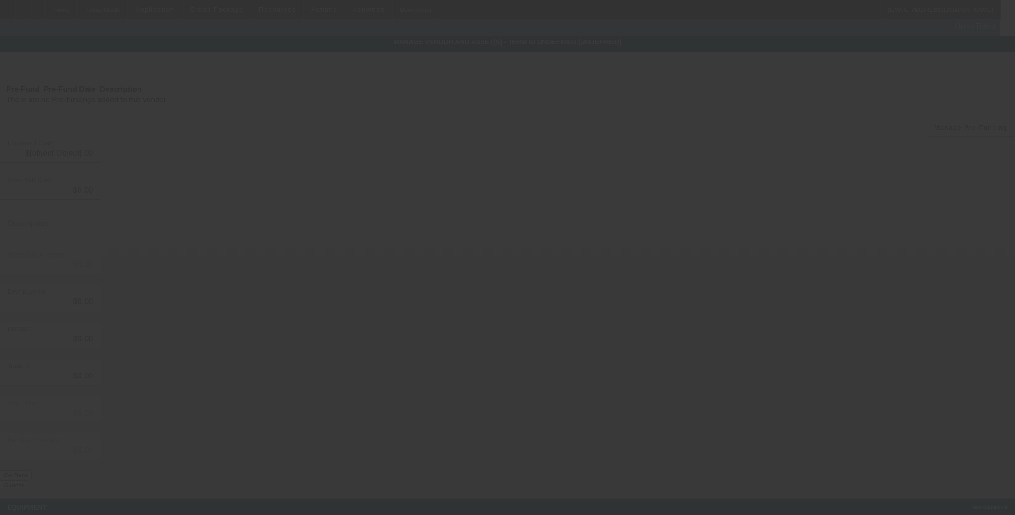
type input "$107,500.00"
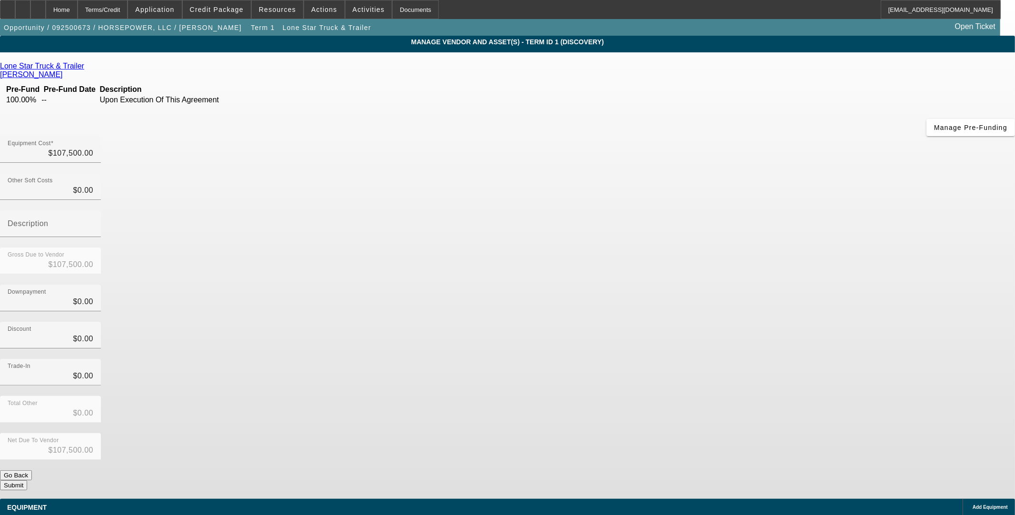
click at [973, 504] on span "Add Equipment" at bounding box center [990, 506] width 35 height 5
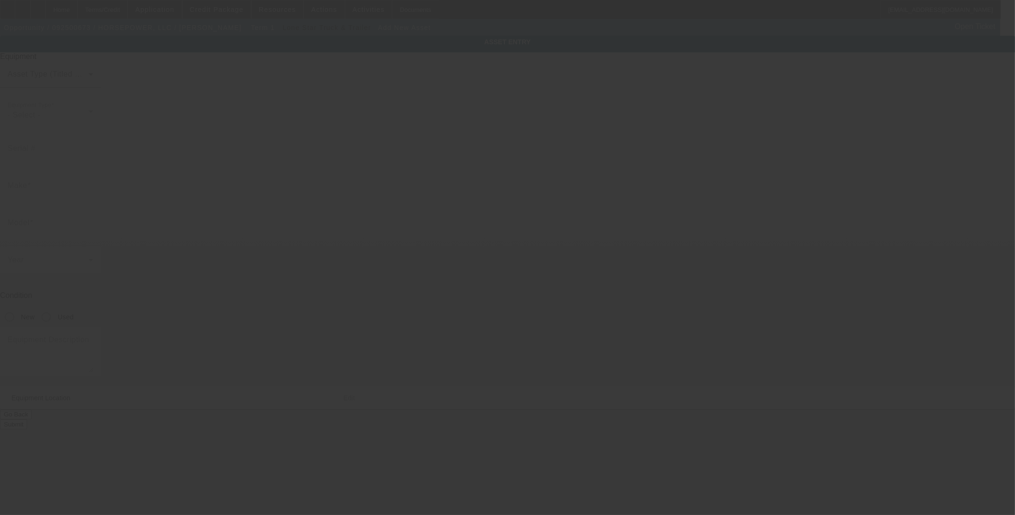
type input "[STREET_ADDRESS]"
type input "[GEOGRAPHIC_DATA]"
type input "76240"
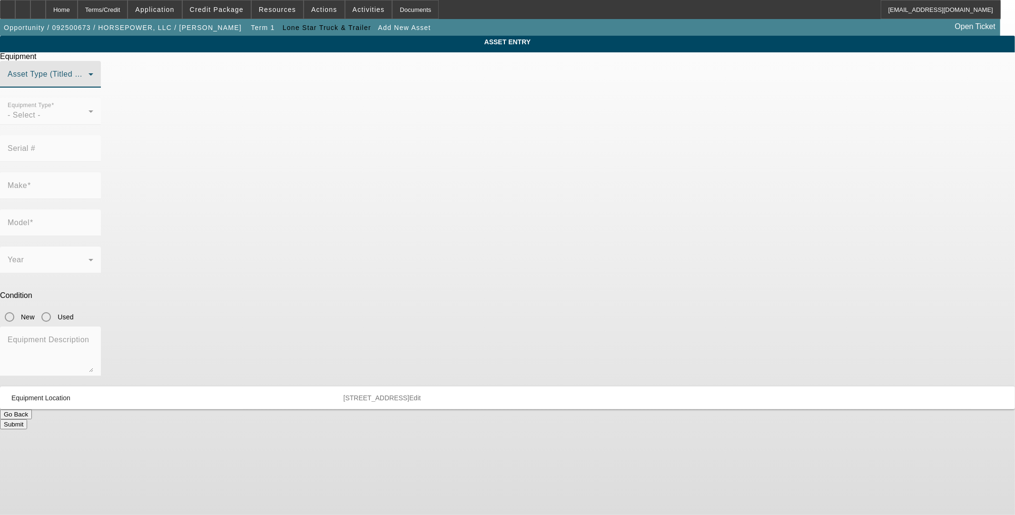
click at [89, 84] on span at bounding box center [48, 77] width 81 height 11
click at [432, 164] on span "Title Vehicle Asset" at bounding box center [417, 166] width 66 height 11
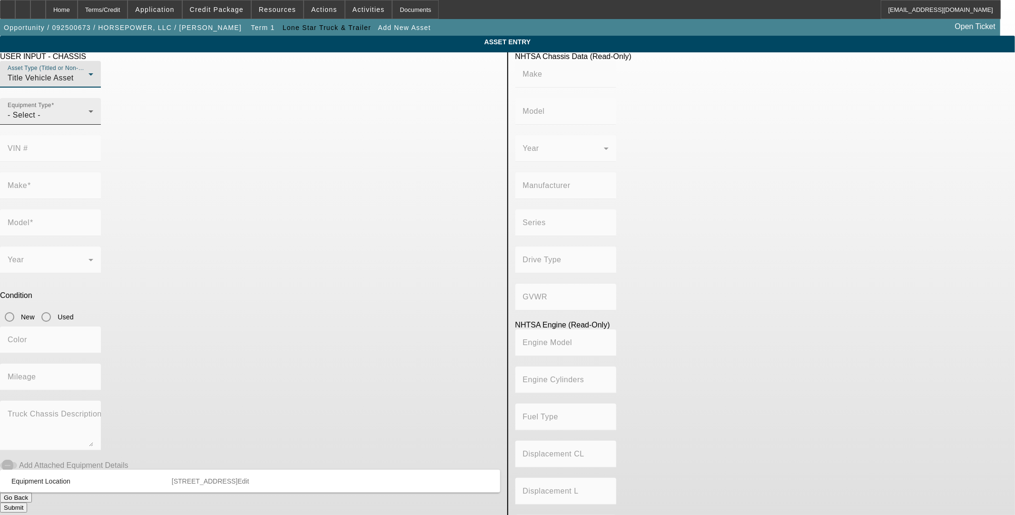
click at [89, 121] on div "- Select -" at bounding box center [48, 114] width 81 height 11
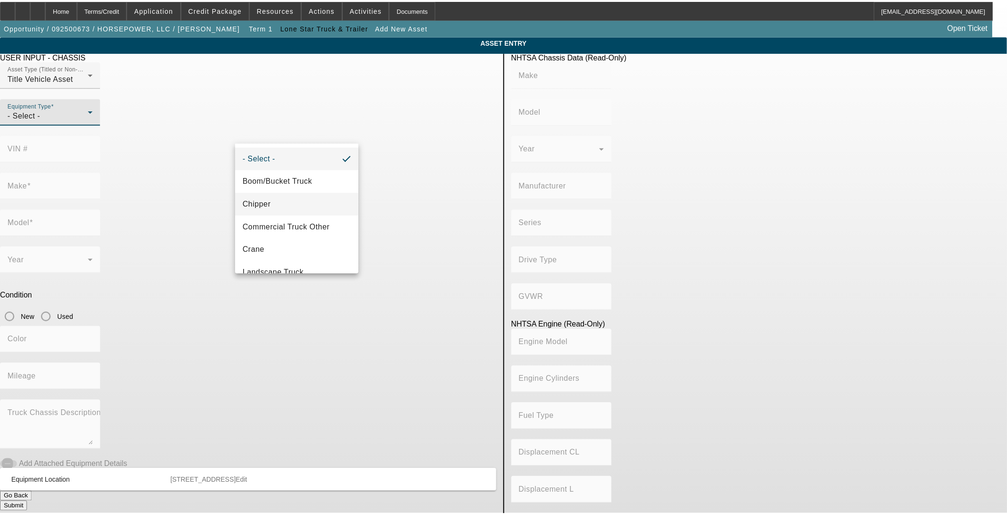
scroll to position [105, 0]
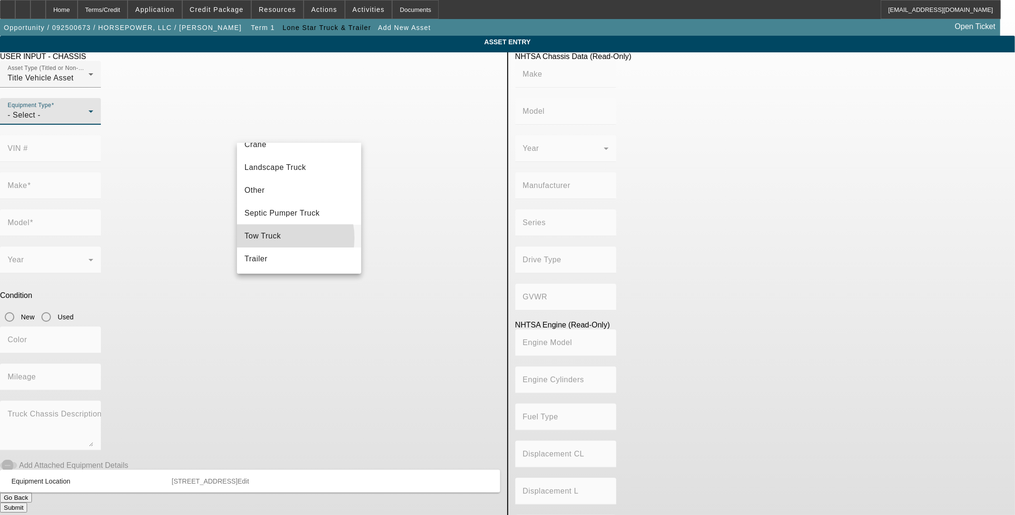
click at [275, 238] on span "Tow Truck" at bounding box center [263, 235] width 37 height 11
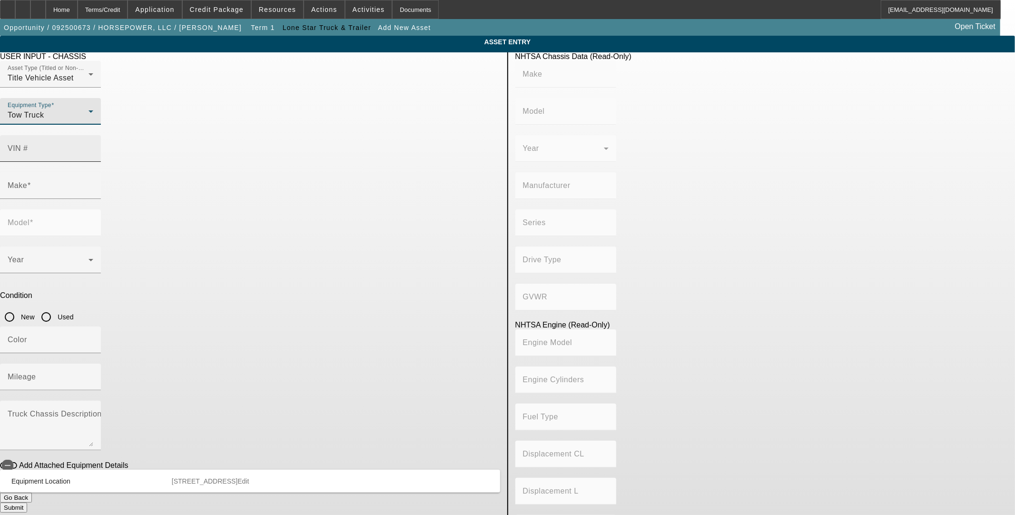
click at [28, 144] on mat-label "VIN #" at bounding box center [18, 148] width 20 height 8
click at [93, 147] on input "VIN #" at bounding box center [51, 152] width 86 height 11
type input "2nkhhm6x6hm164129"
type input "KENWORTH"
type input "[MEDICAL_DATA] Series"
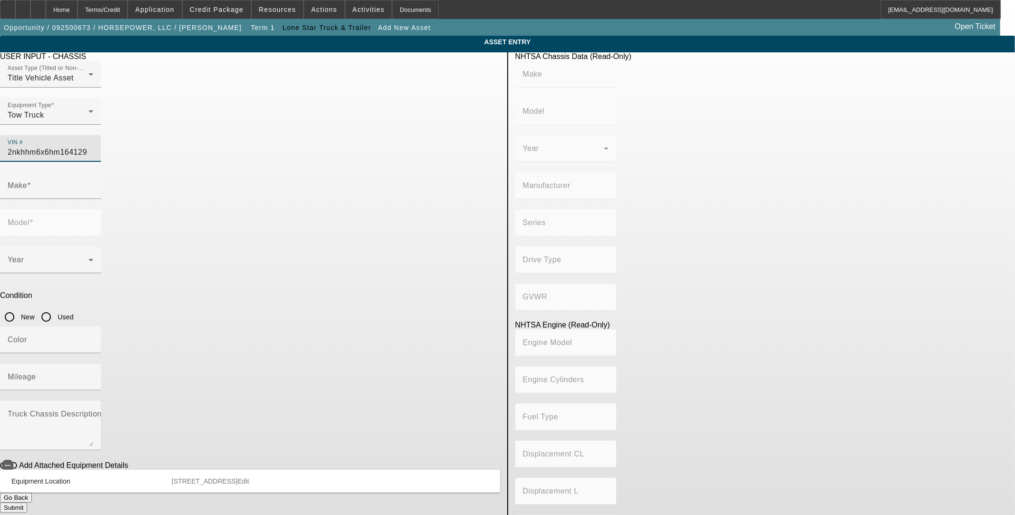
type input "KENWORTH TRUCK COMPANY"
type input "4x2"
type input "Class 6: 19,501 - 26,000 lb (8,845 - 11,794 kg)"
type input "PX-6/PX-7"
type input "6"
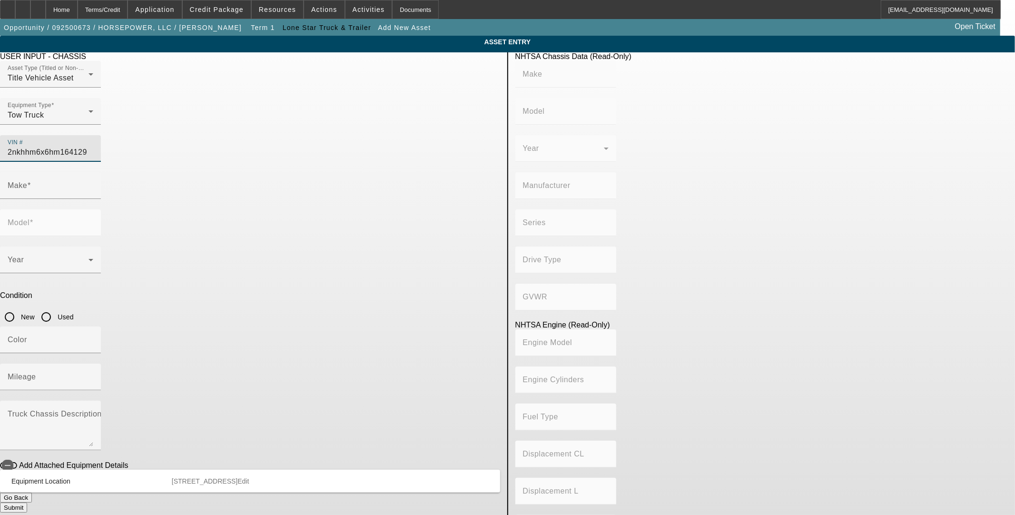
type input "Diesel"
type input "408.85908543470"
type input "6.7"
type input "KENWORTH"
type input "[MEDICAL_DATA] Series"
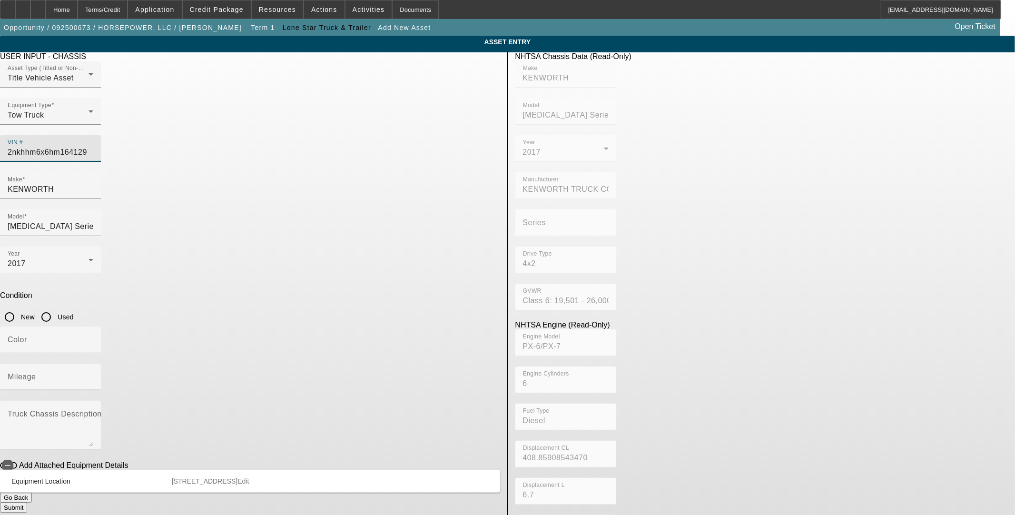
type input "[US_VEHICLE_IDENTIFICATION_NUMBER]"
click at [56, 307] on input "Used" at bounding box center [46, 316] width 19 height 19
radio input "true"
type input "KENWORTH"
type input "[MEDICAL_DATA] Series"
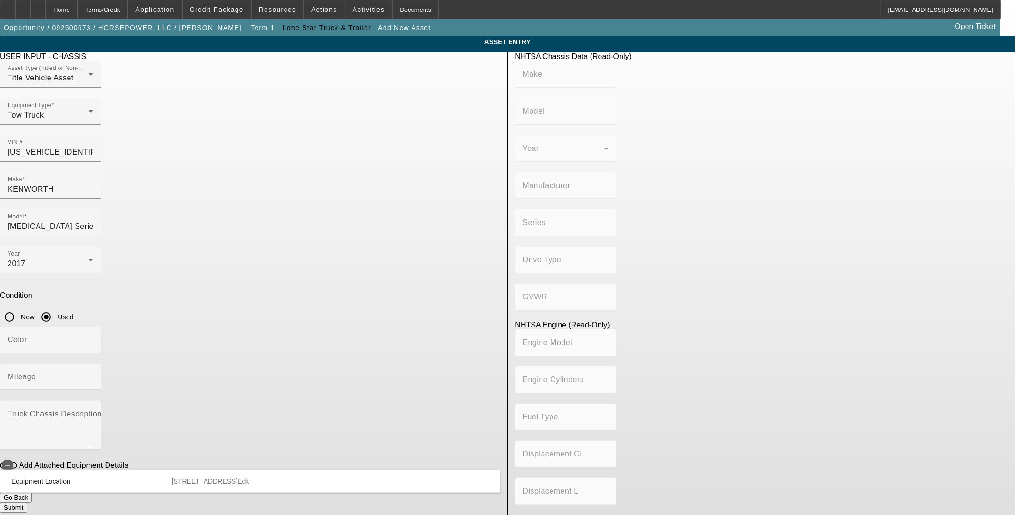
type input "KENWORTH TRUCK COMPANY"
type input "4x2"
type input "Class 6: 19,501 - 26,000 lb (8,845 - 11,794 kg)"
type input "PX-6/PX-7"
type input "6"
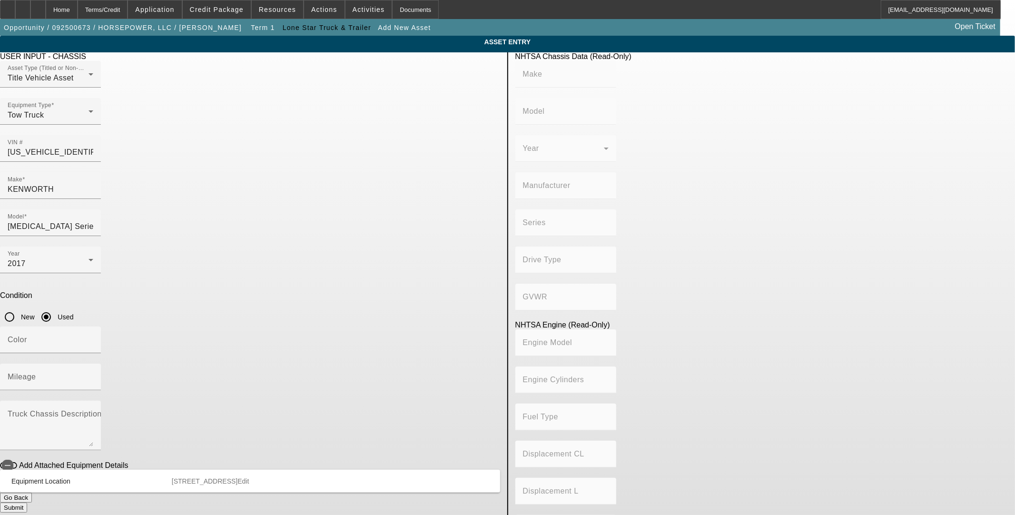
type input "Diesel"
type input "408.85908543470"
type input "6.7"
click at [93, 375] on input "Mileage" at bounding box center [51, 380] width 86 height 11
type input "226934"
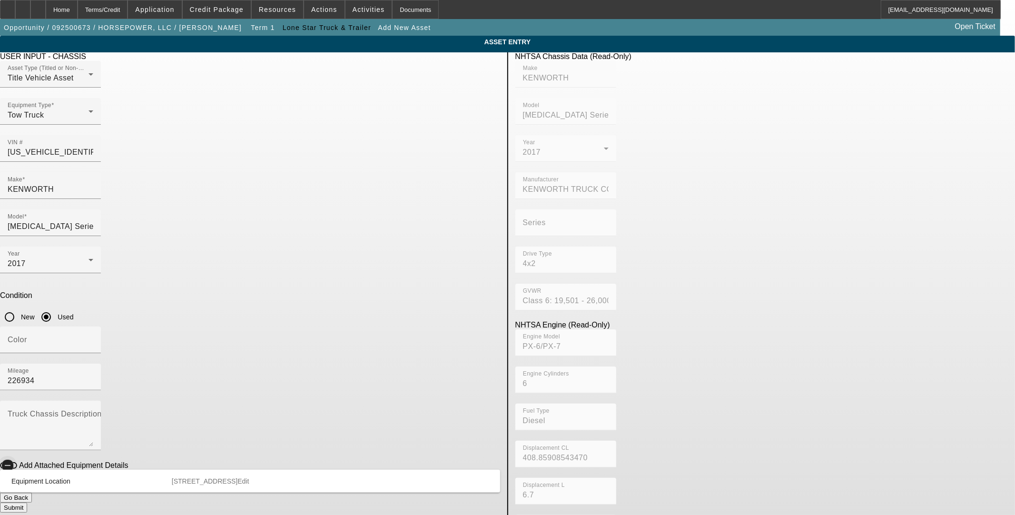
click at [12, 461] on icon "button" at bounding box center [7, 465] width 9 height 9
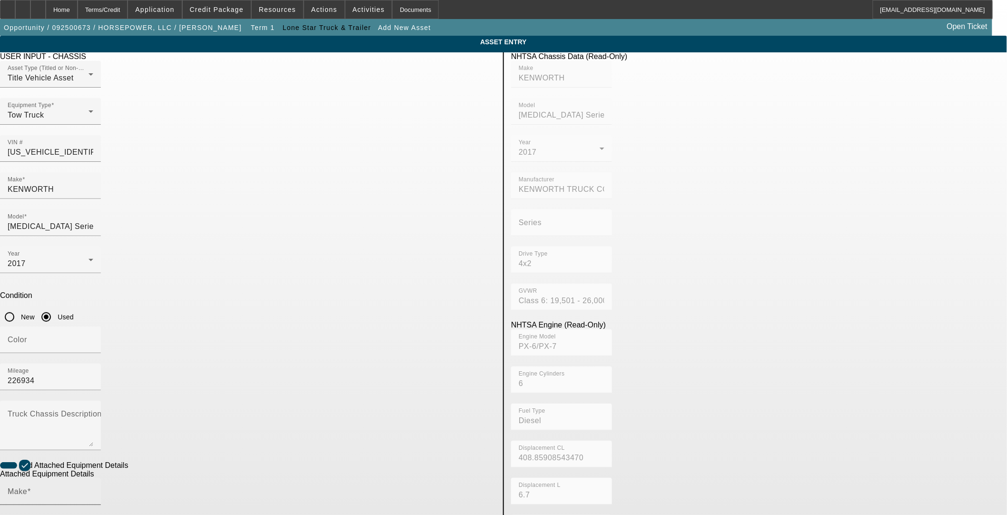
click at [93, 490] on input "Make" at bounding box center [51, 495] width 86 height 11
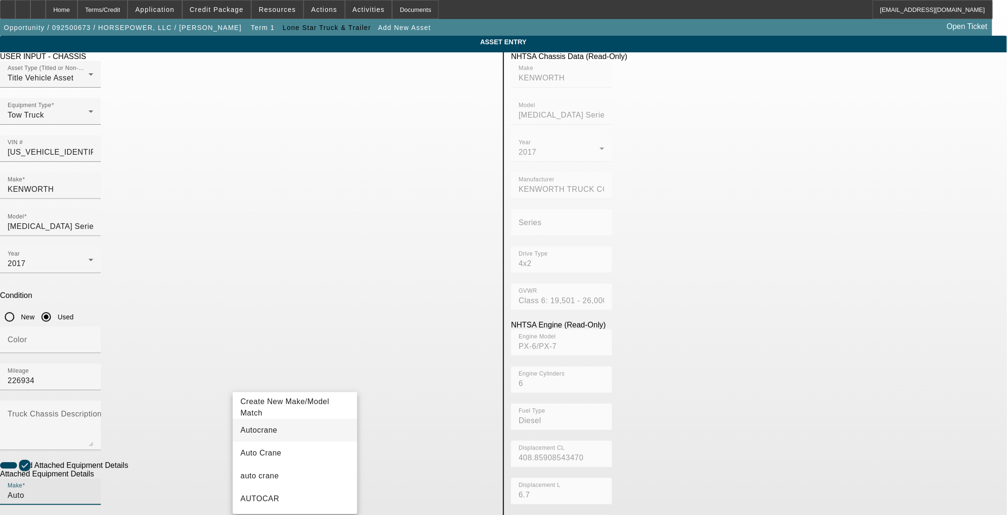
click at [274, 427] on mat-option "Autocrane" at bounding box center [295, 430] width 124 height 23
type input "Autocrane"
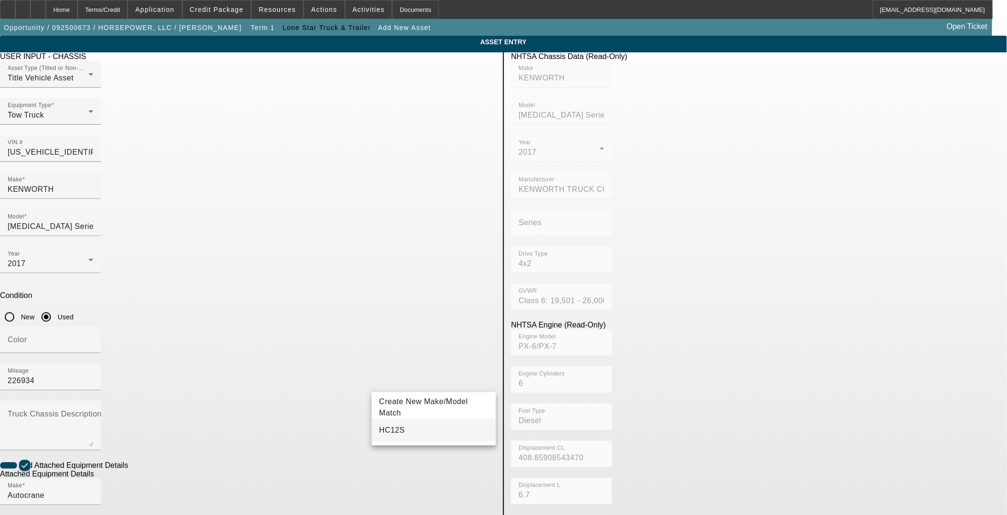
click at [392, 428] on span "HC12S" at bounding box center [392, 430] width 26 height 8
type input "HC12S"
radio input "true"
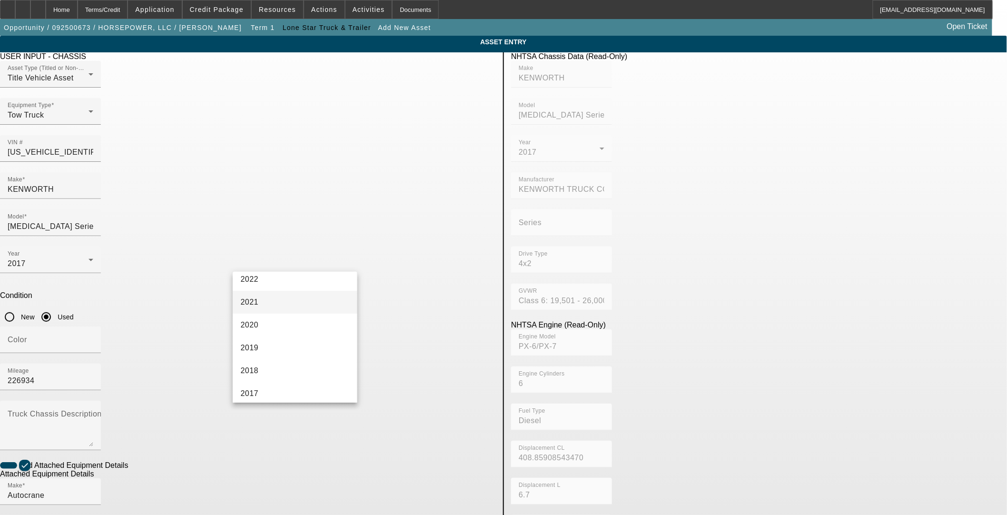
scroll to position [211, 0]
click at [263, 329] on mat-option "2017" at bounding box center [295, 327] width 124 height 23
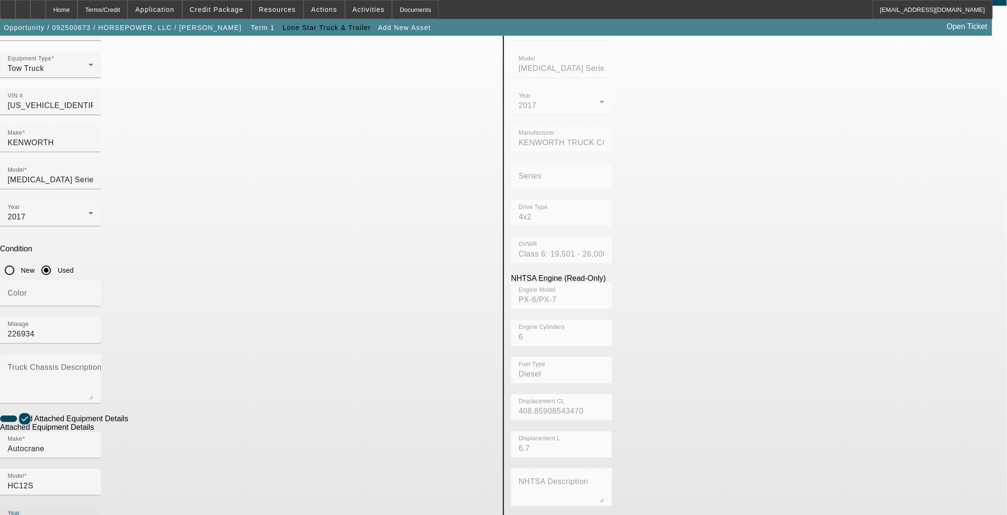
scroll to position [92, 0]
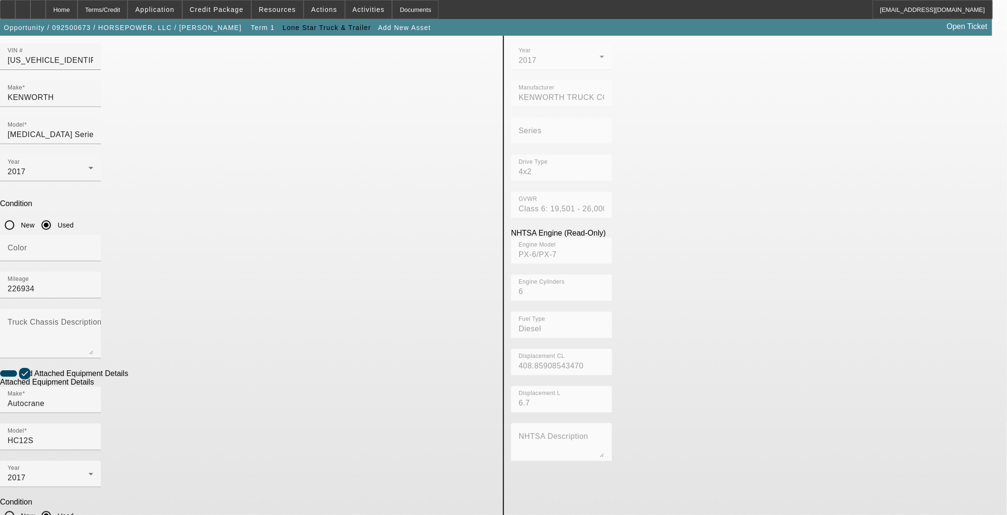
type input "HC1250816007"
drag, startPoint x: 365, startPoint y: 400, endPoint x: 326, endPoint y: 400, distance: 38.6
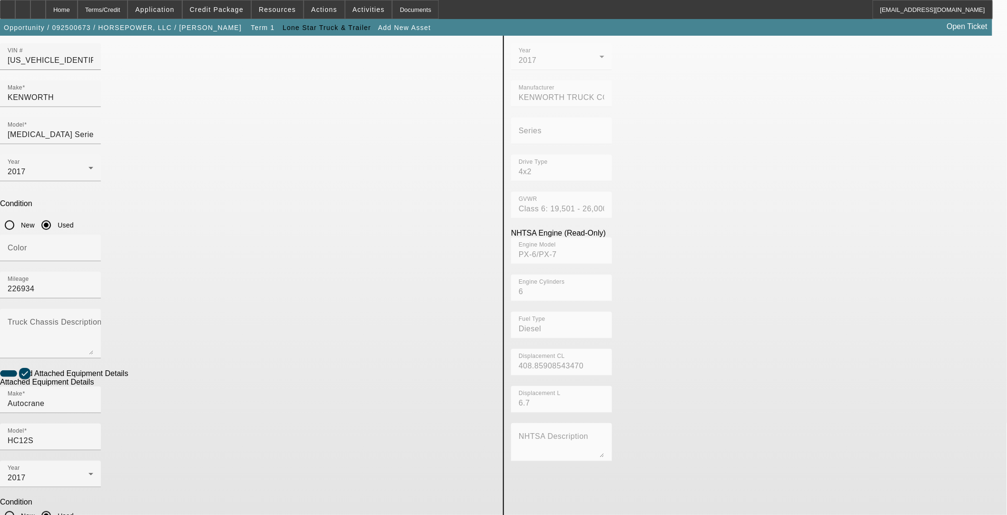
type textarea "Titan 60 Body, Bobcat 230 Welder, VanAir RD40 compressor"
click at [93, 320] on textarea "Truck Chassis Description (Describe the truck chassis only)" at bounding box center [51, 337] width 86 height 34
type textarea "Mechanic truck"
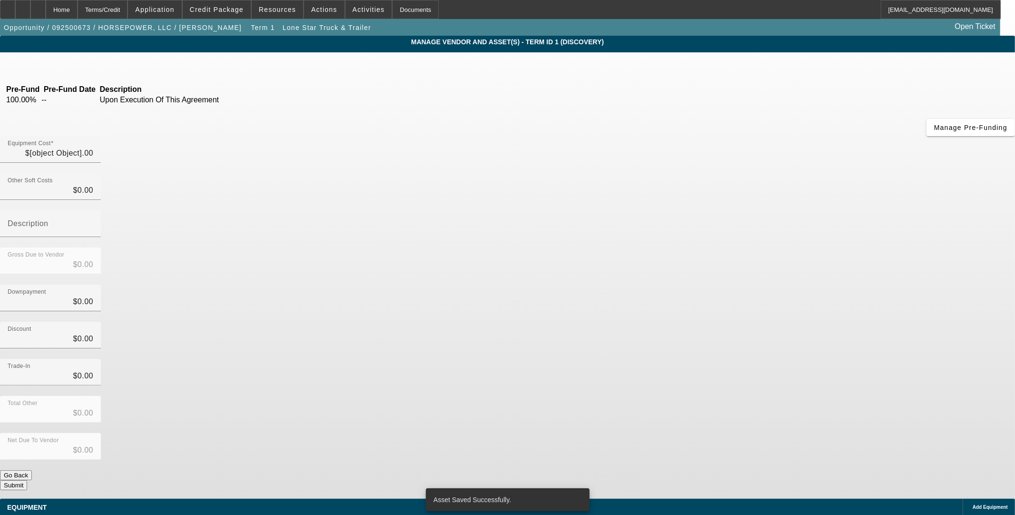
type input "$107,500.00"
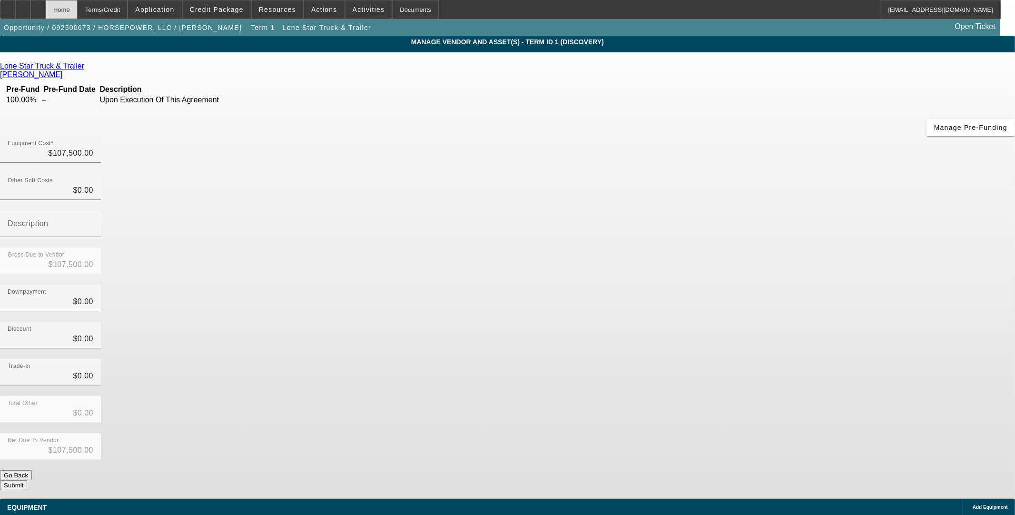
click at [78, 6] on div "Home" at bounding box center [62, 9] width 32 height 19
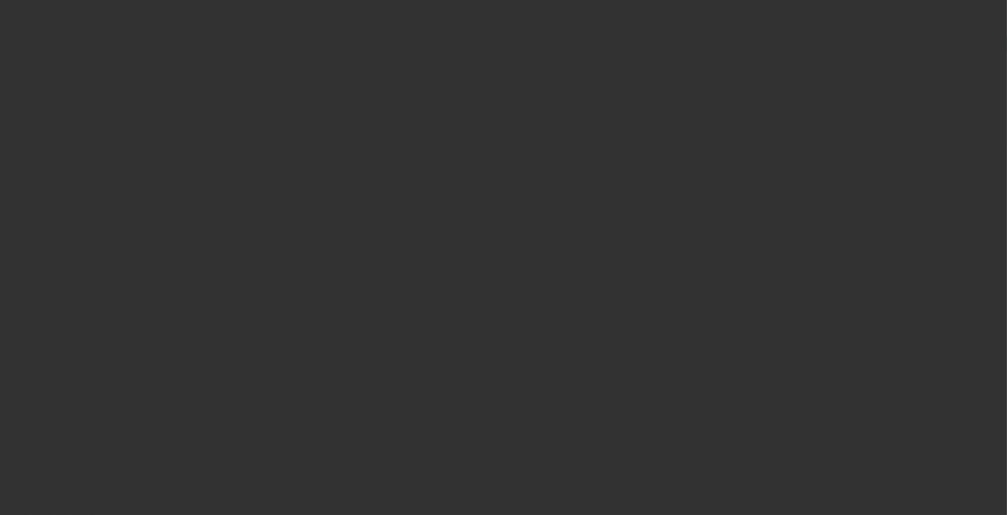
select select "0"
select select "2"
select select "0.1"
select select "4"
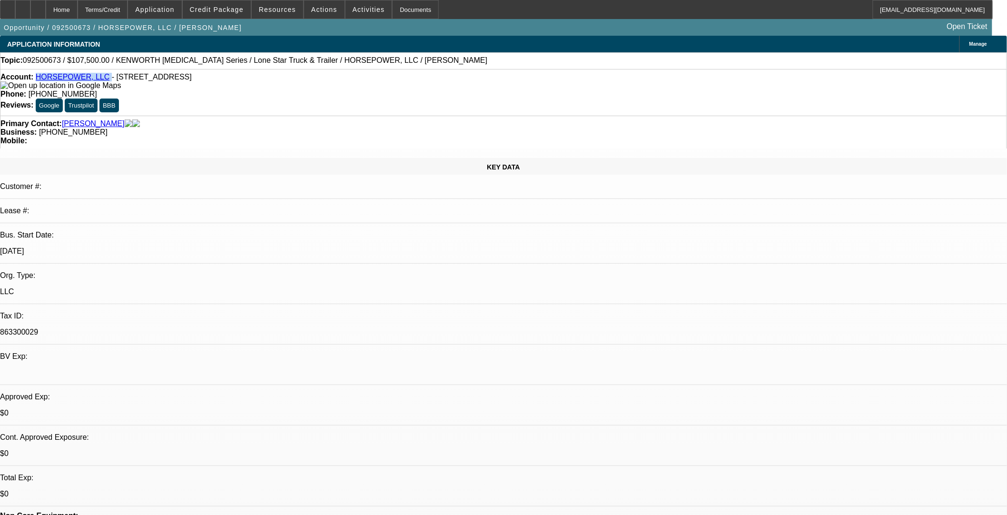
drag, startPoint x: 106, startPoint y: 79, endPoint x: 45, endPoint y: 75, distance: 61.0
click at [45, 75] on div "Account: HORSEPOWER, LLC - 904 VINTAGE AVE, Gainesville, TX 76240" at bounding box center [503, 81] width 1006 height 17
copy div "HORSEPOWER, LLC"
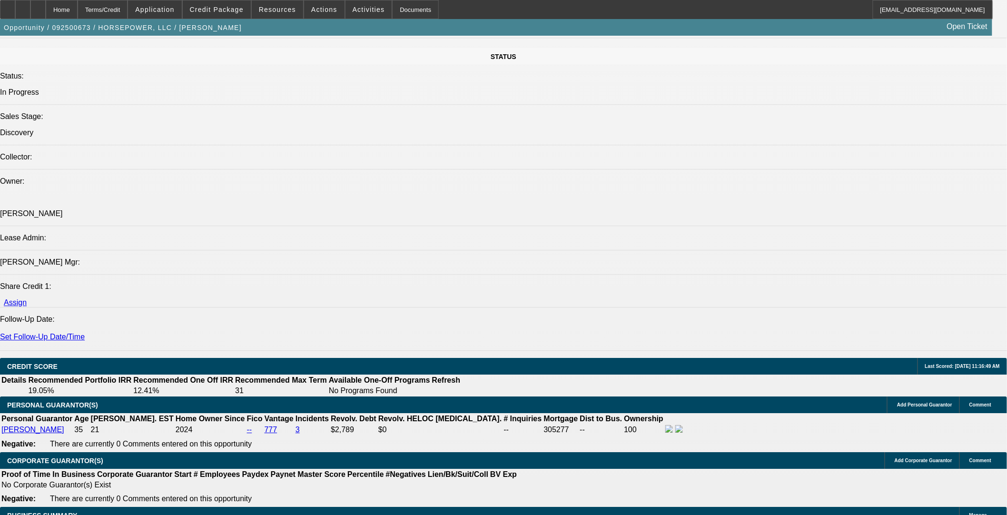
scroll to position [1057, 0]
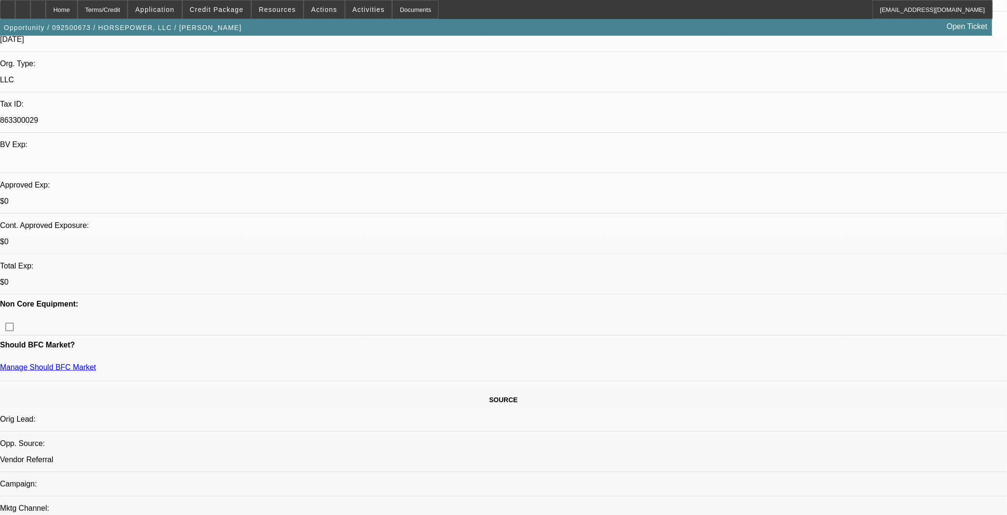
scroll to position [211, 0]
click at [46, 9] on div at bounding box center [37, 9] width 15 height 19
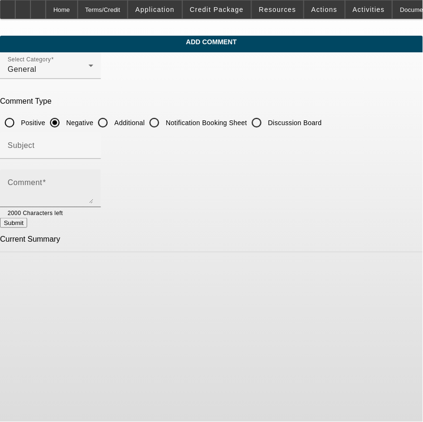
drag, startPoint x: 140, startPoint y: 119, endPoint x: 112, endPoint y: 193, distance: 78.9
click at [112, 119] on input "Additional" at bounding box center [102, 122] width 19 height 19
radio input "true"
click at [93, 181] on textarea "Comment" at bounding box center [51, 192] width 86 height 23
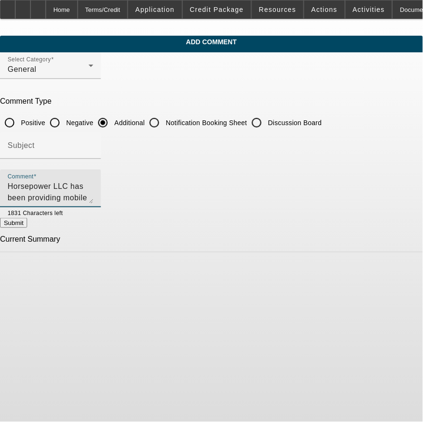
type textarea "Horsepower LLC has been providing mobile mechanic services since [DATE] and is …"
click at [27, 220] on button "Submit" at bounding box center [13, 223] width 27 height 10
radio input "true"
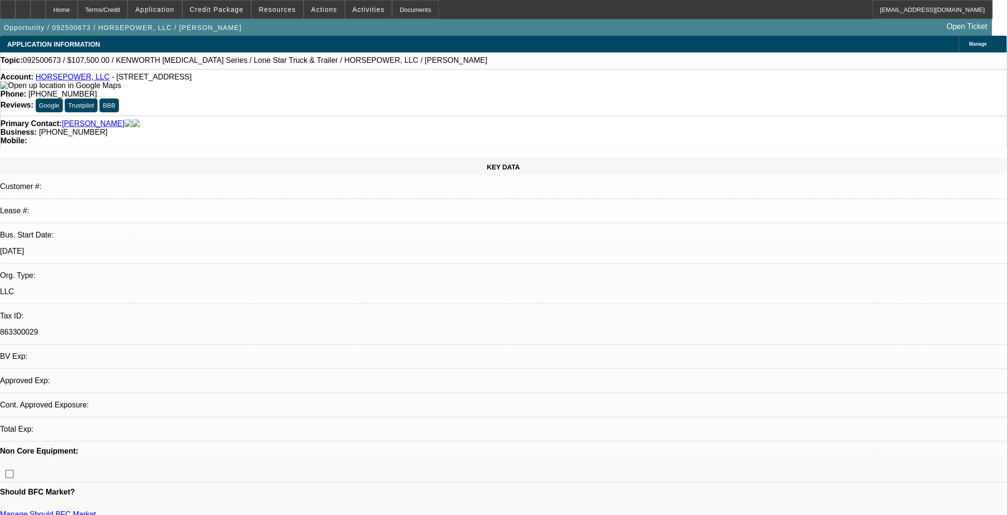
select select "0"
select select "2"
select select "0.1"
select select "4"
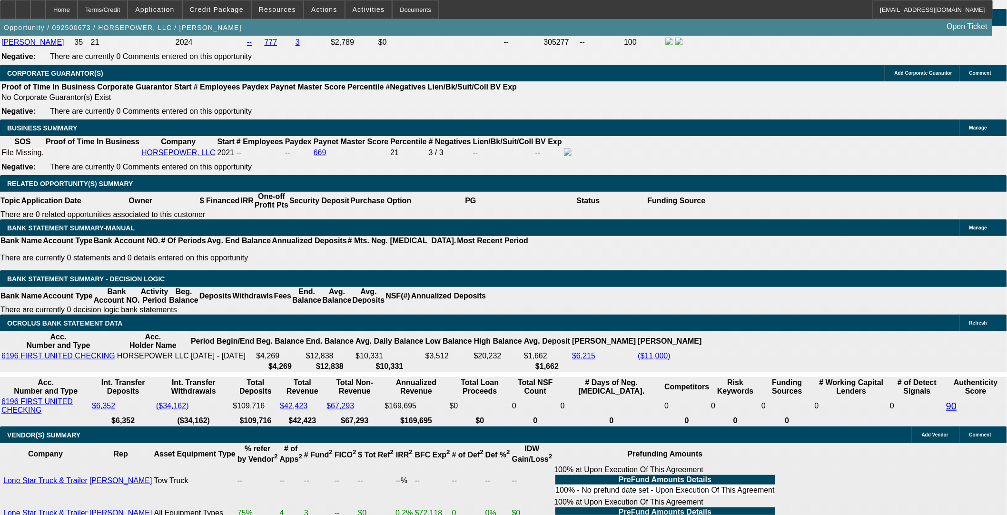
scroll to position [1269, 0]
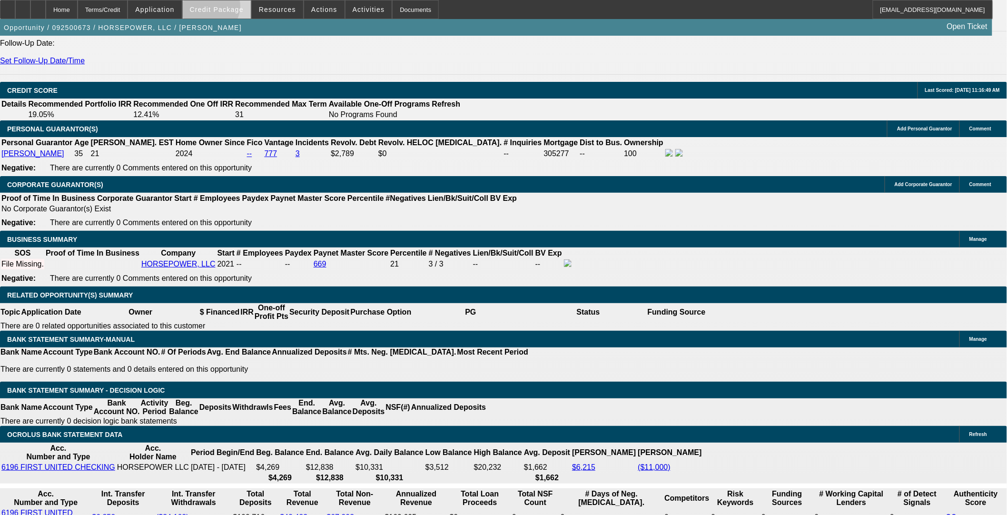
click at [227, 9] on span "Credit Package" at bounding box center [217, 10] width 54 height 8
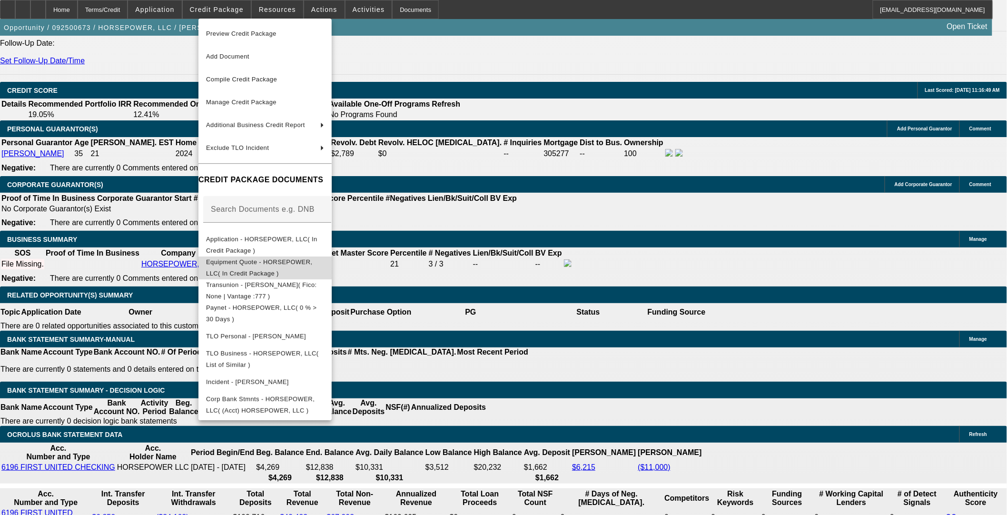
click at [239, 267] on span "Equipment Quote - HORSEPOWER, LLC( In Credit Package )" at bounding box center [265, 267] width 118 height 23
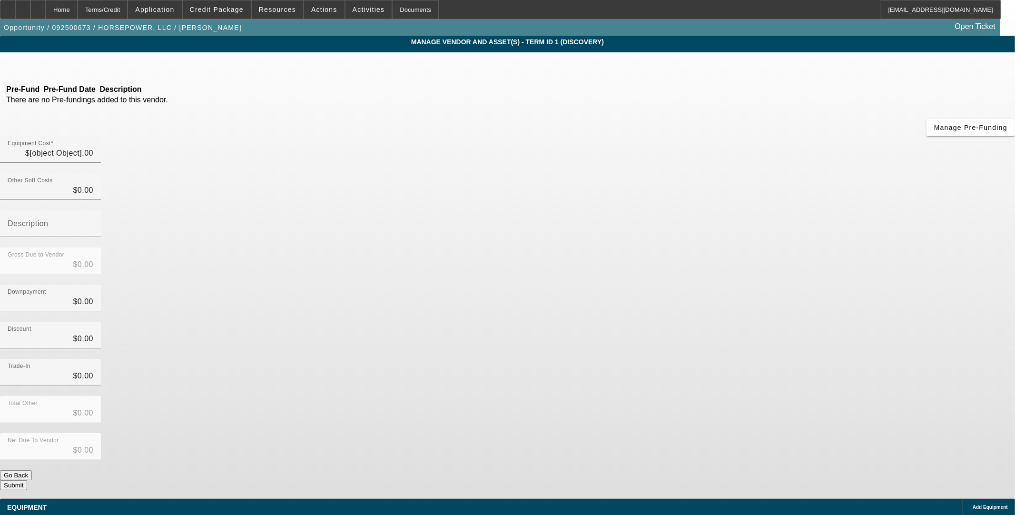
type input "$107,500.00"
drag, startPoint x: 754, startPoint y: 79, endPoint x: 856, endPoint y: 80, distance: 101.8
click at [840, 79] on app-vendor-asset-manage "MANAGE VENDOR AND ASSET(S) - Term ID 1 (Discovery) Remove Vendor Lone Star Truc…" at bounding box center [507, 291] width 1015 height 511
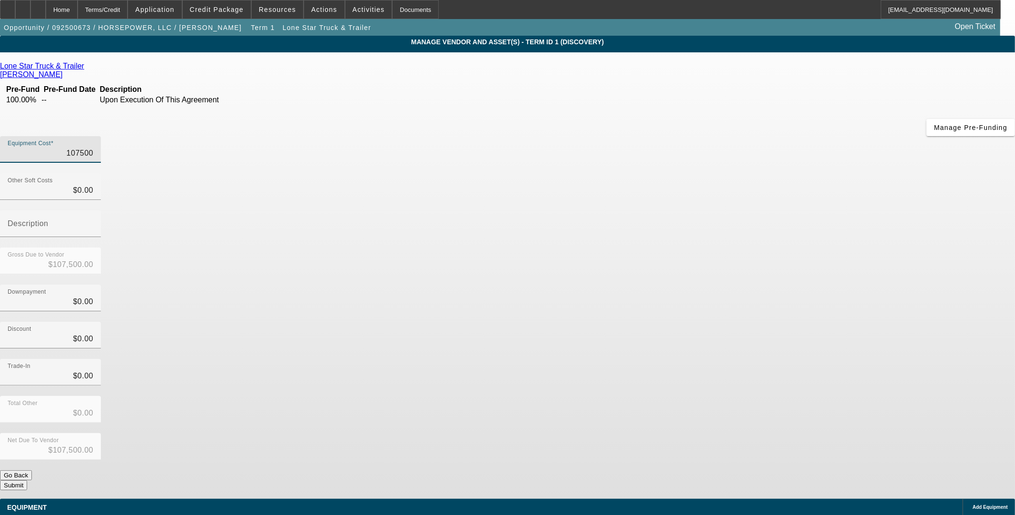
type input "1"
type input "$1.00"
type input "10"
type input "$10.00"
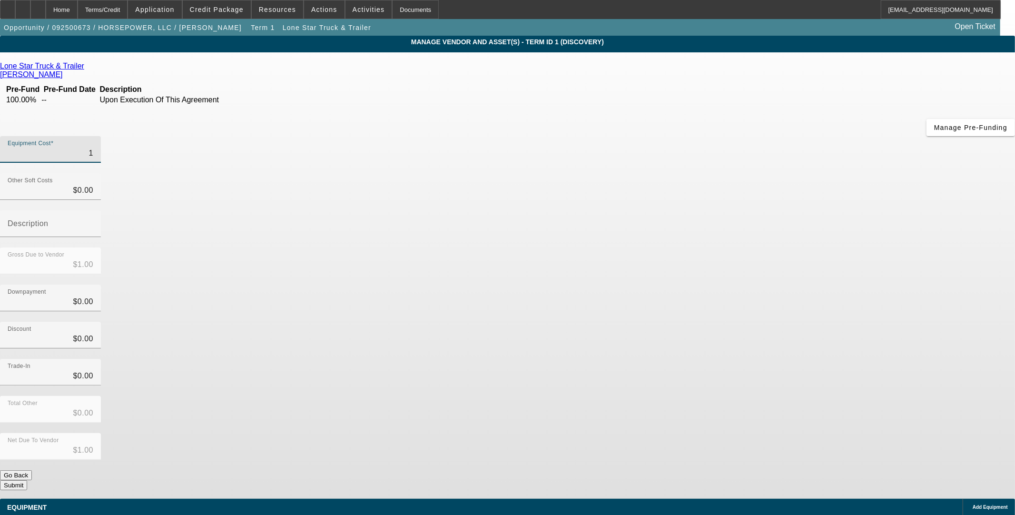
type input "$10.00"
type input "107"
type input "$107.00"
type input "1073"
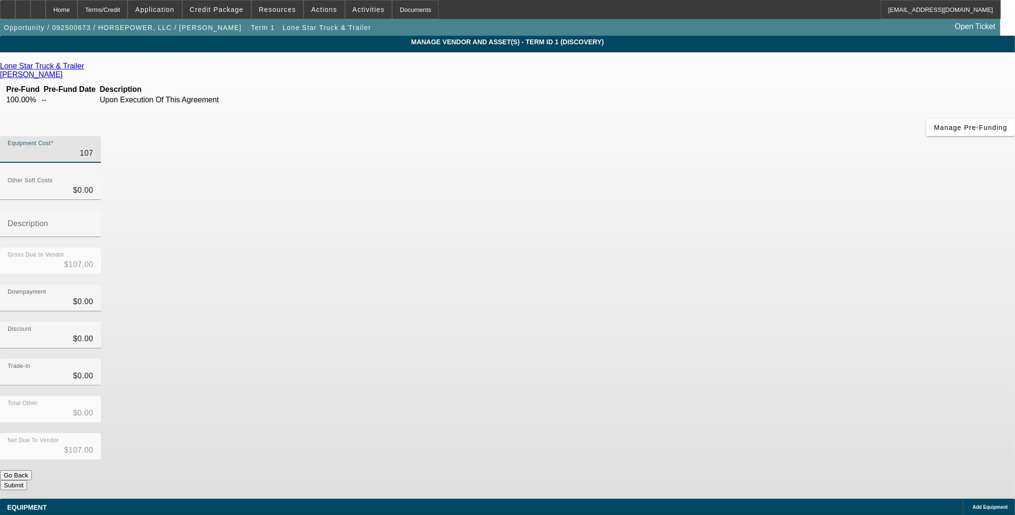
type input "$1,073.00"
type input "10738"
type input "$10,738.00"
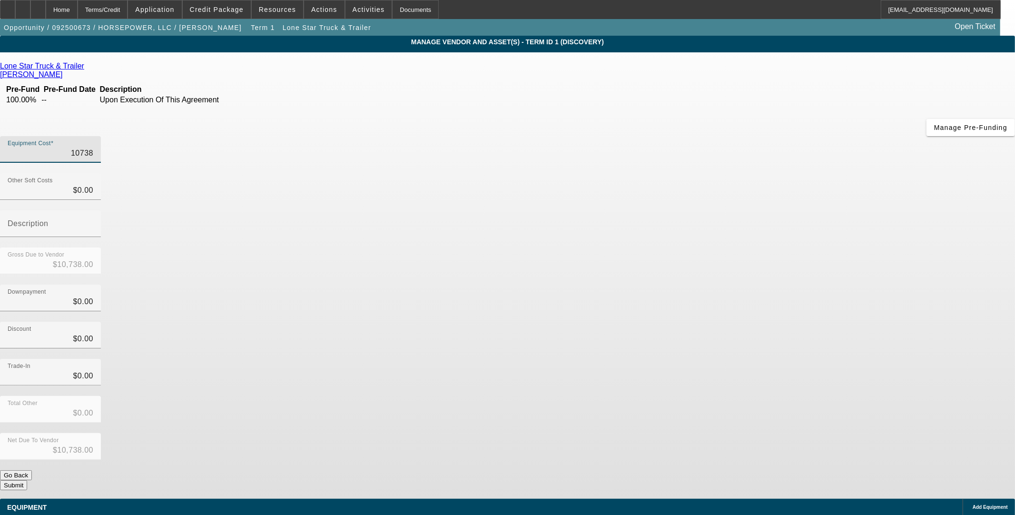
type input "107388"
type input "$107,388.00"
type input "107388.3"
type input "$107,388.30"
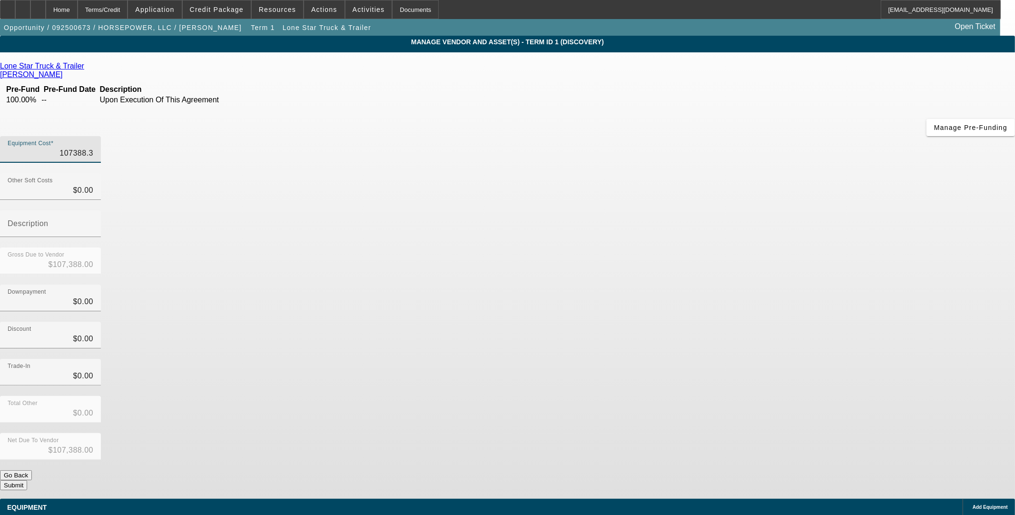
type input "$107,388.30"
type input "107388.34"
type input "$107,388.34"
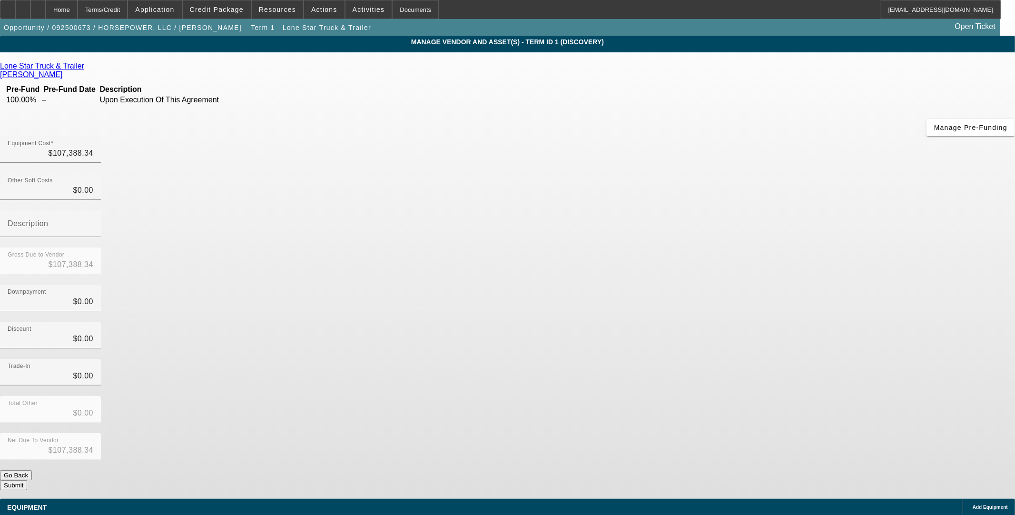
click at [679, 322] on div "Discount $0.00" at bounding box center [507, 340] width 1015 height 37
click at [27, 480] on button "Submit" at bounding box center [13, 485] width 27 height 10
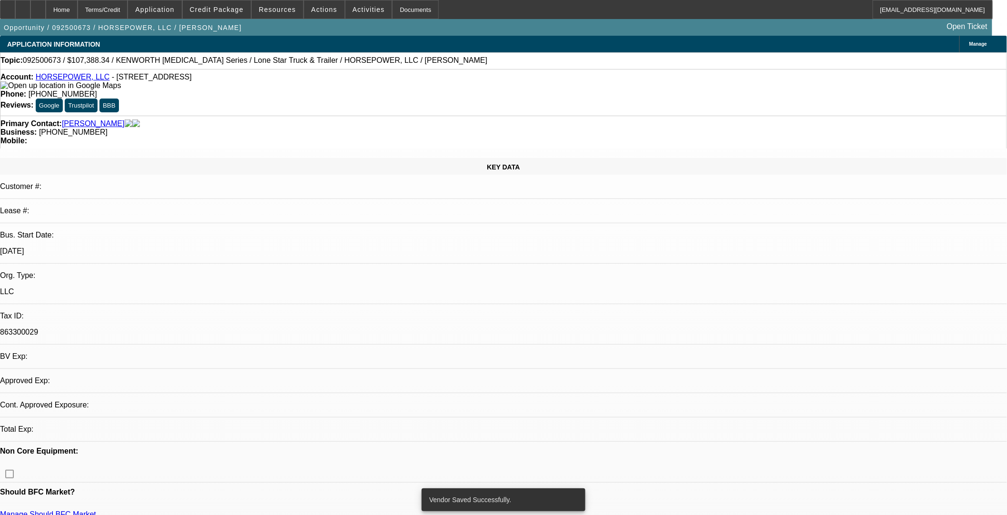
select select "0"
select select "2"
select select "0.1"
select select "4"
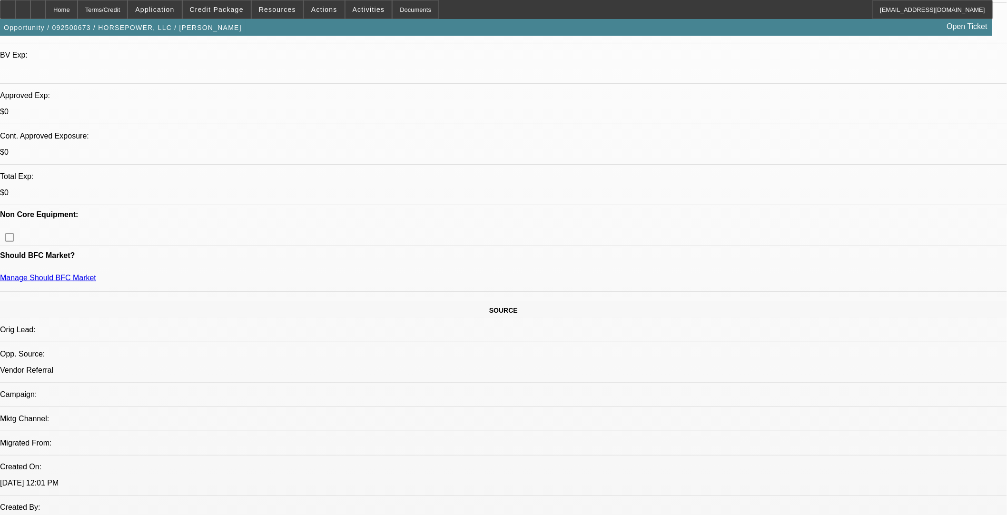
scroll to position [370, 0]
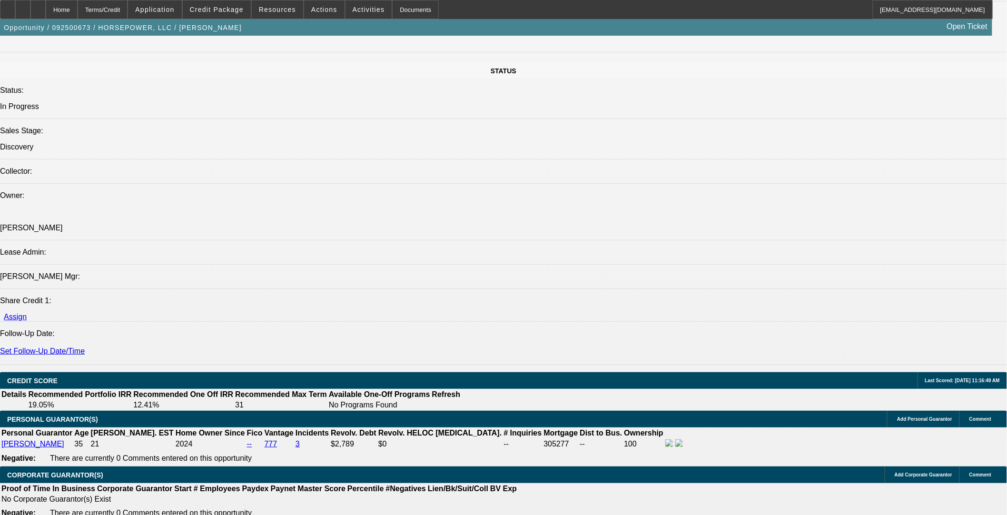
scroll to position [1163, 0]
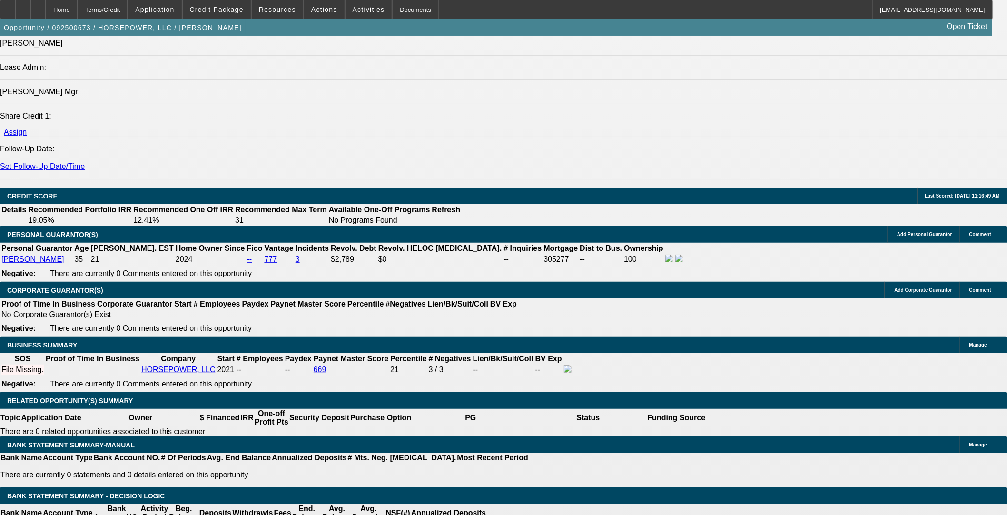
type input "$0.00"
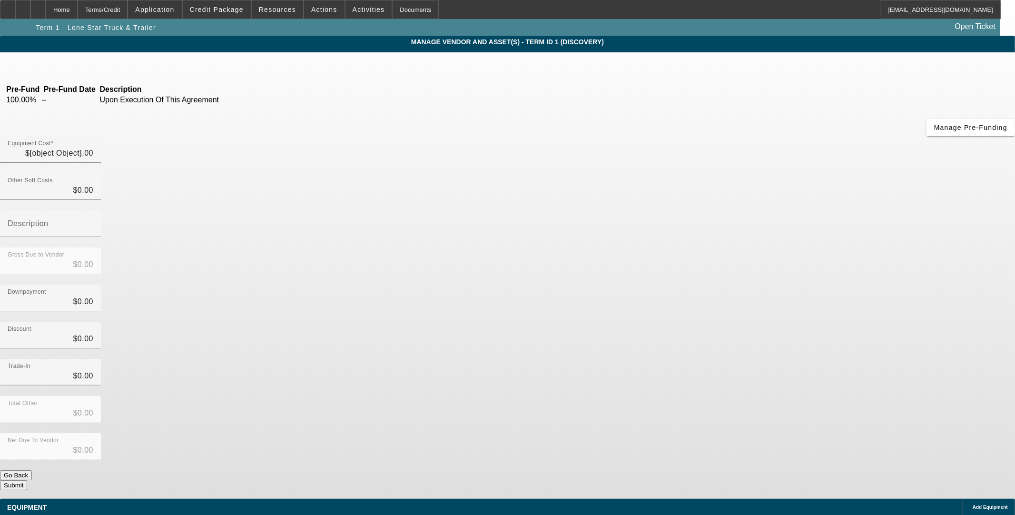
type input "$107,388.34"
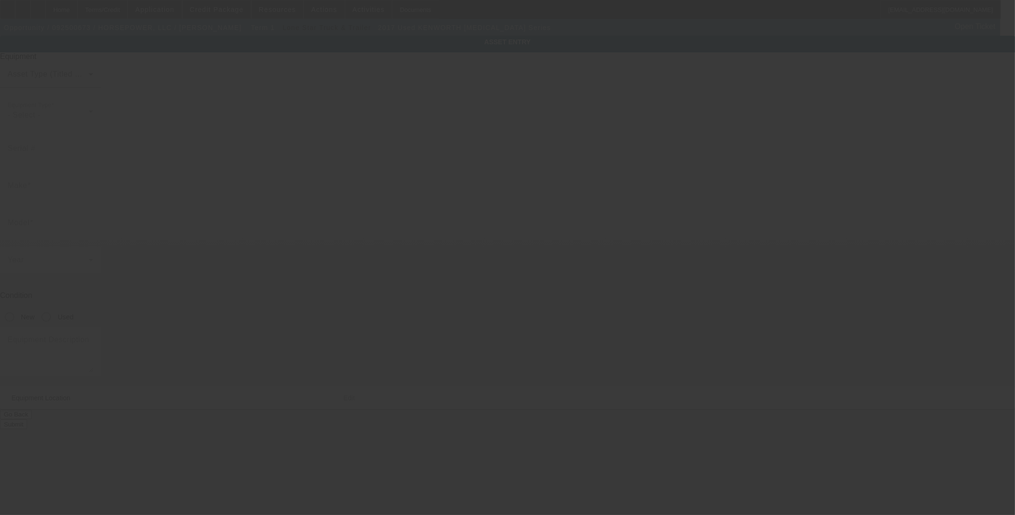
type input "[US_VEHICLE_IDENTIFICATION_NUMBER]"
type input "KENWORTH"
type input "[MEDICAL_DATA] Series"
radio input "true"
type textarea "Mechanic truck"
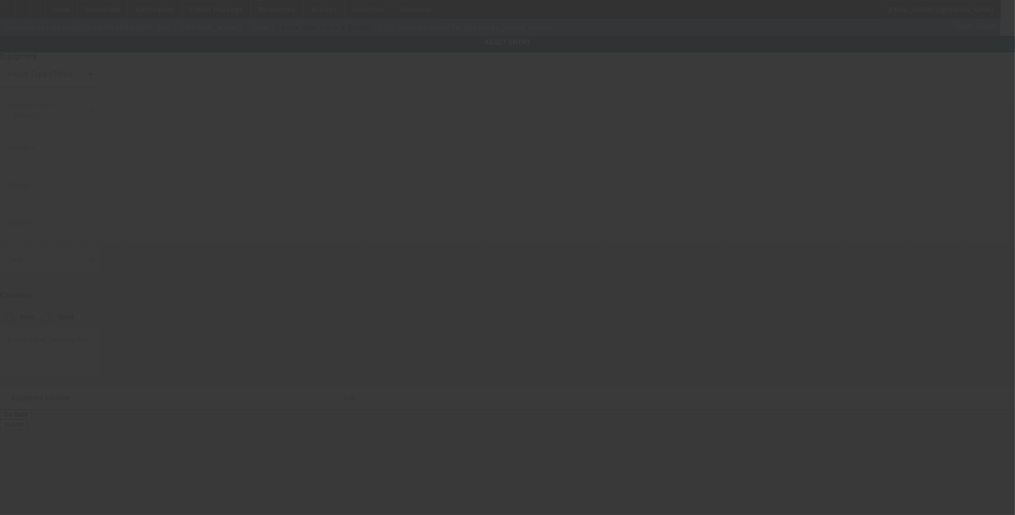
type input "[STREET_ADDRESS]"
type input "[GEOGRAPHIC_DATA]"
type input "76240"
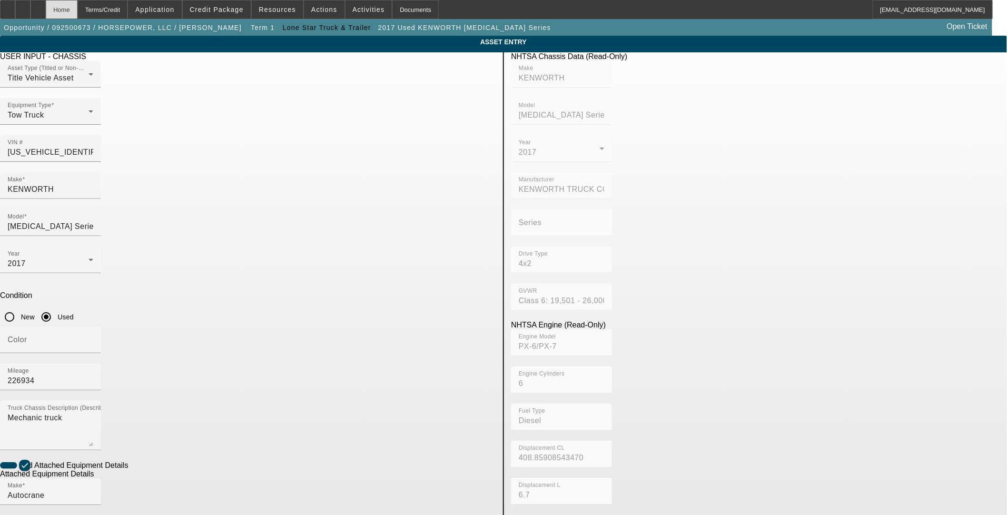
click at [78, 11] on div "Home" at bounding box center [62, 9] width 32 height 19
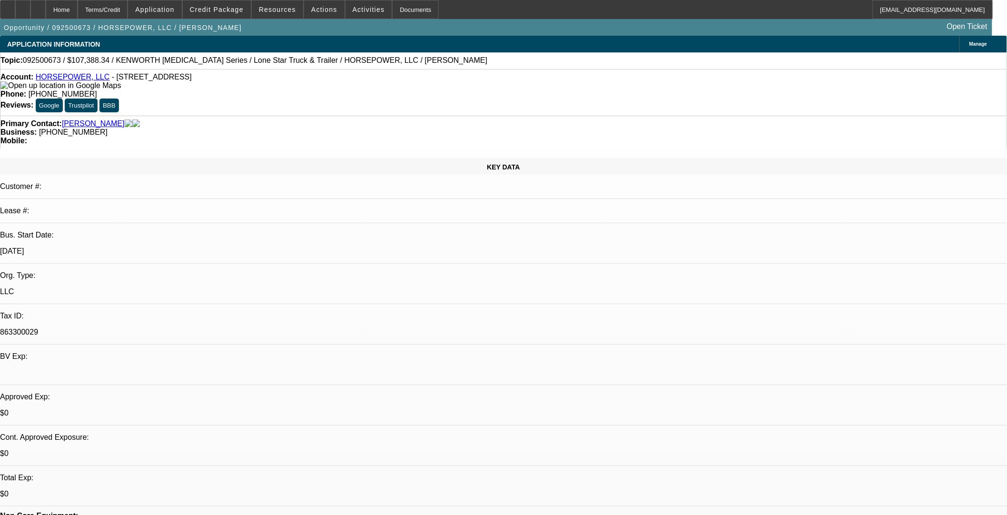
select select "0"
select select "2"
select select "0.1"
select select "4"
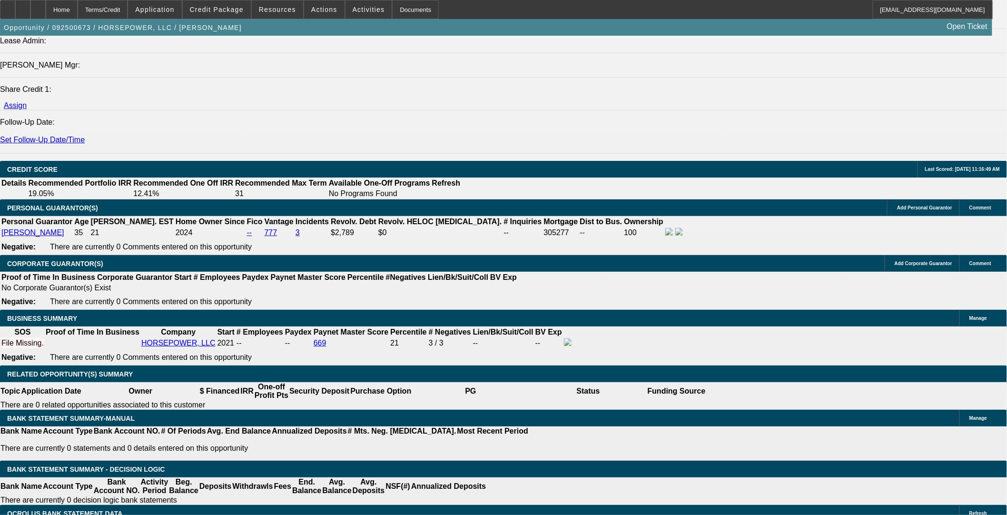
scroll to position [1269, 0]
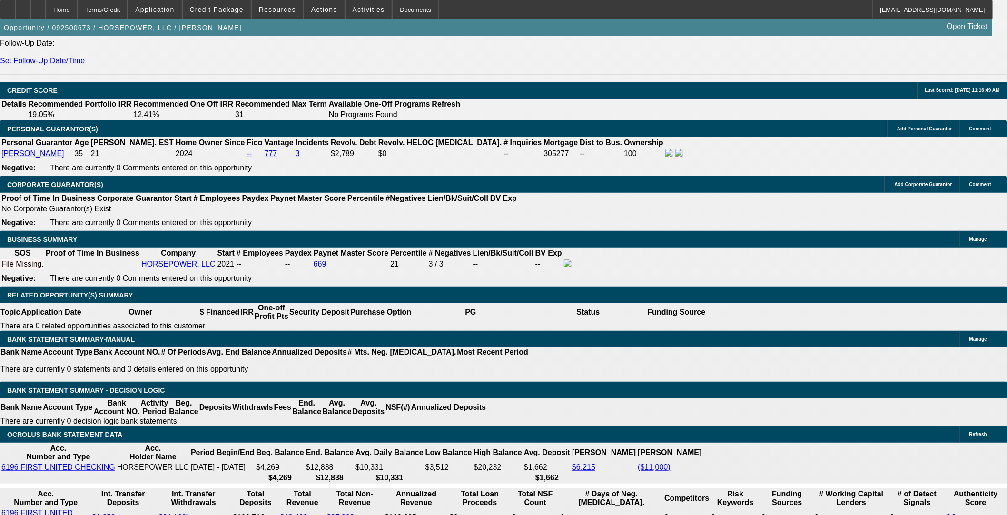
type input "48"
type input "9"
type input "$5,344.72"
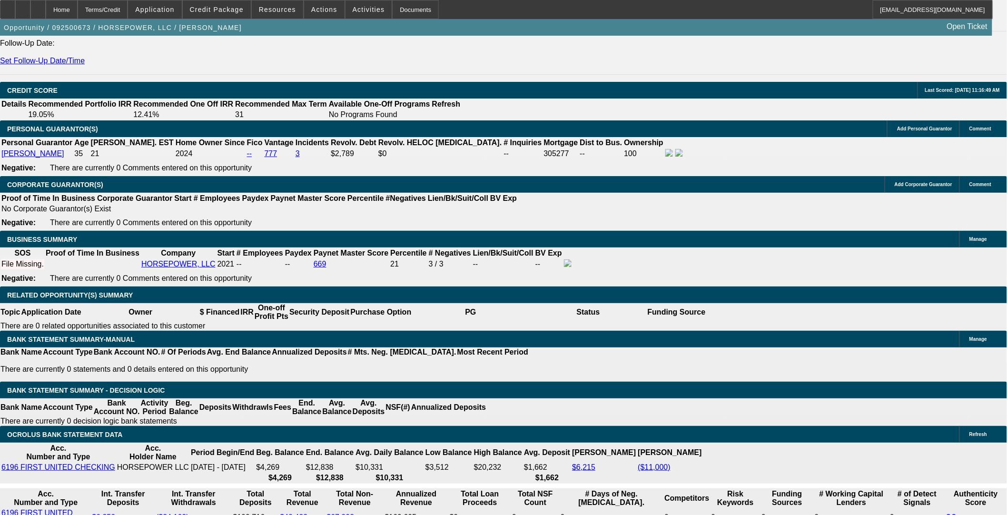
type input "$2,672.36"
type input "9.9"
type input "$5,436.98"
type input "$2,718.49"
type input "9.9"
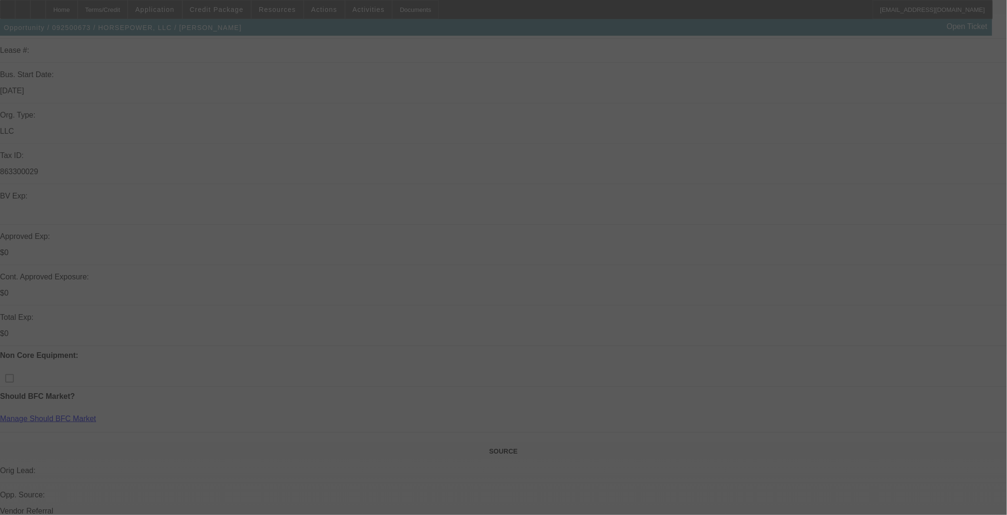
scroll to position [158, 0]
select select "0"
select select "2"
select select "0.1"
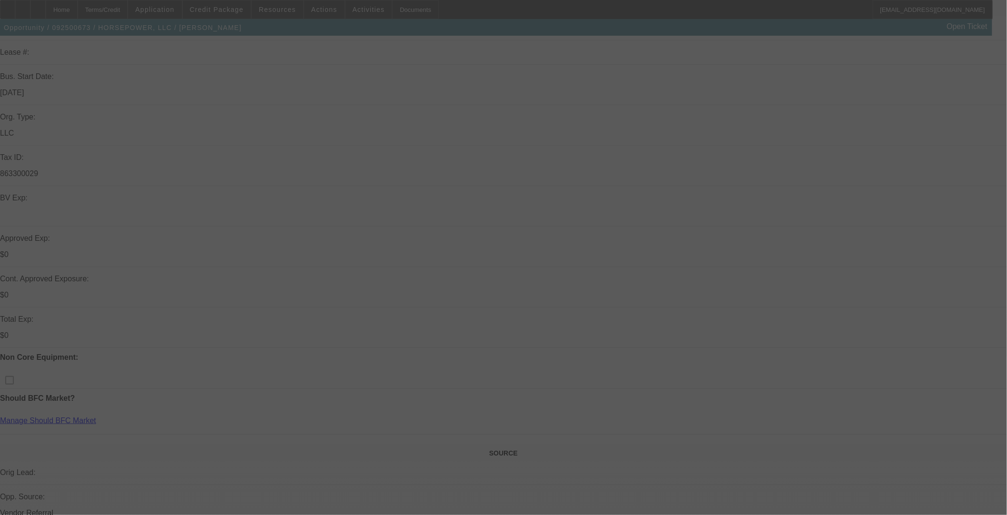
select select "4"
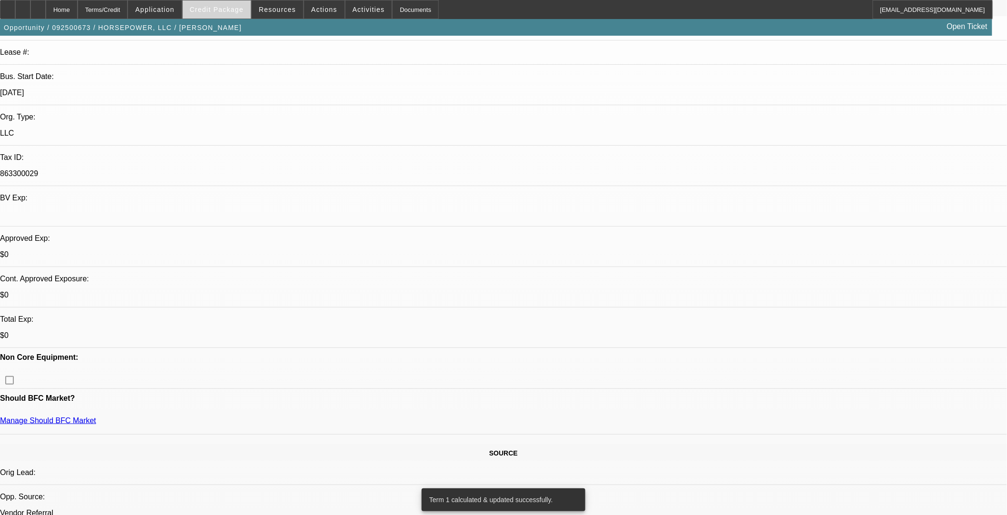
click at [234, 10] on span "Credit Package" at bounding box center [217, 10] width 54 height 8
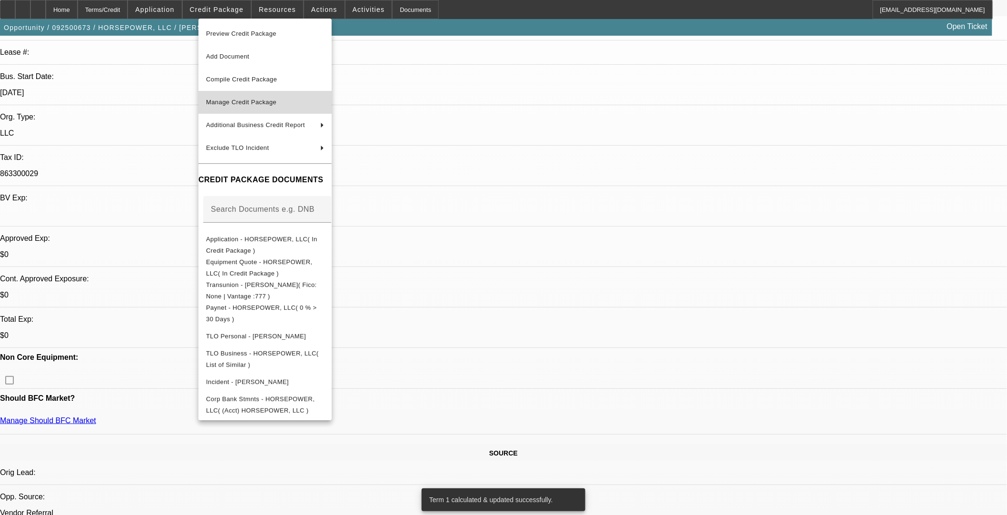
click at [242, 100] on span "Manage Credit Package" at bounding box center [241, 102] width 70 height 7
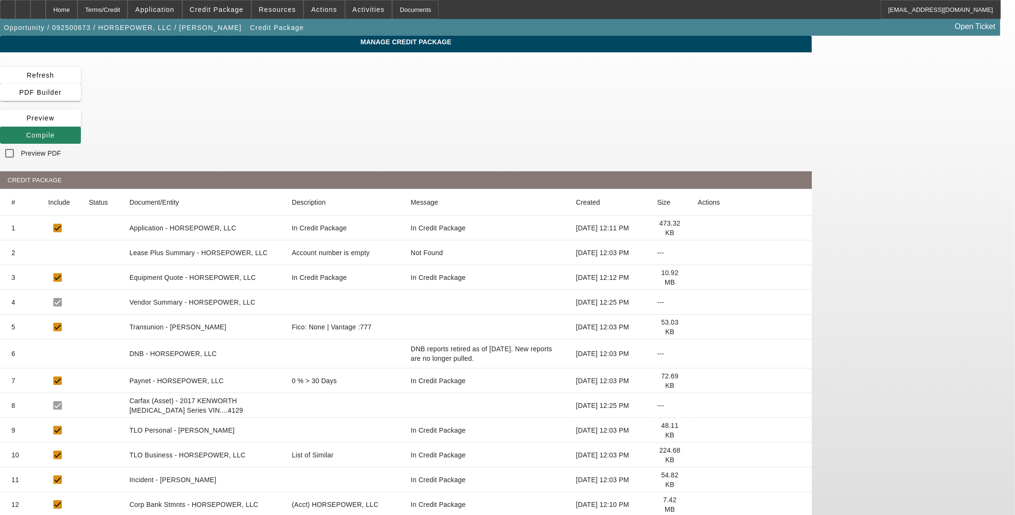
click at [698, 504] on icon at bounding box center [698, 504] width 0 height 0
drag, startPoint x: 805, startPoint y: 422, endPoint x: 803, endPoint y: 438, distance: 16.3
click at [698, 504] on icon at bounding box center [698, 504] width 0 height 0
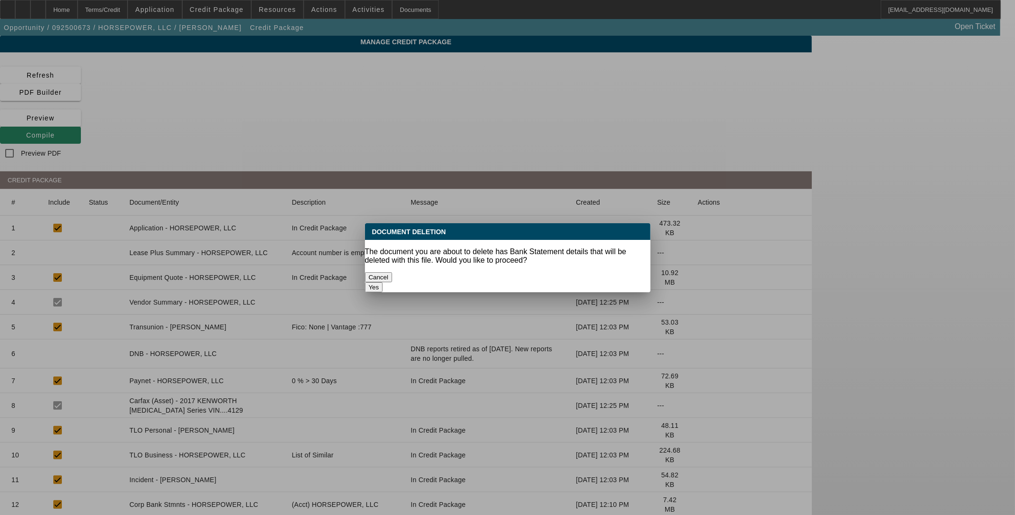
click at [383, 282] on button "Yes" at bounding box center [374, 287] width 18 height 10
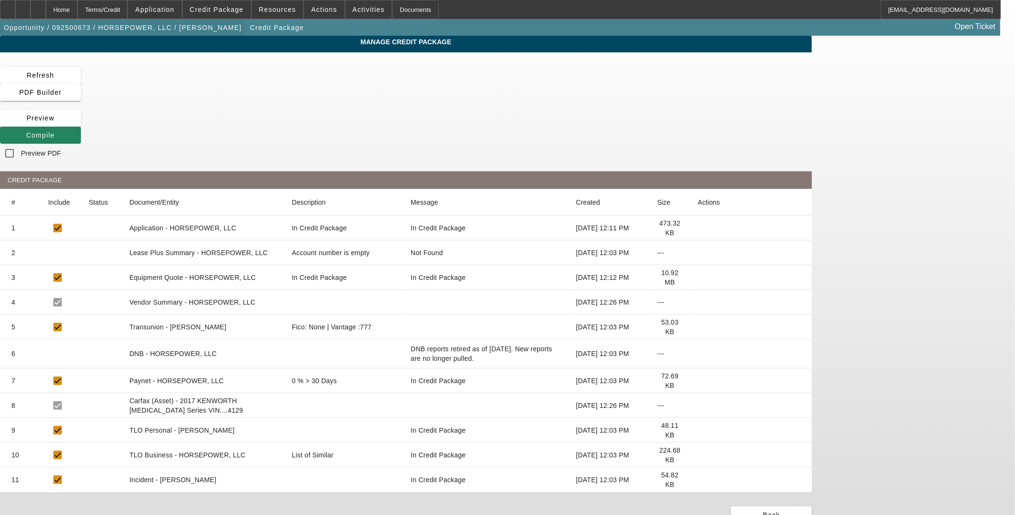
click at [78, 10] on div "Home" at bounding box center [62, 9] width 32 height 19
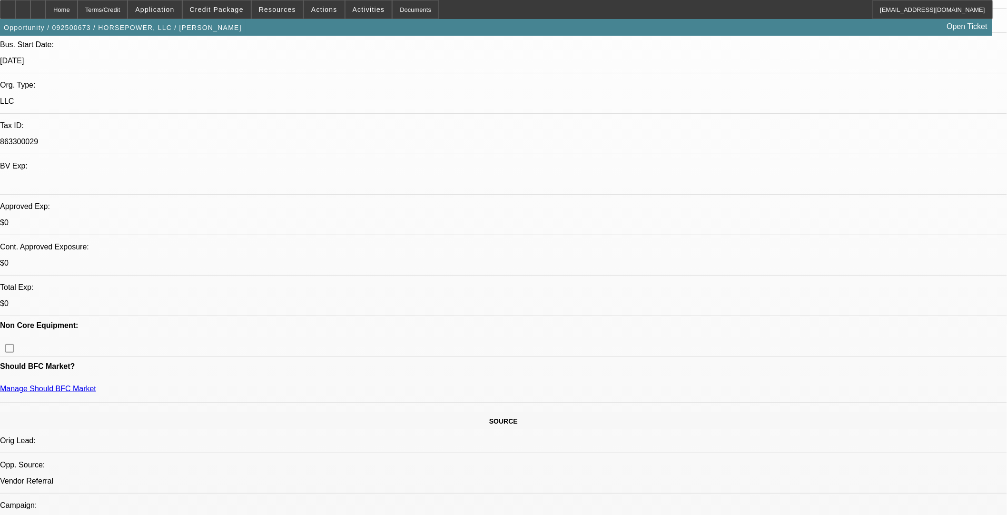
select select "0"
select select "2"
select select "0.1"
select select "4"
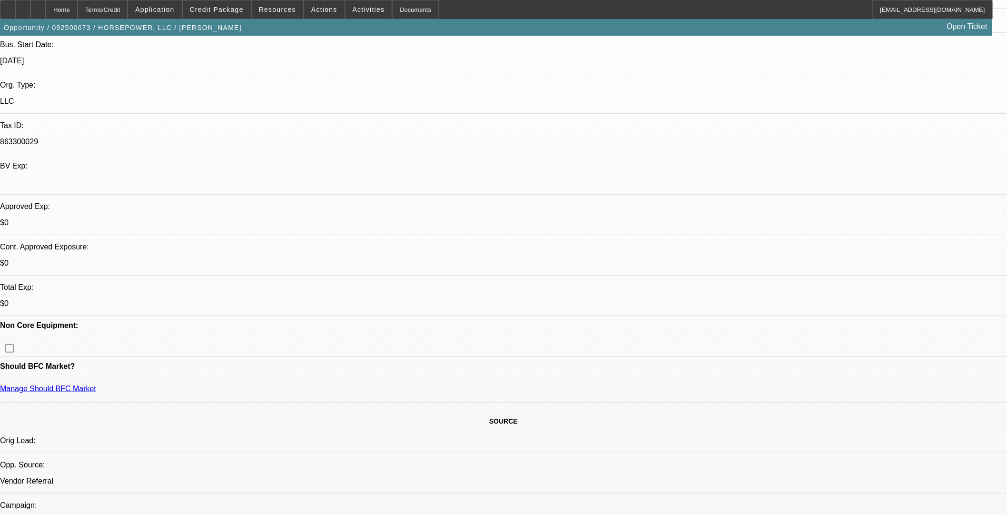
scroll to position [264, 0]
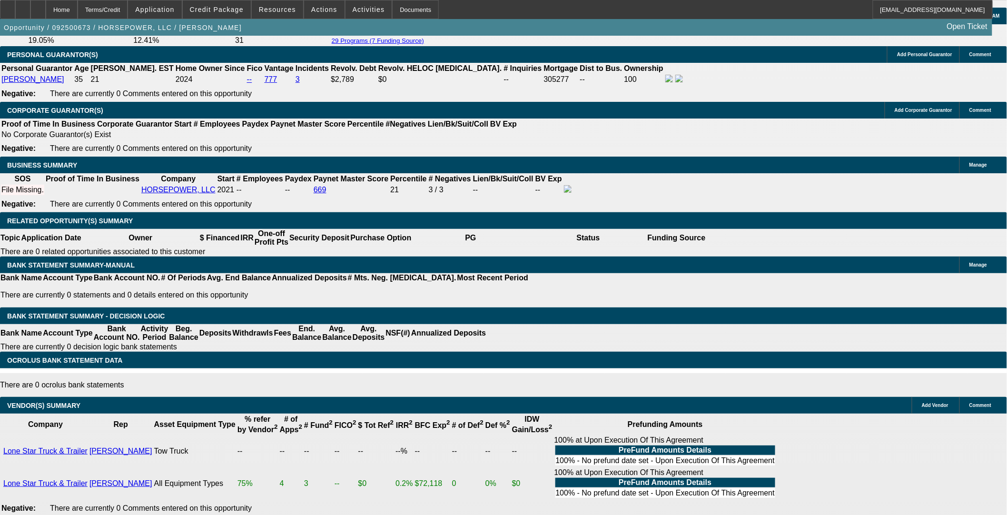
scroll to position [1216, 0]
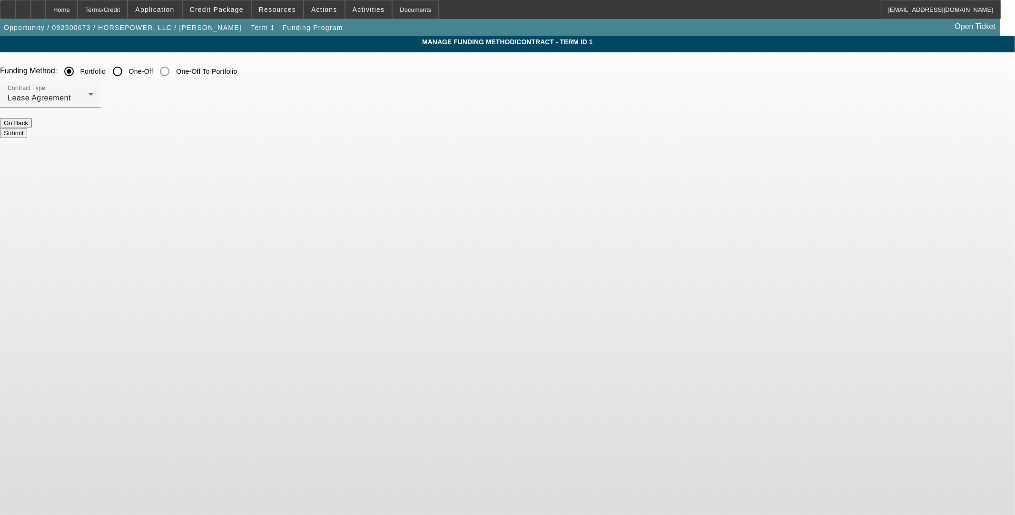
click at [127, 67] on input "One-Off" at bounding box center [117, 71] width 19 height 19
radio input "true"
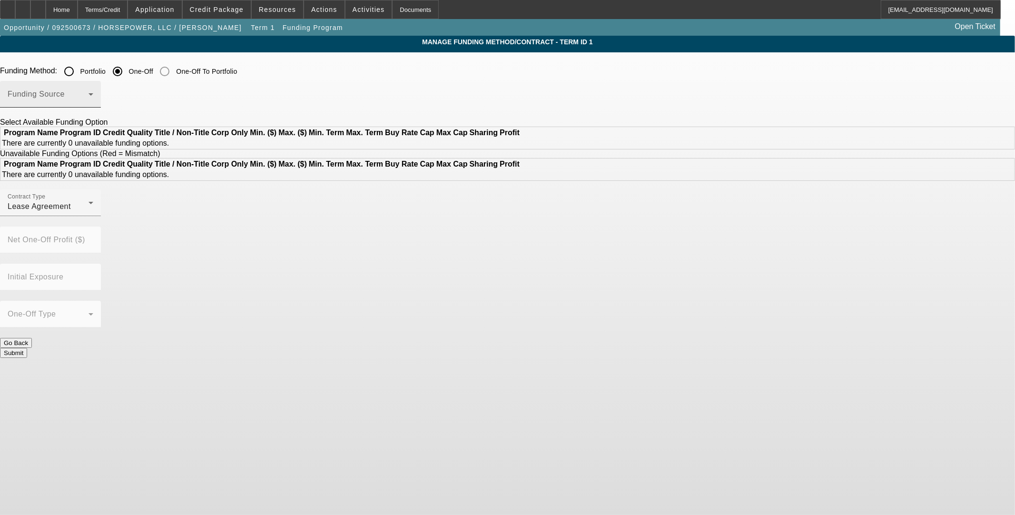
click at [93, 83] on div "Funding Source" at bounding box center [51, 94] width 86 height 27
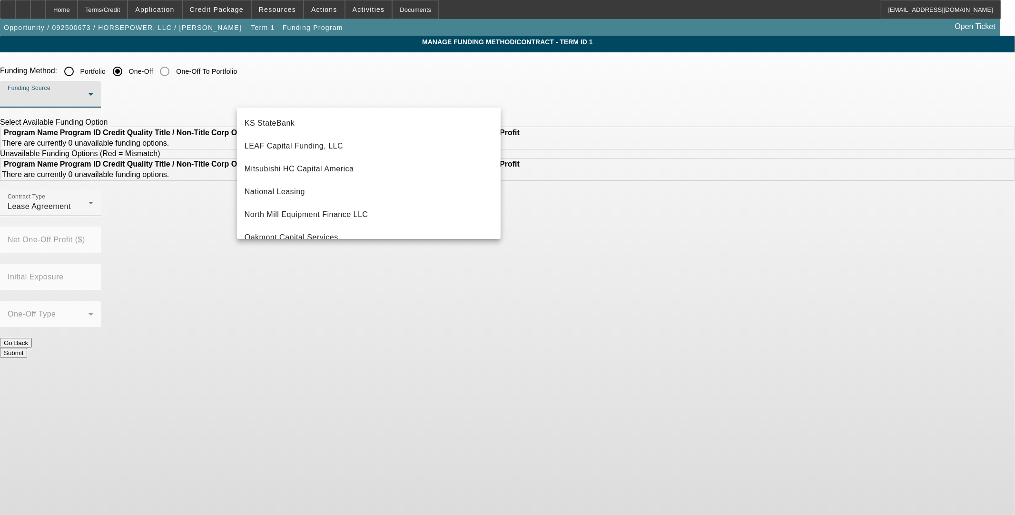
scroll to position [264, 0]
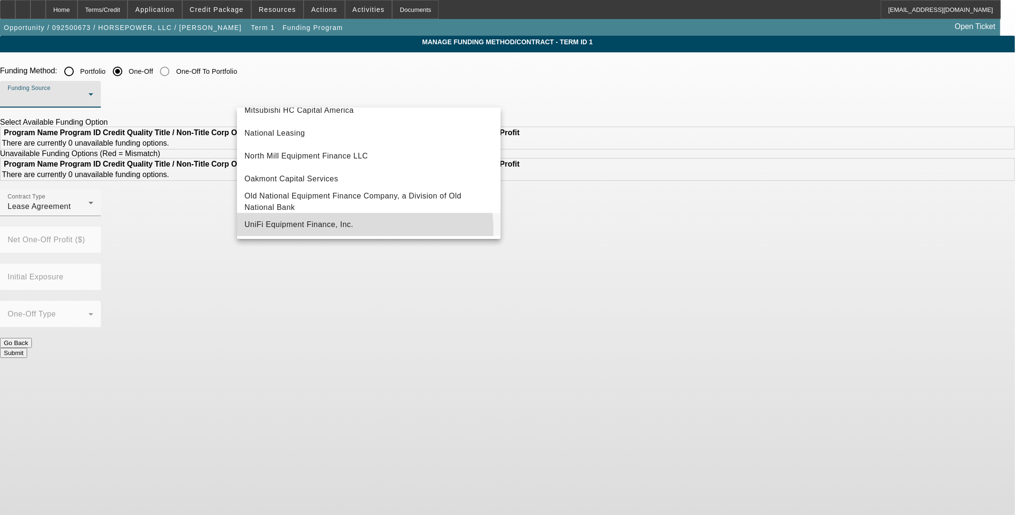
click at [327, 236] on mat-option "UniFi Equipment Finance, Inc." at bounding box center [369, 224] width 264 height 23
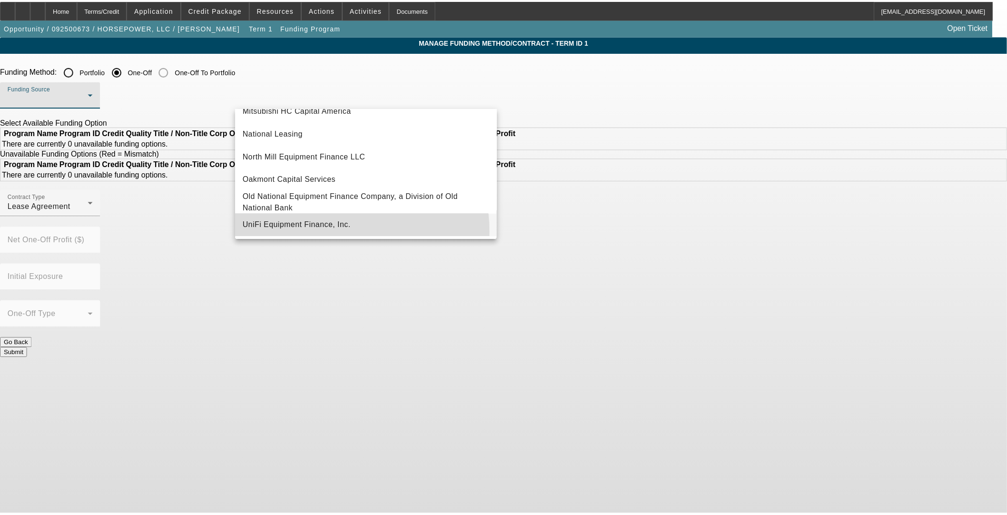
scroll to position [266, 0]
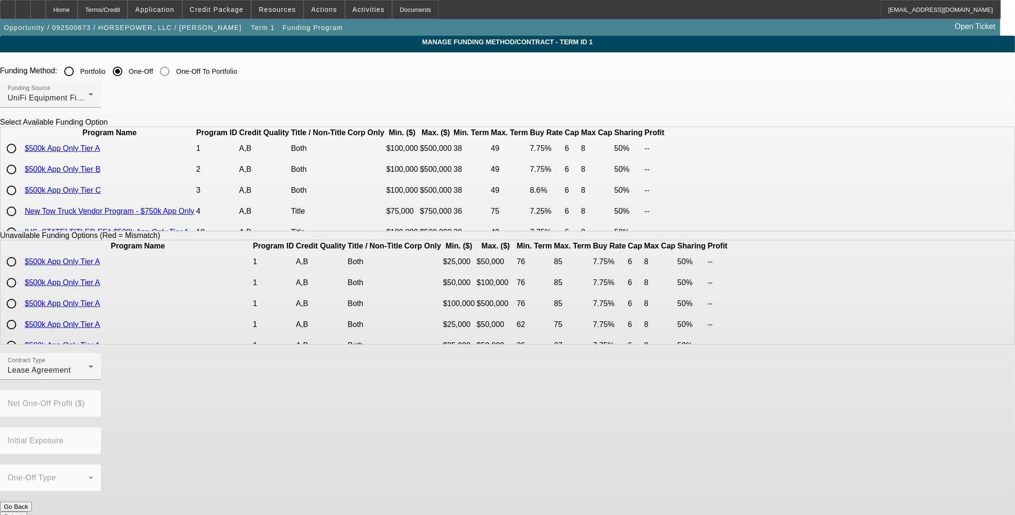
click at [21, 158] on input "radio" at bounding box center [11, 148] width 19 height 19
radio input "true"
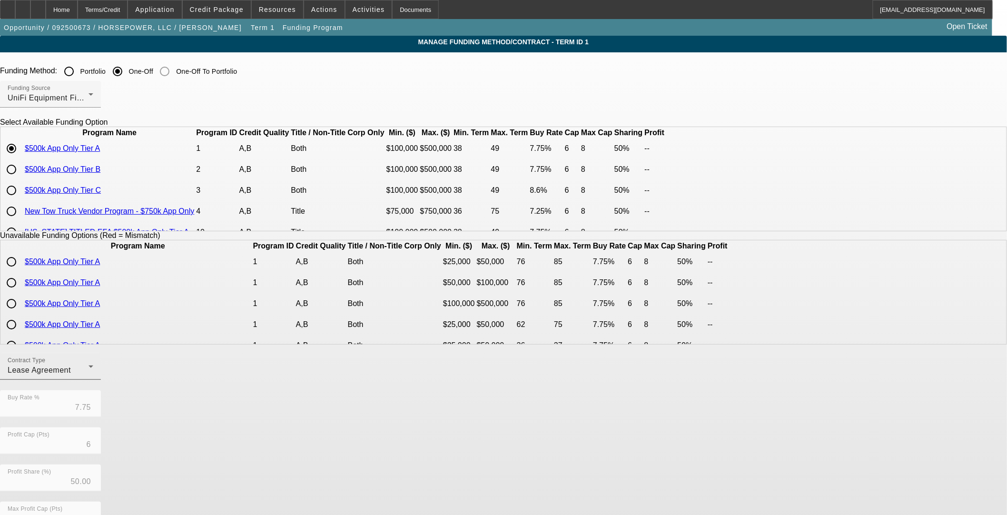
click at [89, 376] on div "Lease Agreement" at bounding box center [48, 370] width 81 height 11
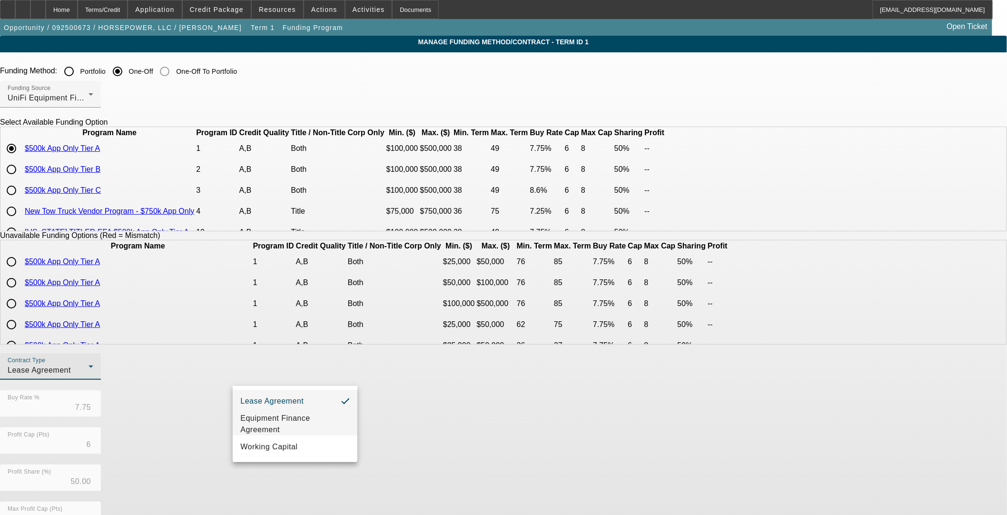
click at [260, 419] on span "Equipment Finance Agreement" at bounding box center [294, 424] width 109 height 23
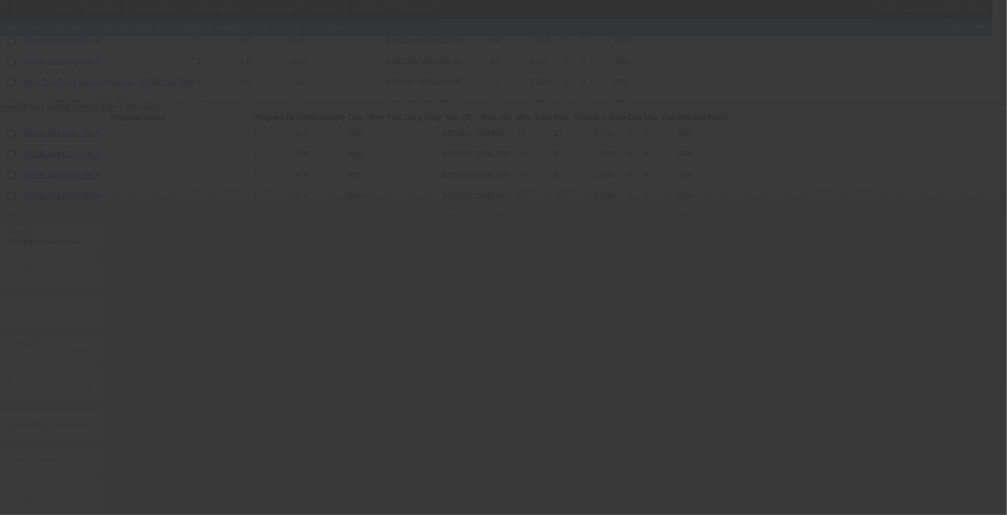
radio input "true"
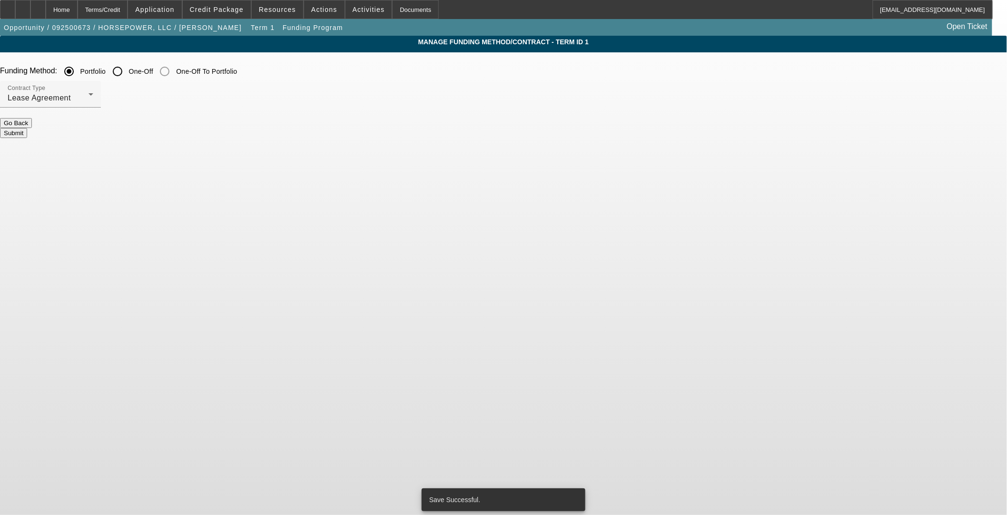
scroll to position [0, 0]
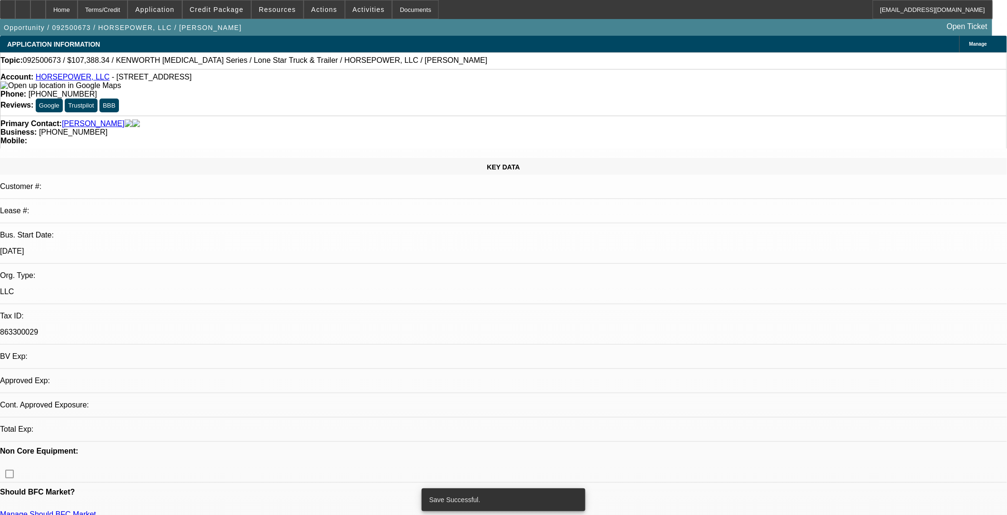
select select "0"
select select "2"
select select "0"
select select "6"
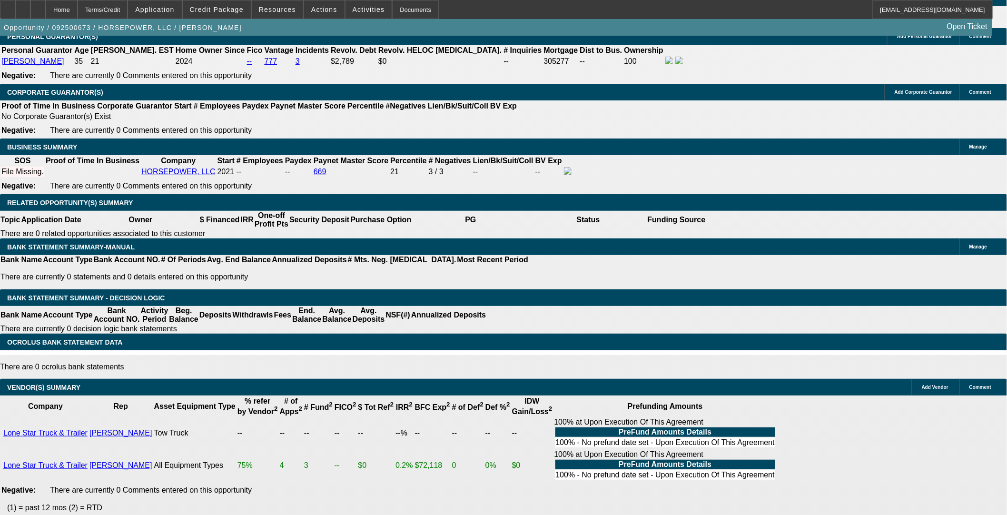
scroll to position [1271, 0]
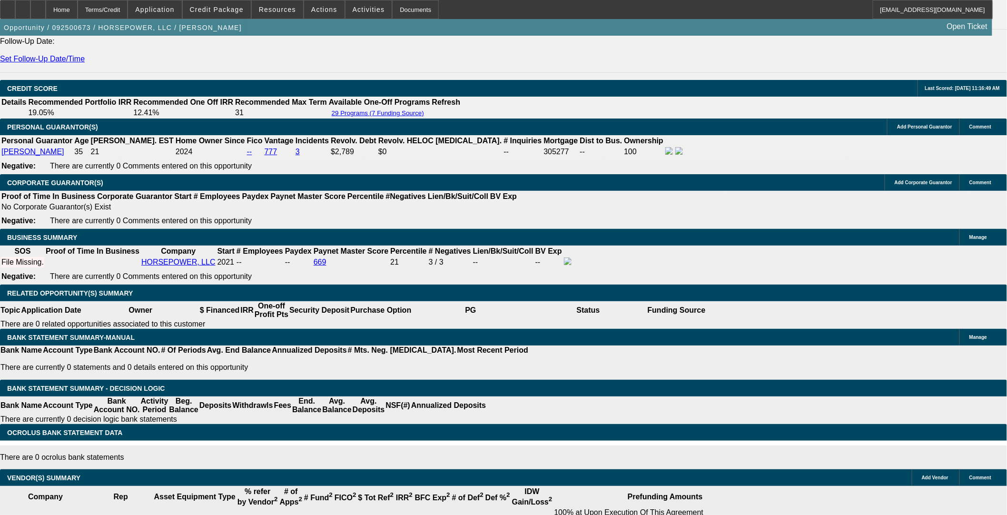
select select "3"
type input "UNKNOWN"
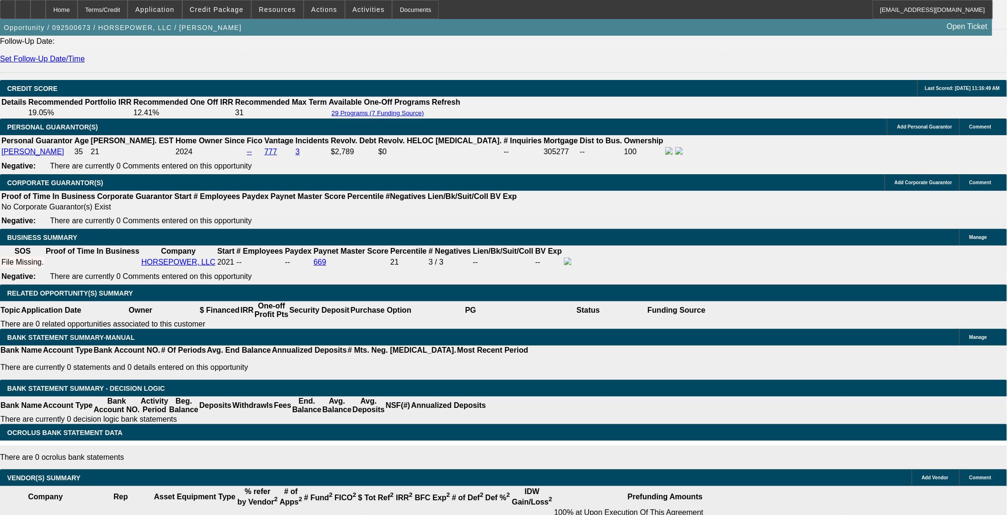
select select "0"
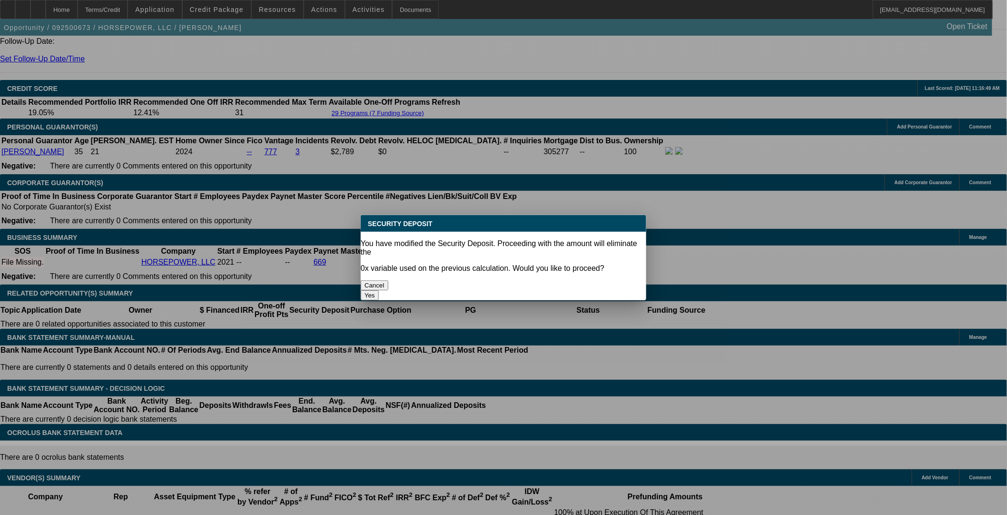
click at [379, 290] on button "Yes" at bounding box center [370, 295] width 18 height 10
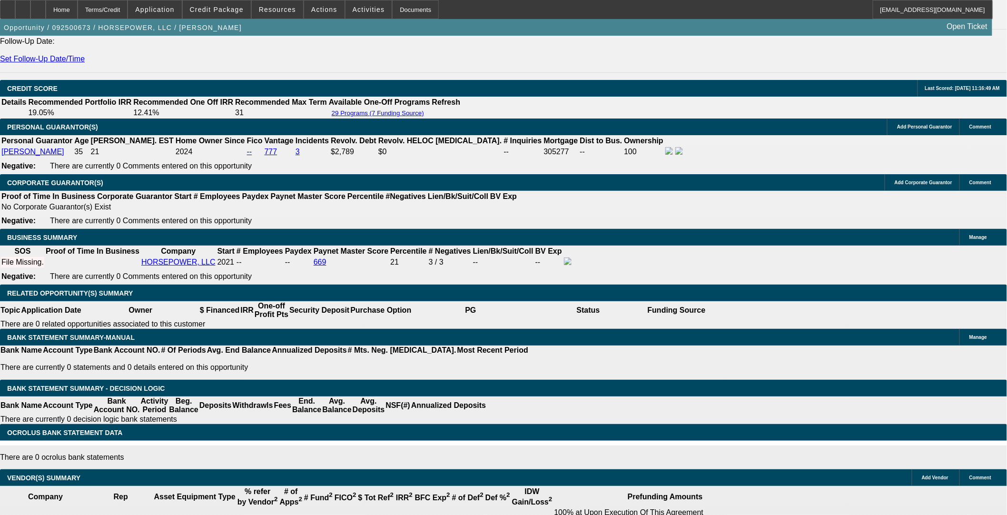
type input "$0.00"
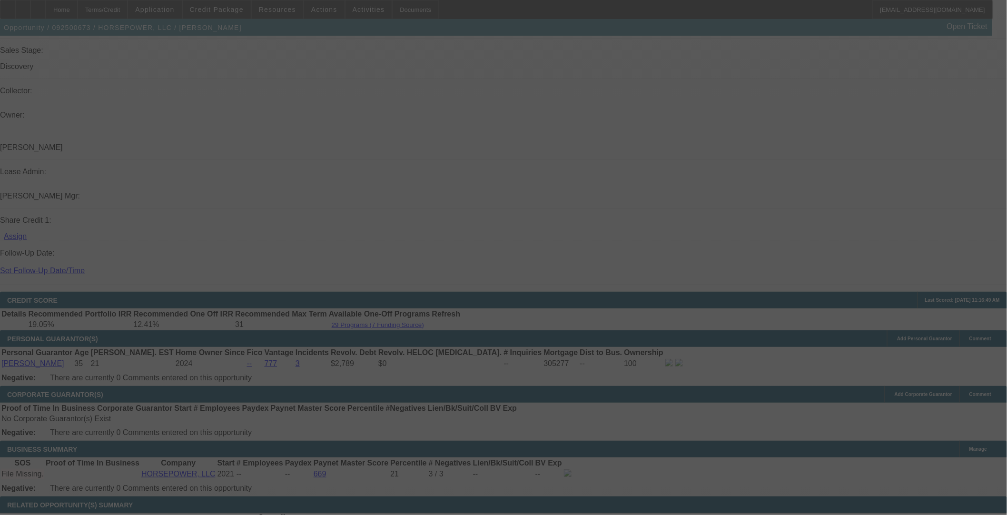
select select "0"
select select "3"
select select "0"
select select "6"
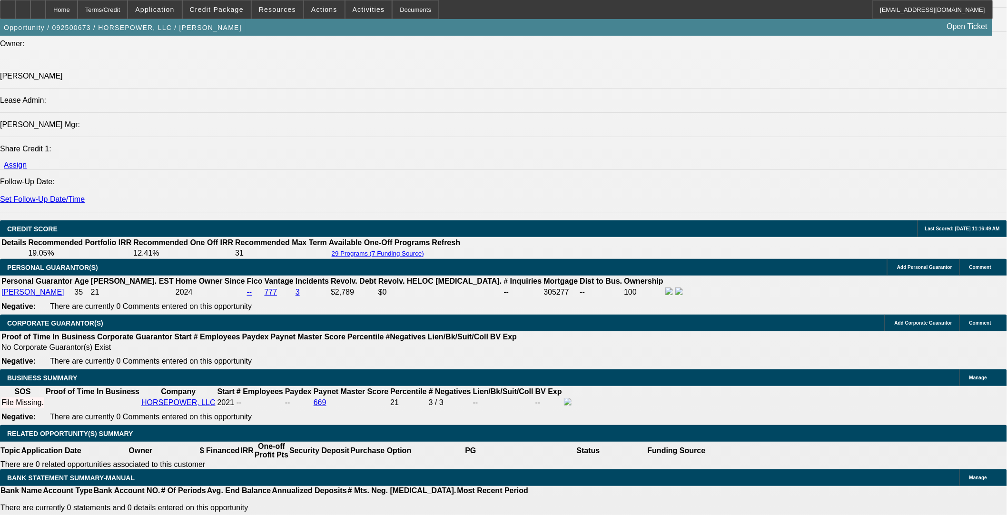
scroll to position [1112, 0]
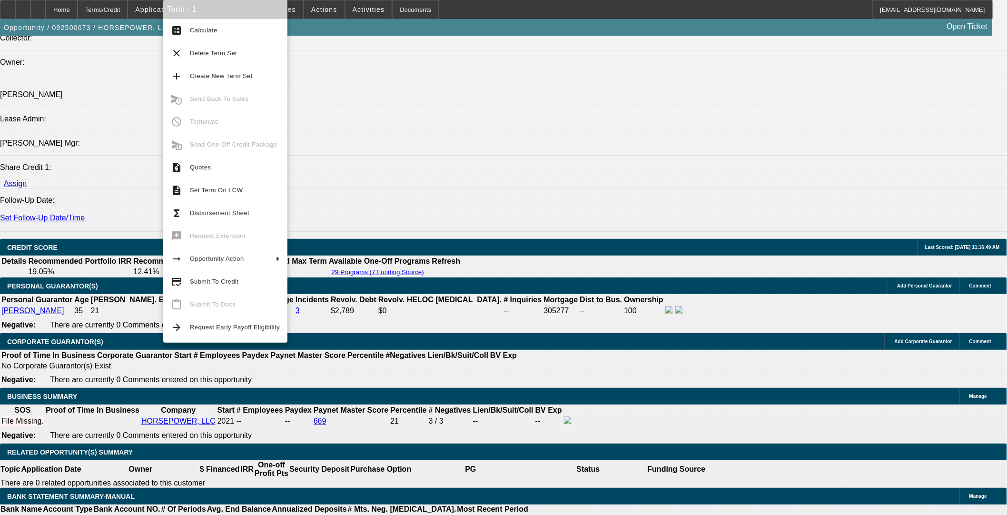
click at [195, 282] on span "Submit To Credit" at bounding box center [214, 281] width 49 height 7
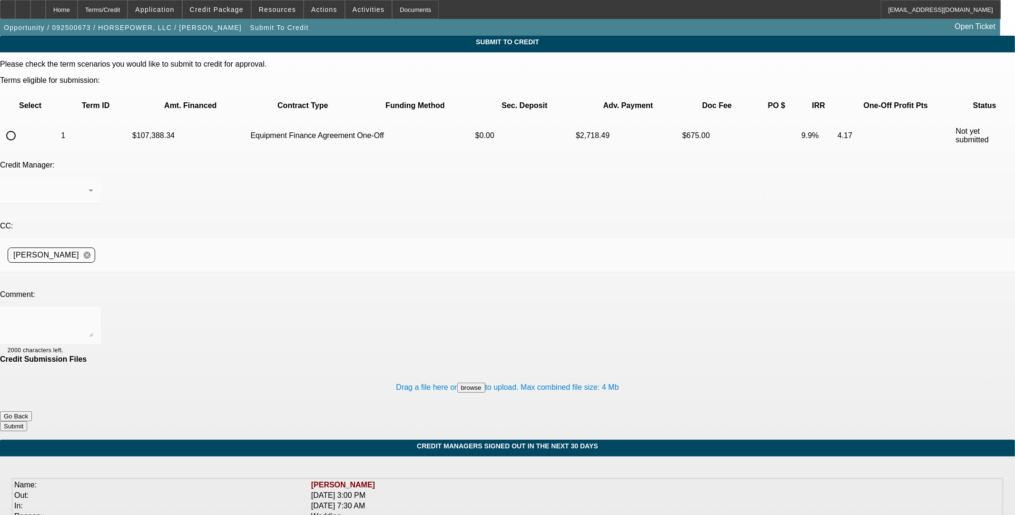
click at [20, 126] on input "radio" at bounding box center [10, 135] width 19 height 19
radio input "true"
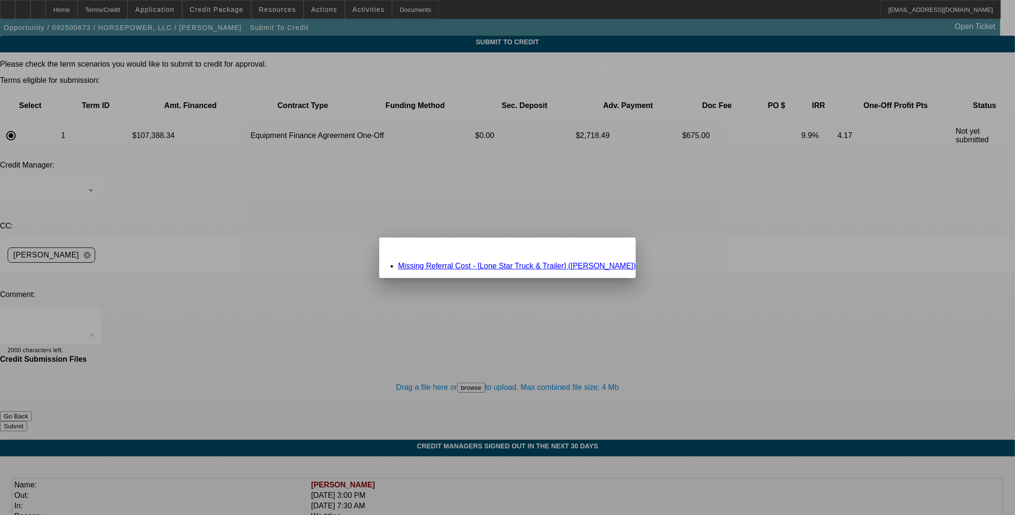
click at [496, 265] on link "Missing Referral Cost - [Lone Star Truck & Trailer] (Spencer, Jeff)" at bounding box center [517, 266] width 238 height 8
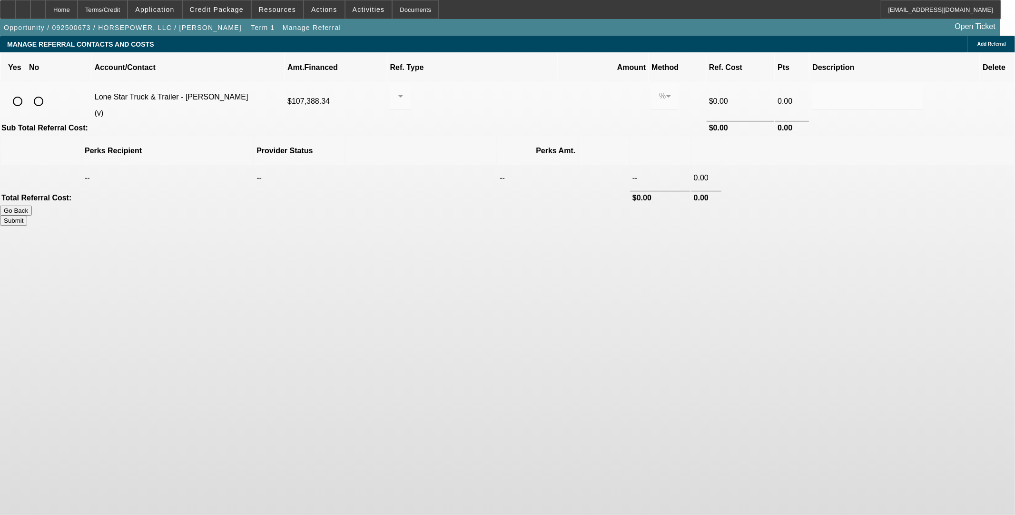
click at [48, 92] on input "radio" at bounding box center [38, 101] width 19 height 19
radio input "true"
click at [27, 216] on button "Submit" at bounding box center [13, 221] width 27 height 10
type input "0.000"
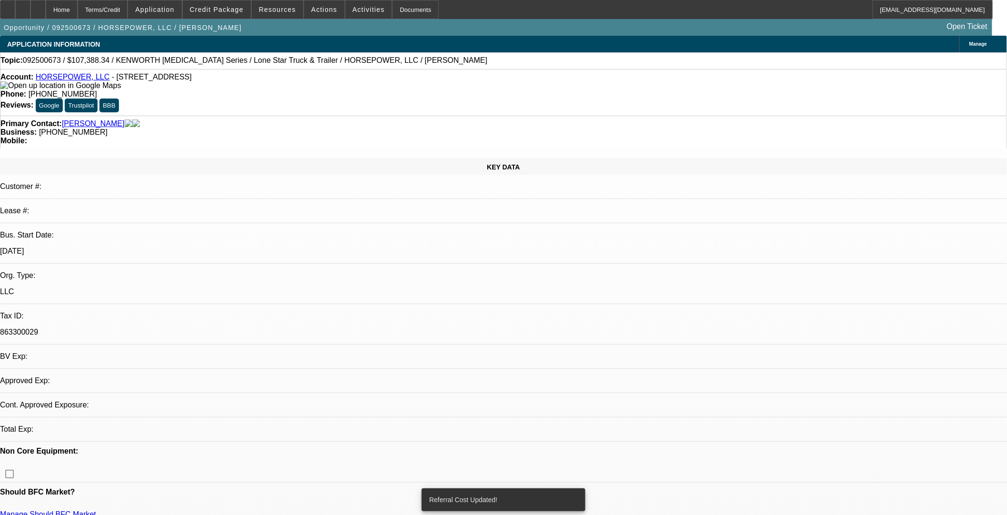
select select "0"
select select "3"
select select "0"
select select "6"
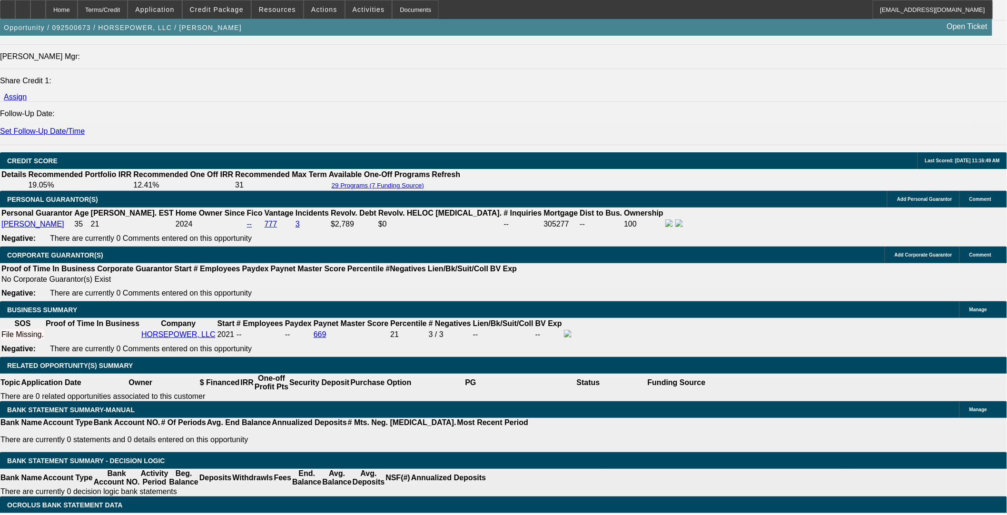
scroll to position [1216, 0]
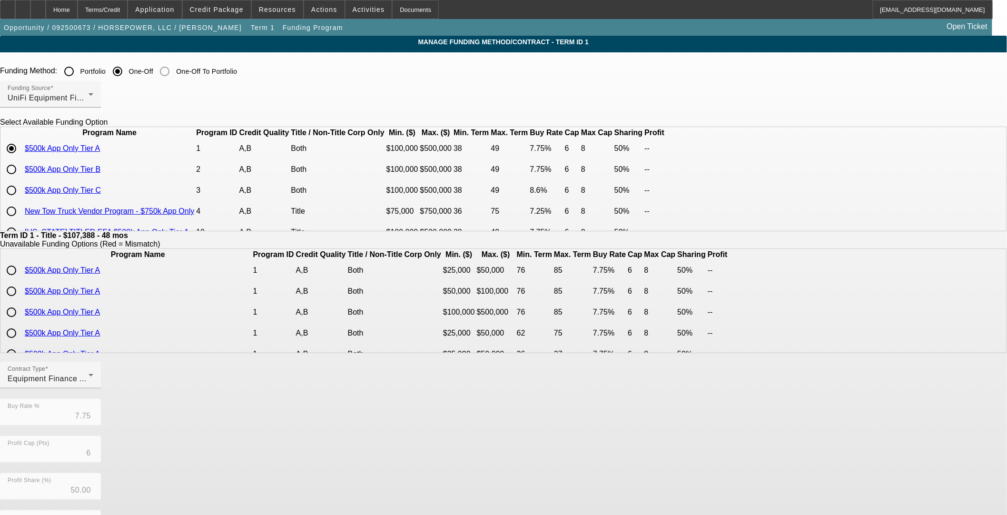
click at [101, 194] on link "$500k App Only Tier C" at bounding box center [63, 190] width 76 height 8
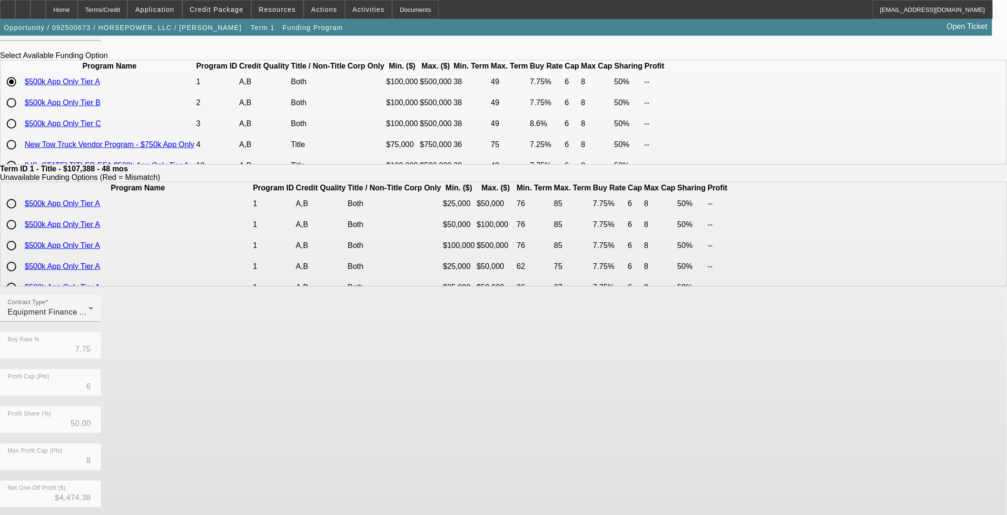
scroll to position [137, 0]
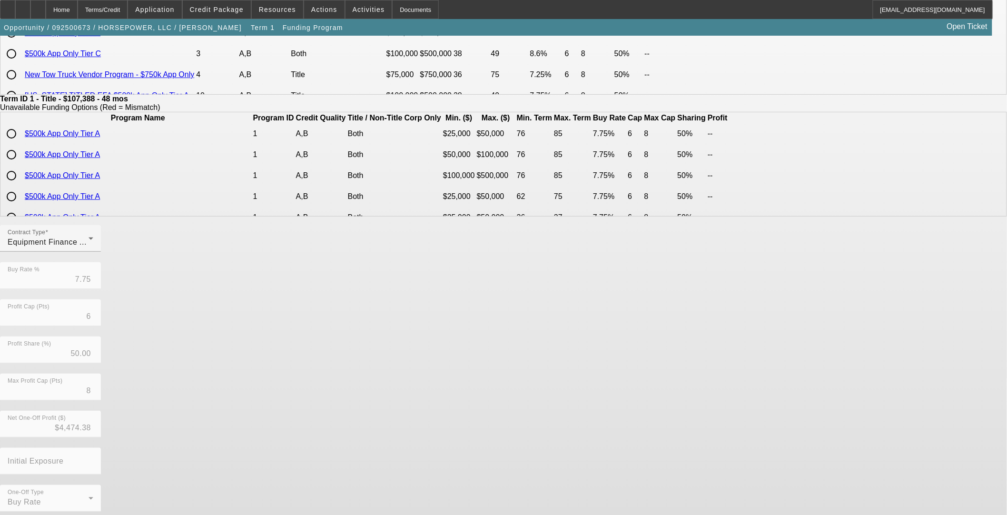
click at [78, 2] on div "Home" at bounding box center [62, 9] width 32 height 19
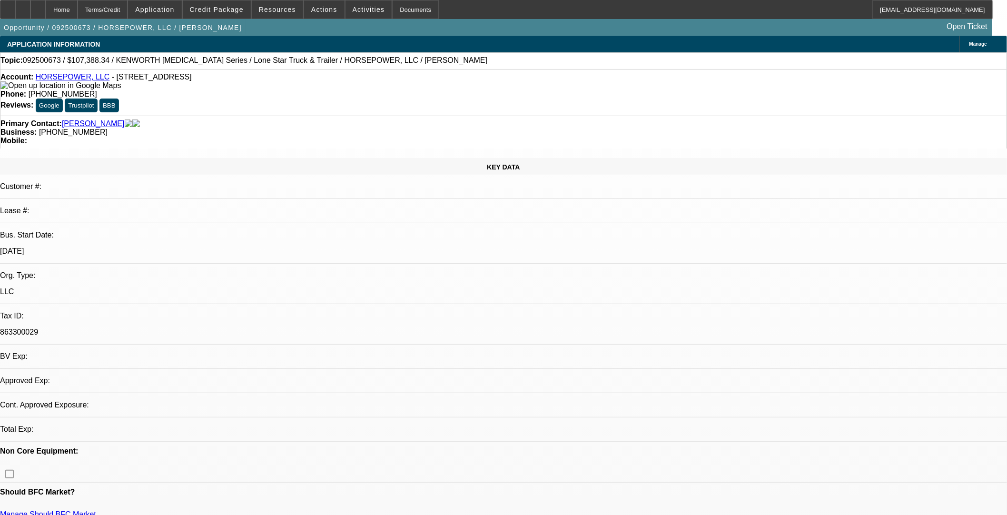
select select "0"
select select "3"
select select "0"
select select "6"
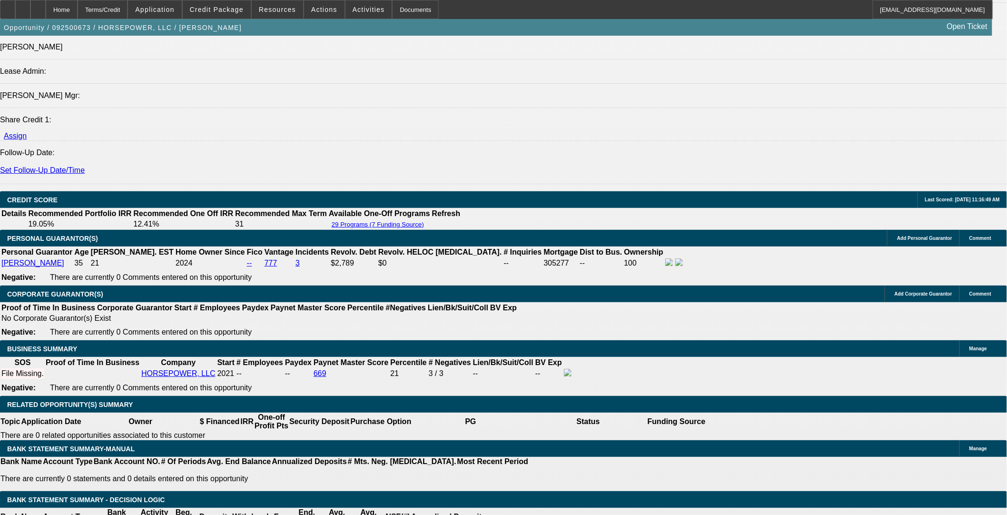
scroll to position [1159, 0]
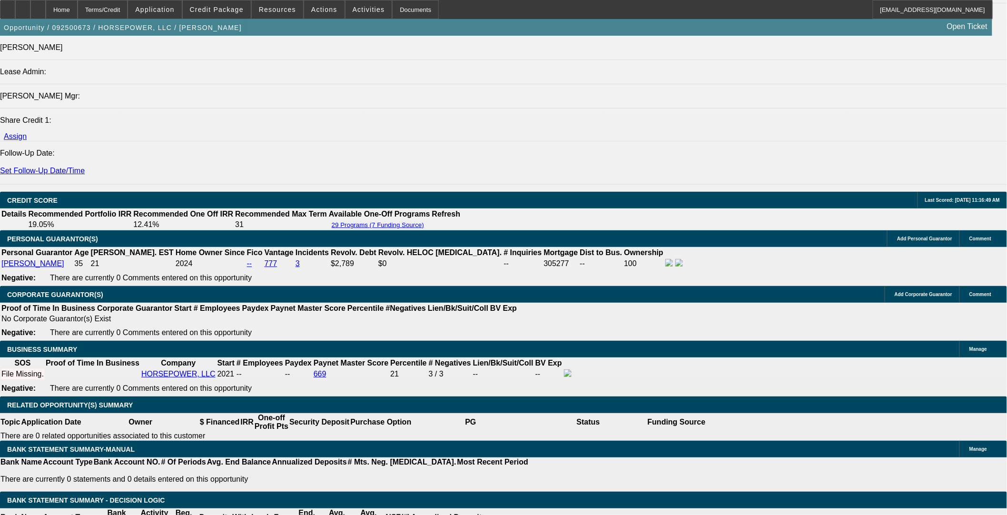
drag, startPoint x: 221, startPoint y: 279, endPoint x: 284, endPoint y: 272, distance: 63.8
type input "UNKNOWN"
type input "11"
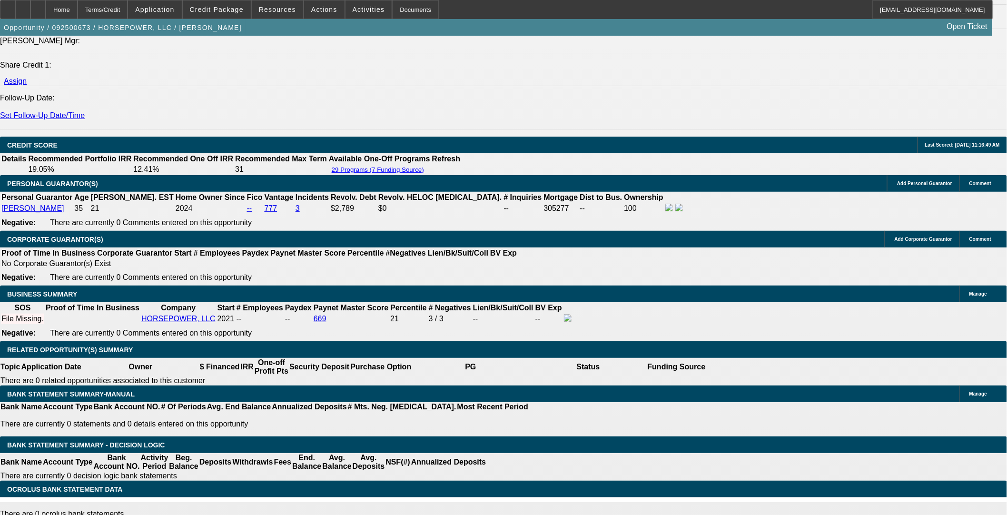
type input "$2,283.23"
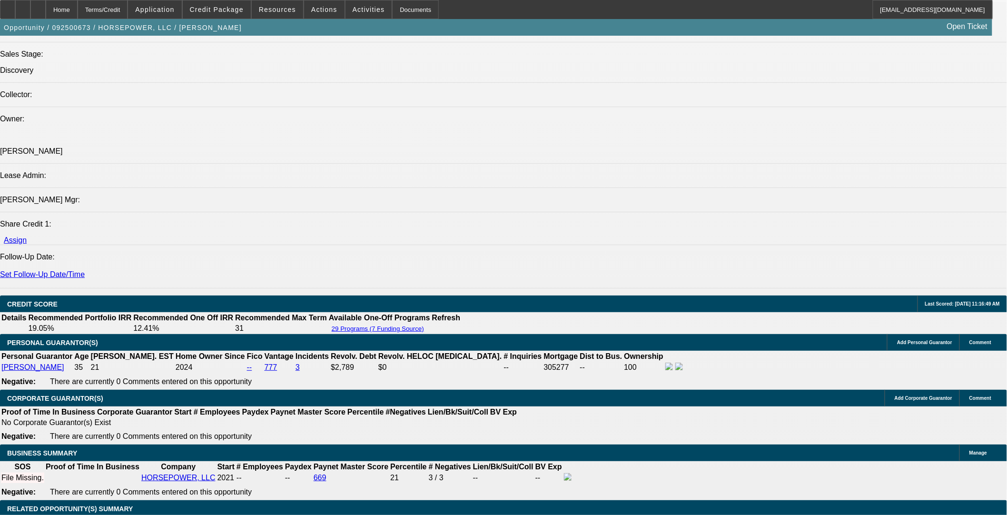
type input "11"
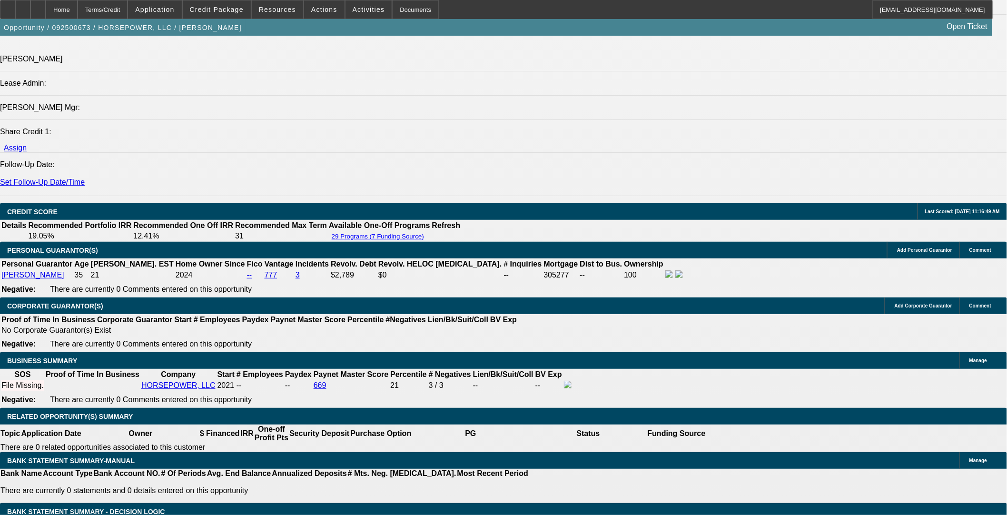
scroll to position [1214, 0]
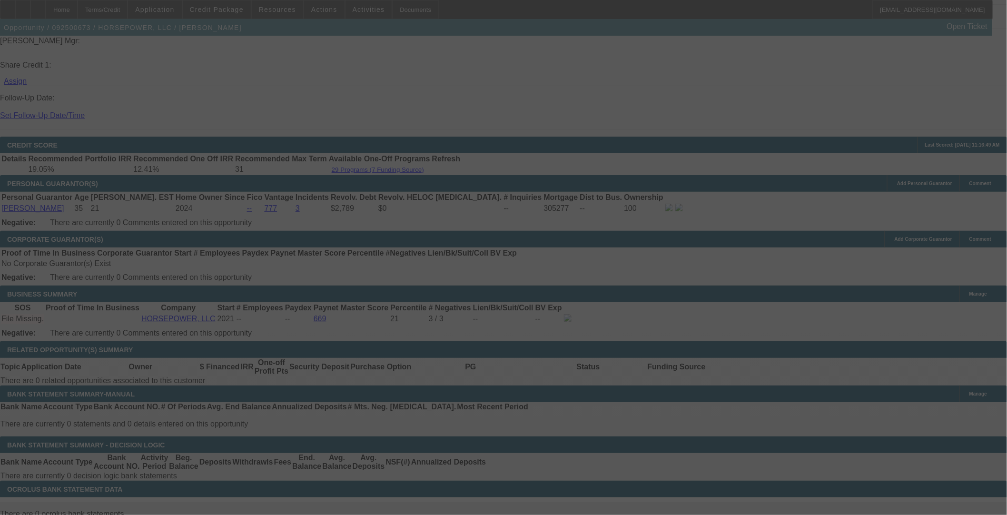
select select "0"
select select "3"
select select "0"
select select "6"
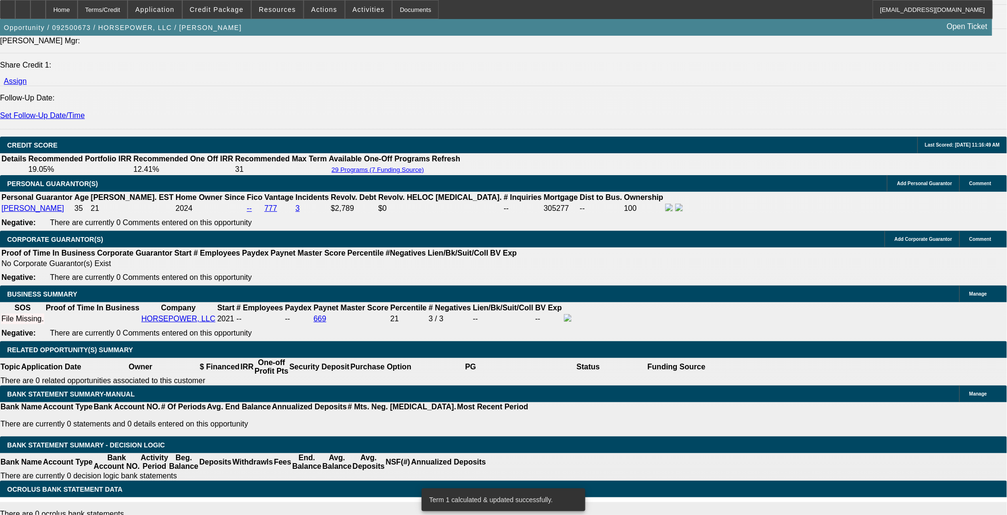
drag, startPoint x: 225, startPoint y: 282, endPoint x: 255, endPoint y: 282, distance: 29.5
type input "UNKNOWN"
type input "11"
type input "$2,775.51"
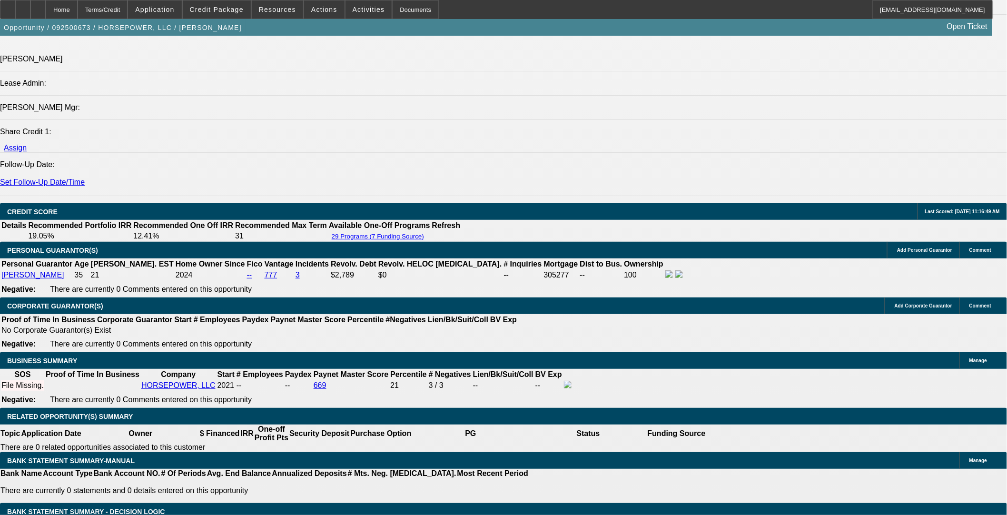
scroll to position [1108, 0]
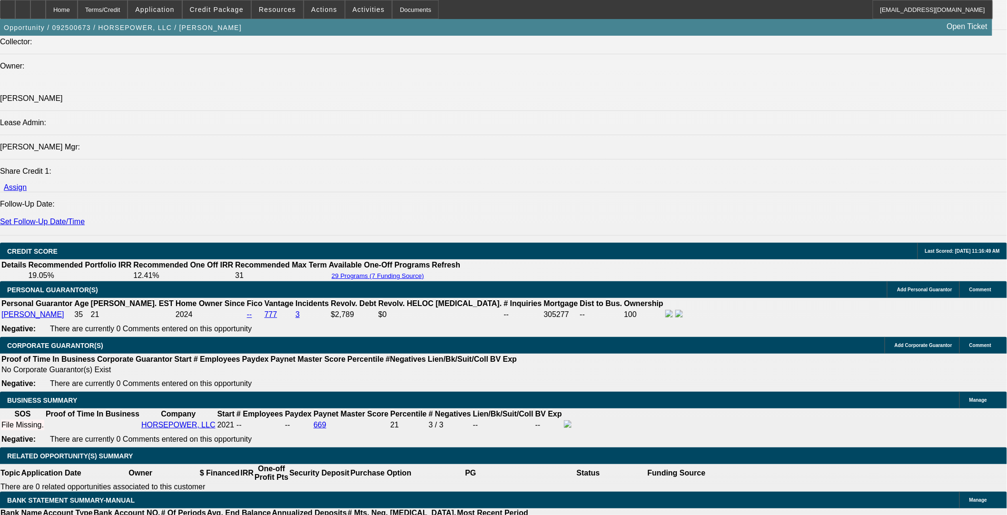
type input "11"
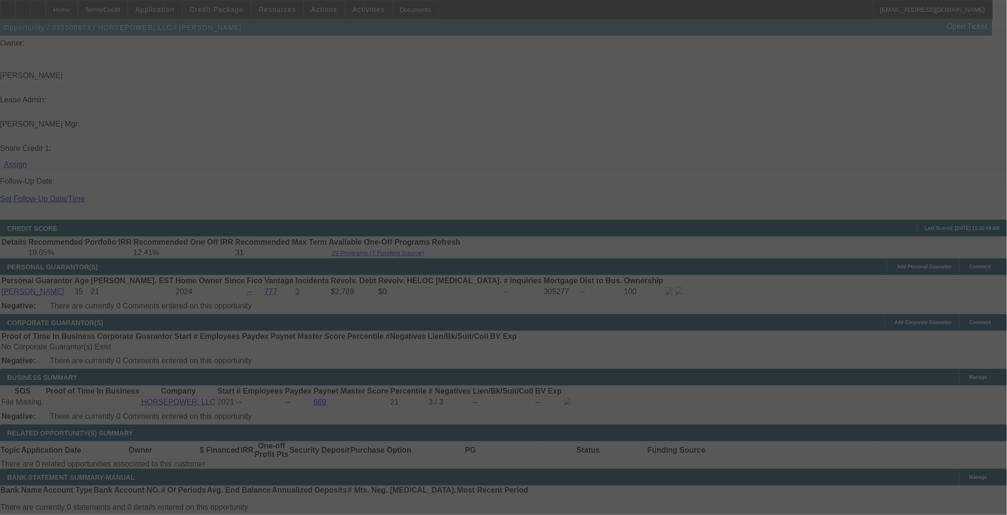
scroll to position [1214, 0]
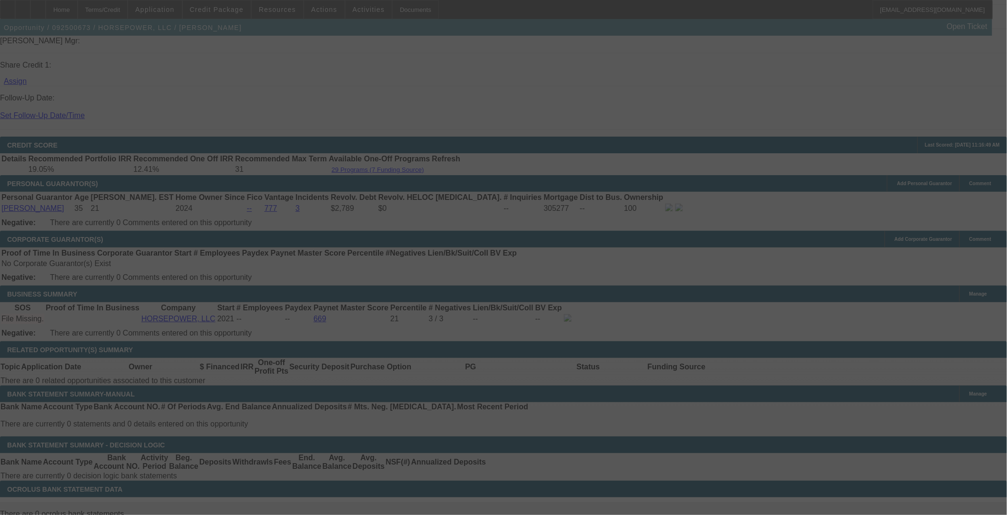
select select "0"
select select "3"
select select "0"
select select "6"
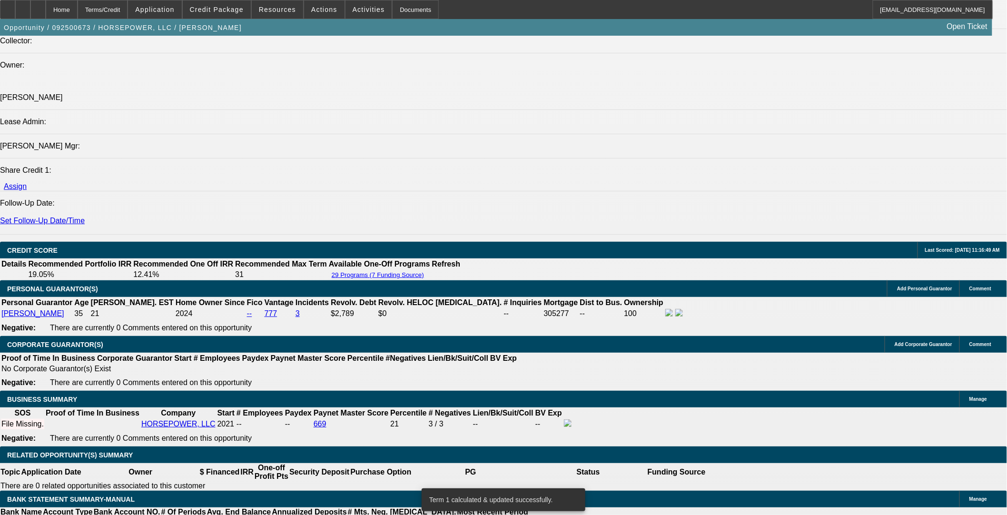
scroll to position [1108, 0]
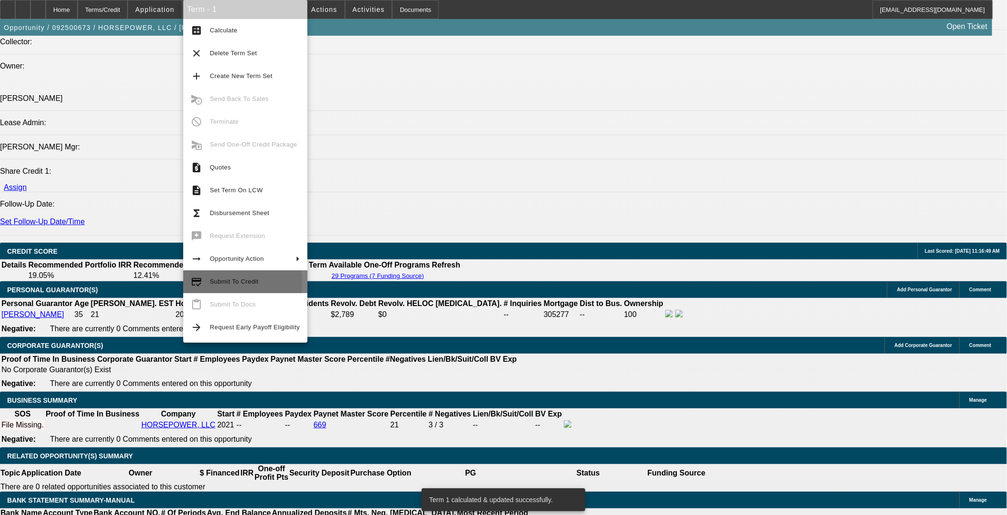
click at [217, 282] on span "Submit To Credit" at bounding box center [234, 281] width 49 height 7
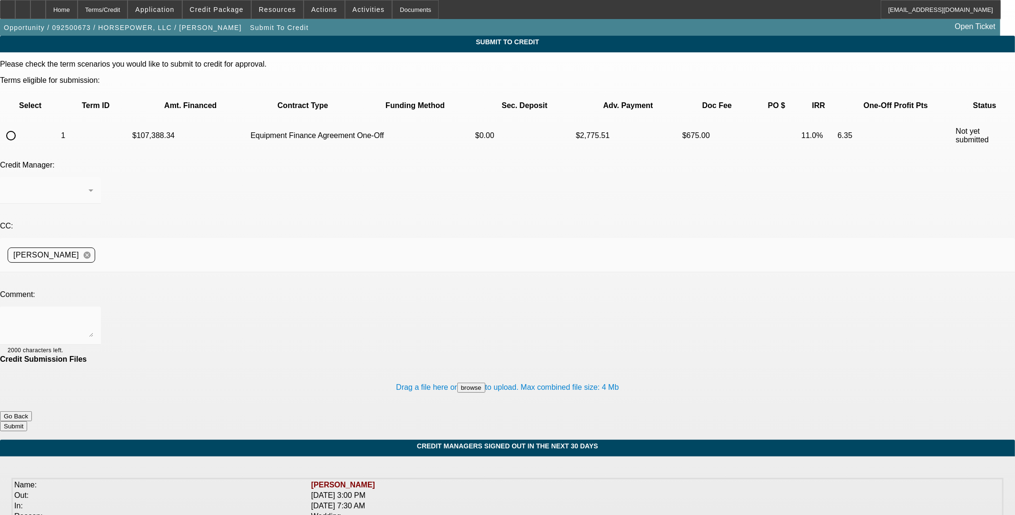
click at [20, 126] on input "radio" at bounding box center [10, 135] width 19 height 19
radio input "true"
click at [93, 314] on textarea at bounding box center [51, 325] width 86 height 23
type textarea "Please ok to Uni. Thanks"
click at [27, 421] on button "Submit" at bounding box center [13, 426] width 27 height 10
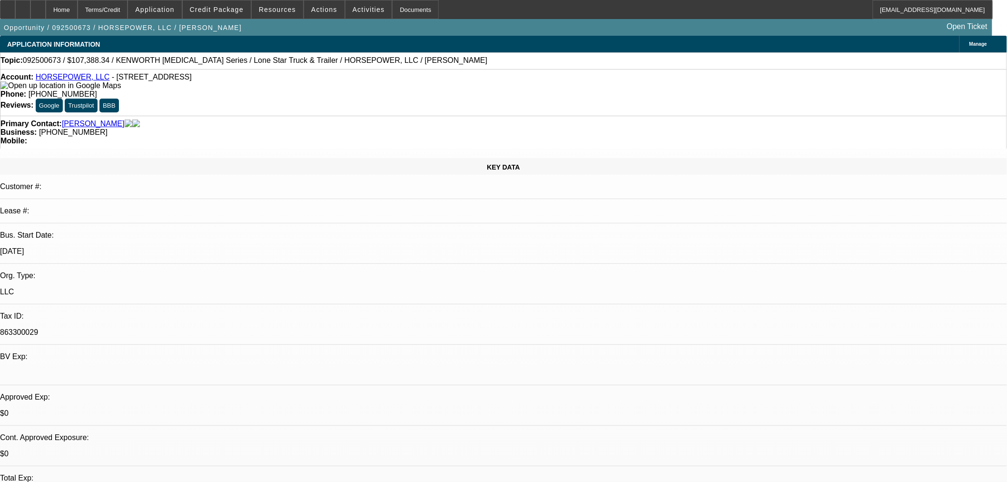
select select "0"
select select "3"
select select "0"
select select "6"
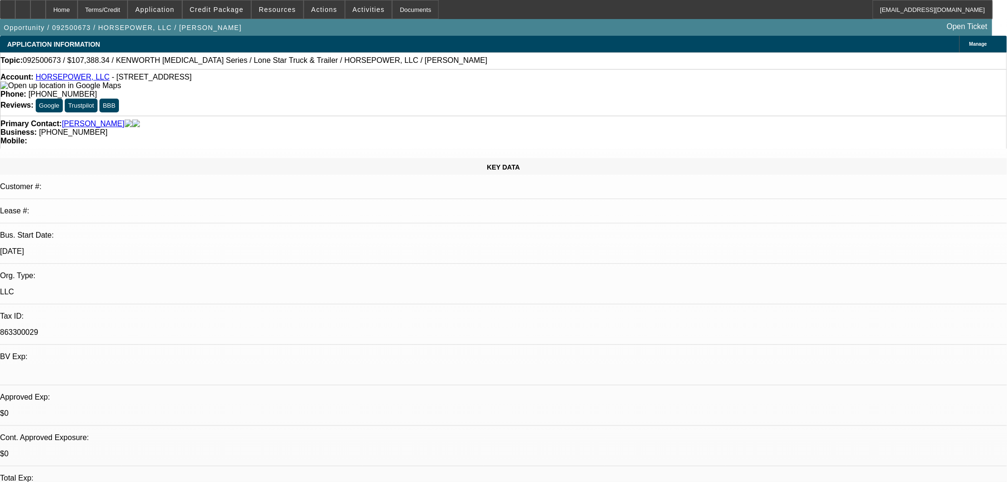
select select "0"
select select "3"
select select "0"
select select "6"
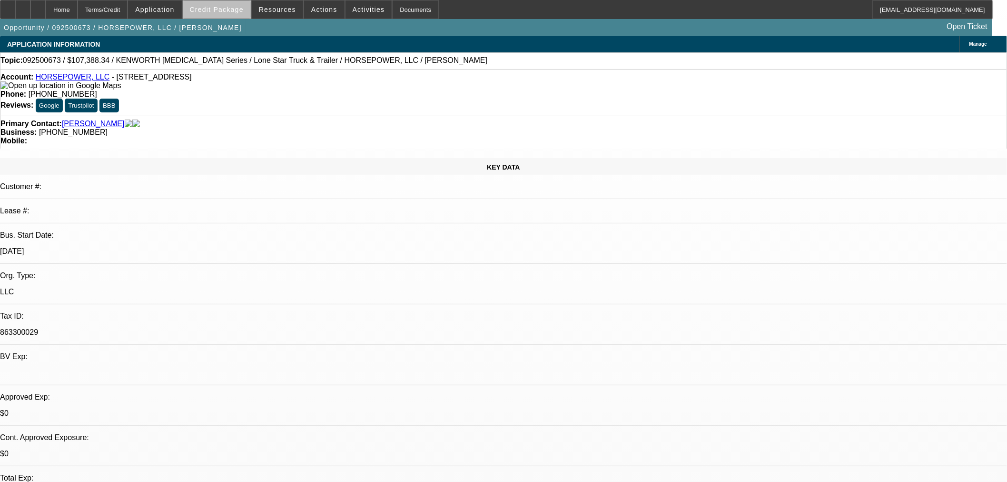
click at [236, 16] on span at bounding box center [217, 9] width 68 height 23
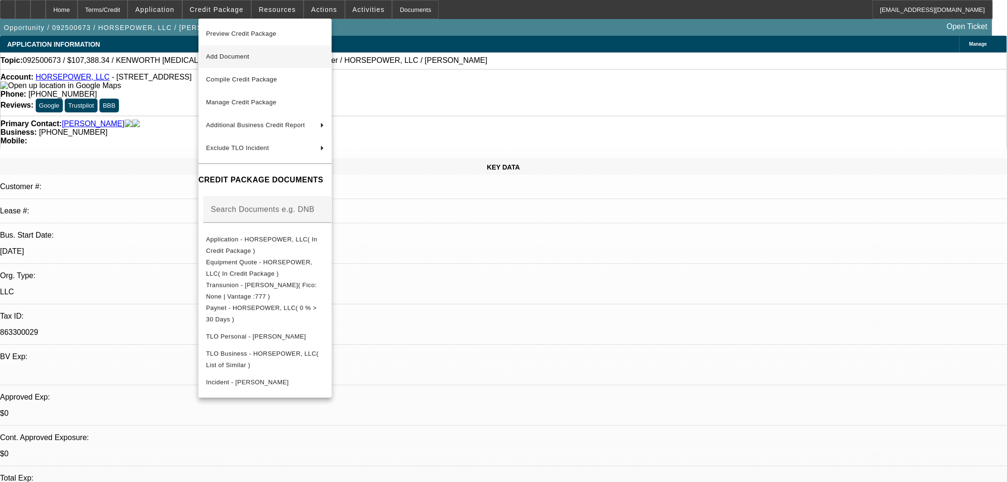
click at [249, 60] on span "Add Document" at bounding box center [265, 56] width 118 height 11
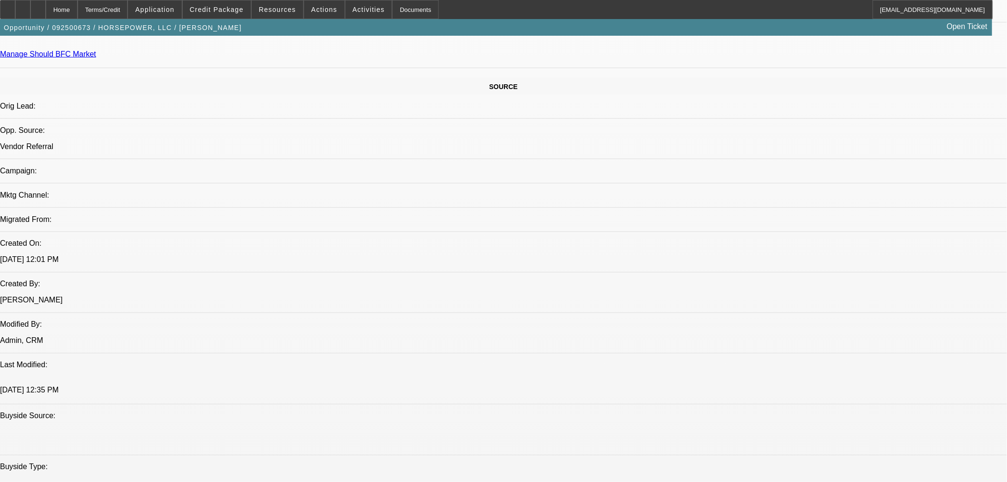
scroll to position [264, 0]
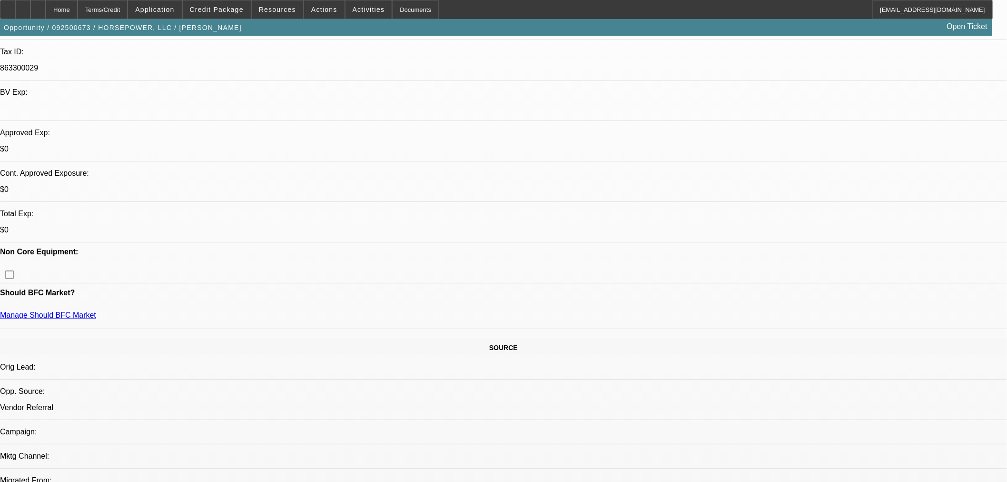
click at [231, 12] on span "Credit Package" at bounding box center [217, 10] width 54 height 8
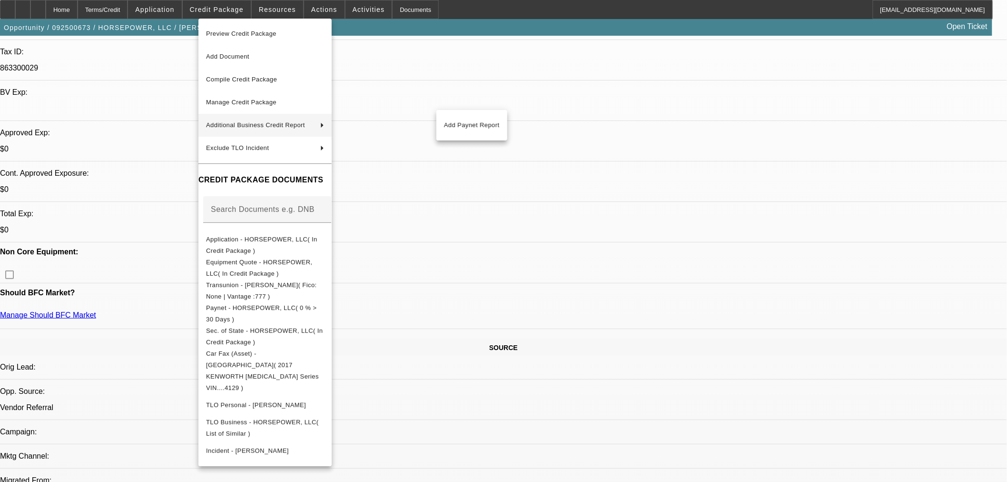
click at [741, 408] on div at bounding box center [503, 241] width 1007 height 482
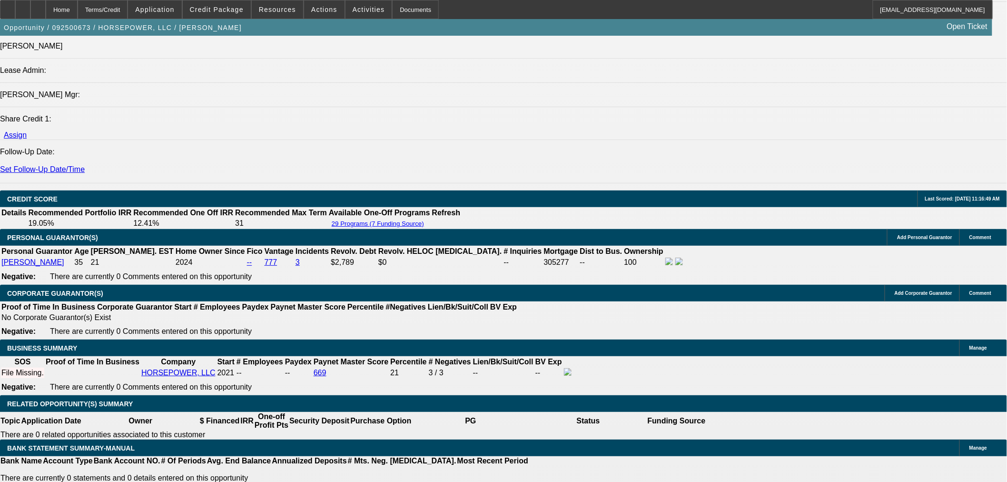
scroll to position [1005, 0]
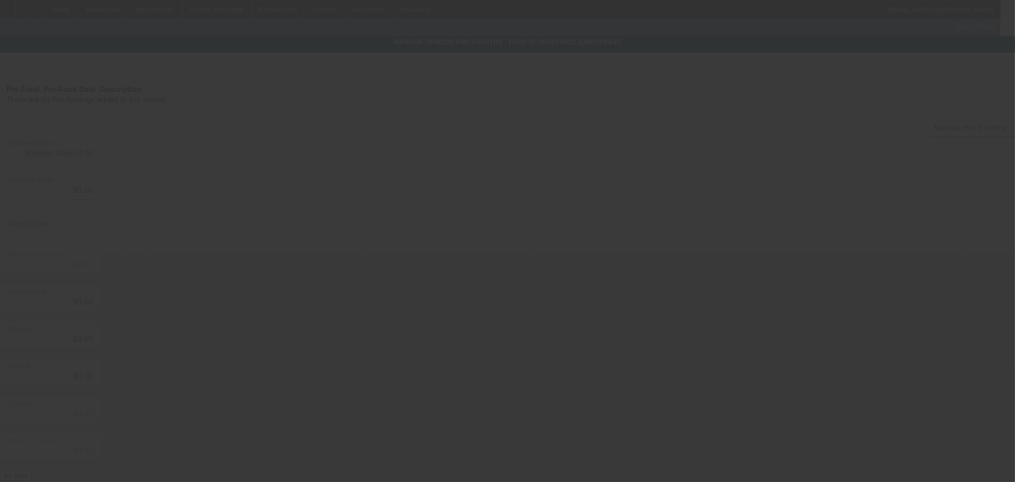
type input "$107,388.34"
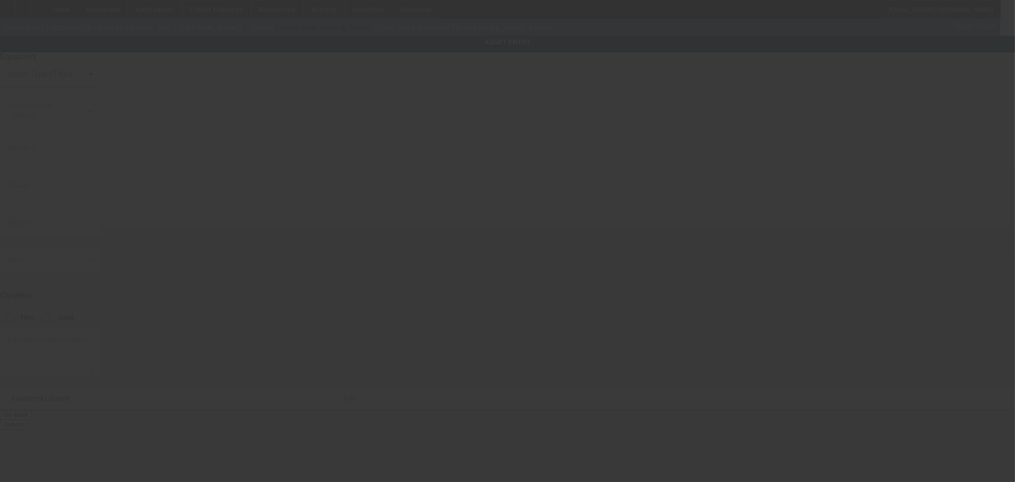
type input "[US_VEHICLE_IDENTIFICATION_NUMBER]"
type input "KENWORTH"
type input "[MEDICAL_DATA] Series"
radio input "true"
type textarea "Mechanic truck"
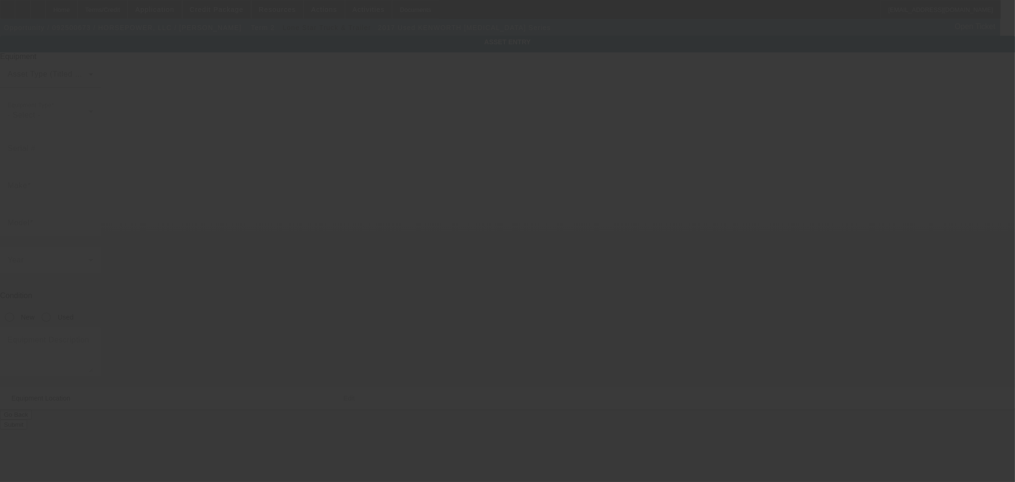
type input "[STREET_ADDRESS]"
type input "[GEOGRAPHIC_DATA]"
type input "76240"
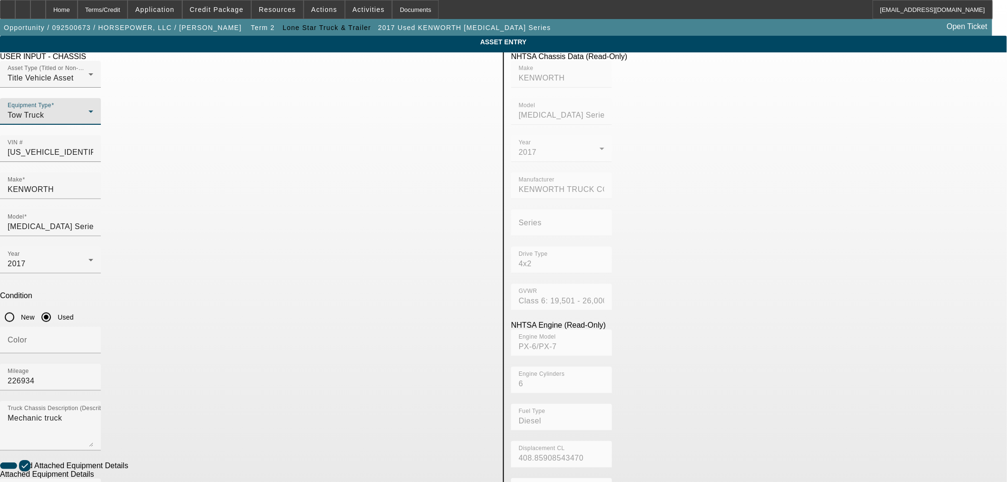
click at [89, 121] on div "Tow Truck" at bounding box center [48, 114] width 81 height 11
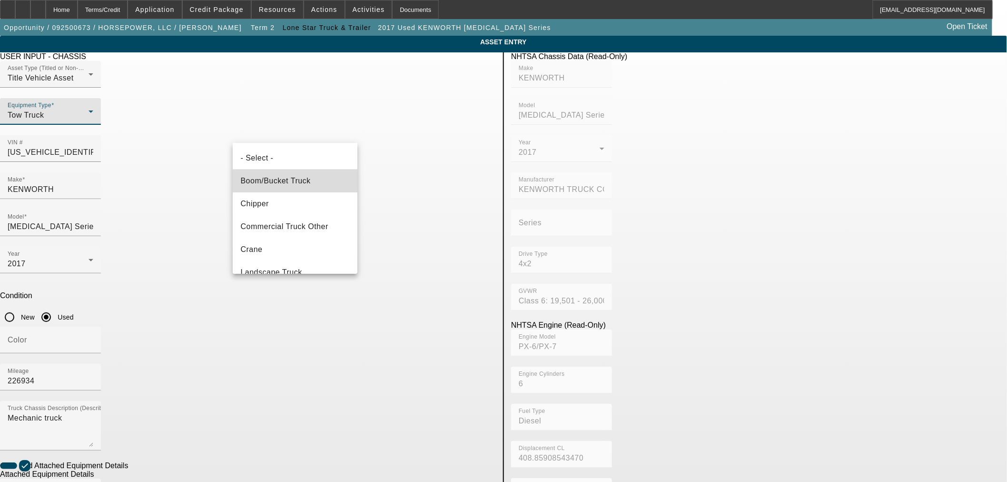
click at [310, 177] on span "Boom/Bucket Truck" at bounding box center [275, 180] width 70 height 11
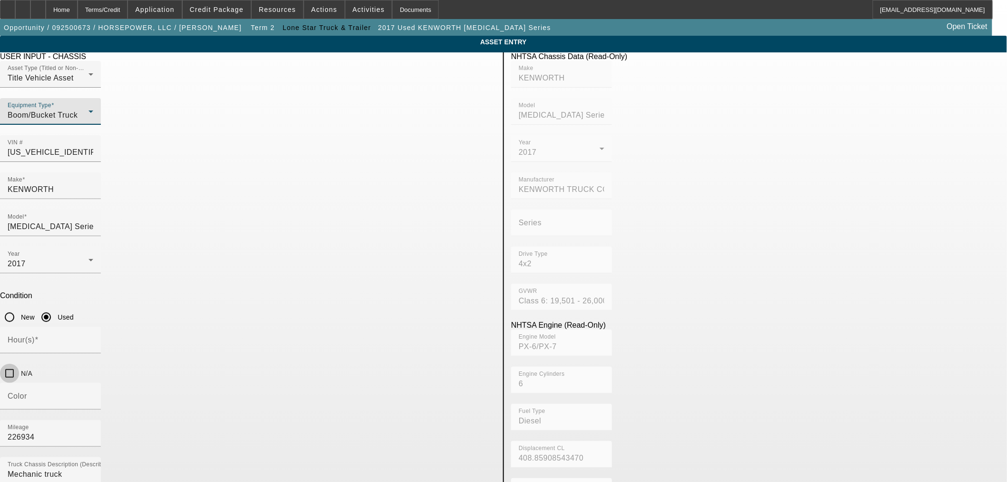
click at [19, 364] on input "N/A" at bounding box center [9, 373] width 19 height 19
checkbox input "true"
click at [230, 10] on span "Credit Package" at bounding box center [217, 10] width 54 height 8
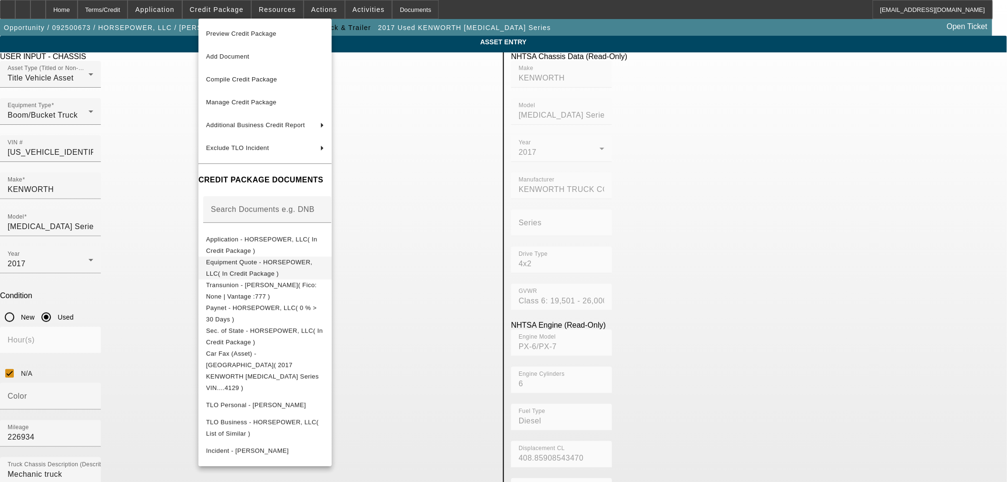
click at [279, 267] on span "Equipment Quote - HORSEPOWER, LLC( In Credit Package )" at bounding box center [265, 267] width 118 height 23
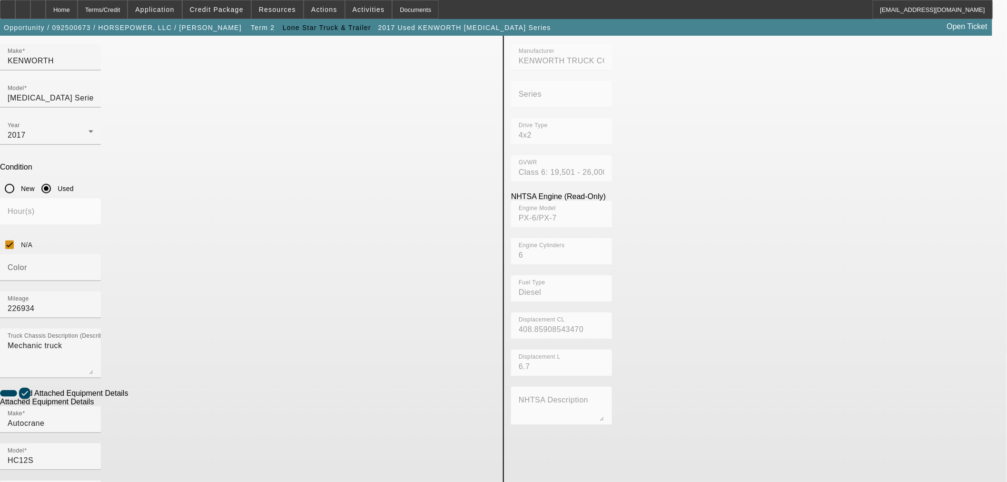
scroll to position [162, 0]
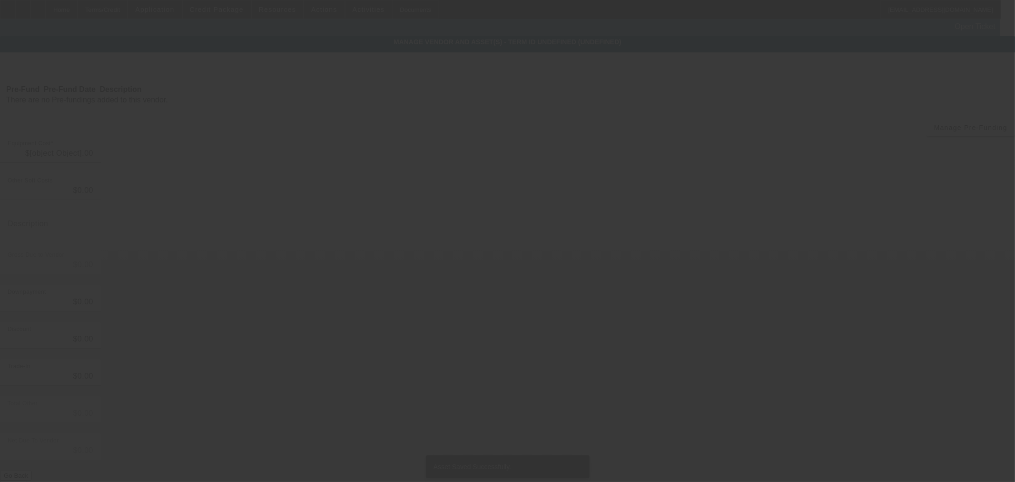
type input "$107,388.34"
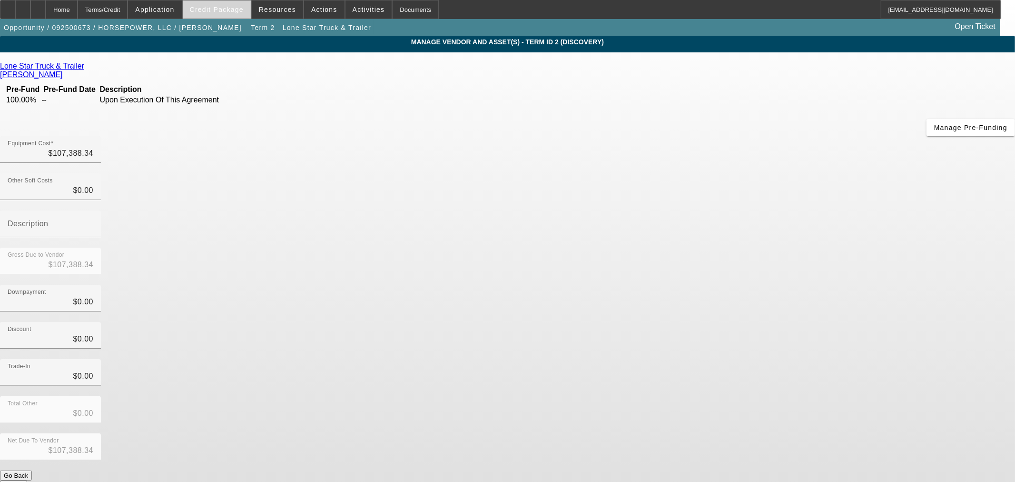
click at [244, 10] on span "Credit Package" at bounding box center [217, 10] width 54 height 8
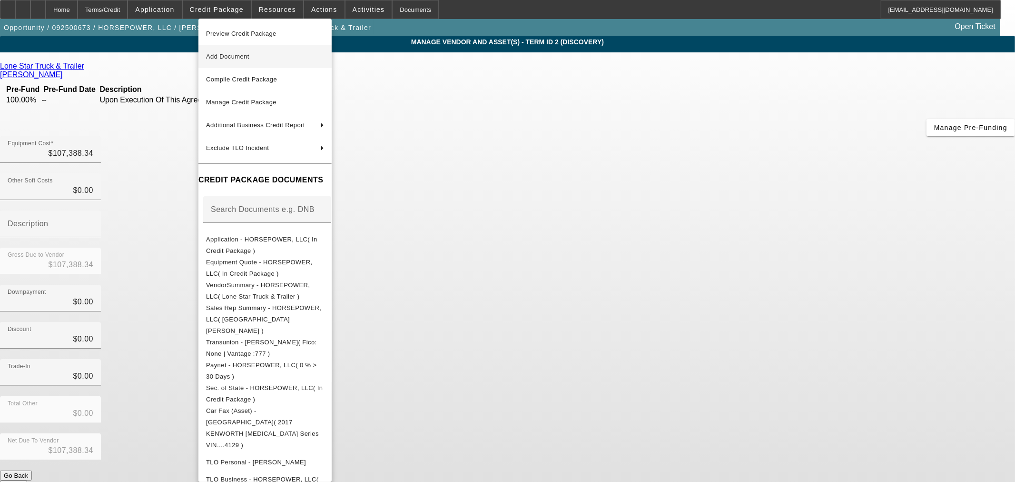
click at [236, 55] on span "Add Document" at bounding box center [227, 56] width 43 height 7
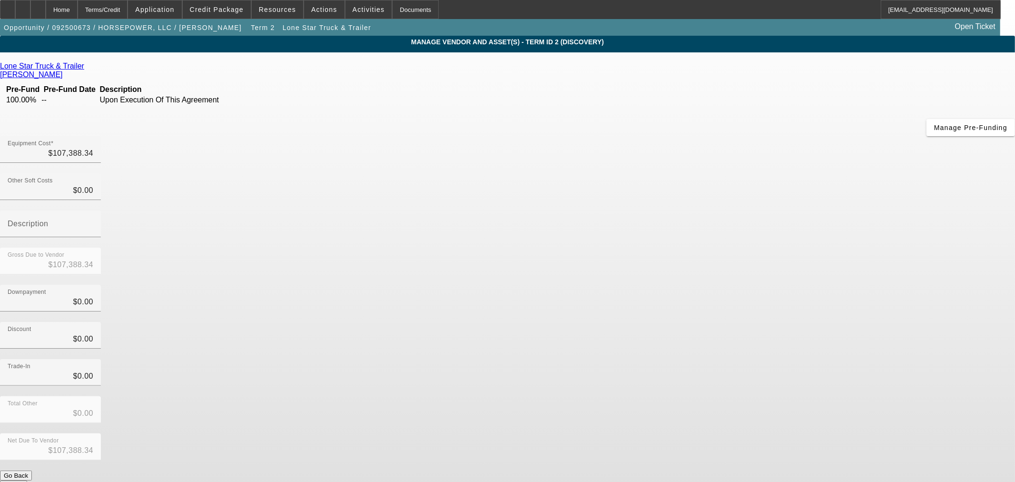
click at [93, 191] on app-vendor-asset-manage "MANAGE VENDOR AND ASSET(S) - Term ID 2 (Discovery) Remove Vendor Lone Star Truc…" at bounding box center [507, 291] width 1015 height 511
click at [238, 10] on span "Credit Package" at bounding box center [217, 10] width 54 height 8
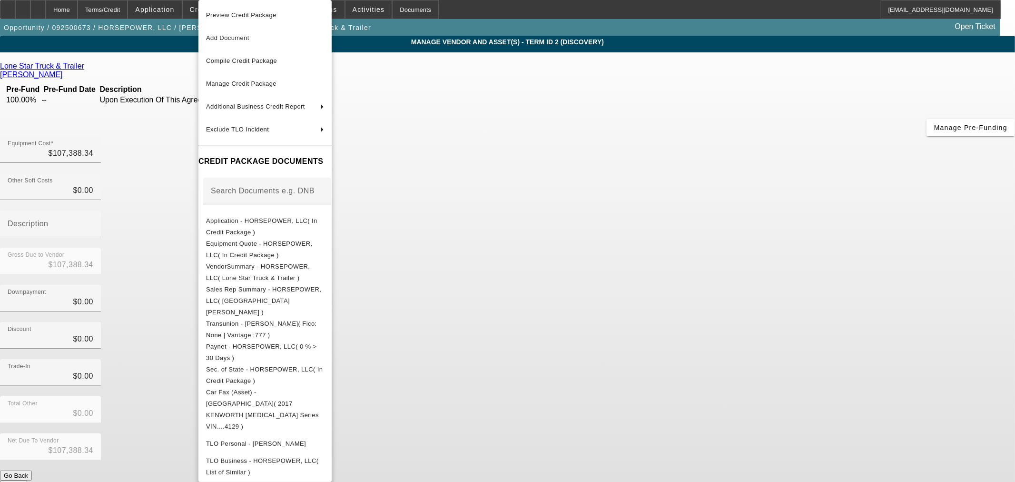
click at [109, 296] on div at bounding box center [507, 241] width 1015 height 482
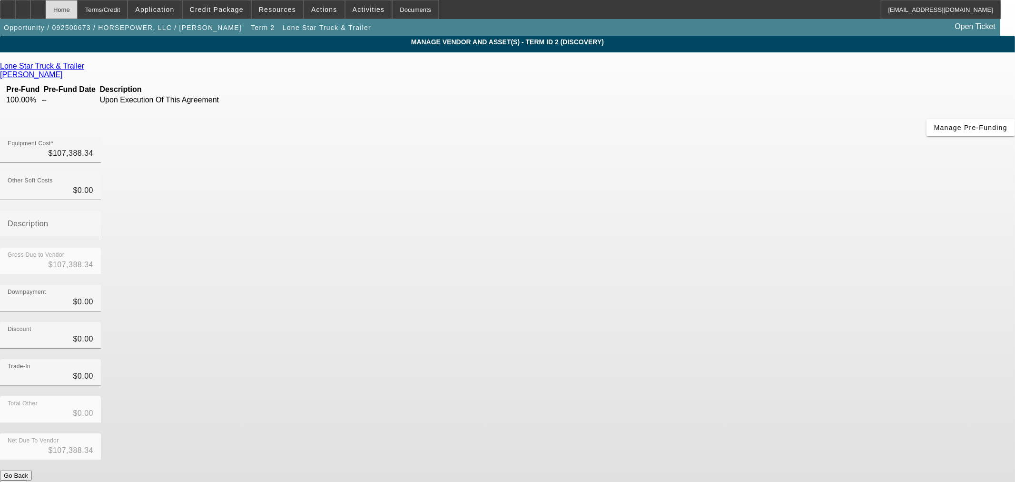
click at [78, 10] on div "Home" at bounding box center [62, 9] width 32 height 19
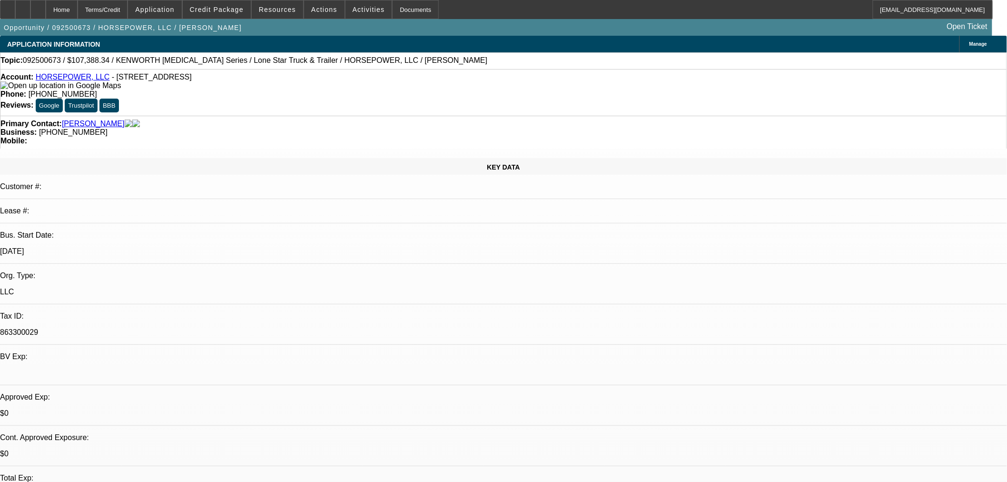
select select "0"
select select "3"
select select "0"
select select "6"
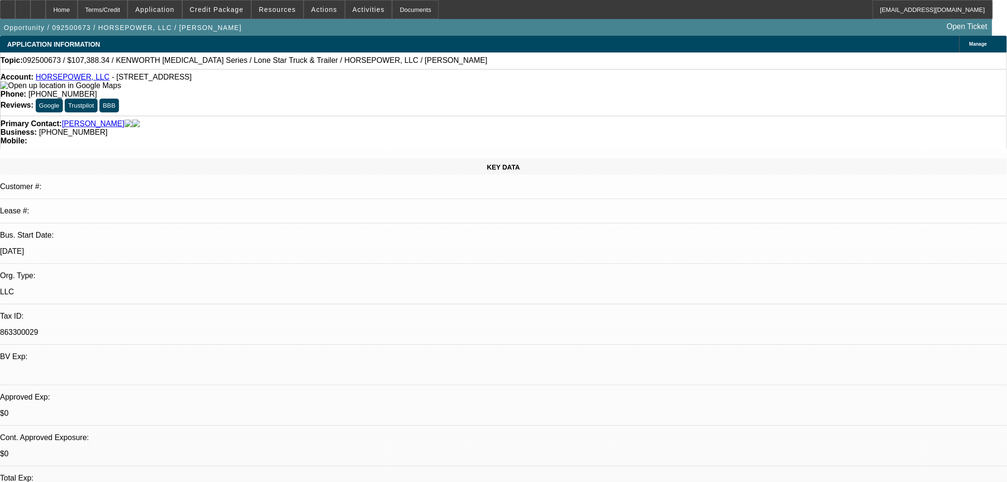
select select "0"
select select "3"
select select "0"
select select "6"
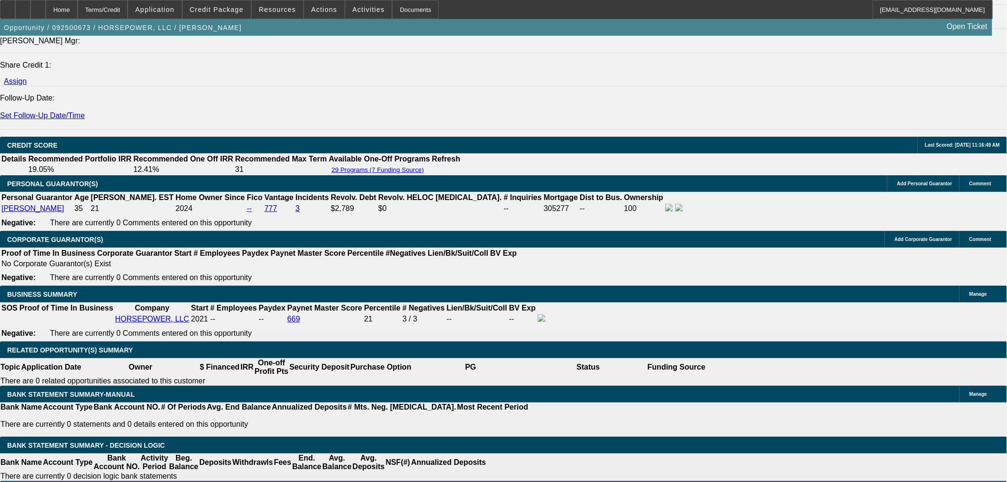
scroll to position [1216, 0]
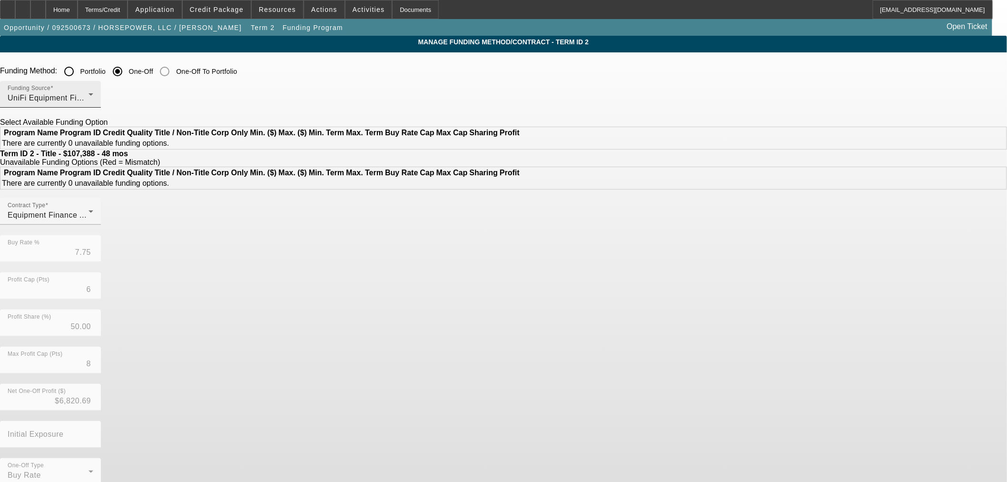
click at [93, 100] on div at bounding box center [93, 100] width 0 height 0
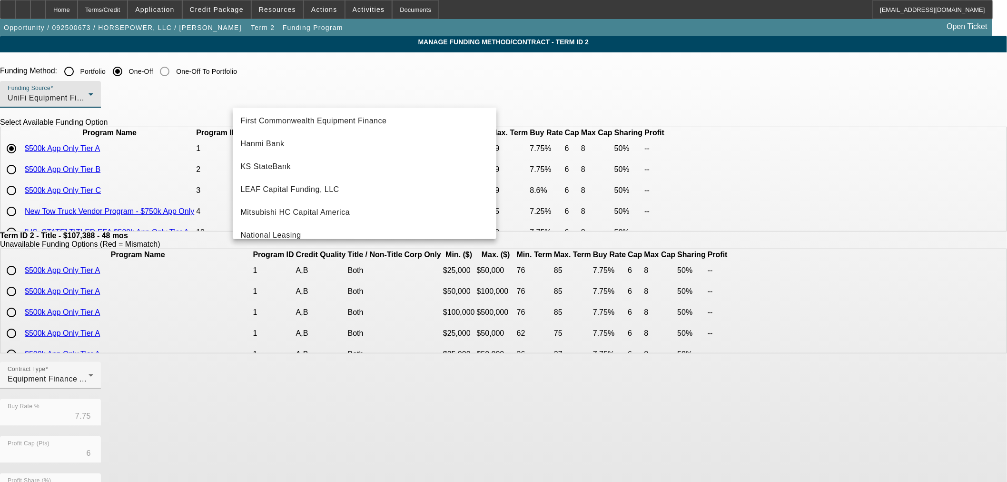
scroll to position [107, 0]
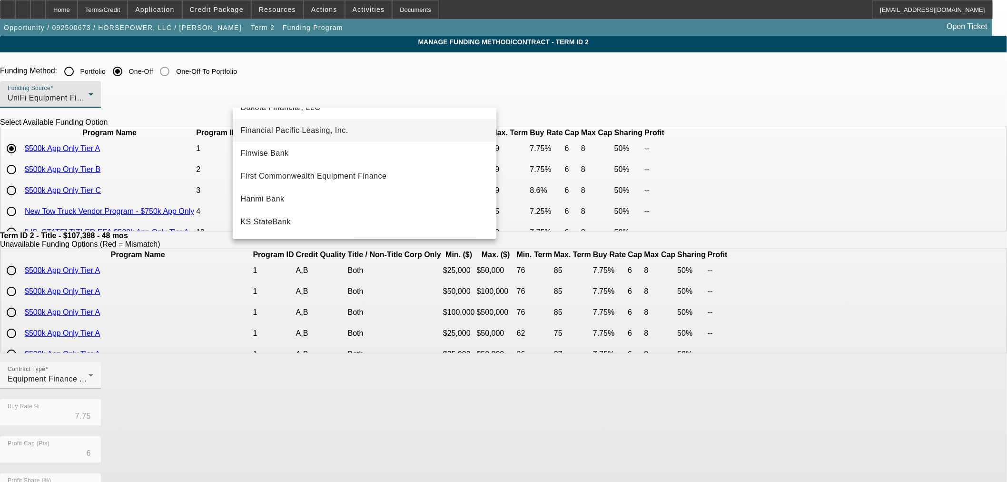
click at [289, 127] on span "Financial Pacific Leasing, Inc." at bounding box center [294, 130] width 108 height 11
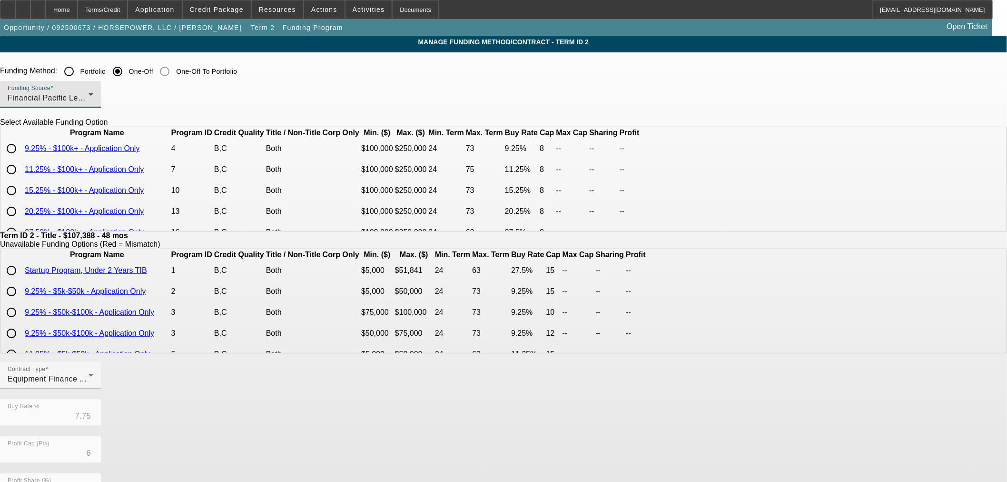
click at [89, 103] on div "Financial Pacific Leasing, Inc." at bounding box center [48, 97] width 81 height 11
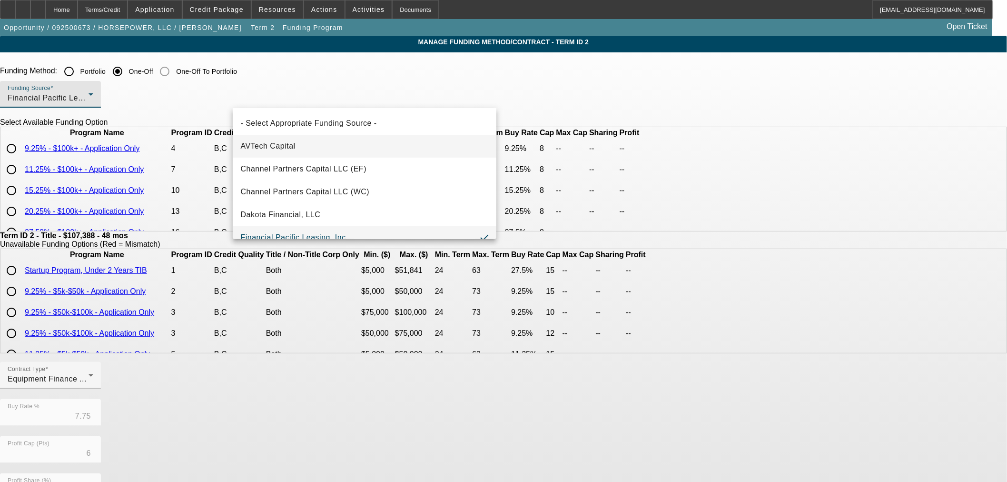
scroll to position [10, 0]
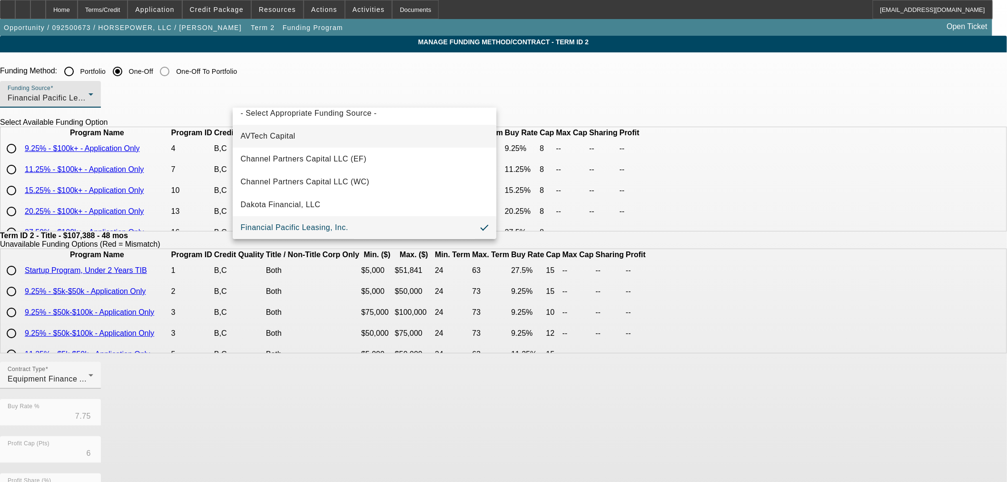
click at [306, 145] on mat-option "AVTech Capital" at bounding box center [365, 136] width 264 height 23
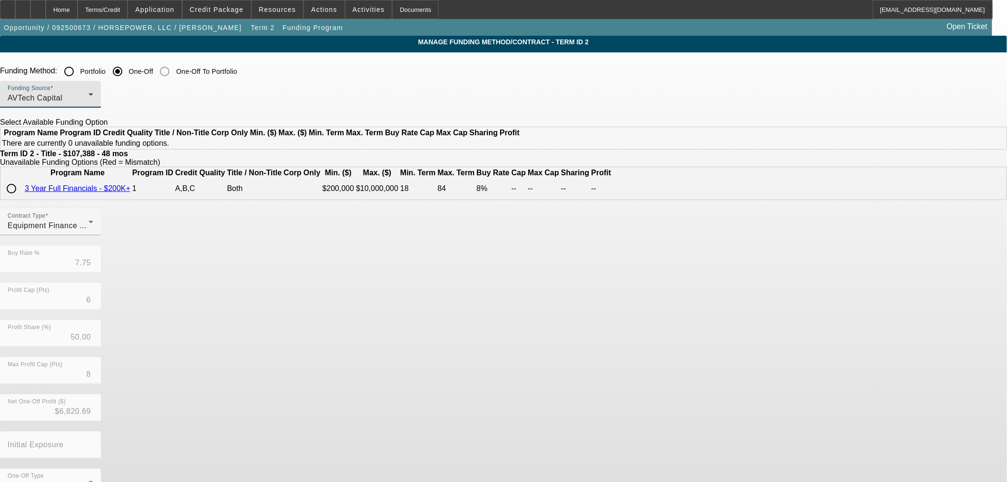
click at [89, 98] on div "AVTech Capital" at bounding box center [48, 97] width 81 height 11
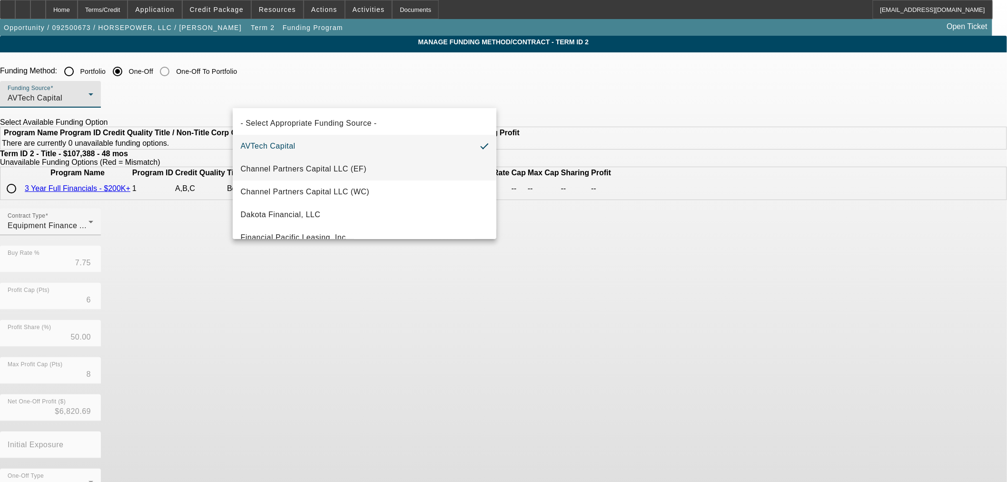
click at [299, 164] on span "Channel Partners Capital LLC (EF)" at bounding box center [303, 168] width 126 height 11
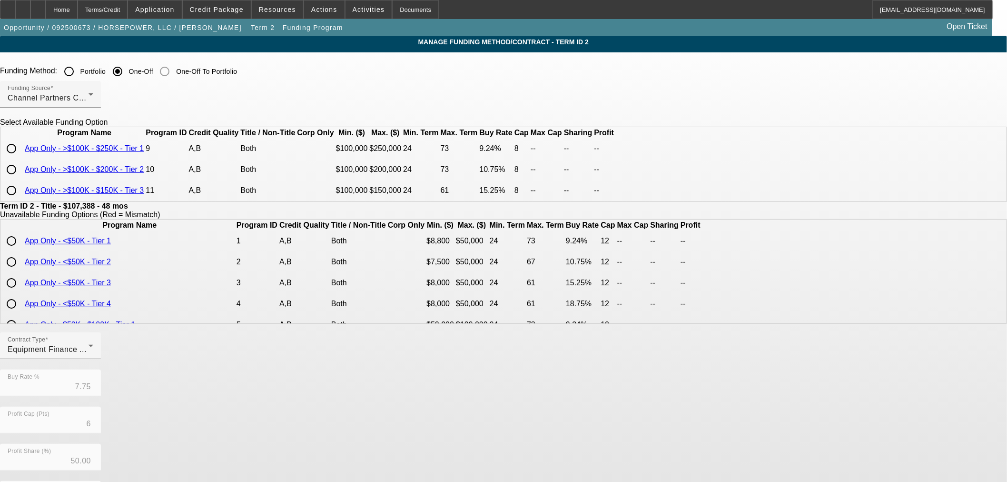
click at [21, 158] on input "radio" at bounding box center [11, 148] width 19 height 19
radio input "true"
type input "9.24"
type input "8"
click at [234, 7] on span "Credit Package" at bounding box center [217, 10] width 54 height 8
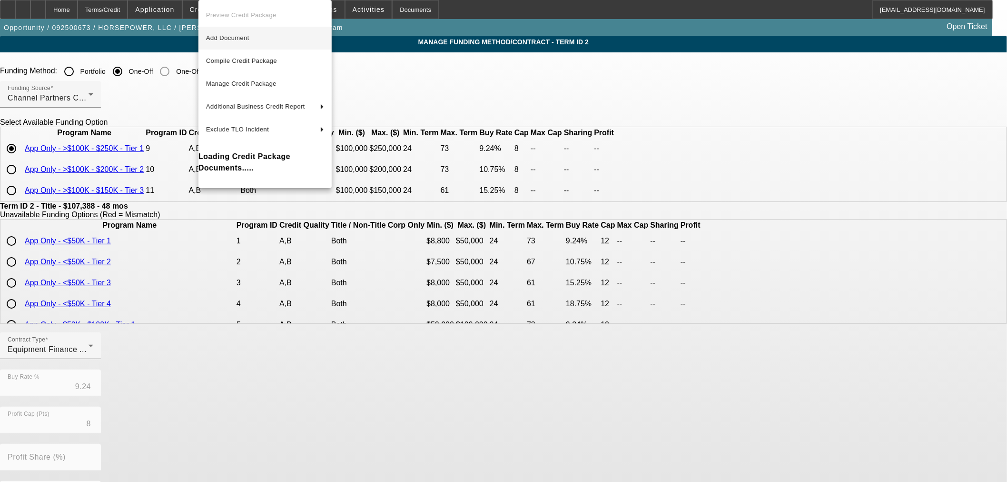
click at [241, 41] on span "Add Document" at bounding box center [265, 37] width 118 height 11
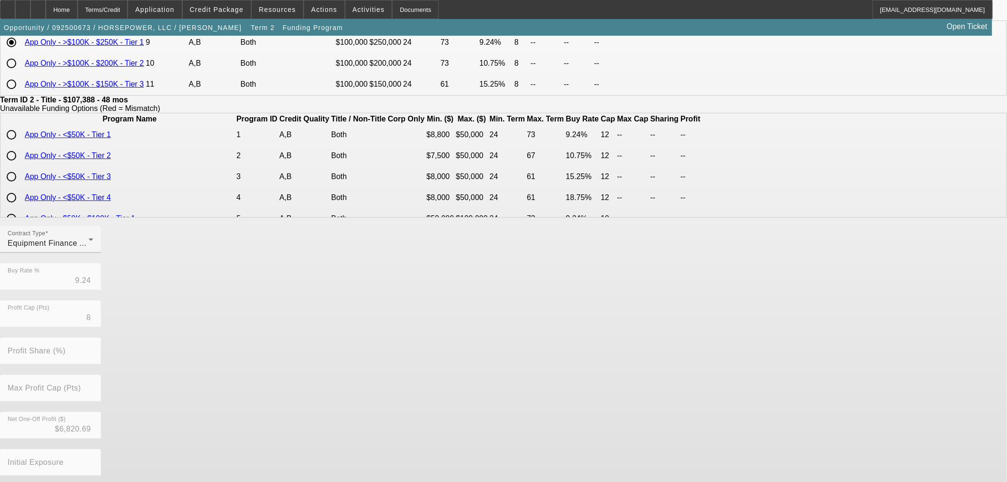
scroll to position [163, 0]
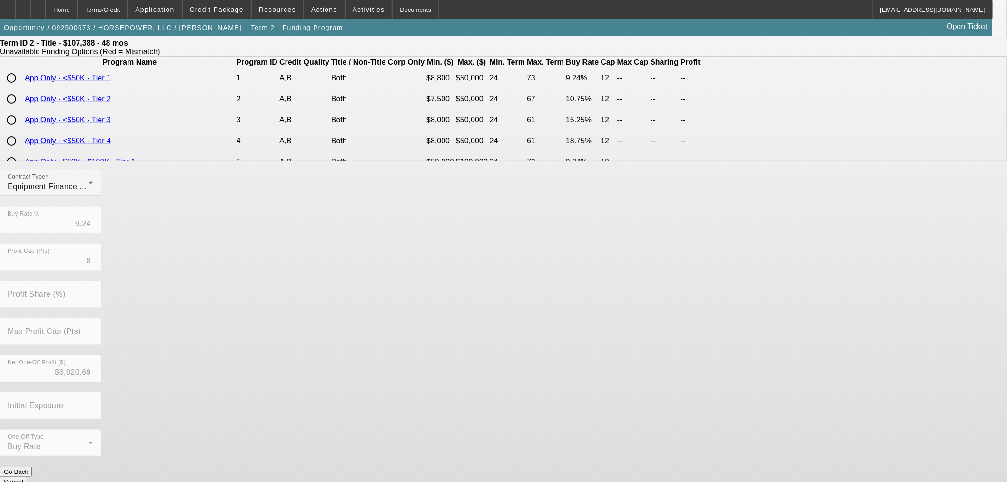
click at [27, 476] on button "Submit" at bounding box center [13, 481] width 27 height 10
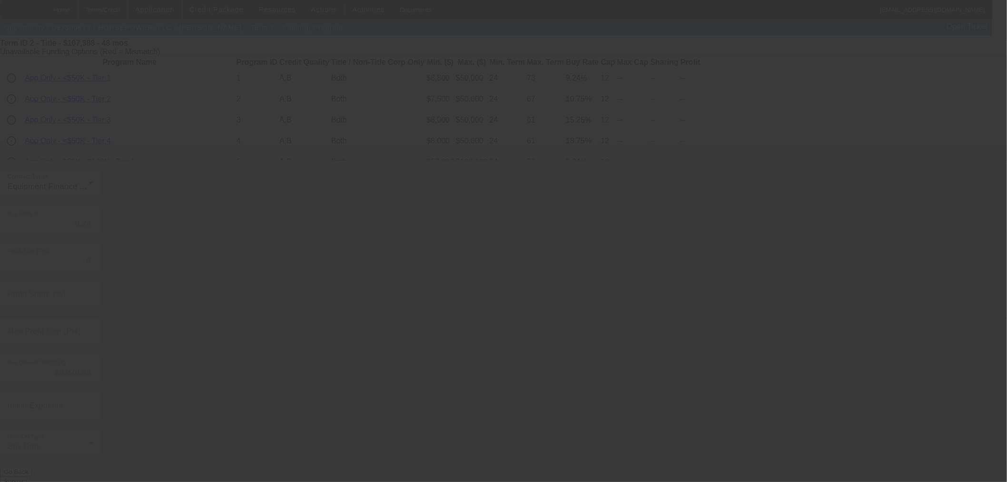
type input "7.75"
type input "6"
type input "50.00"
type input "8"
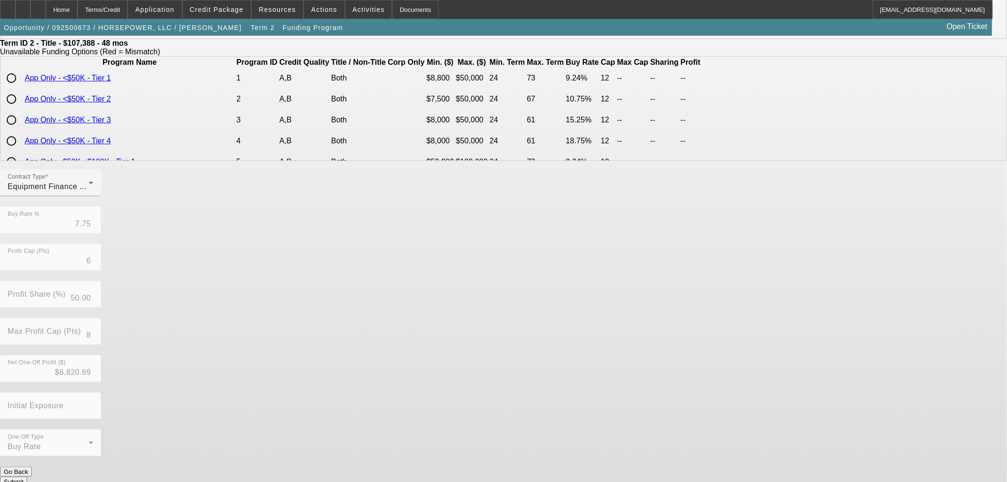
scroll to position [0, 0]
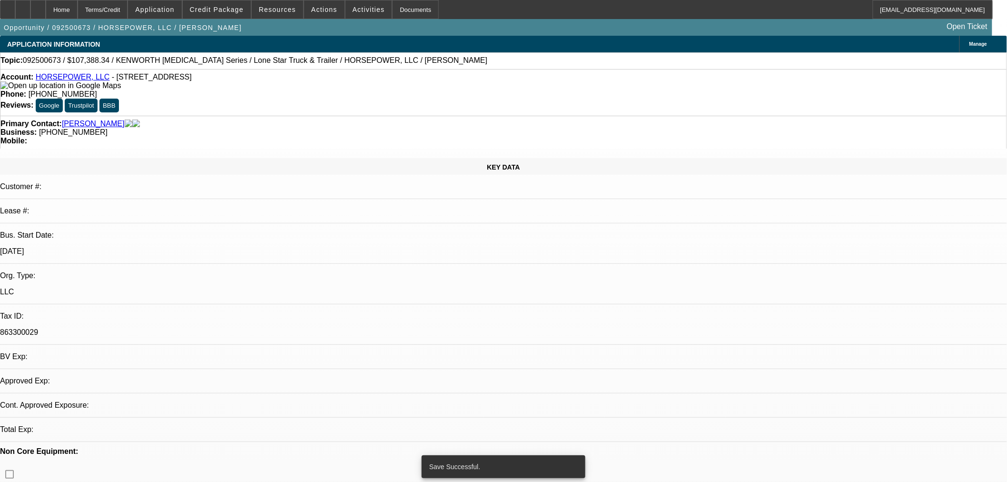
select select "0"
select select "3"
select select "0"
select select "6"
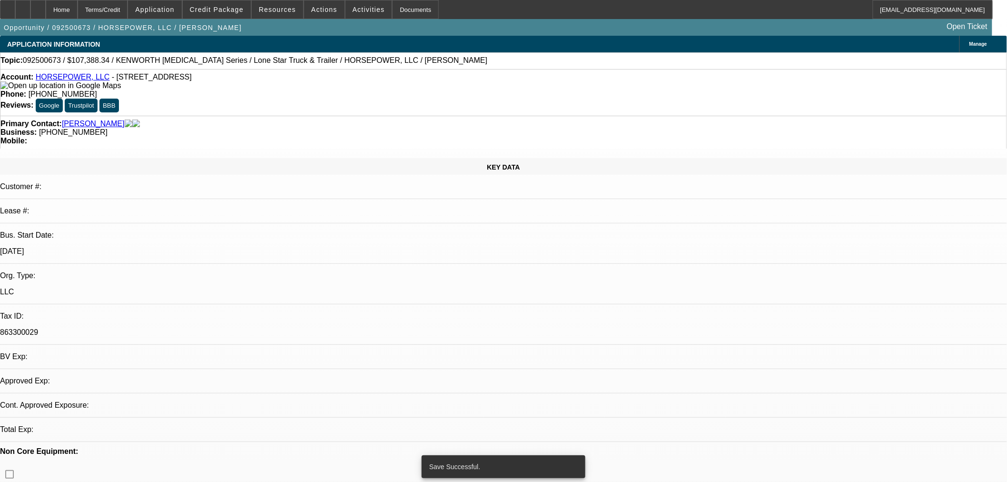
select select "0"
select select "3"
select select "0"
select select "6"
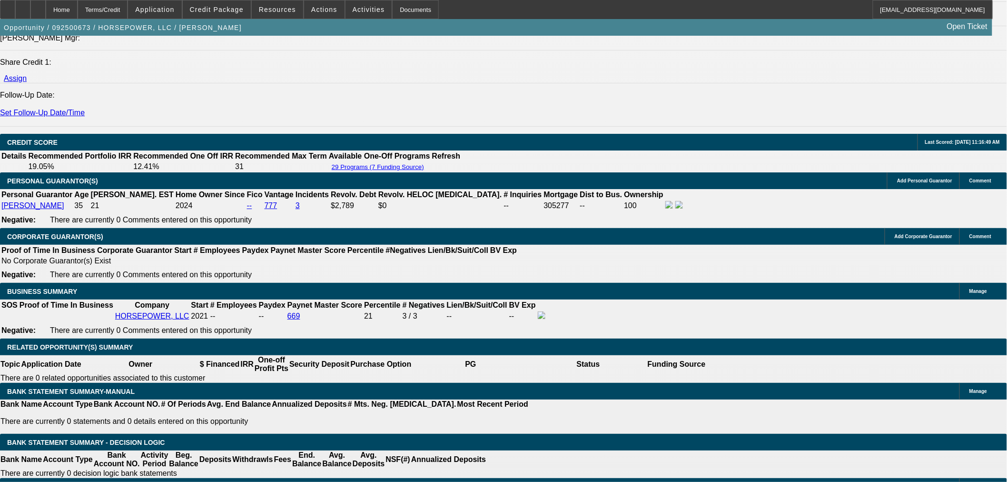
scroll to position [1216, 0]
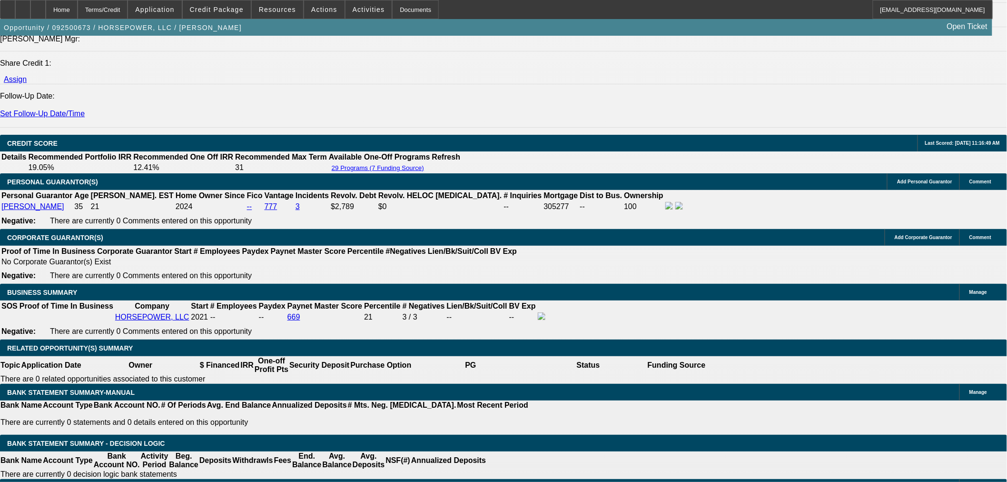
drag, startPoint x: 218, startPoint y: 388, endPoint x: 279, endPoint y: 365, distance: 65.3
type input "UNKNOWN"
type input "11"
type input "$2,775.51"
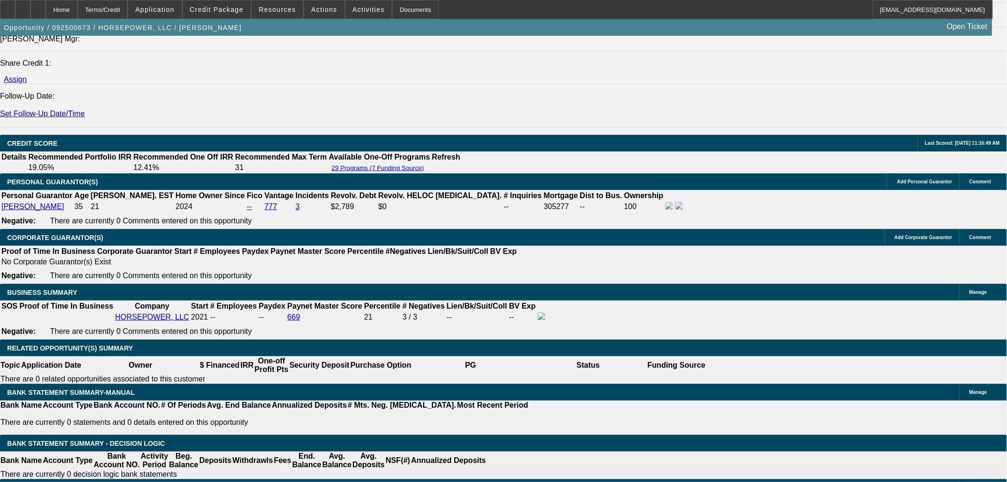
type input "11.5"
type input "$2,801.66"
type input "11.5"
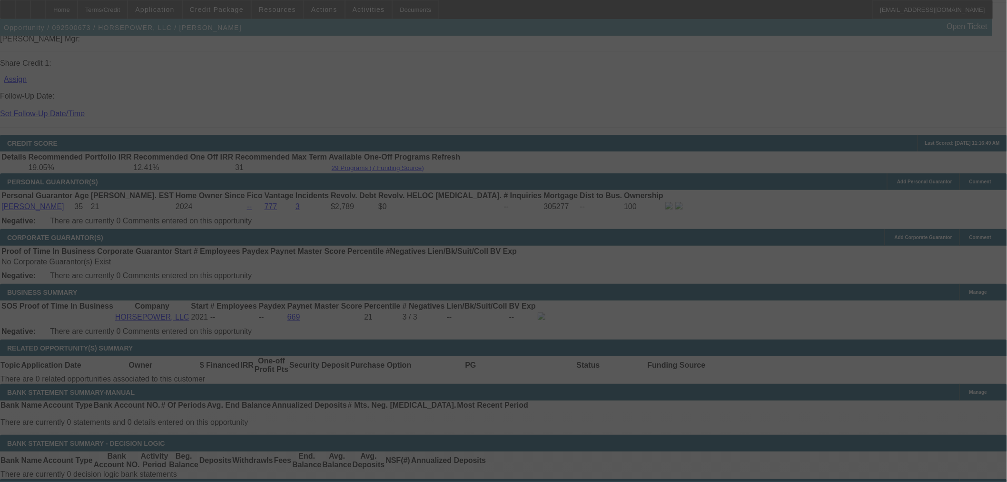
select select "0"
select select "3"
select select "0"
select select "6"
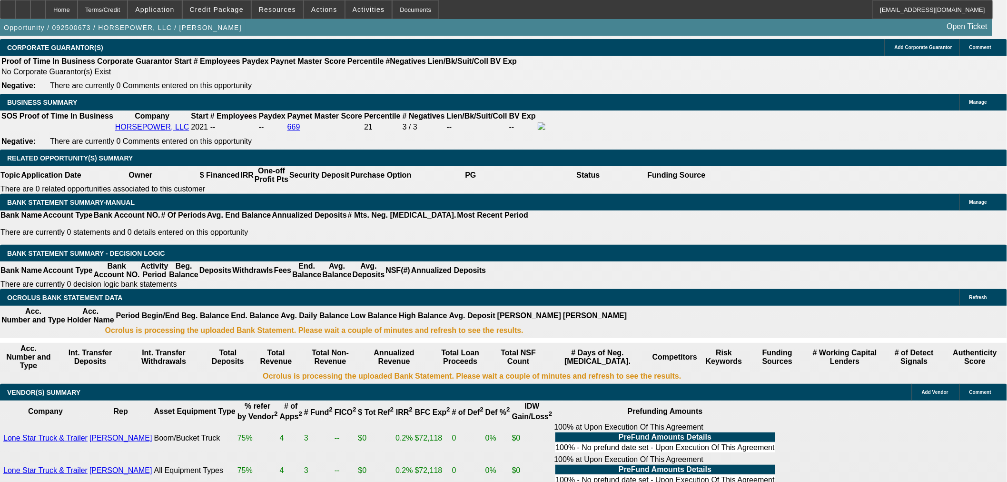
scroll to position [1269, 0]
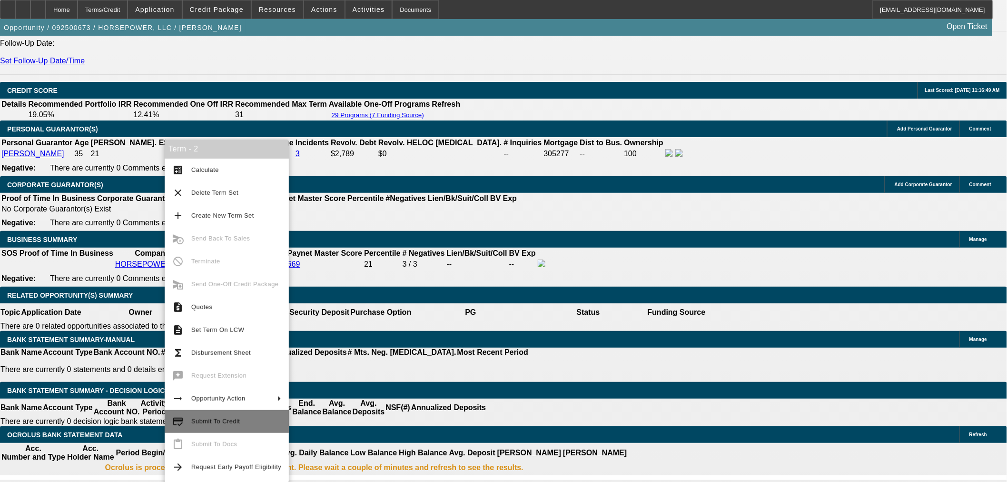
click at [218, 420] on span "Submit To Credit" at bounding box center [215, 420] width 49 height 7
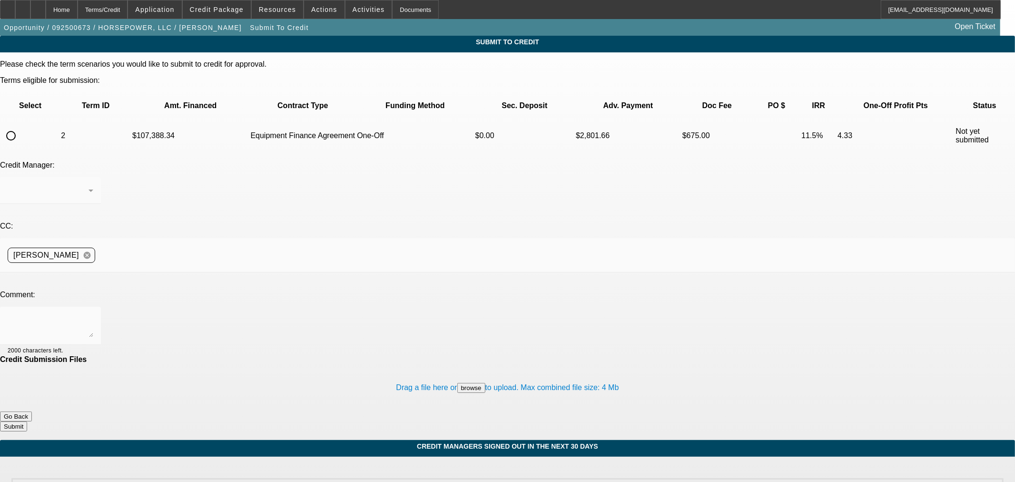
click at [20, 126] on input "radio" at bounding box center [10, 135] width 19 height 19
radio input "true"
click at [93, 314] on textarea at bounding box center [51, 325] width 86 height 23
type textarea "Please ok to CPEF. Thanks"
click at [27, 421] on button "Submit" at bounding box center [13, 426] width 27 height 10
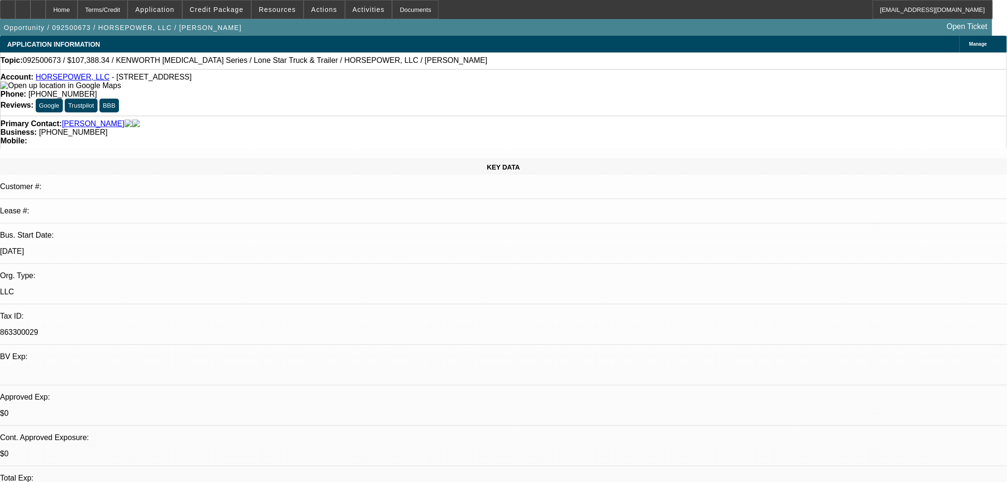
select select "0"
select select "3"
select select "0"
select select "6"
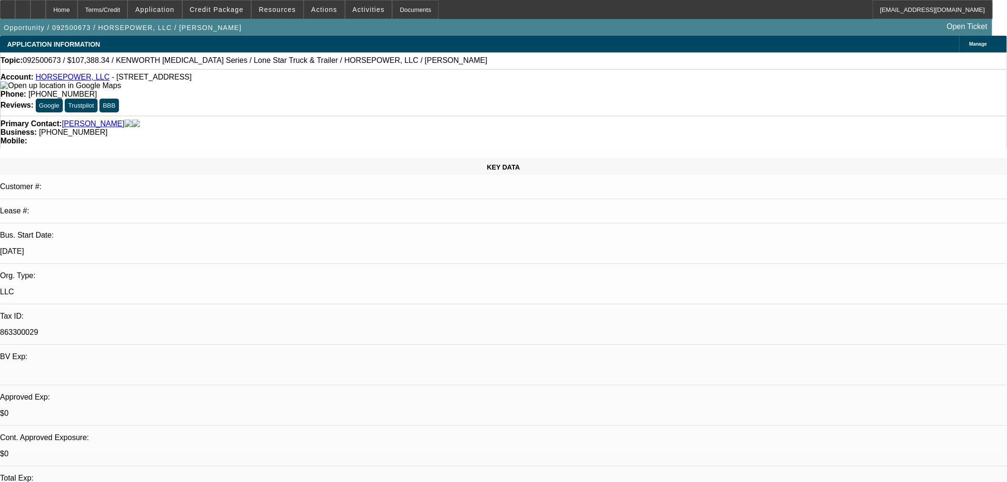
select select "0"
select select "3"
select select "0"
select select "6"
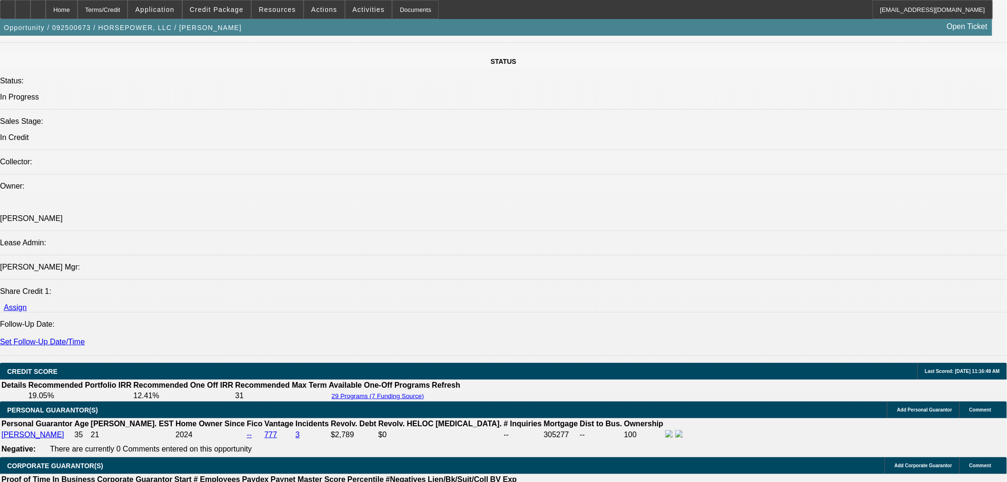
scroll to position [1057, 0]
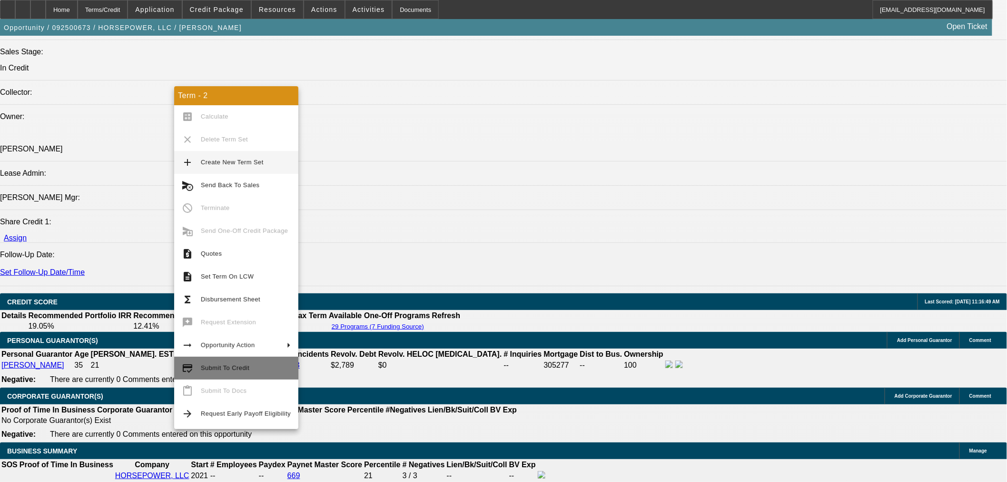
click at [203, 374] on button "credit_score Submit To Credit" at bounding box center [236, 367] width 124 height 23
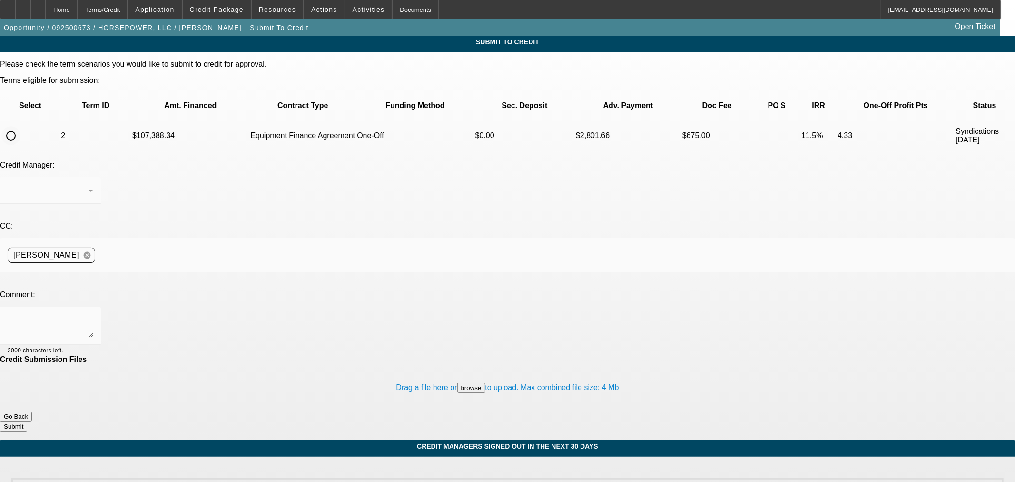
click at [20, 126] on input "radio" at bounding box center [10, 135] width 19 height 19
radio input "true"
click at [93, 314] on textarea at bounding box center [51, 325] width 86 height 23
type textarea "Please ok to CPEF. Thanks"
click at [27, 421] on button "Submit" at bounding box center [13, 426] width 27 height 10
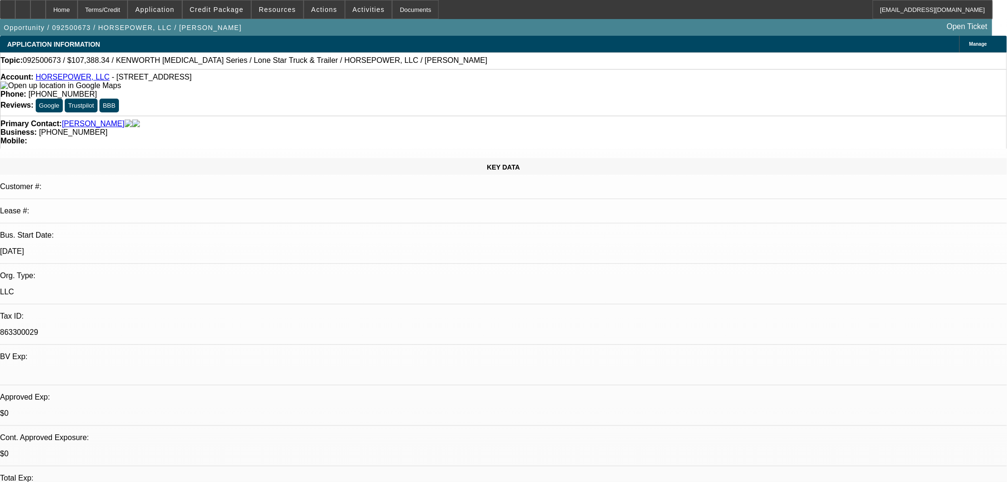
select select "0"
select select "3"
select select "0"
select select "6"
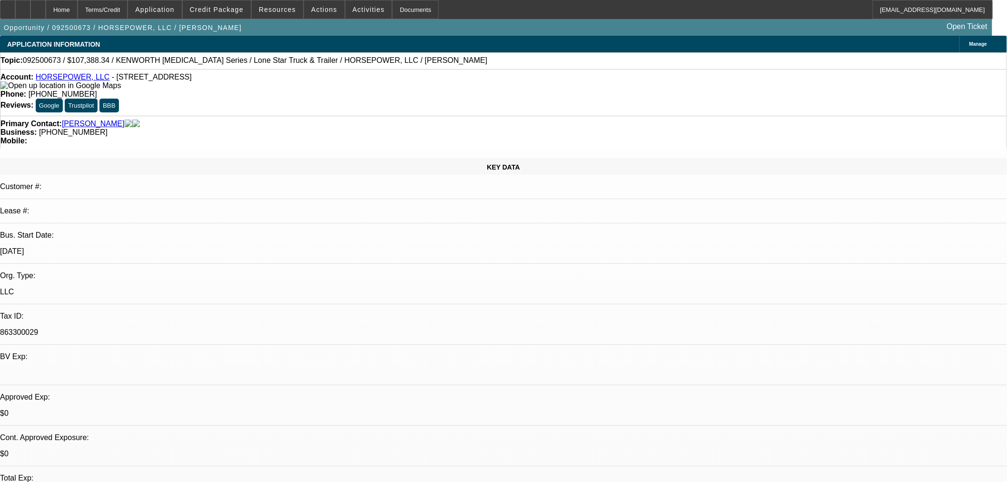
select select "0"
select select "3"
select select "0"
select select "6"
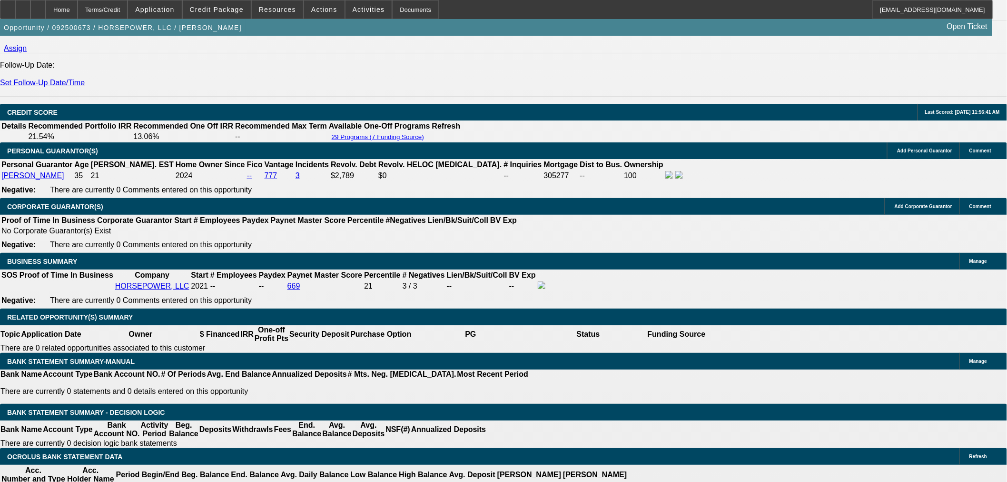
scroll to position [1238, 0]
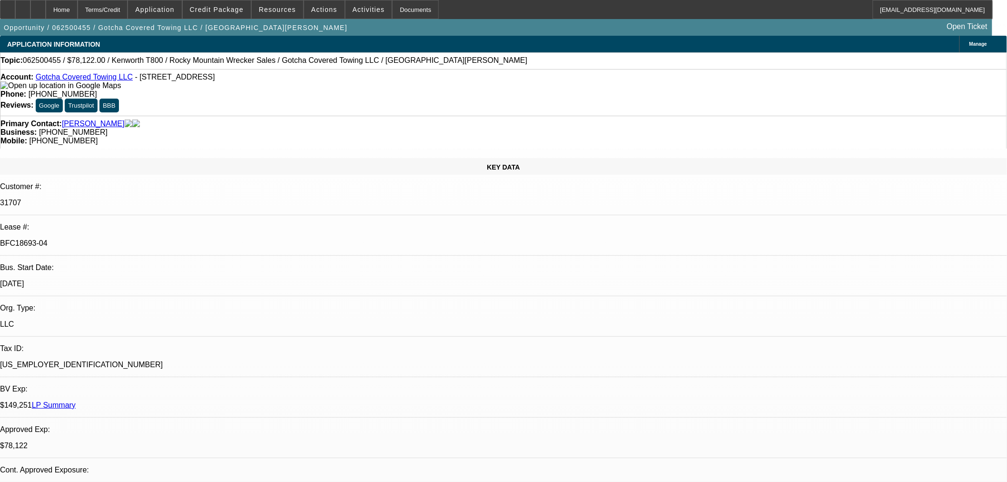
select select "0"
select select "3"
select select "0.1"
select select "4"
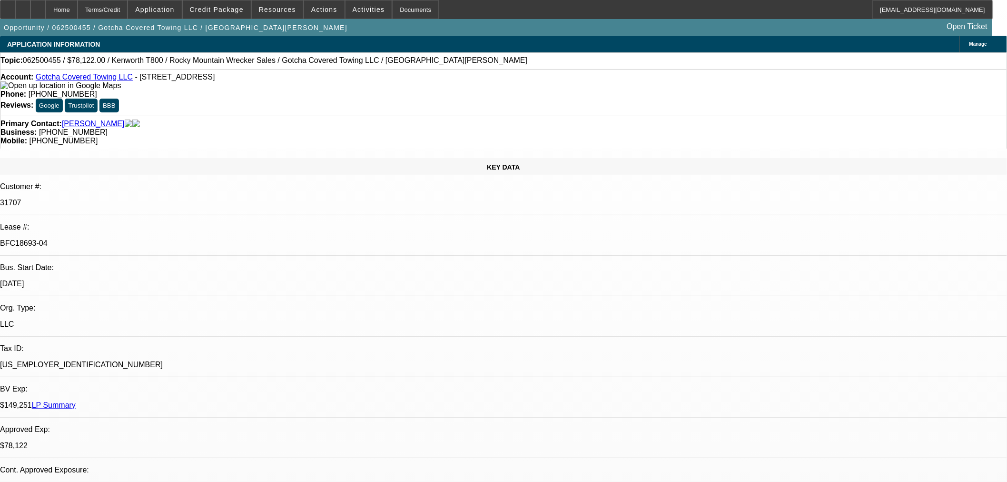
select select "0"
select select "3"
select select "0.1"
select select "4"
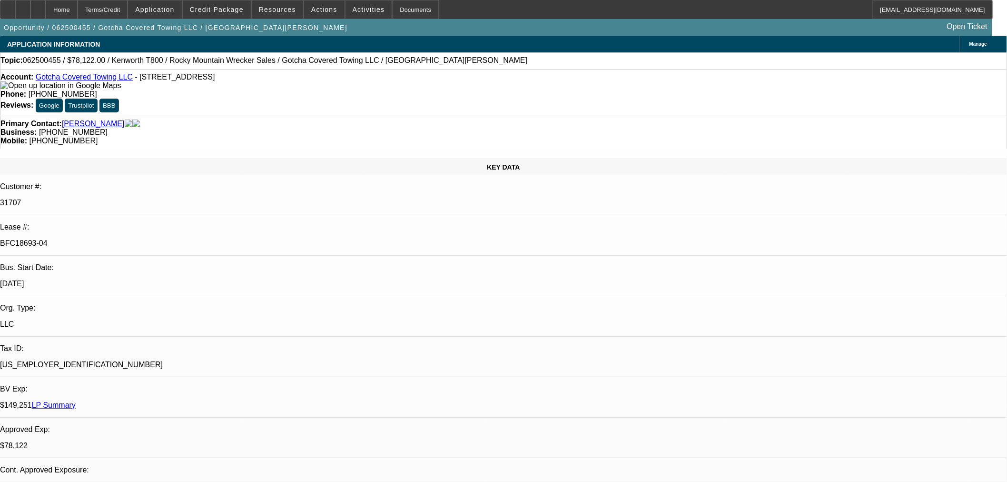
select select "0"
select select "3"
select select "0.1"
select select "4"
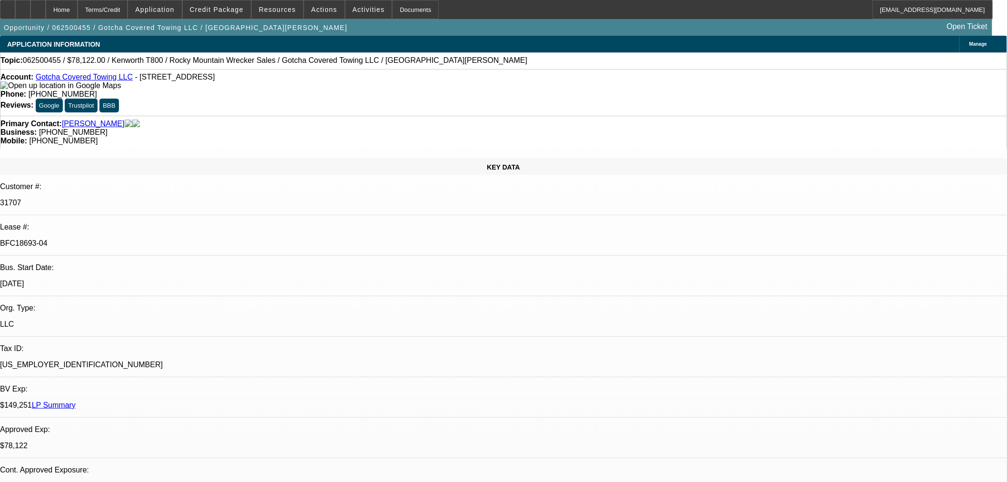
select select "0"
select select "2"
select select "0.1"
select select "4"
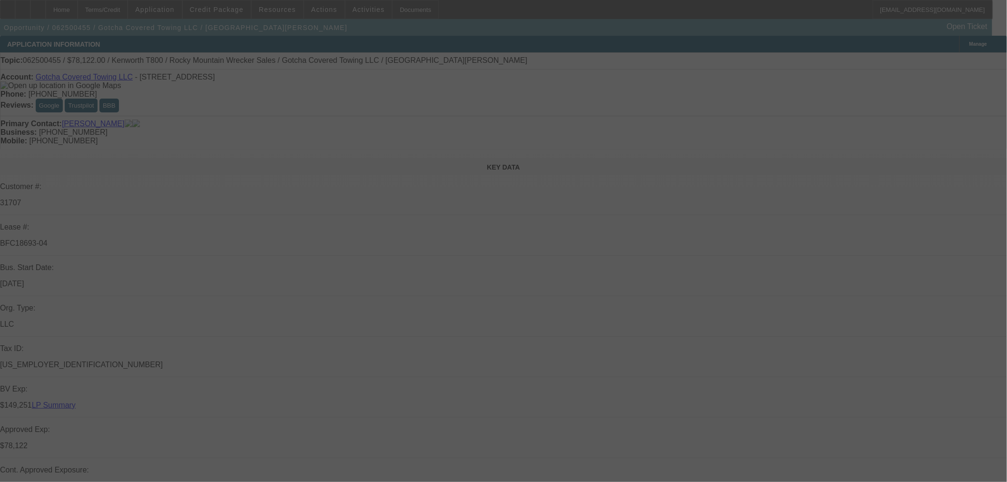
select select "0"
select select "3"
select select "0.1"
select select "4"
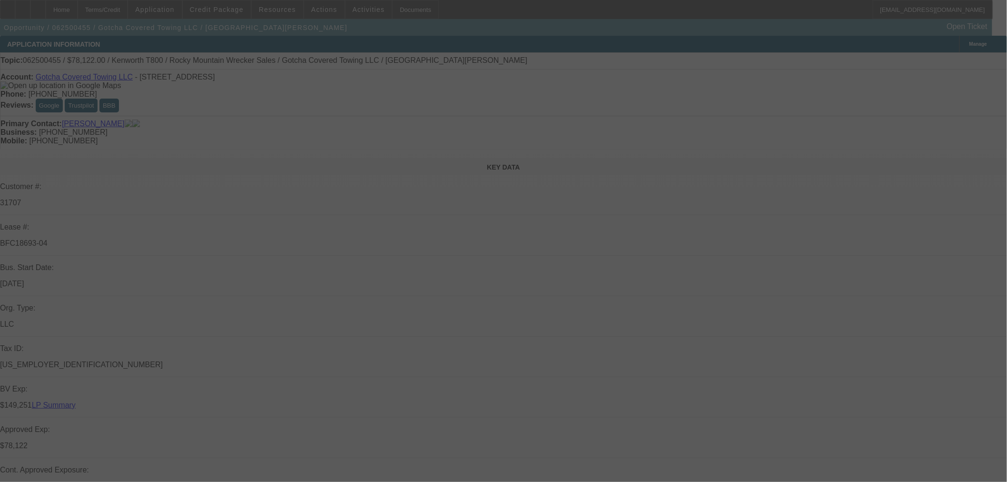
select select "0"
select select "3"
select select "0.1"
select select "4"
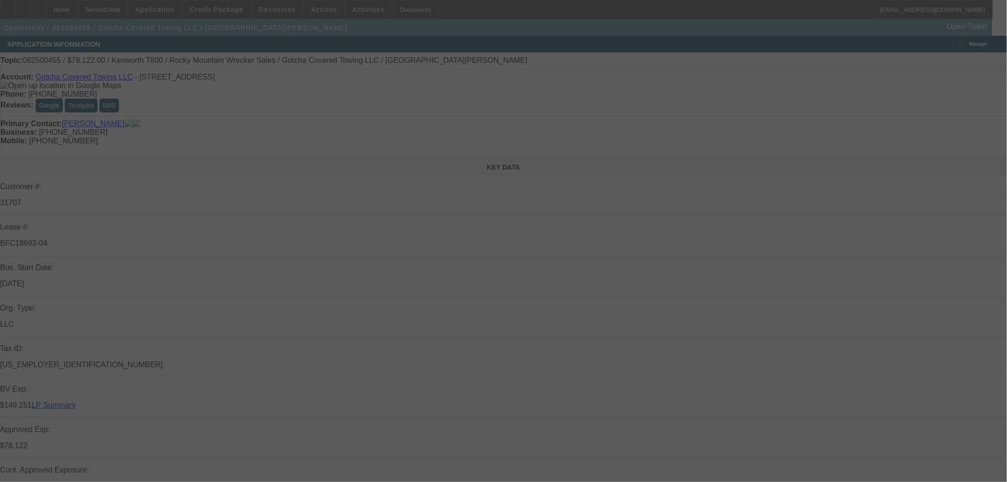
select select "0"
select select "3"
select select "0.1"
select select "4"
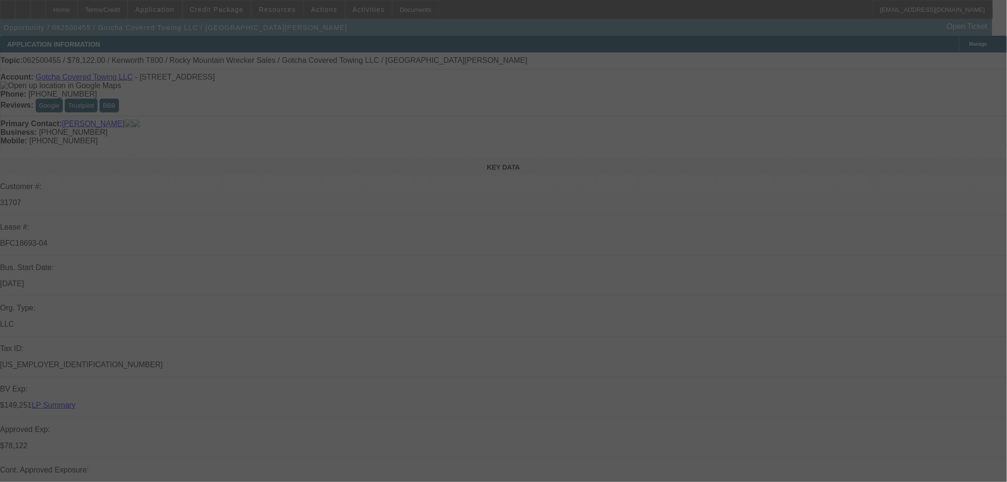
select select "0"
select select "2"
select select "0.1"
select select "4"
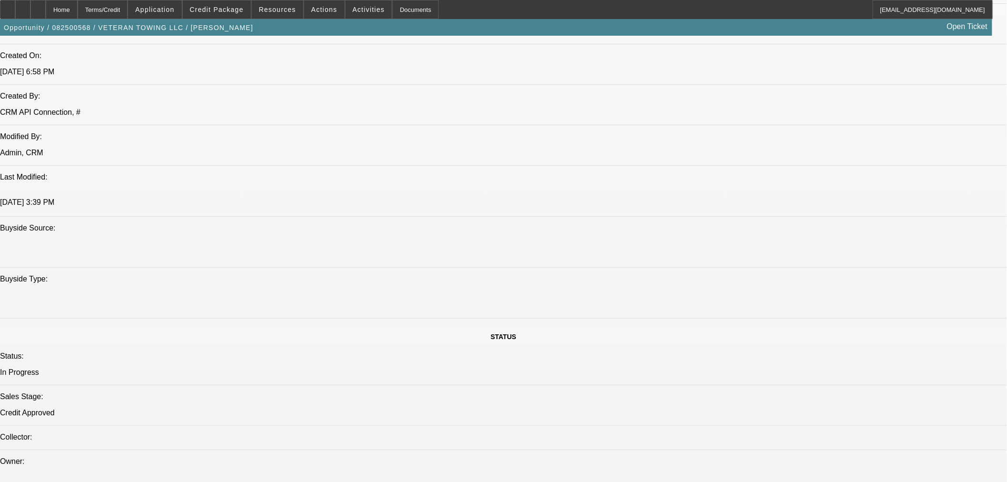
select select "0"
select select "6"
select select "0"
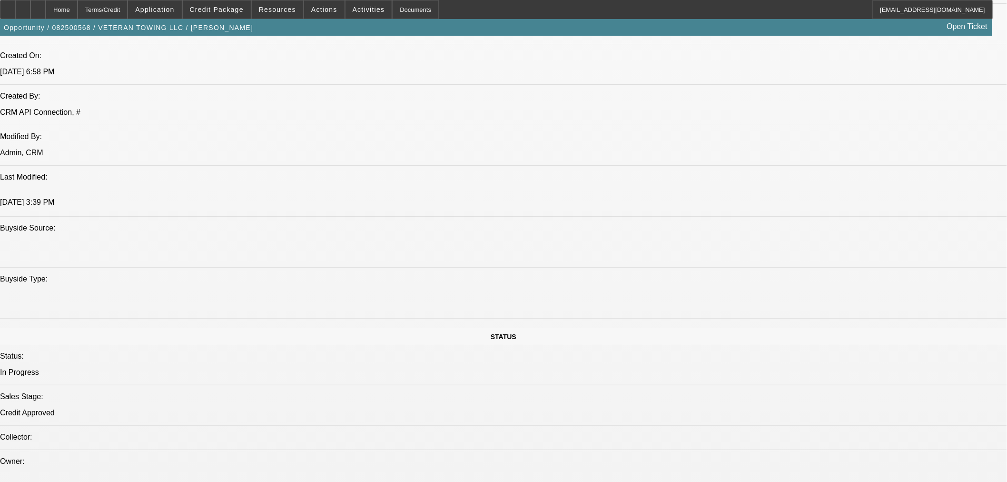
select select "0"
select select "6"
select select "0"
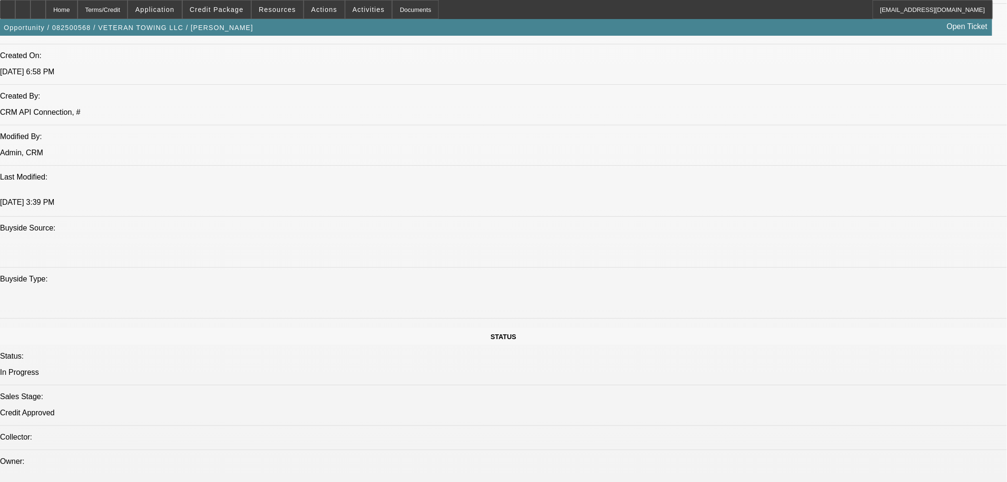
select select "0"
select select "6"
select select "0"
select select "3"
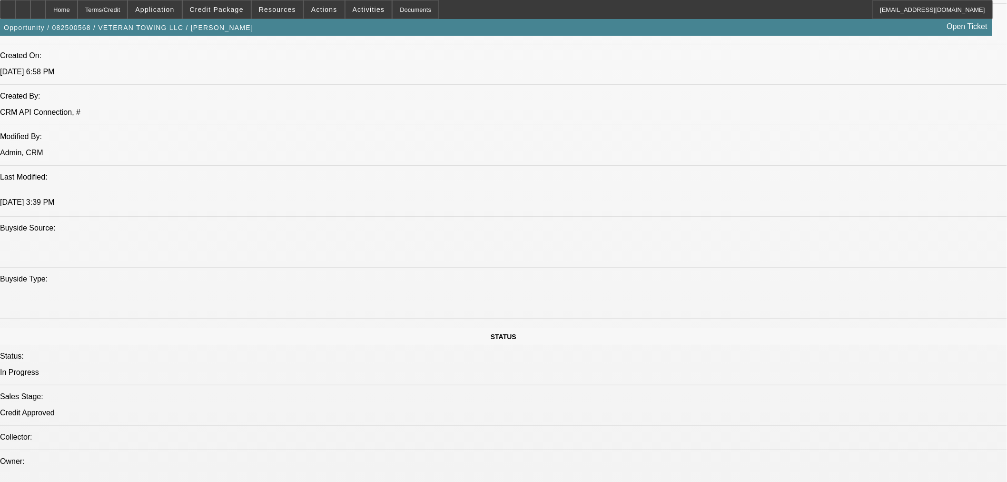
select select "0"
select select "6"
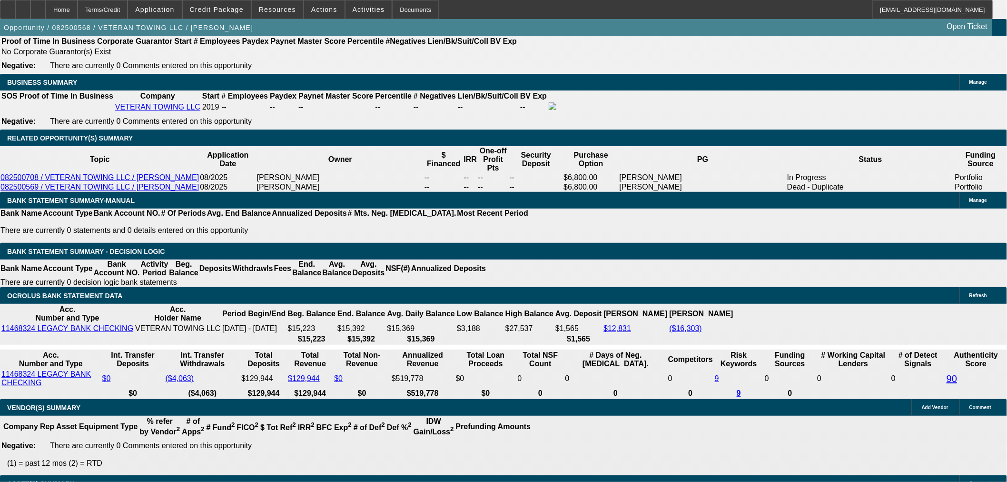
scroll to position [1449, 0]
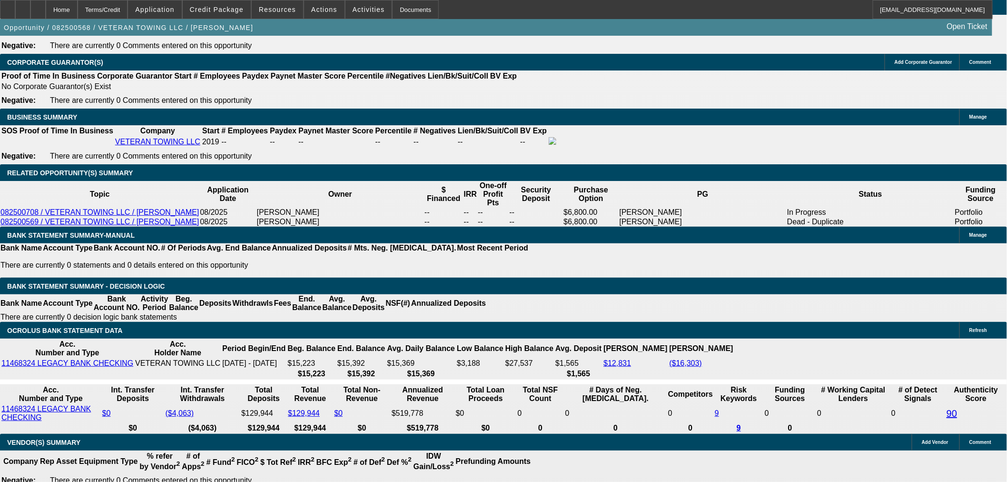
drag, startPoint x: 250, startPoint y: 189, endPoint x: 327, endPoint y: 178, distance: 77.9
type input "1"
type input "UNKNOWN"
type input "13."
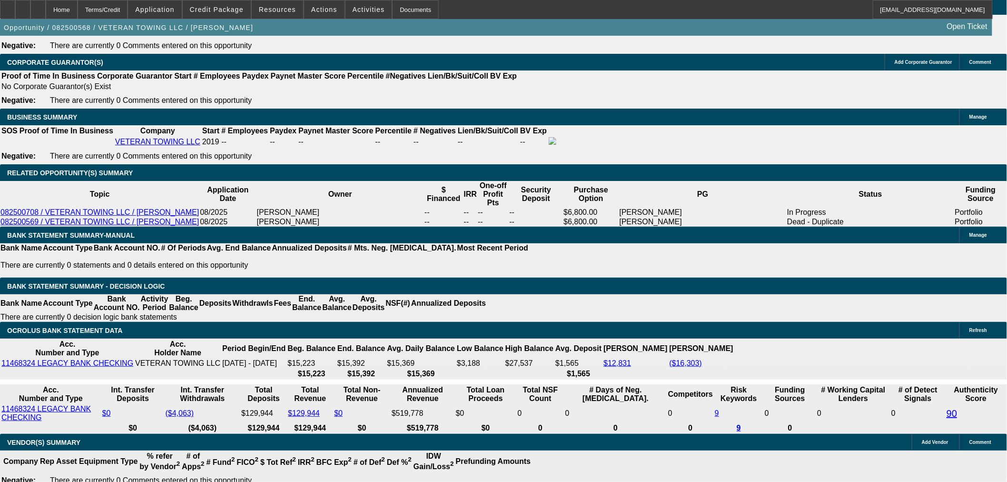
type input "$3,412.96"
type input "13.6"
type input "$3,459.21"
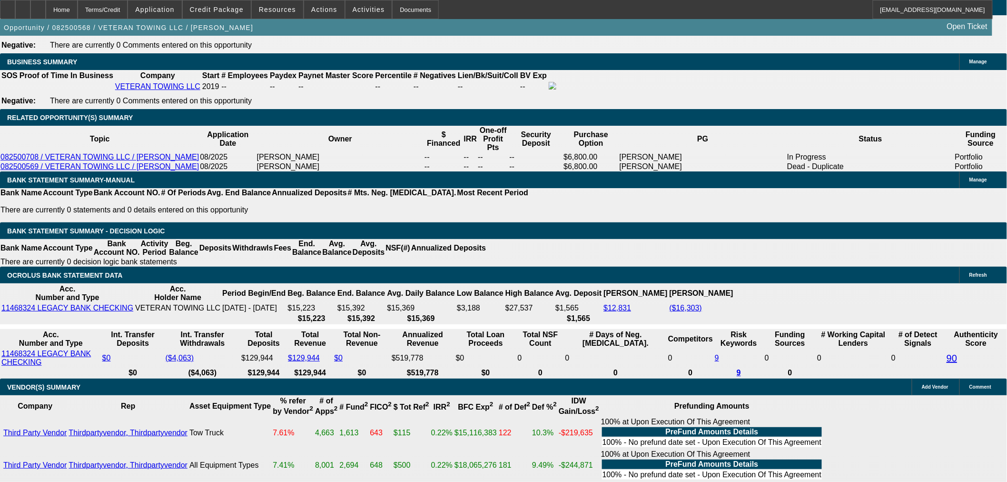
type input "13.6"
type input "48"
type input "$4,068.94"
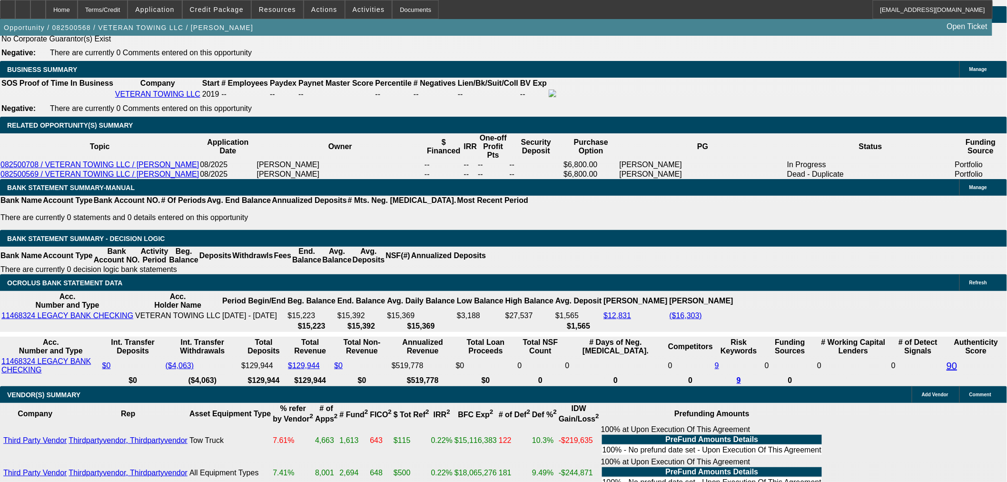
scroll to position [1345, 0]
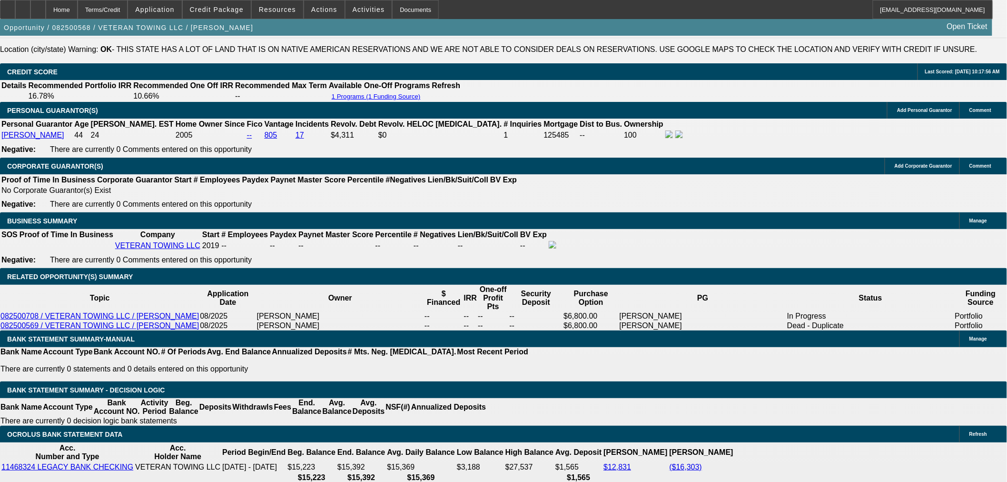
type input "48"
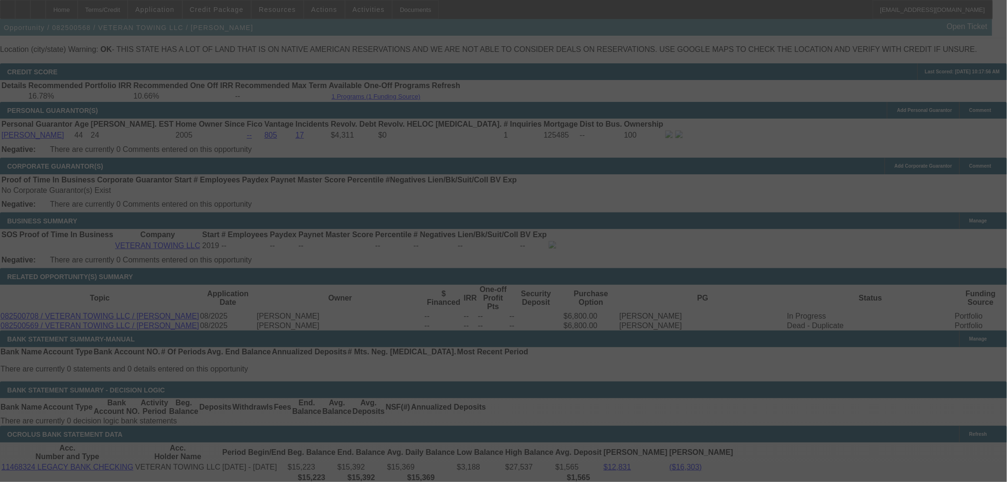
select select "0"
select select "6"
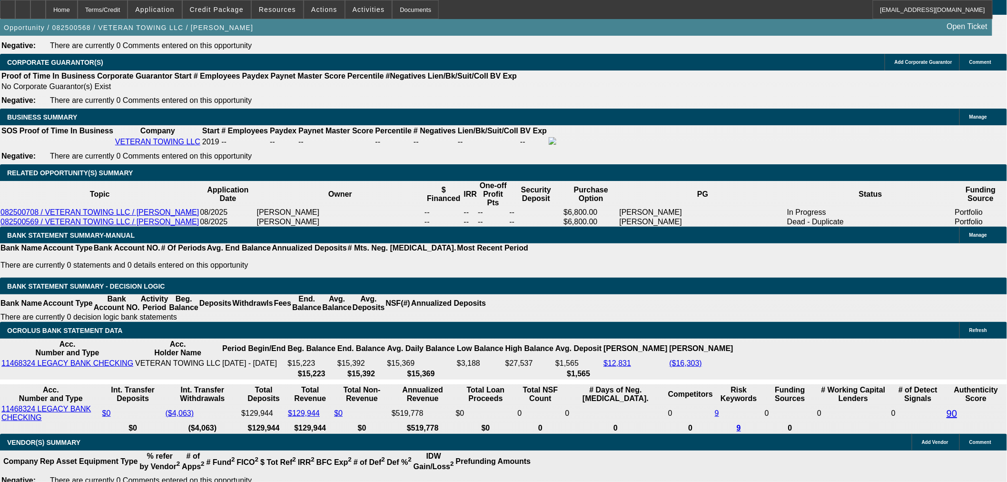
scroll to position [1334, 0]
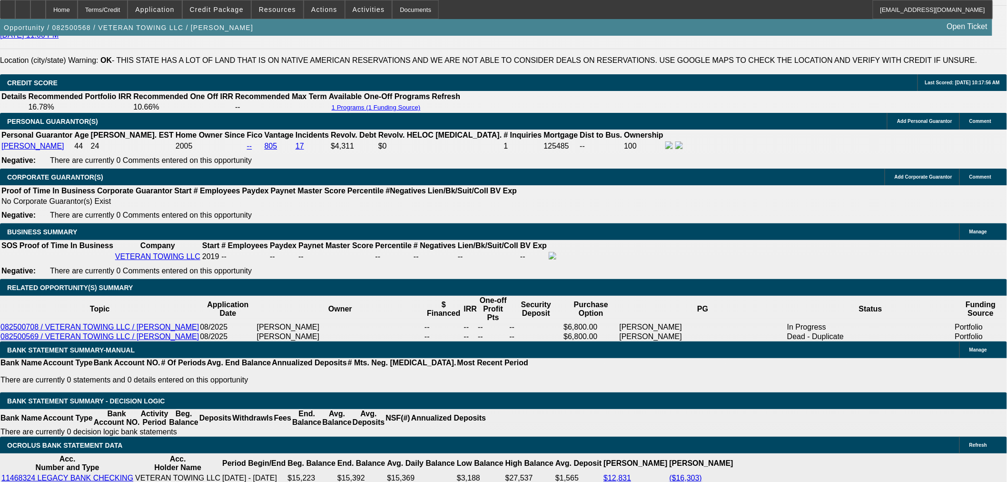
select select "0"
select select "6"
select select "0"
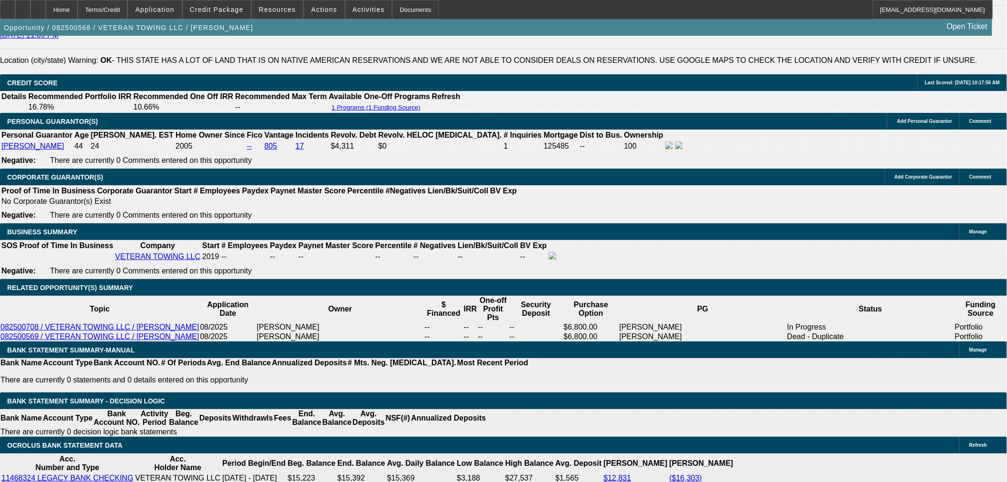
select select "0"
select select "6"
select select "0"
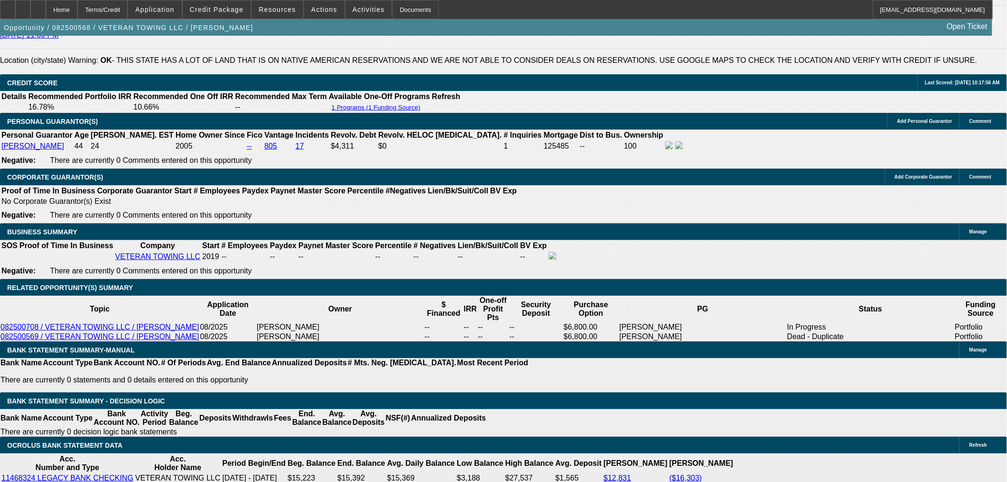
select select "0"
select select "6"
select select "0"
select select "3"
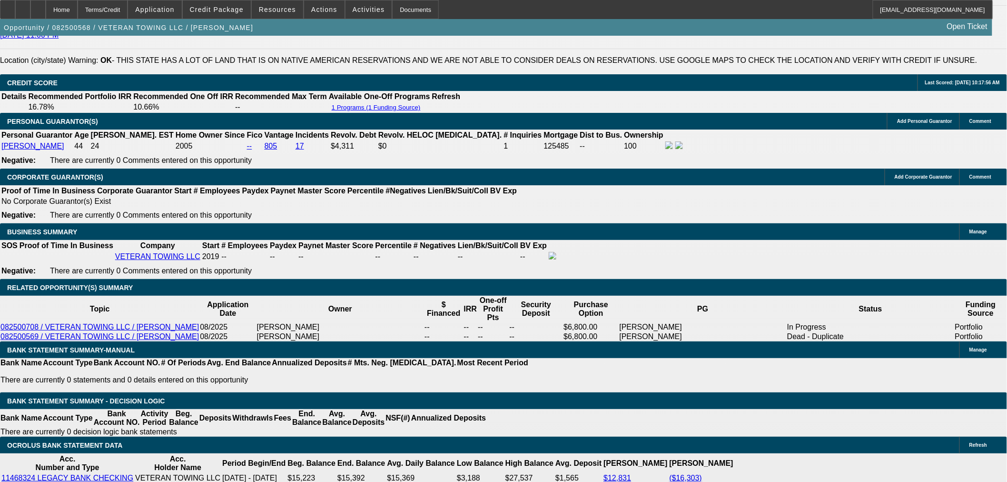
select select "0"
select select "6"
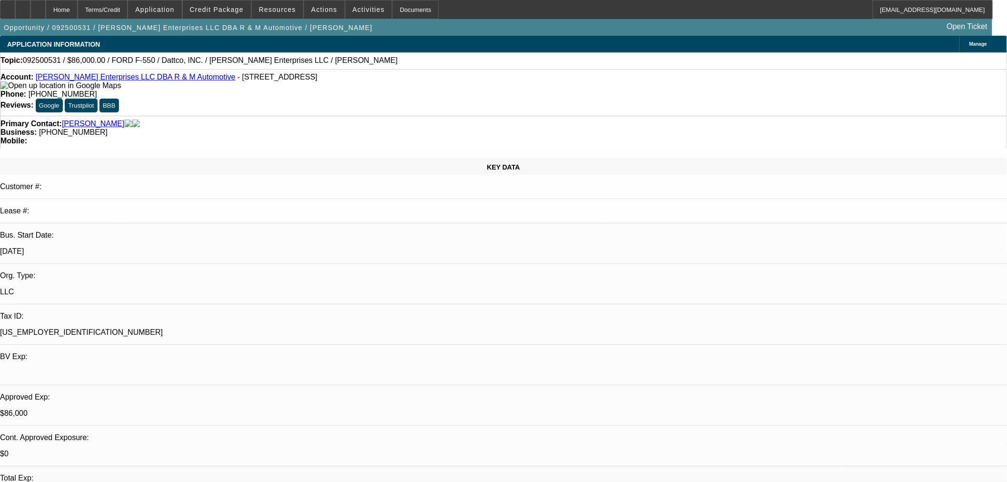
select select "0"
select select "2"
select select "0"
select select "6"
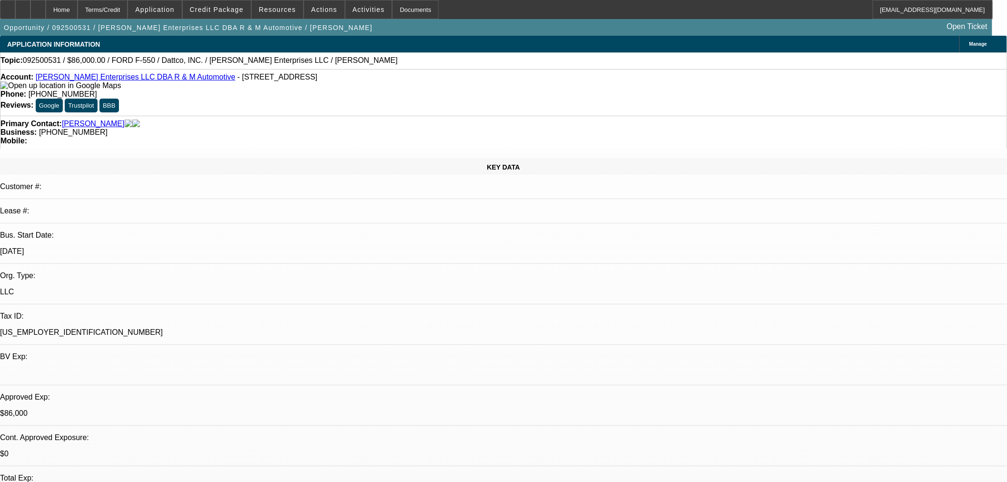
select select "0"
select select "2"
select select "0"
select select "6"
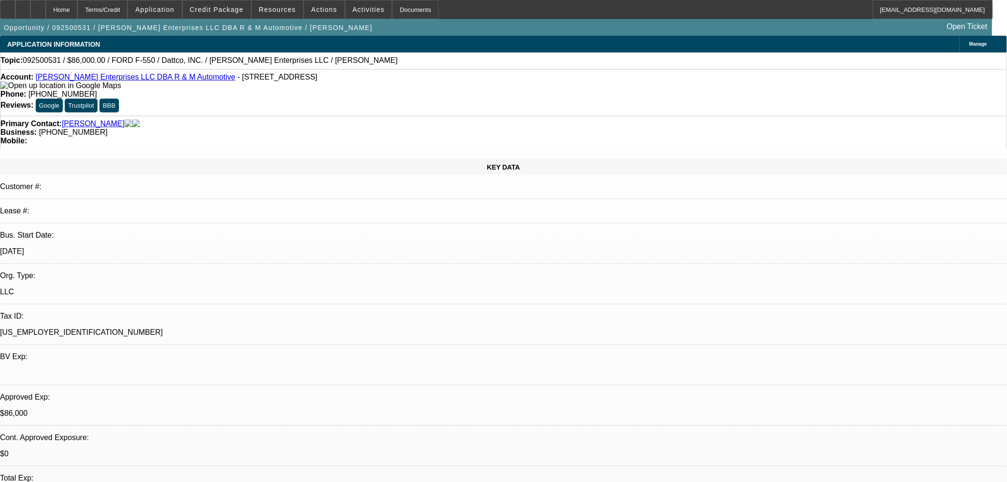
select select "0"
select select "2"
select select "0"
select select "6"
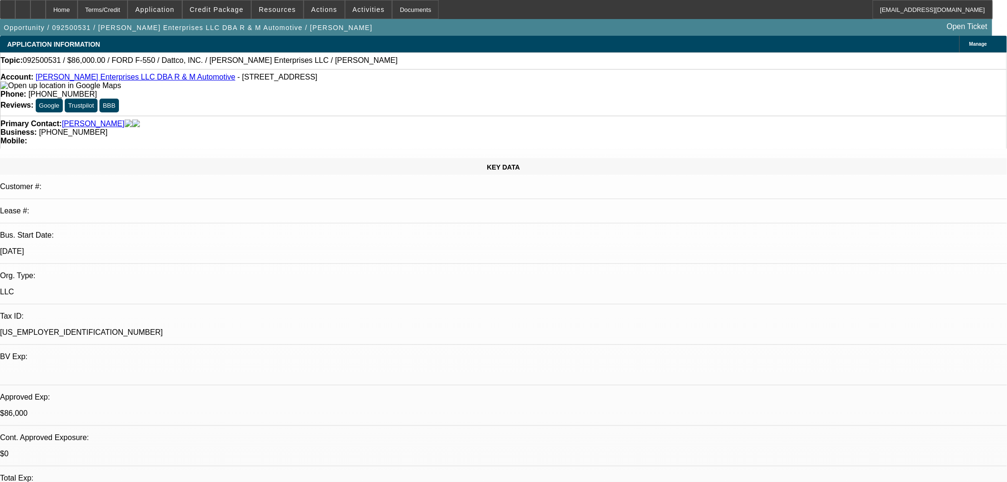
select select "0.15"
select select "2"
select select "0"
select select "6"
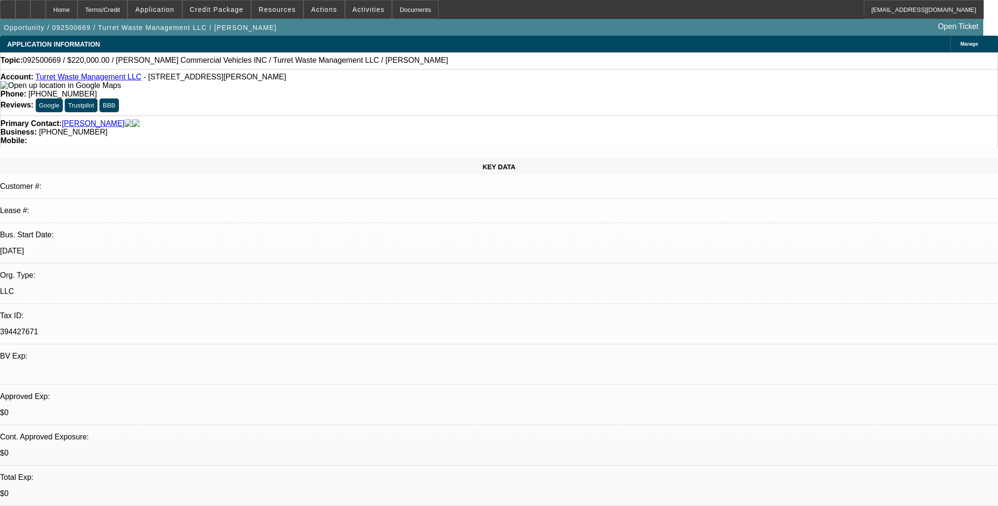
select select "0"
select select "2"
select select "0.1"
select select "4"
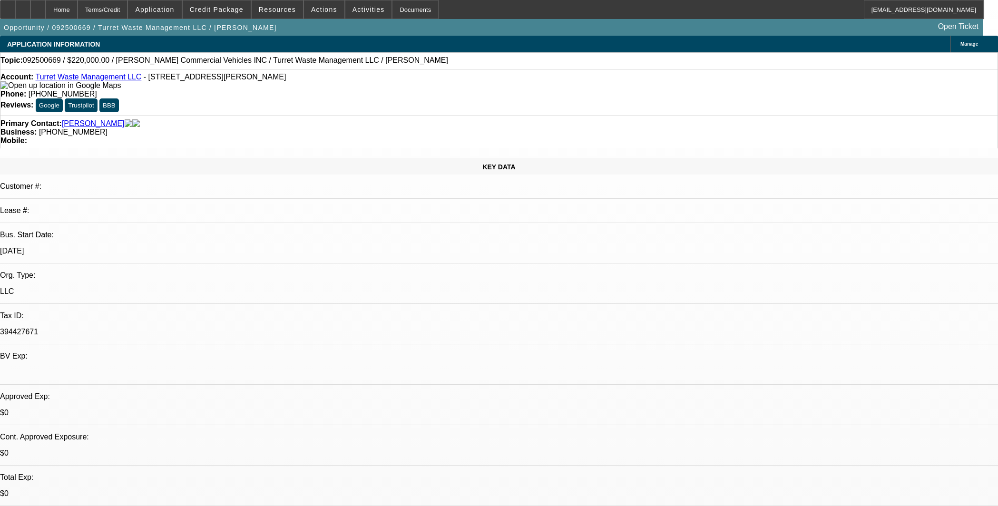
scroll to position [1110, 0]
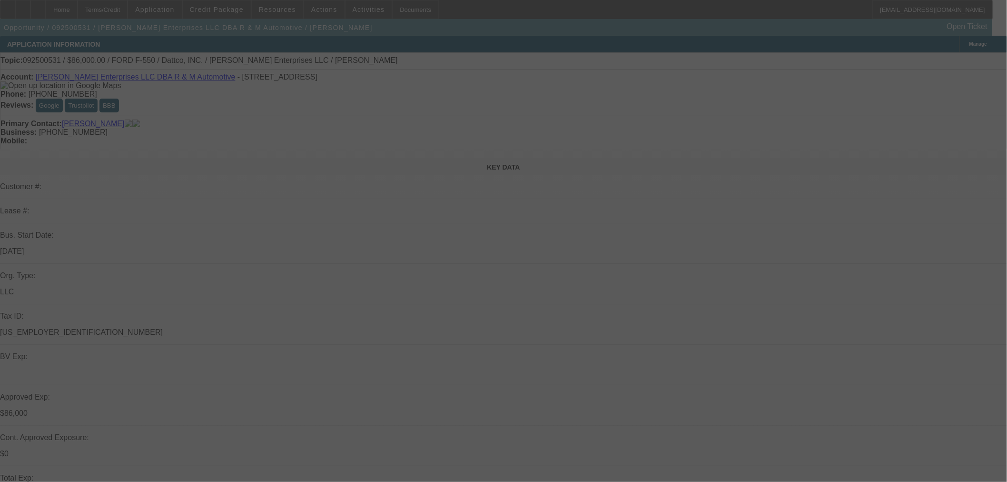
select select "0"
select select "2"
select select "0"
select select "6"
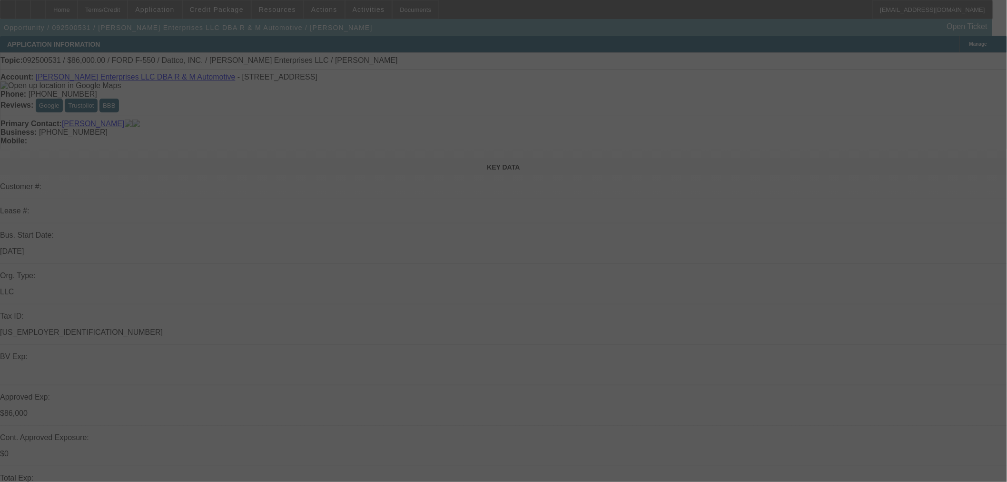
select select "0"
select select "2"
select select "0"
select select "6"
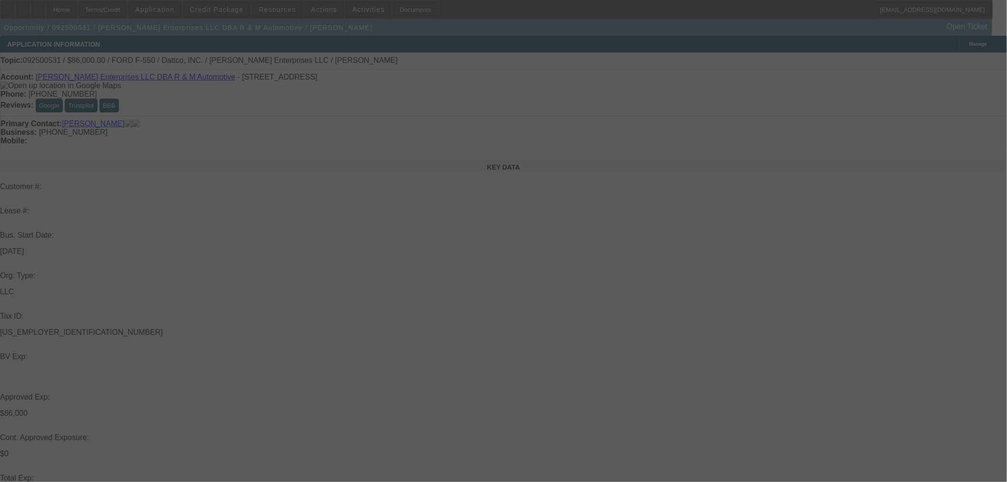
select select "0"
select select "2"
select select "0"
select select "6"
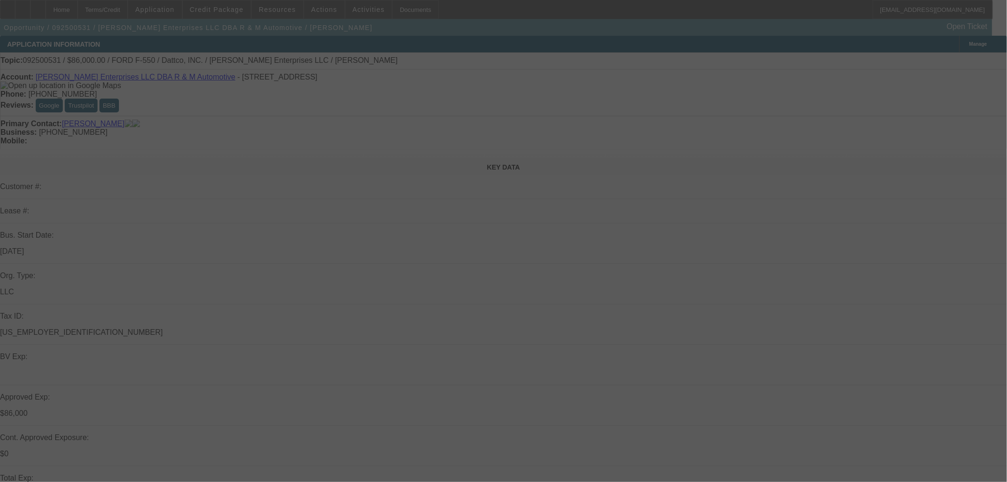
select select "0.15"
select select "2"
select select "0"
select select "6"
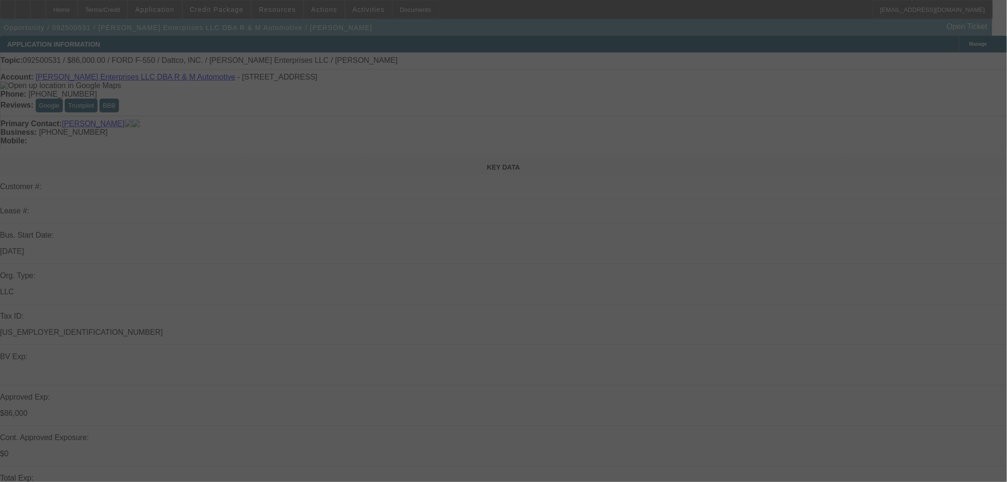
select select "0"
select select "2"
select select "0"
select select "6"
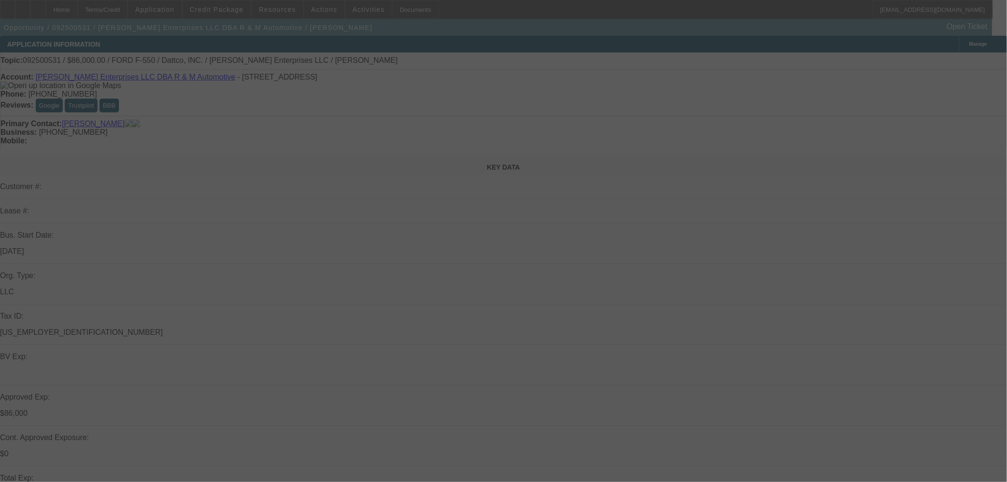
select select "0"
select select "2"
select select "0"
select select "6"
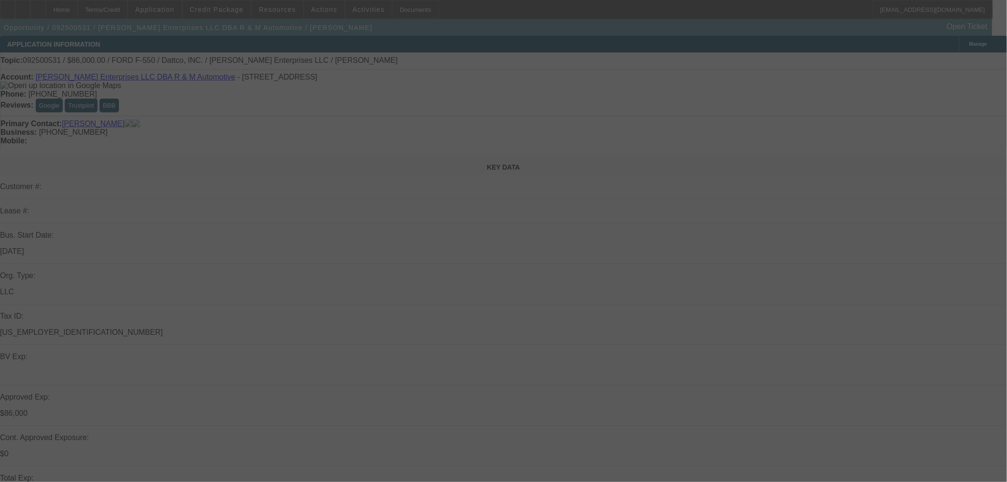
select select "0"
select select "2"
select select "0"
select select "6"
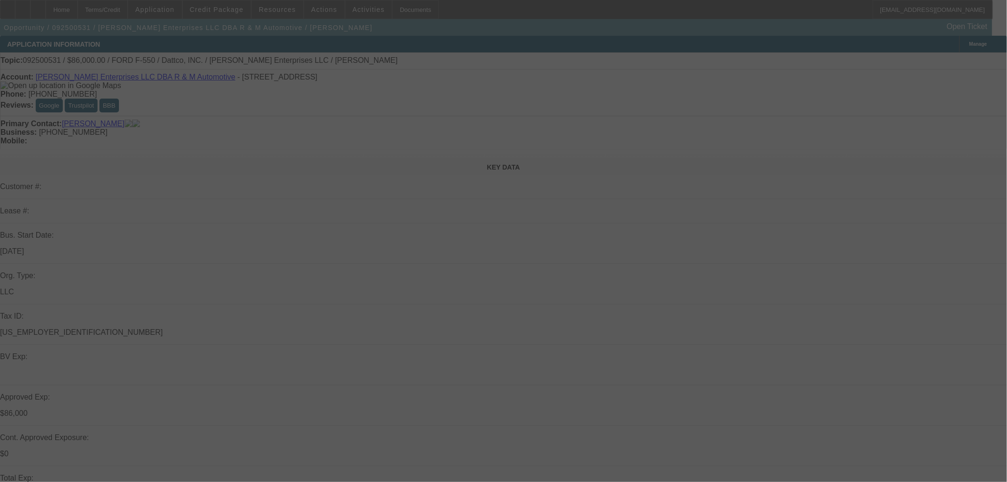
select select "0.15"
select select "2"
select select "0"
select select "6"
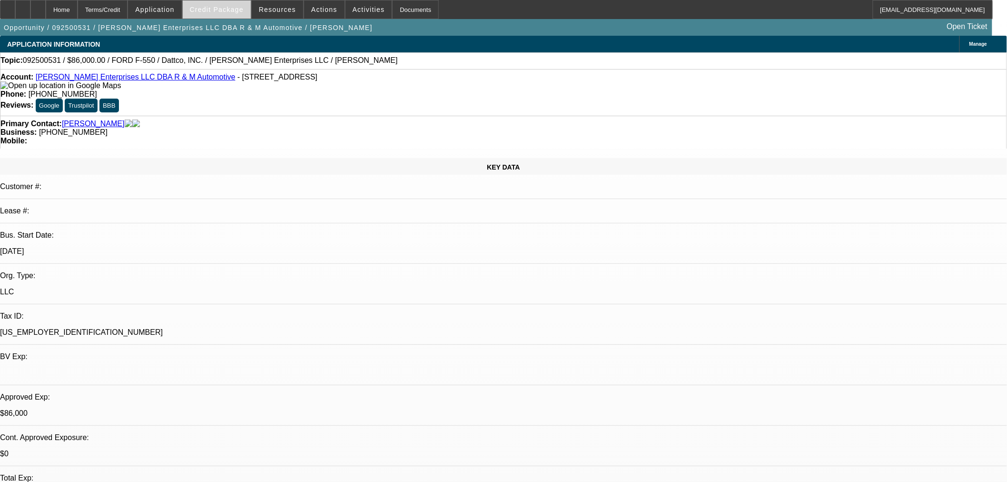
click at [236, 17] on span at bounding box center [217, 9] width 68 height 23
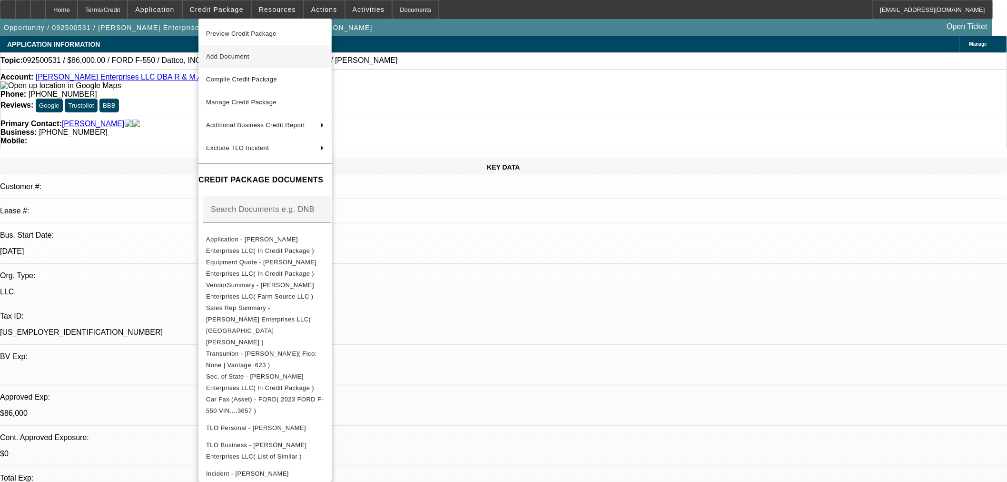
click at [230, 53] on span "Add Document" at bounding box center [265, 56] width 118 height 11
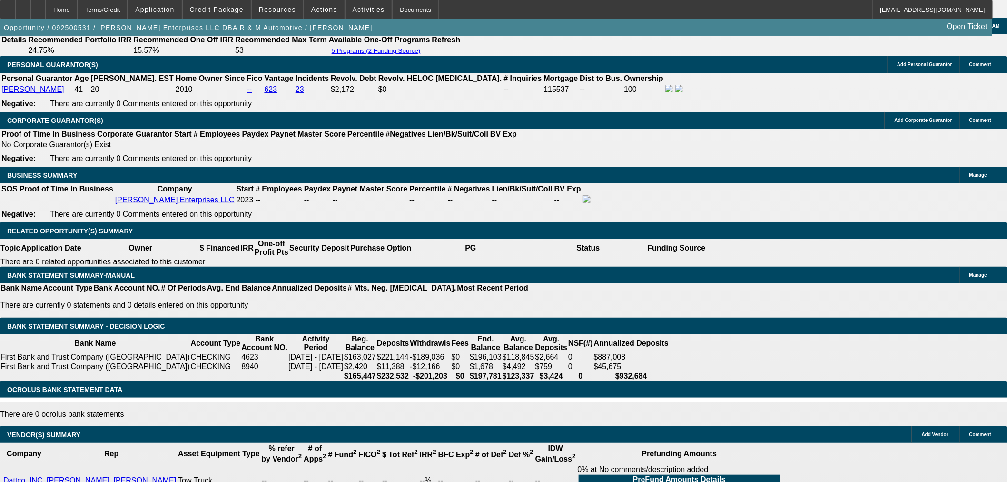
scroll to position [1269, 0]
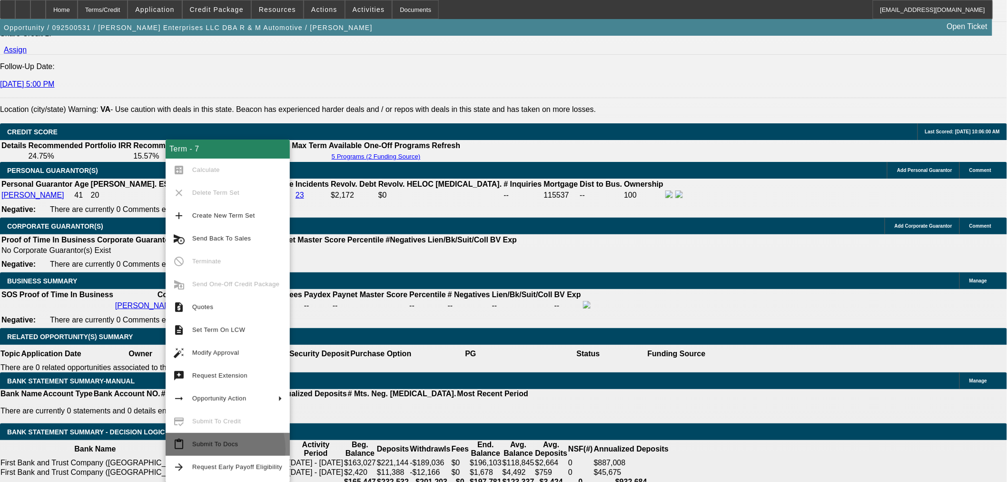
click at [213, 449] on span "Submit To Docs" at bounding box center [237, 443] width 90 height 11
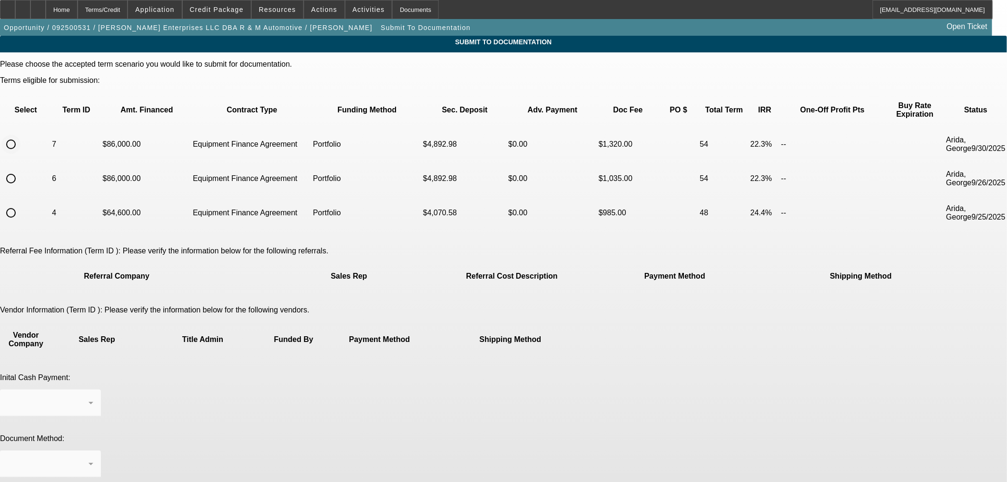
click at [20, 135] on input "radio" at bounding box center [10, 144] width 19 height 19
radio input "true"
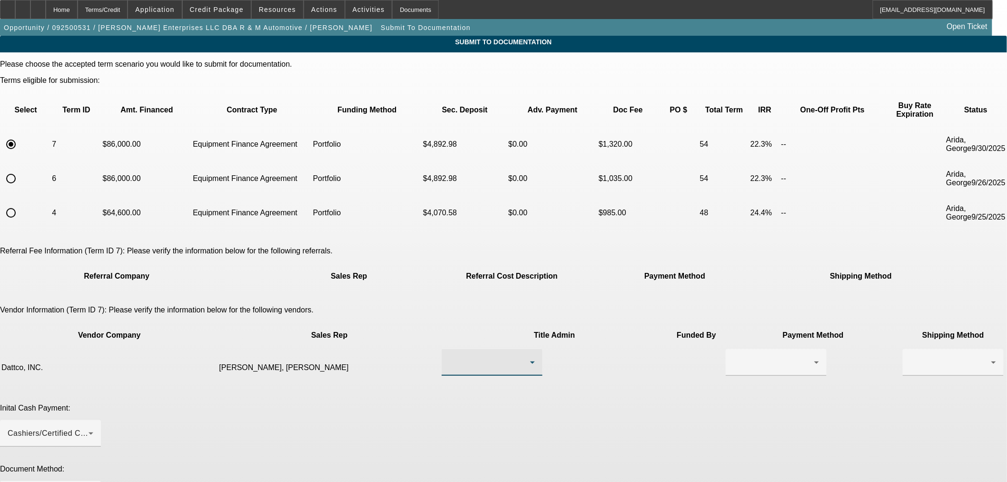
click at [530, 361] on icon at bounding box center [532, 362] width 5 height 2
click at [485, 340] on mat-option "[PERSON_NAME], [PERSON_NAME]" at bounding box center [460, 344] width 113 height 23
click at [733, 349] on div at bounding box center [776, 362] width 86 height 27
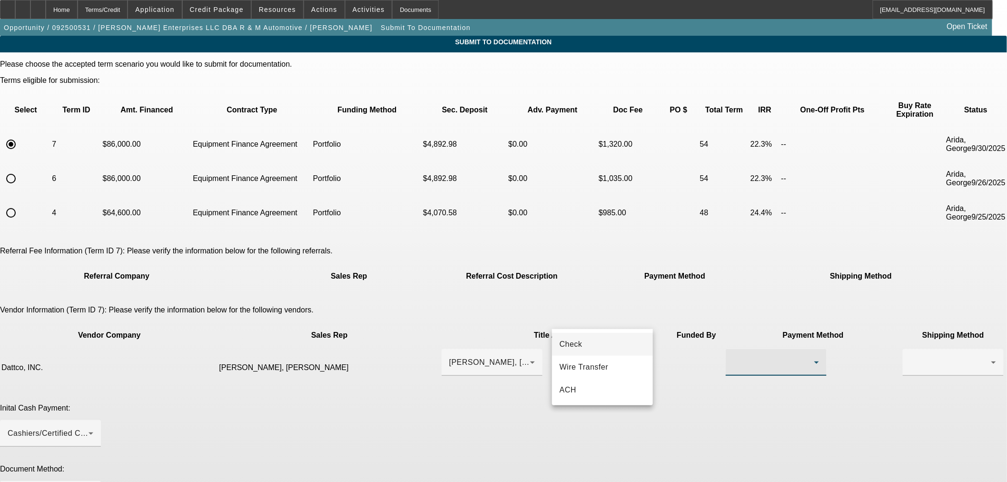
click at [226, 7] on div at bounding box center [503, 241] width 1007 height 482
click at [227, 7] on span "Credit Package" at bounding box center [217, 10] width 54 height 8
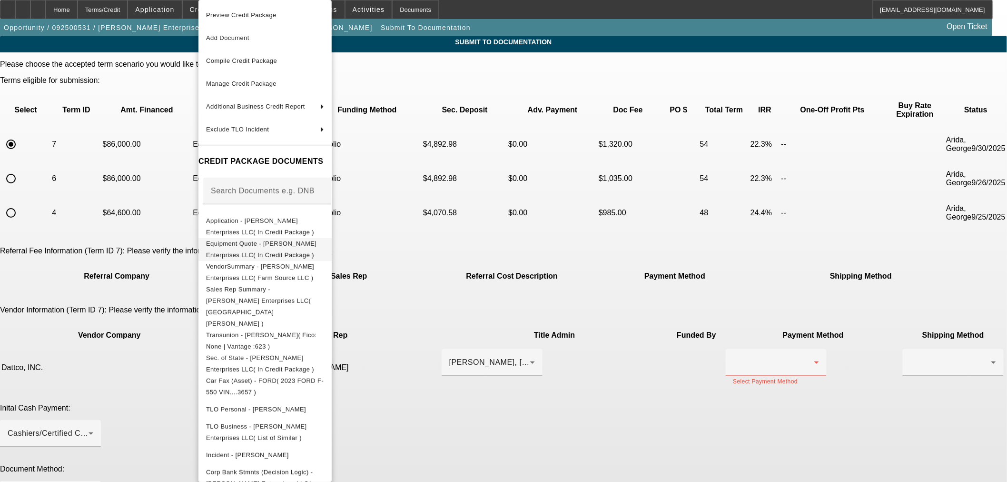
click at [254, 248] on span "Equipment Quote - [PERSON_NAME] Enterprises LLC( In Credit Package )" at bounding box center [261, 249] width 110 height 19
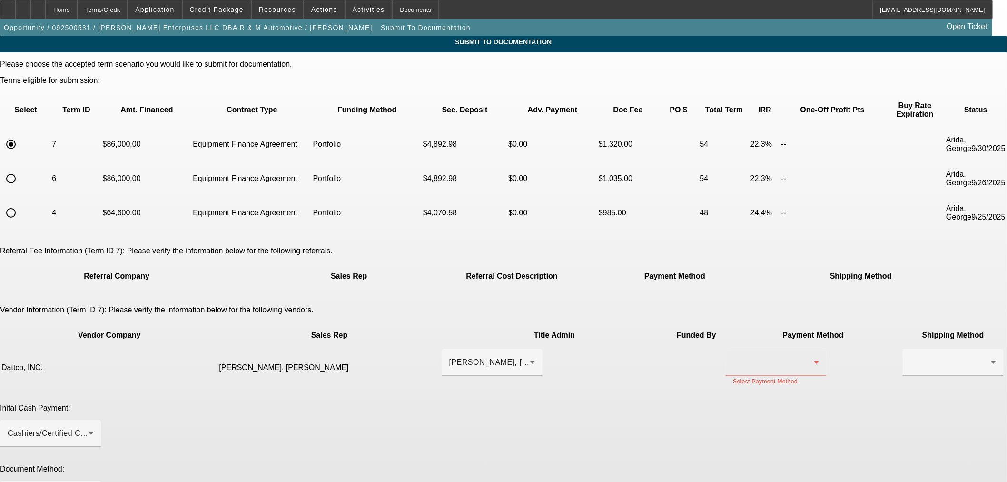
click at [733, 349] on div at bounding box center [776, 362] width 86 height 27
click at [604, 346] on mat-option "Check" at bounding box center [602, 344] width 101 height 23
click at [910, 349] on div at bounding box center [953, 362] width 86 height 27
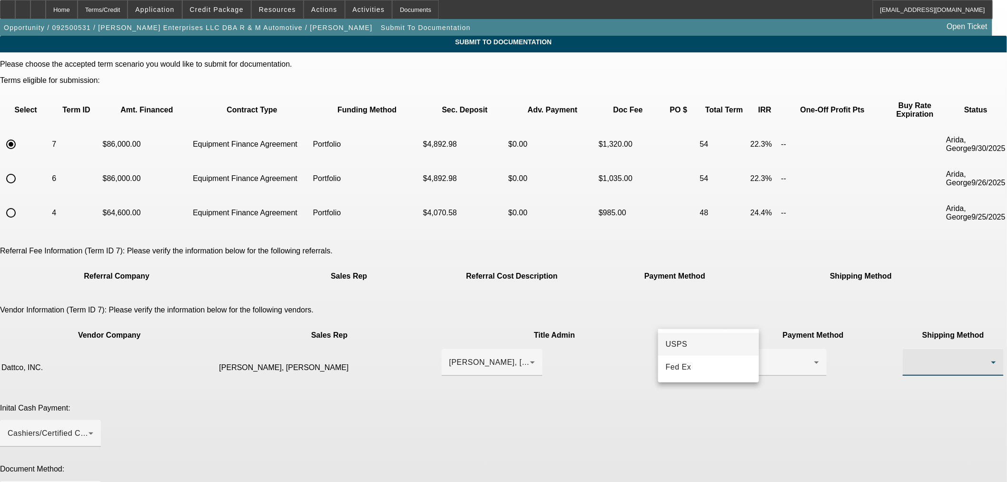
click at [686, 338] on mat-option "USPS" at bounding box center [708, 344] width 101 height 23
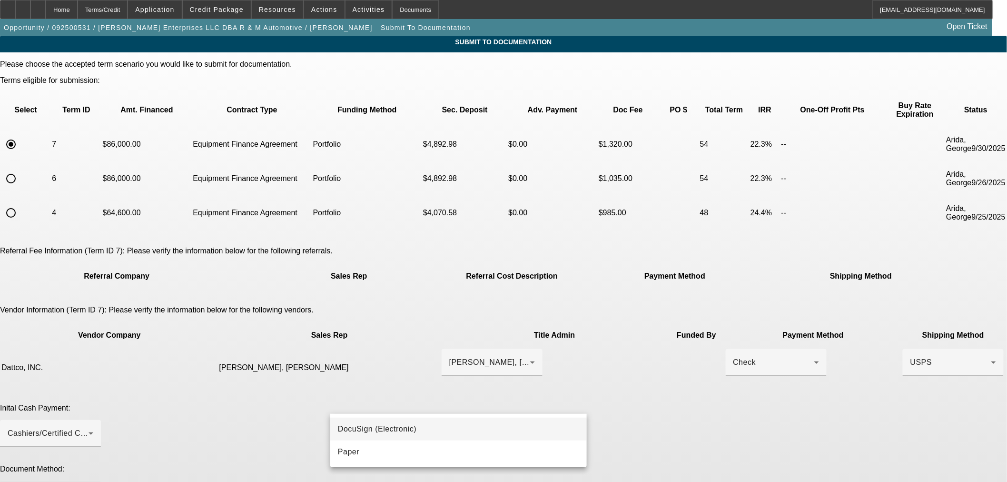
click at [388, 431] on span "DocuSign (Electronic)" at bounding box center [377, 428] width 79 height 11
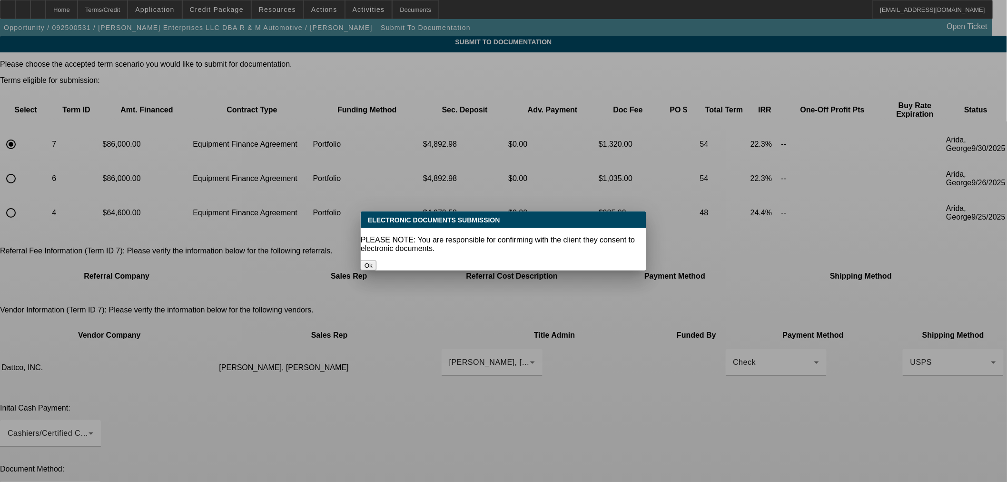
click at [376, 260] on button "Ok" at bounding box center [369, 265] width 16 height 10
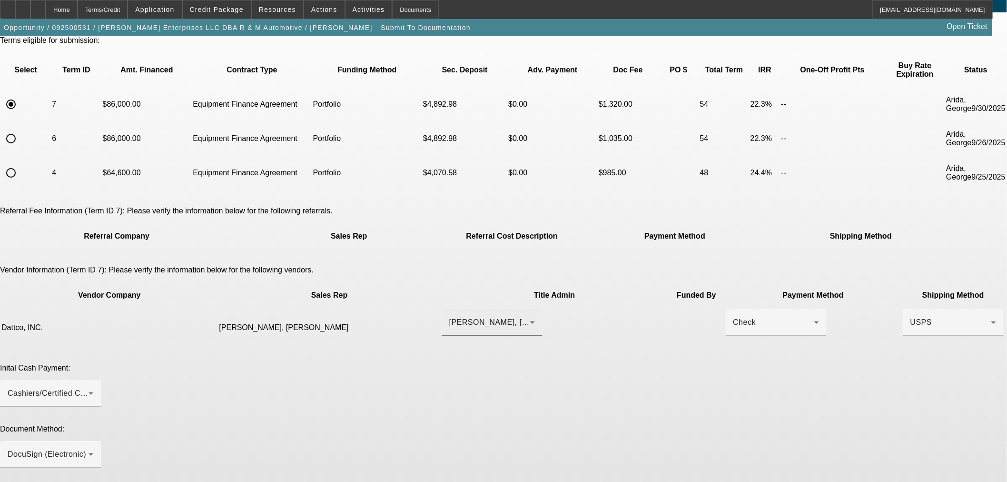
scroll to position [72, 0]
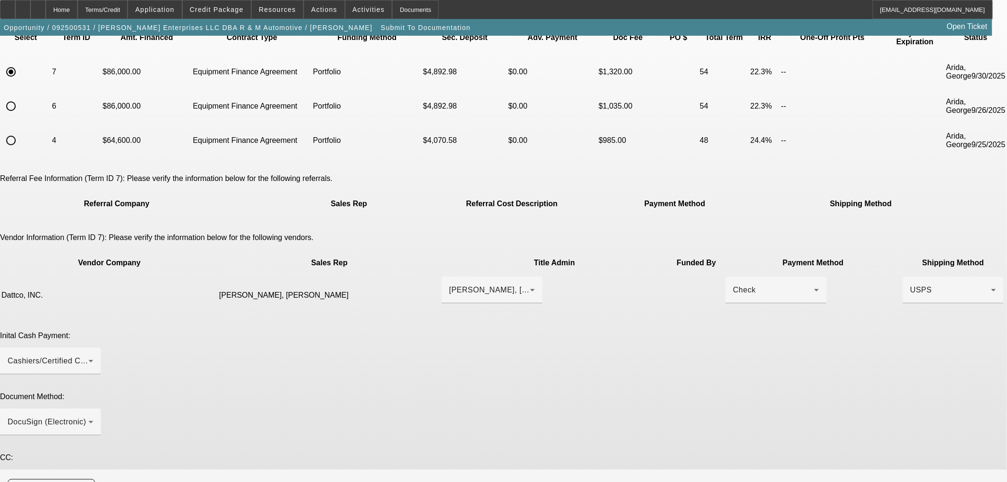
paste textarea "[PERSON_NAME] <[PERSON_NAME][EMAIL_ADDRESS][PERSON_NAME][DOMAIN_NAME]>"
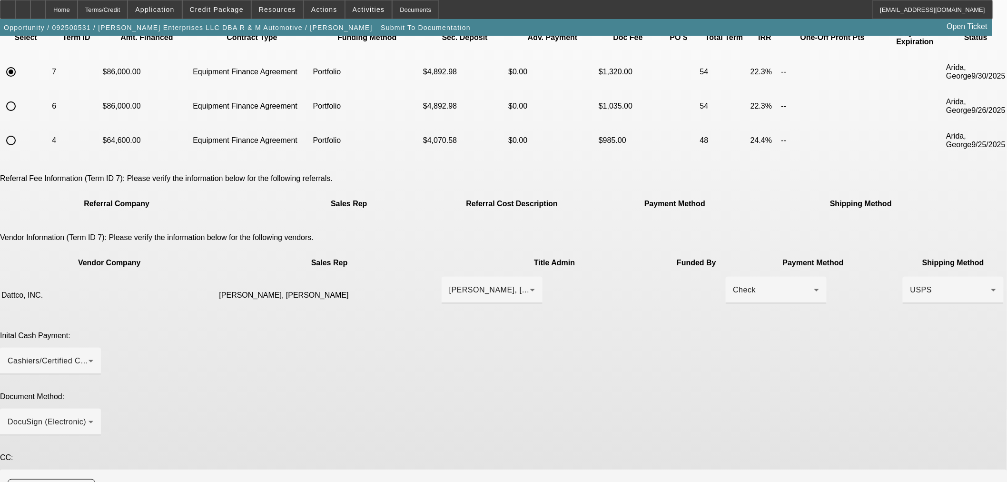
type textarea "Consignment deal dealer contact is [PERSON_NAME] [PERSON_NAME][EMAIL_ADDRESS][P…"
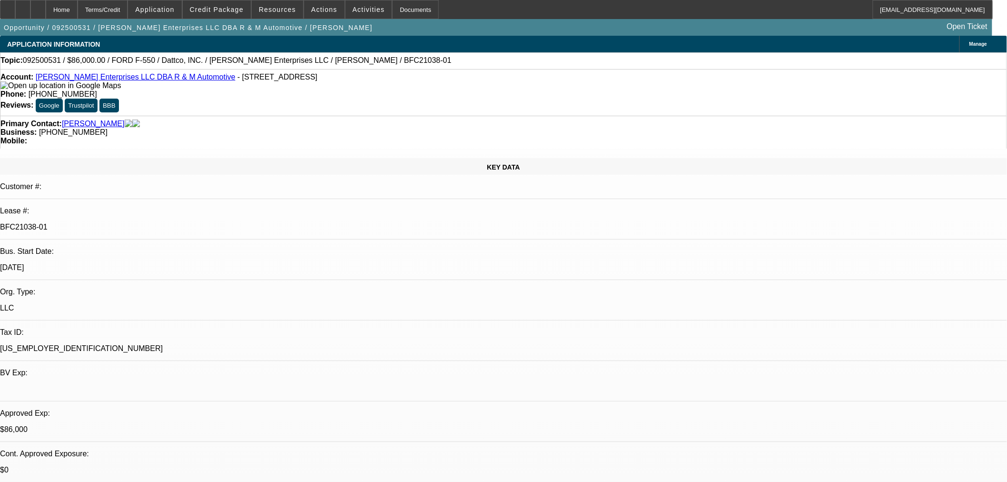
select select "0"
select select "2"
select select "0"
select select "6"
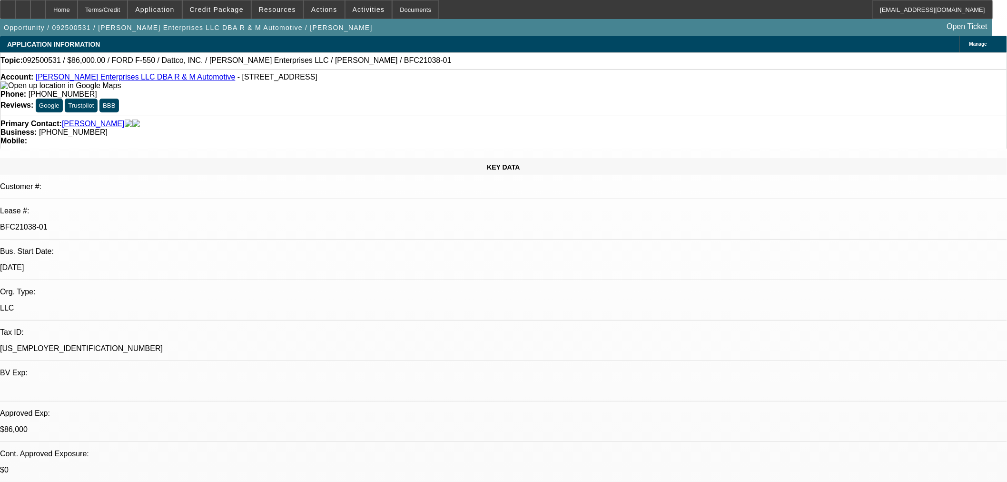
select select "0"
select select "2"
select select "0"
select select "6"
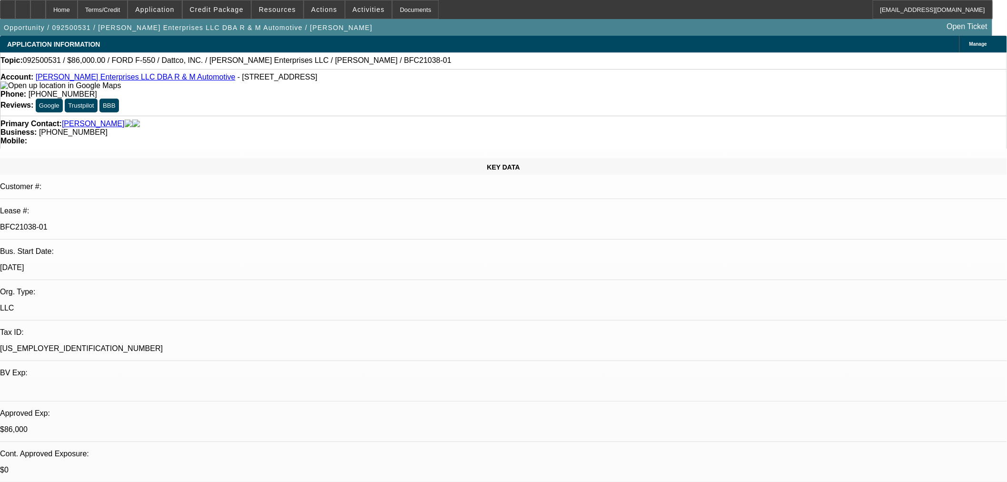
select select "0"
select select "2"
select select "0"
select select "6"
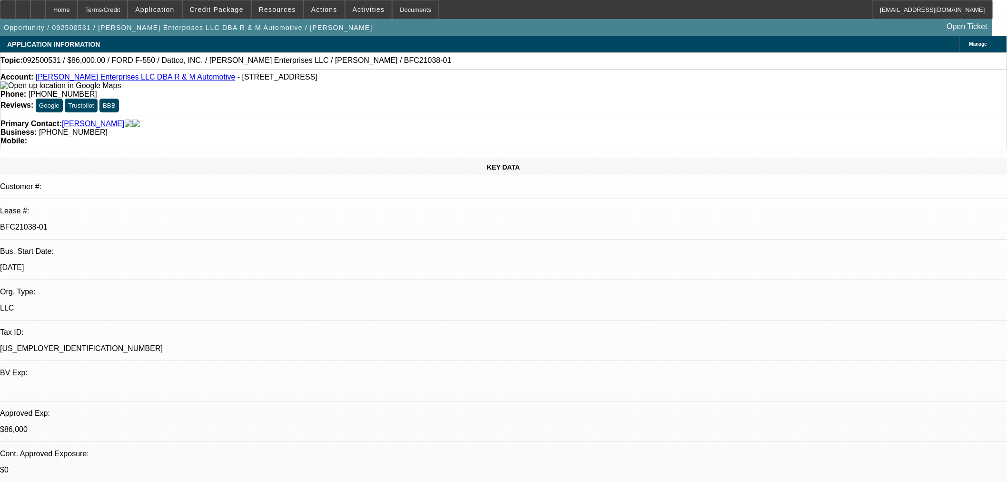
select select "0.15"
select select "2"
select select "0"
select select "6"
